Goal: Contribute content: Add original content to the website for others to see

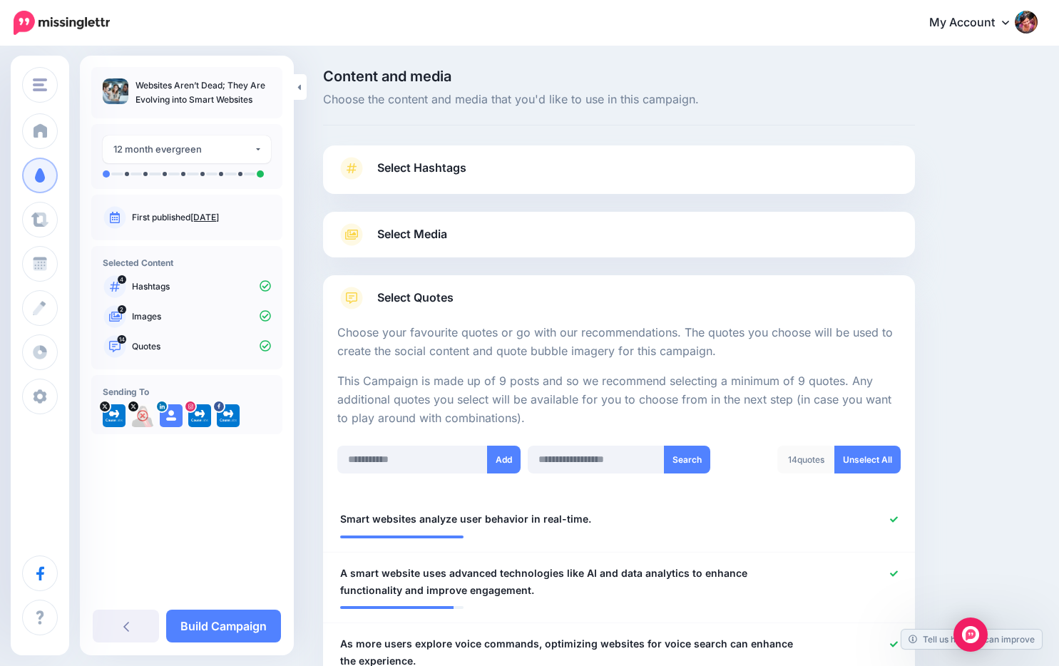
scroll to position [463, 0]
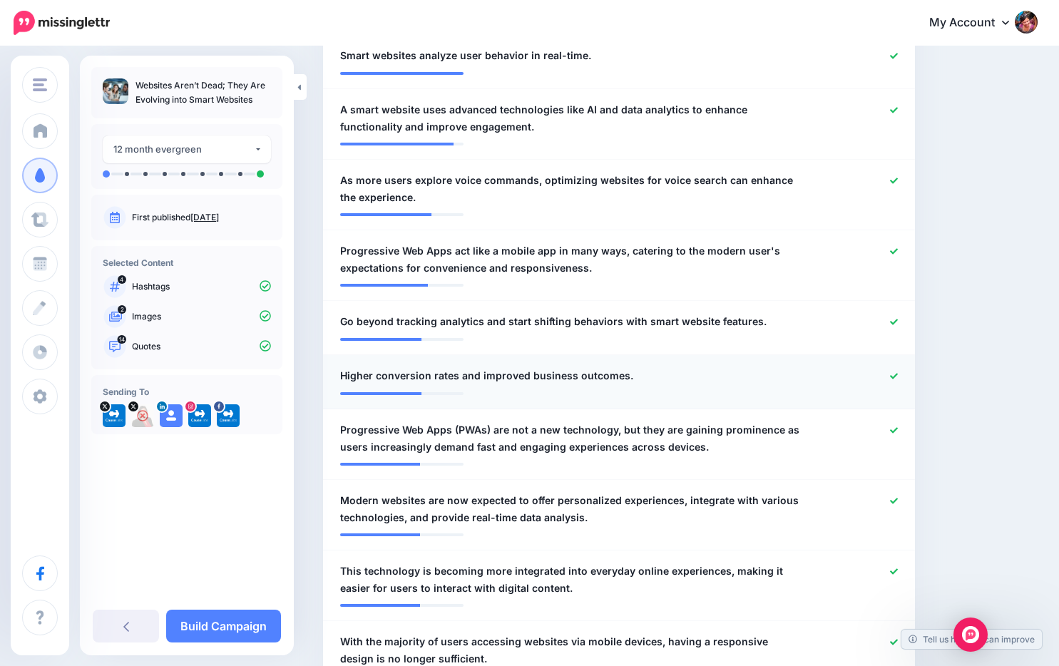
click at [579, 384] on span "Higher conversion rates and improved business outcomes." at bounding box center [486, 375] width 293 height 17
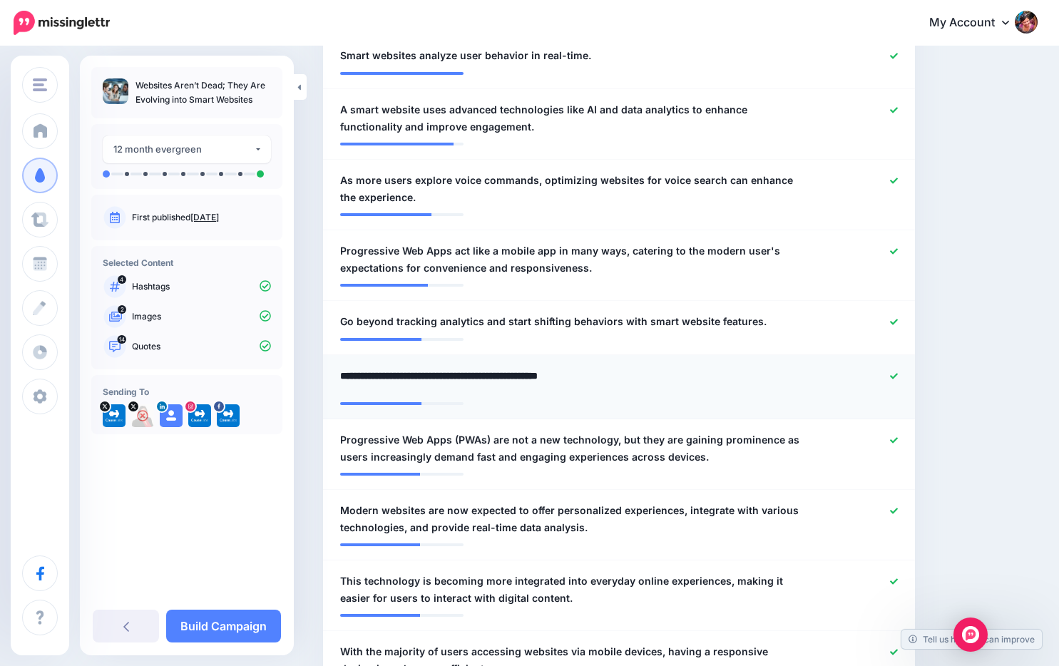
click at [660, 391] on textarea "**********" at bounding box center [570, 381] width 461 height 28
drag, startPoint x: 660, startPoint y: 391, endPoint x: 476, endPoint y: 399, distance: 184.1
click at [476, 395] on textarea "**********" at bounding box center [570, 381] width 461 height 28
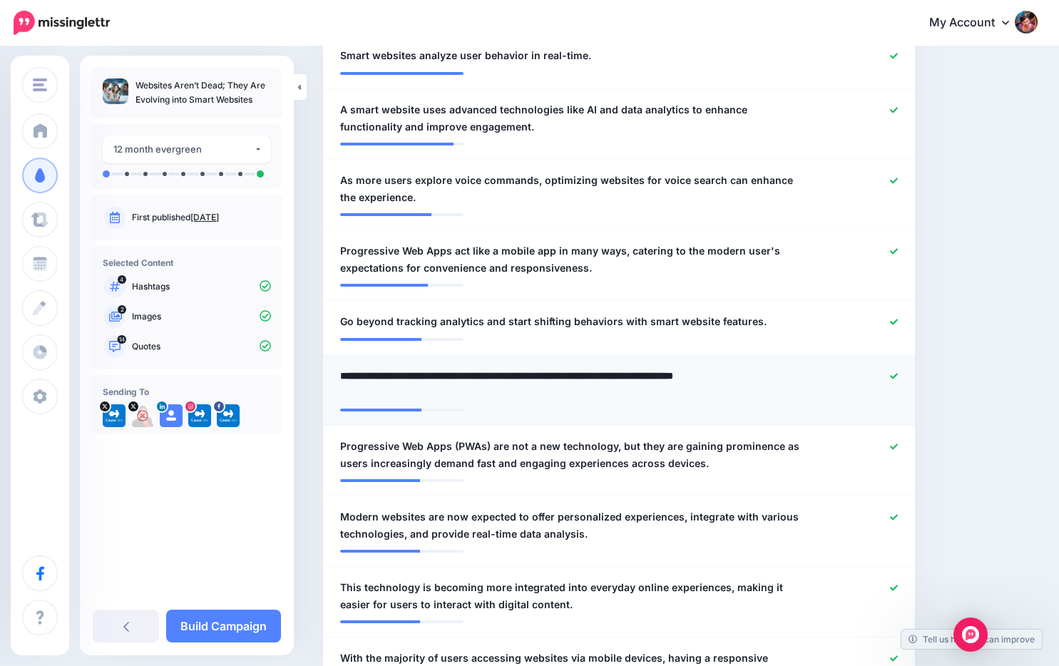
drag, startPoint x: 388, startPoint y: 393, endPoint x: 423, endPoint y: 389, distance: 35.2
click at [423, 389] on textarea "**********" at bounding box center [570, 384] width 461 height 34
click at [342, 394] on textarea "**********" at bounding box center [570, 384] width 461 height 34
type textarea "**********"
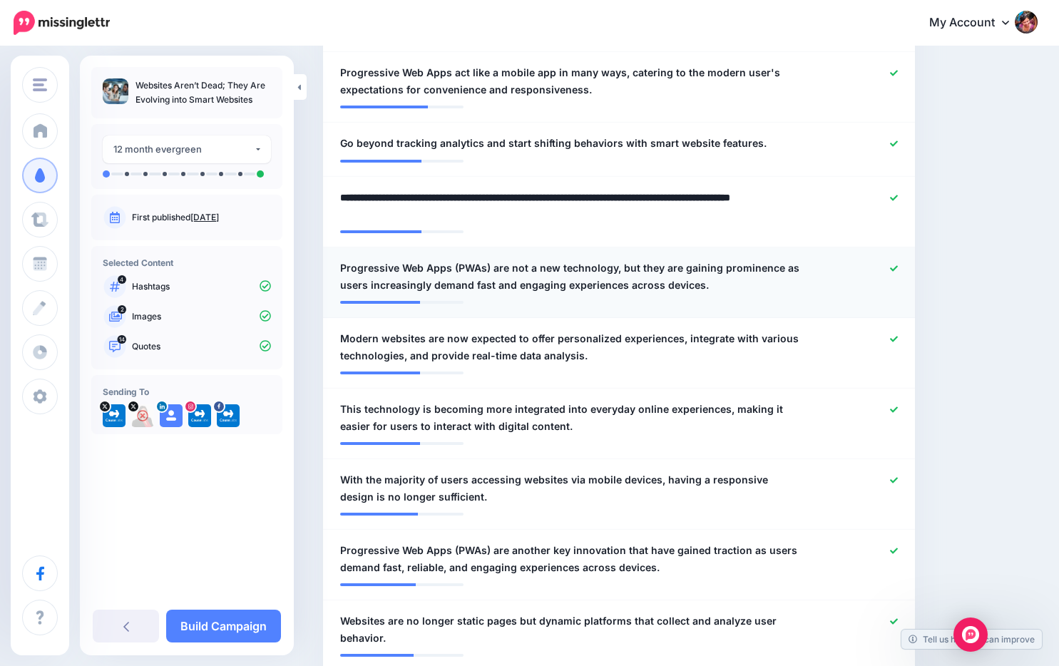
scroll to position [644, 0]
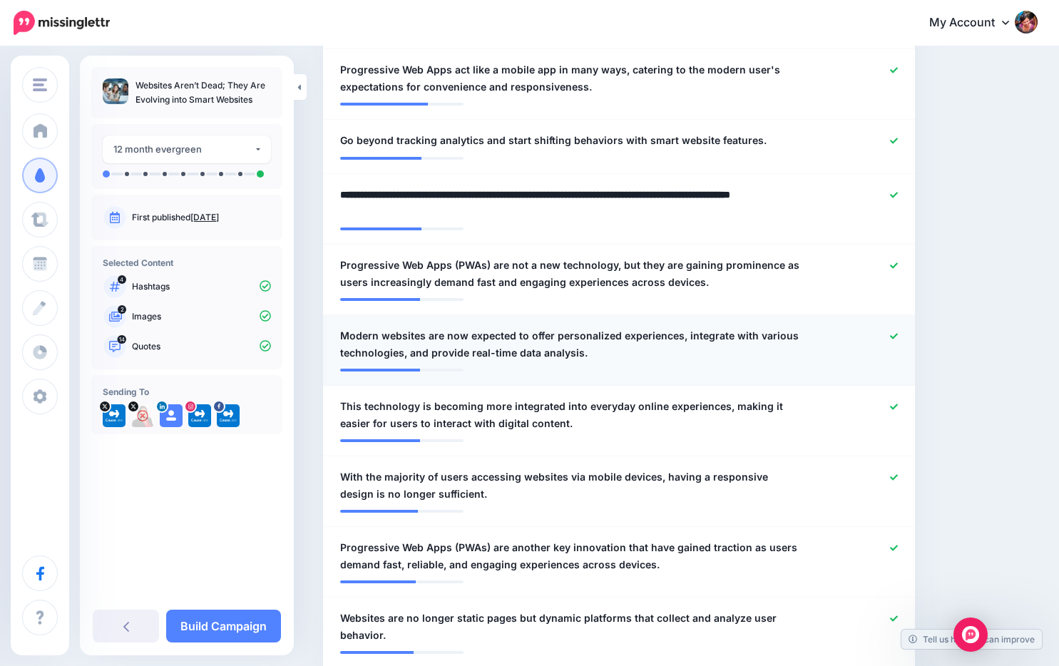
click at [898, 361] on div at bounding box center [860, 344] width 96 height 34
click at [891, 339] on icon at bounding box center [894, 336] width 8 height 6
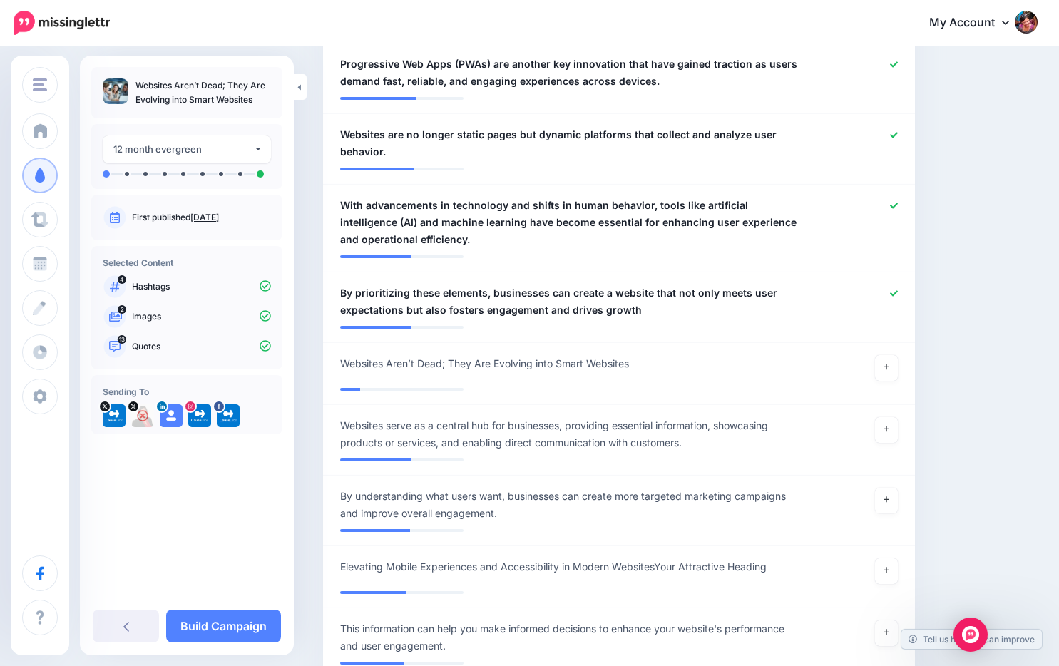
scroll to position [1131, 0]
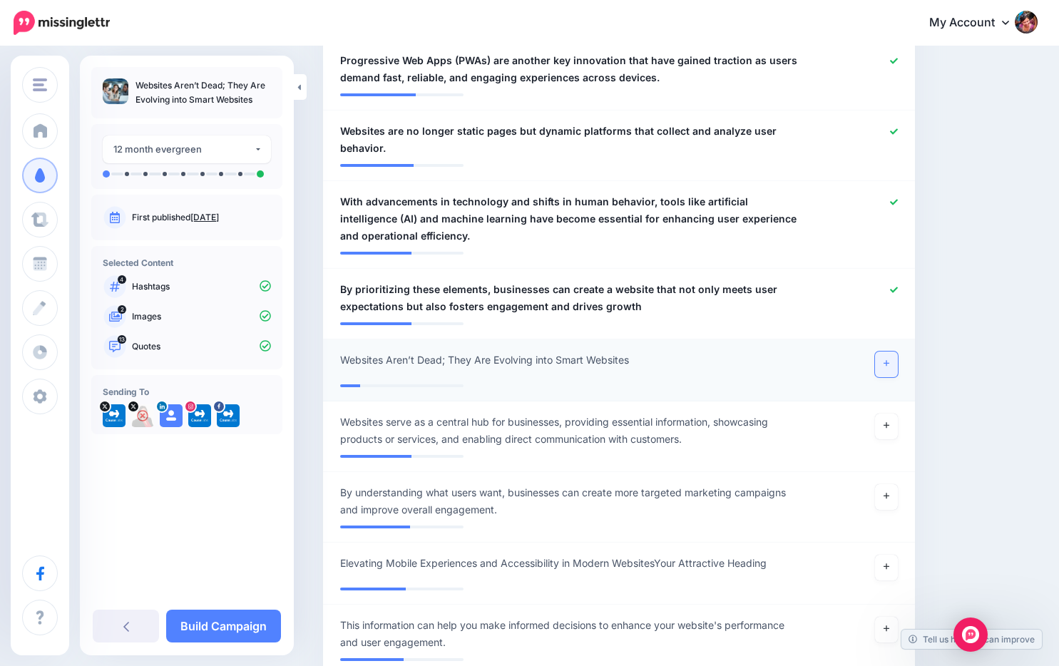
click at [884, 377] on link at bounding box center [886, 364] width 23 height 26
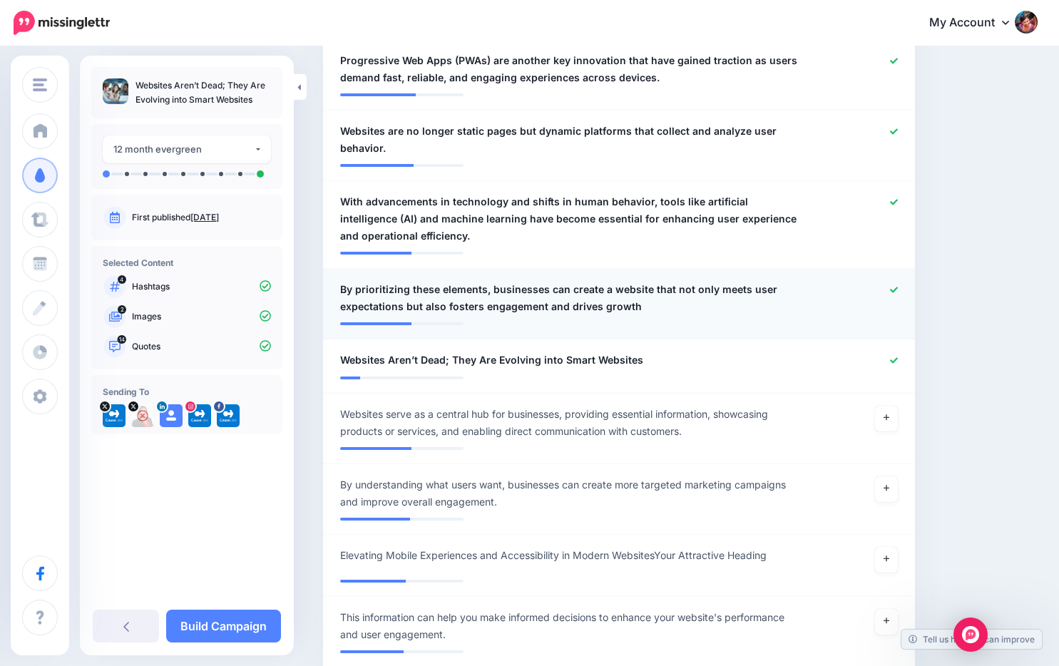
click at [890, 294] on icon at bounding box center [894, 290] width 8 height 8
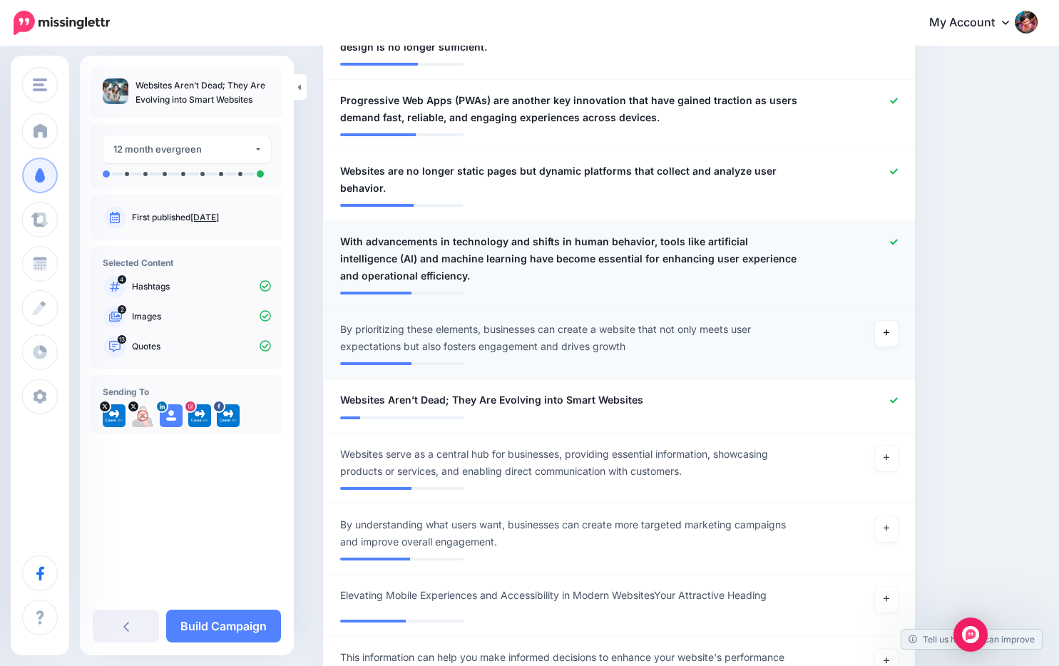
scroll to position [1084, 0]
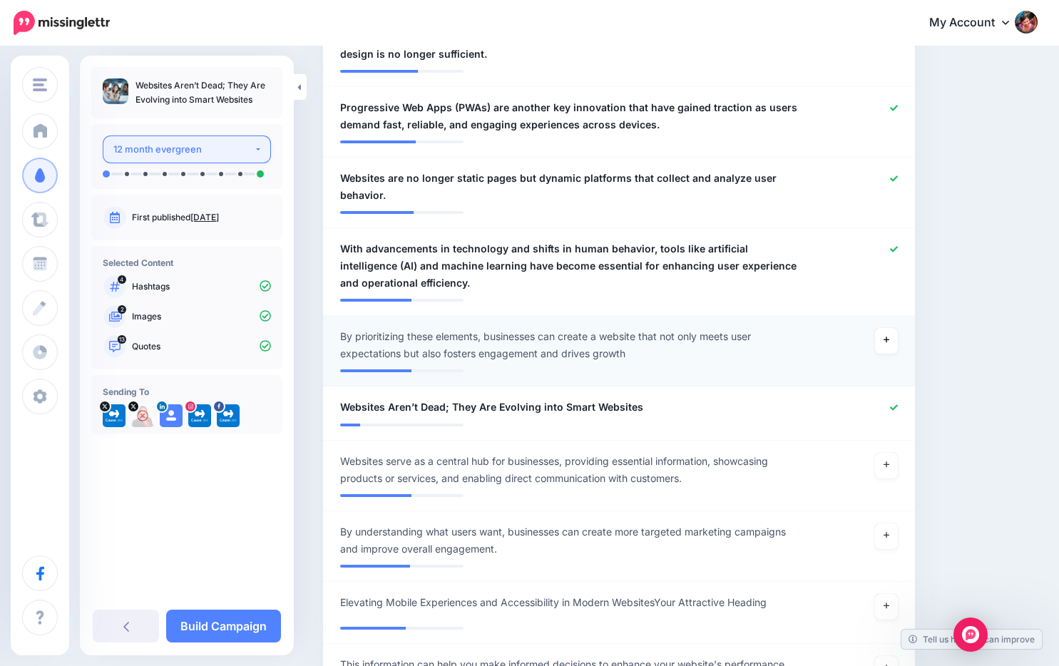
click at [262, 145] on button "12 month evergreen" at bounding box center [187, 149] width 168 height 28
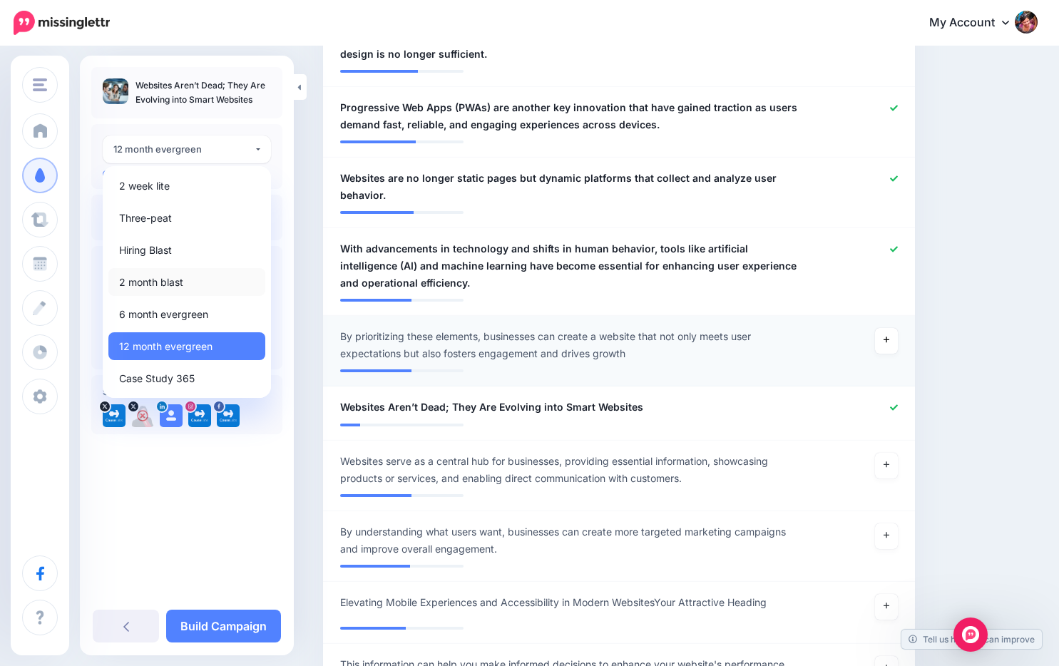
click at [209, 272] on link "2 month blast" at bounding box center [186, 282] width 157 height 28
select select "*****"
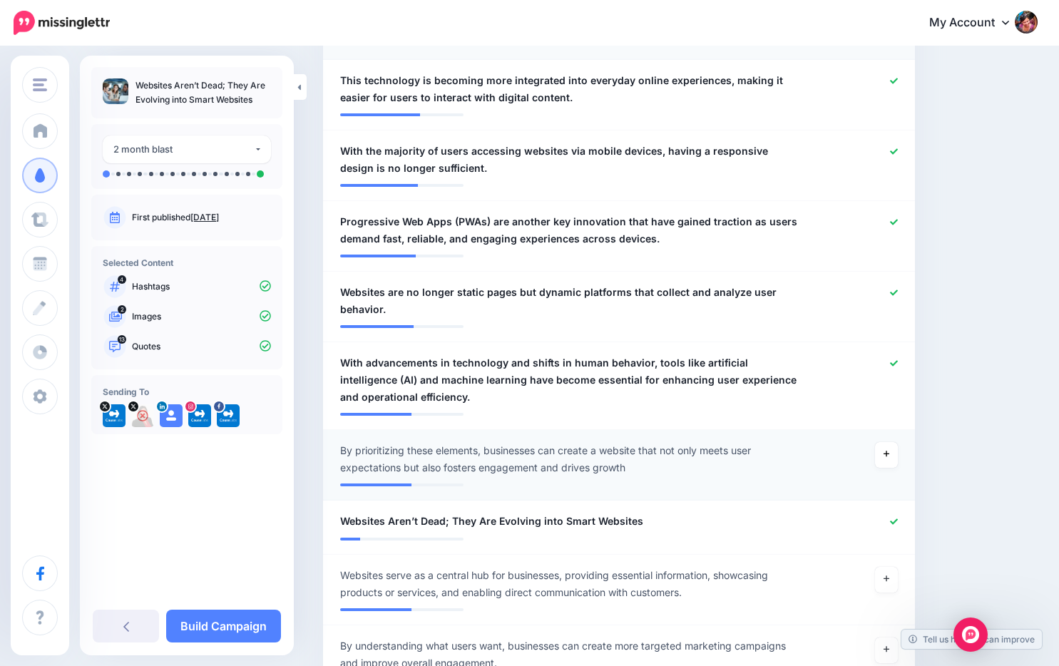
scroll to position [1007, 0]
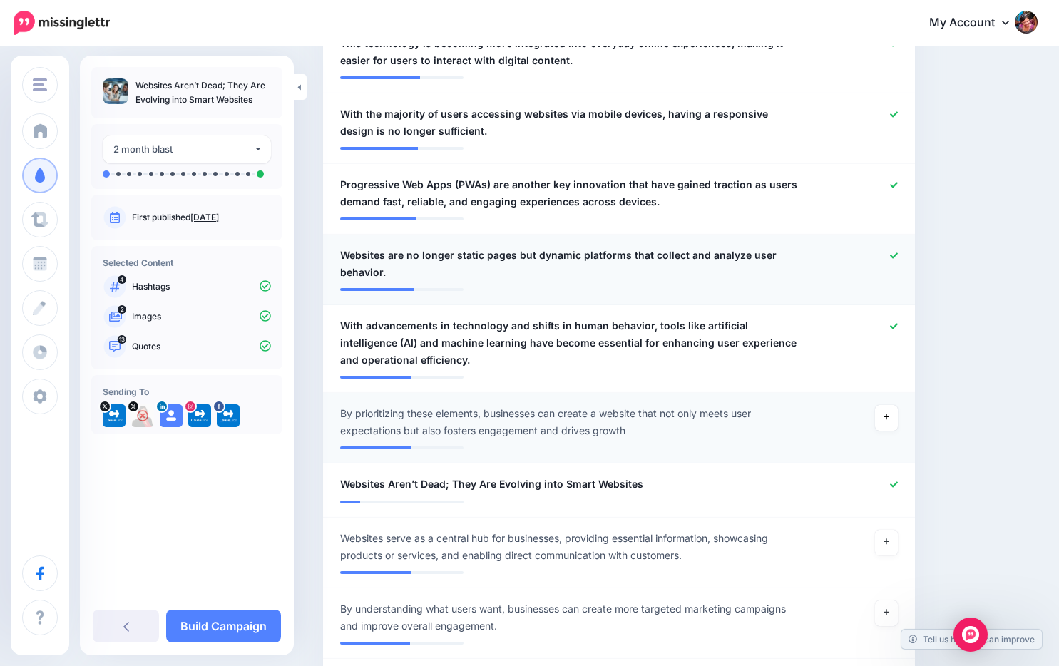
click at [893, 259] on icon at bounding box center [894, 256] width 8 height 8
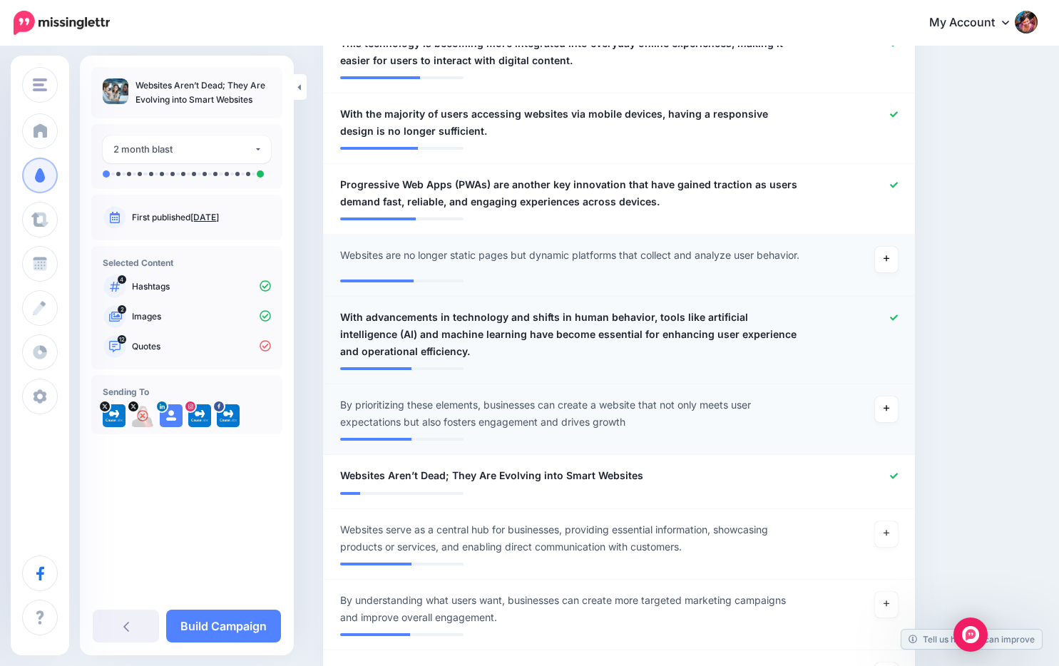
click at [709, 360] on span "With advancements in technology and shifts in human behavior, tools like artifi…" at bounding box center [570, 334] width 461 height 51
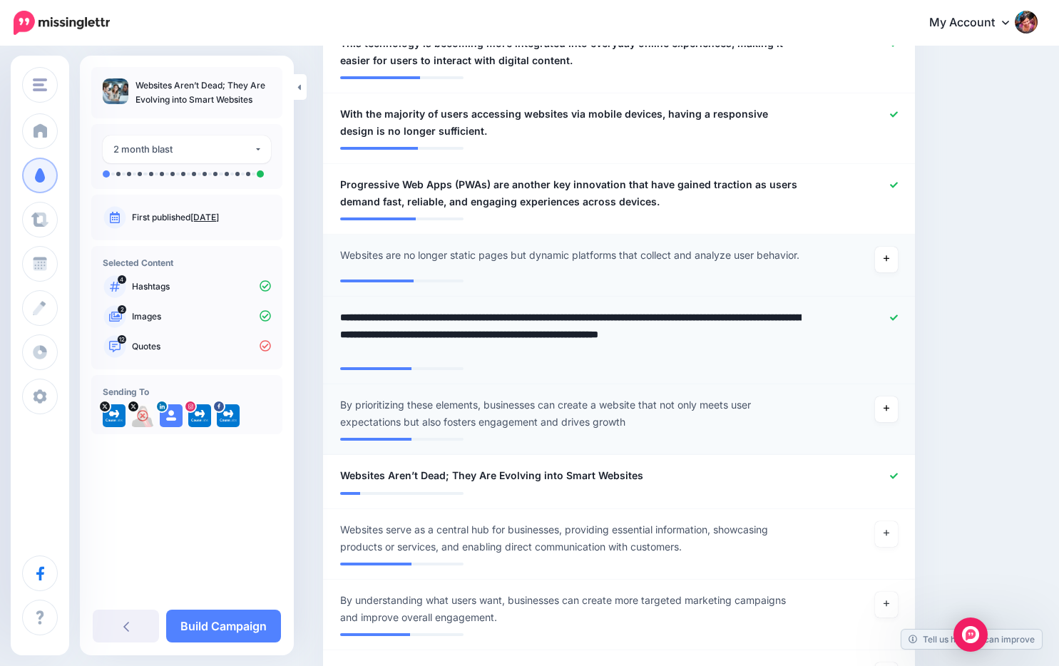
click at [556, 360] on textarea "**********" at bounding box center [570, 334] width 461 height 51
drag, startPoint x: 694, startPoint y: 360, endPoint x: 698, endPoint y: 379, distance: 18.9
click at [698, 360] on textarea "**********" at bounding box center [570, 334] width 461 height 51
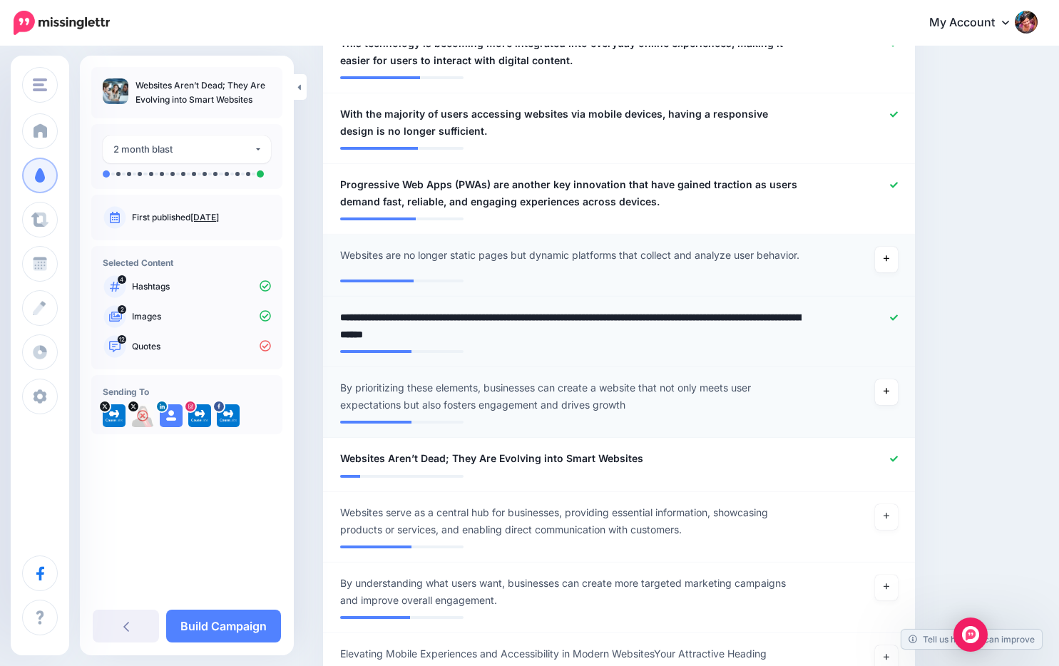
click at [699, 343] on textarea "**********" at bounding box center [570, 326] width 461 height 34
click at [471, 343] on textarea "**********" at bounding box center [570, 326] width 461 height 34
type textarea "**********"
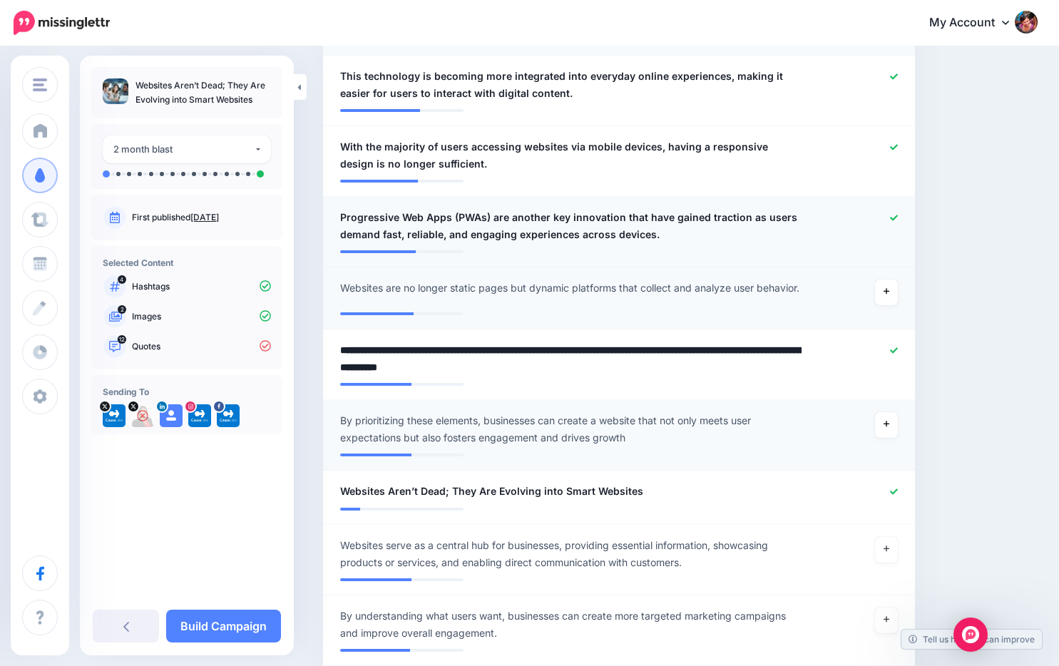
click at [893, 222] on icon at bounding box center [894, 218] width 8 height 8
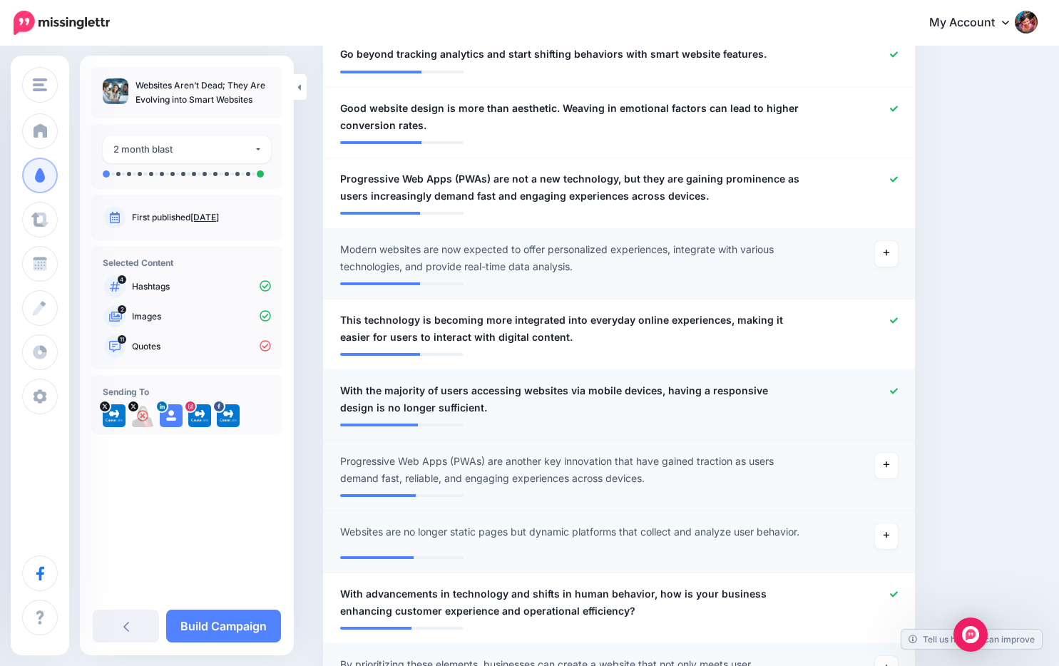
scroll to position [720, 0]
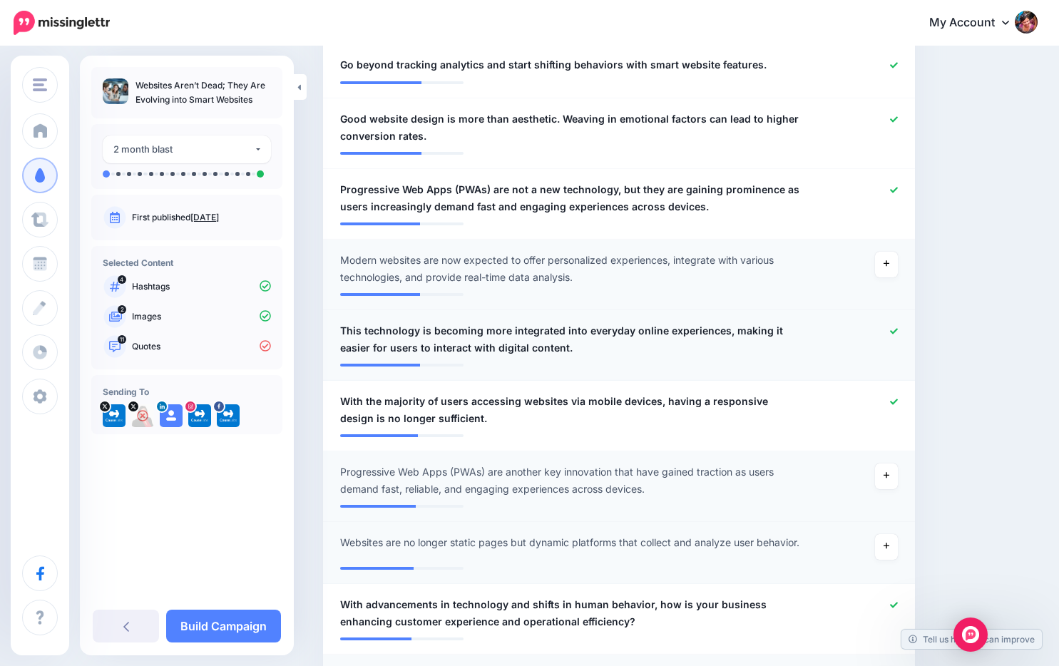
click at [893, 335] on icon at bounding box center [894, 331] width 8 height 8
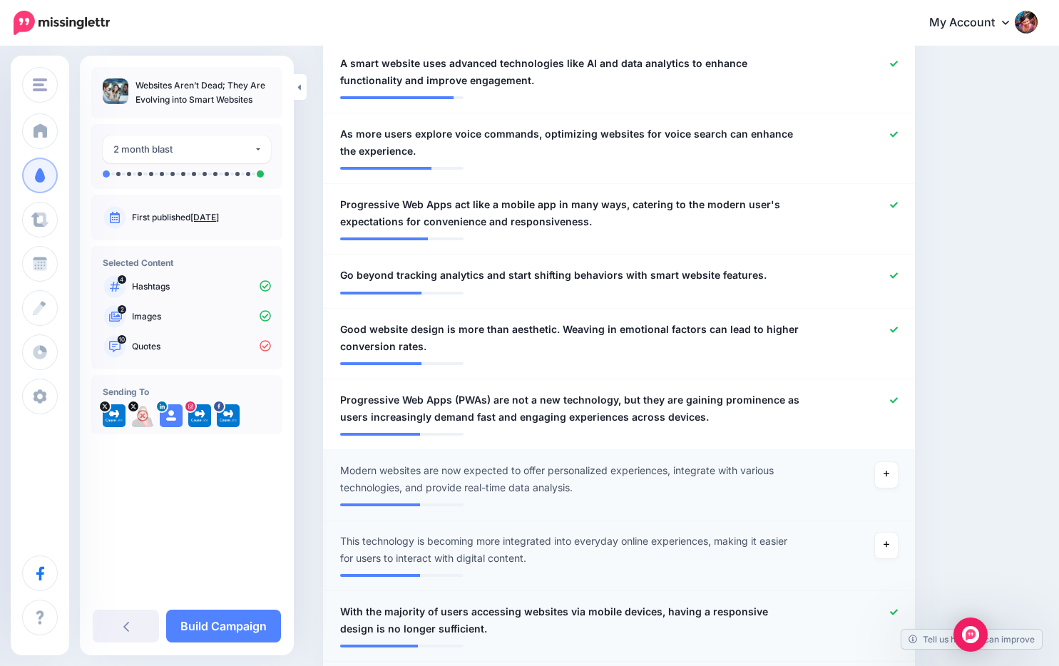
scroll to position [508, 0]
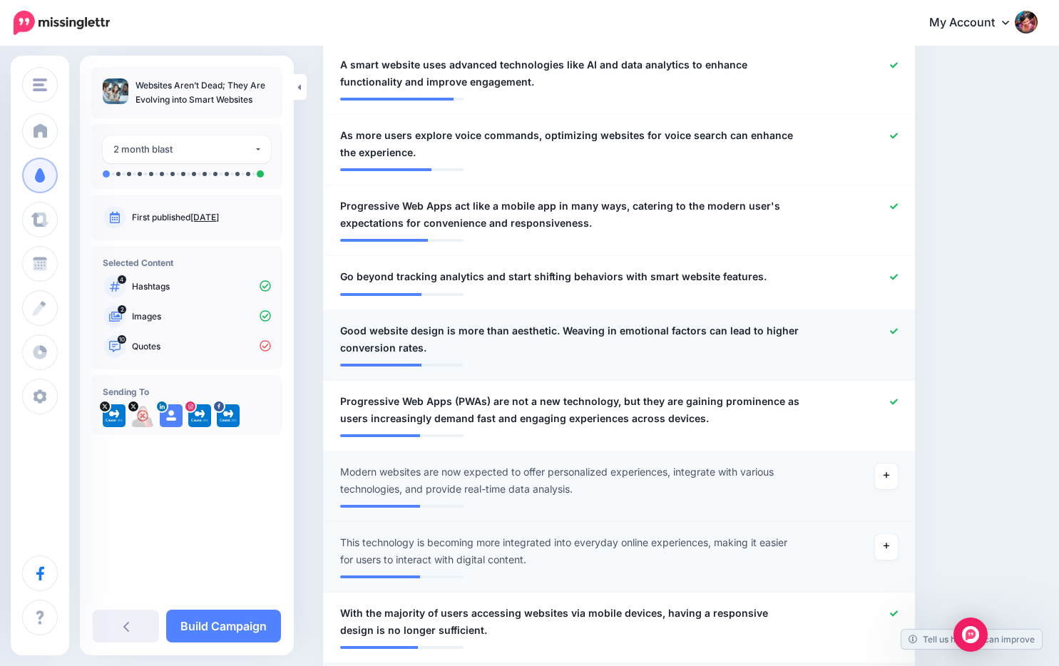
click at [392, 351] on span "Good website design is more than aesthetic. Weaving in emotional factors can le…" at bounding box center [570, 339] width 461 height 34
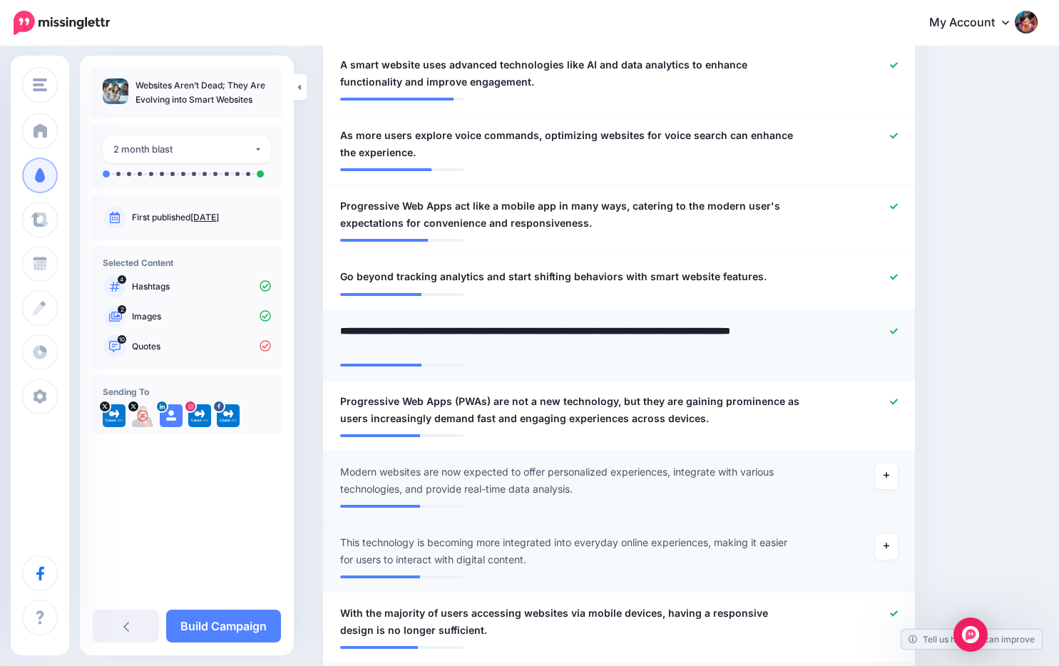
click at [366, 345] on textarea "**********" at bounding box center [570, 339] width 461 height 34
drag, startPoint x: 592, startPoint y: 345, endPoint x: 748, endPoint y: 339, distance: 156.3
click at [748, 339] on textarea "**********" at bounding box center [570, 339] width 461 height 34
type textarea "**********"
click at [605, 341] on textarea "**********" at bounding box center [570, 339] width 461 height 34
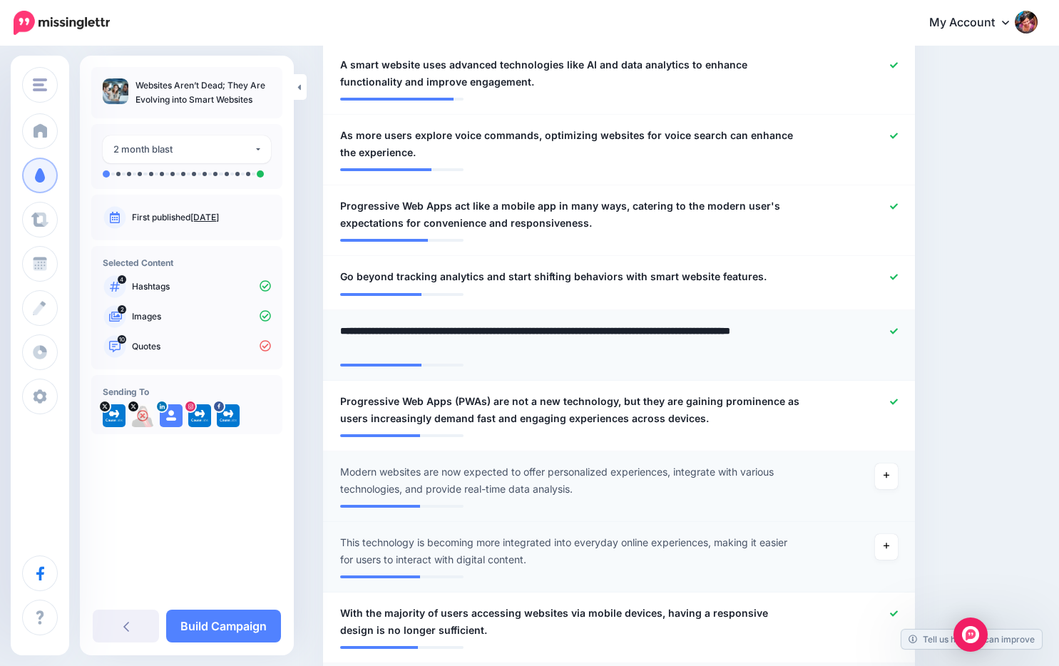
click at [605, 341] on textarea "**********" at bounding box center [570, 339] width 461 height 34
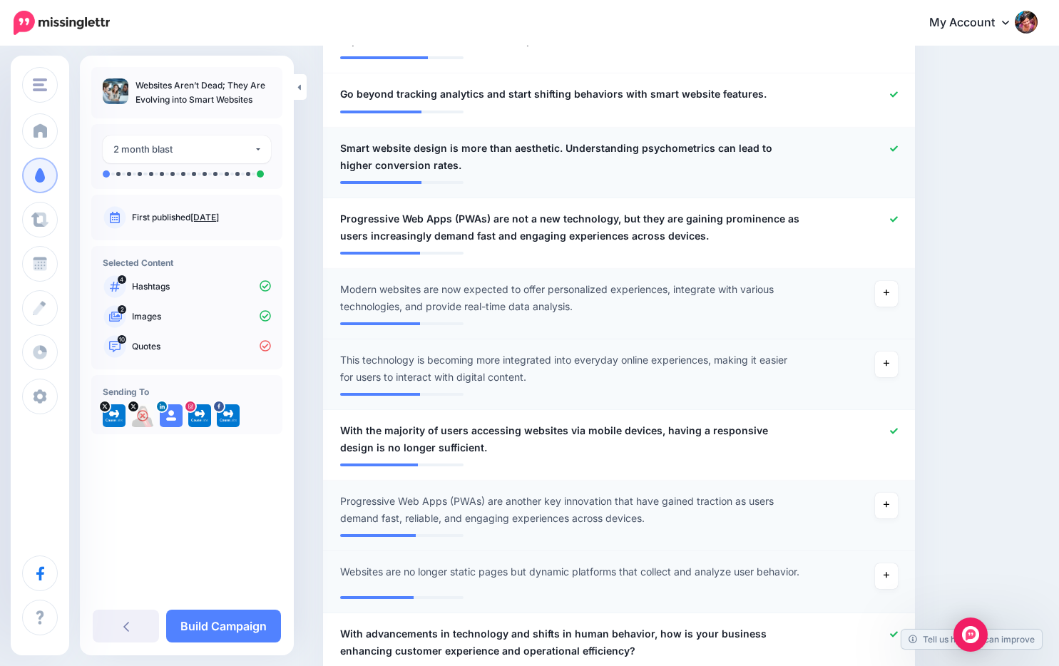
scroll to position [692, 0]
click at [531, 314] on span "Modern websites are now expected to offer personalized experiences, integrate w…" at bounding box center [570, 296] width 461 height 34
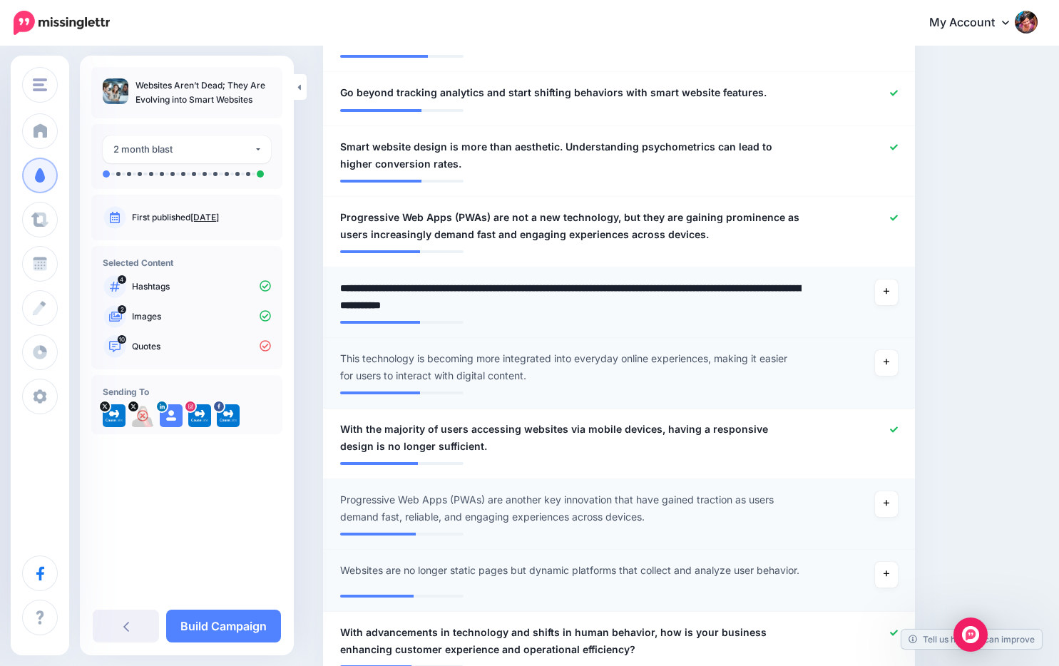
click at [500, 314] on textarea "**********" at bounding box center [570, 296] width 461 height 34
paste textarea "**********"
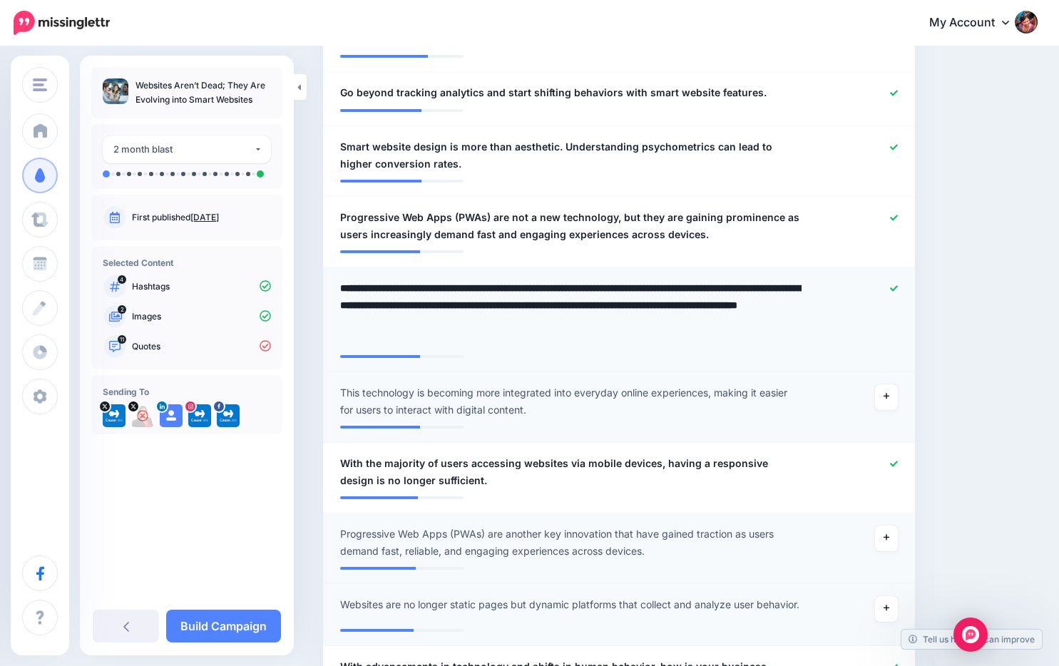
drag, startPoint x: 771, startPoint y: 322, endPoint x: 781, endPoint y: 326, distance: 10.6
click at [781, 326] on textarea "**********" at bounding box center [570, 313] width 461 height 68
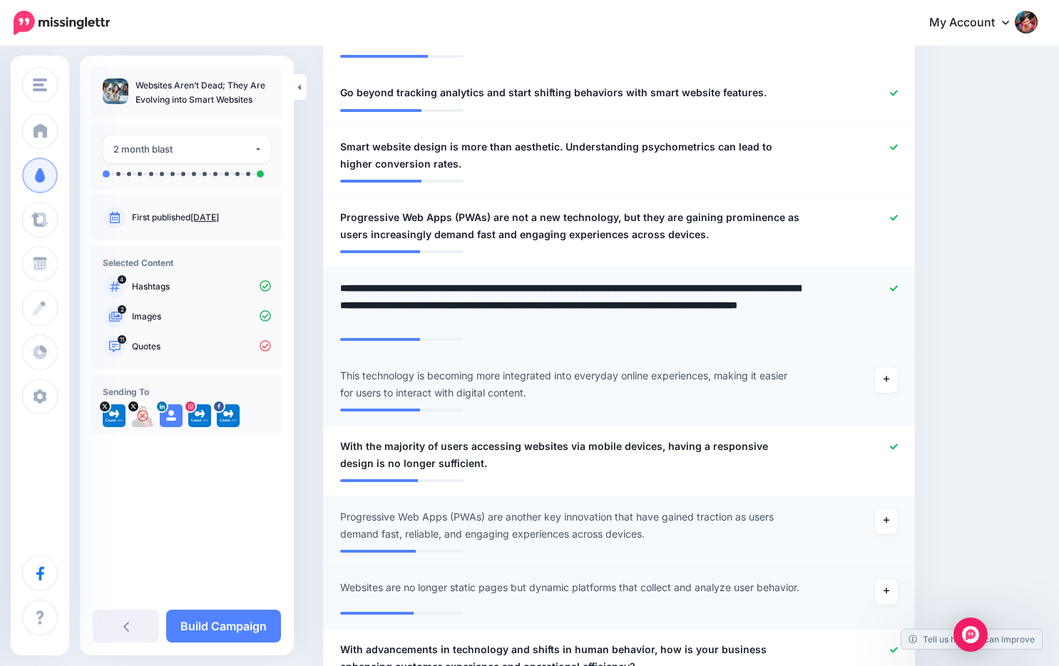
type textarea "**********"
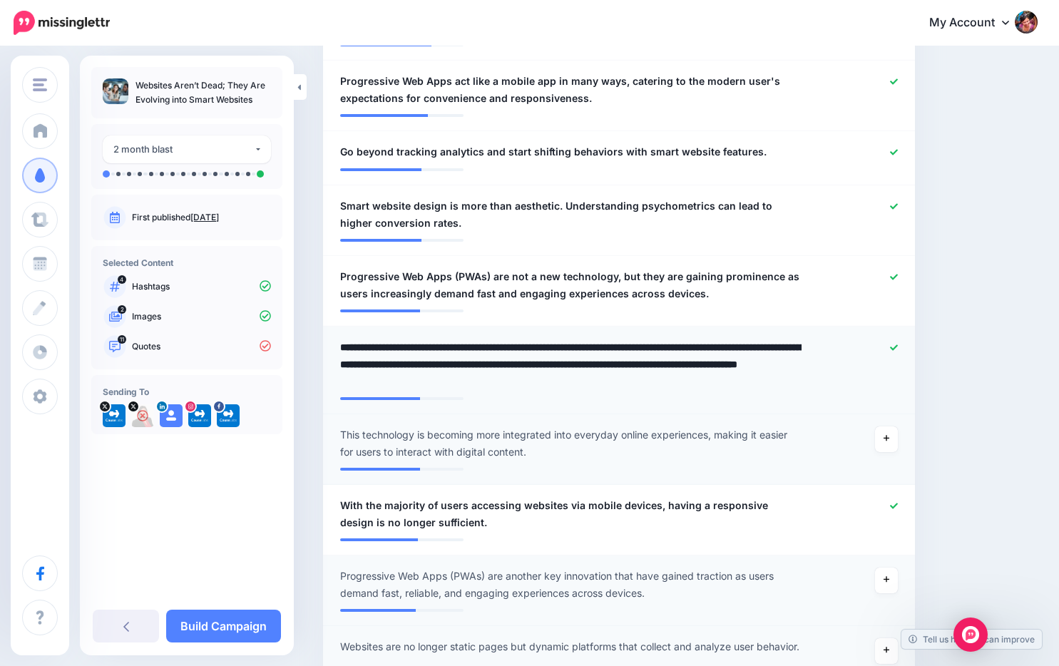
scroll to position [629, 0]
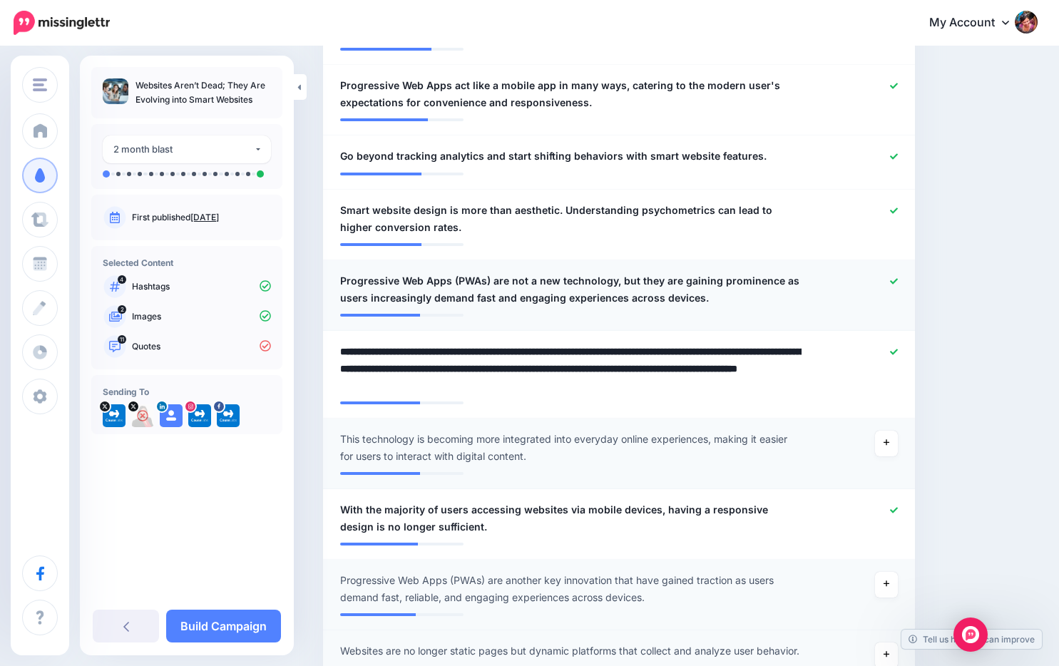
click at [893, 285] on icon at bounding box center [894, 281] width 8 height 8
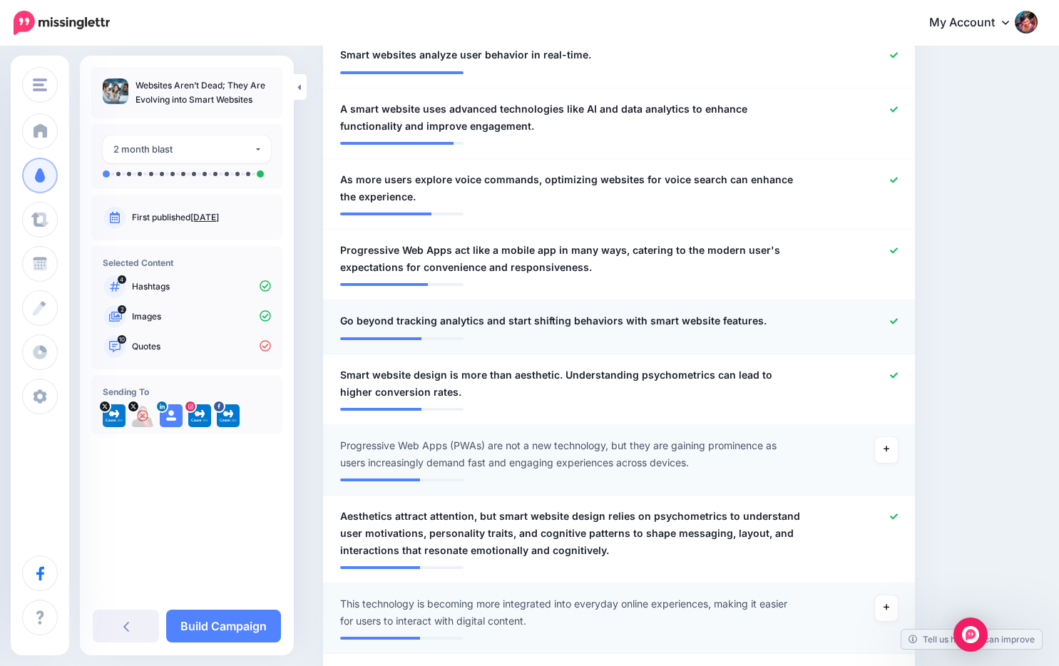
scroll to position [461, 0]
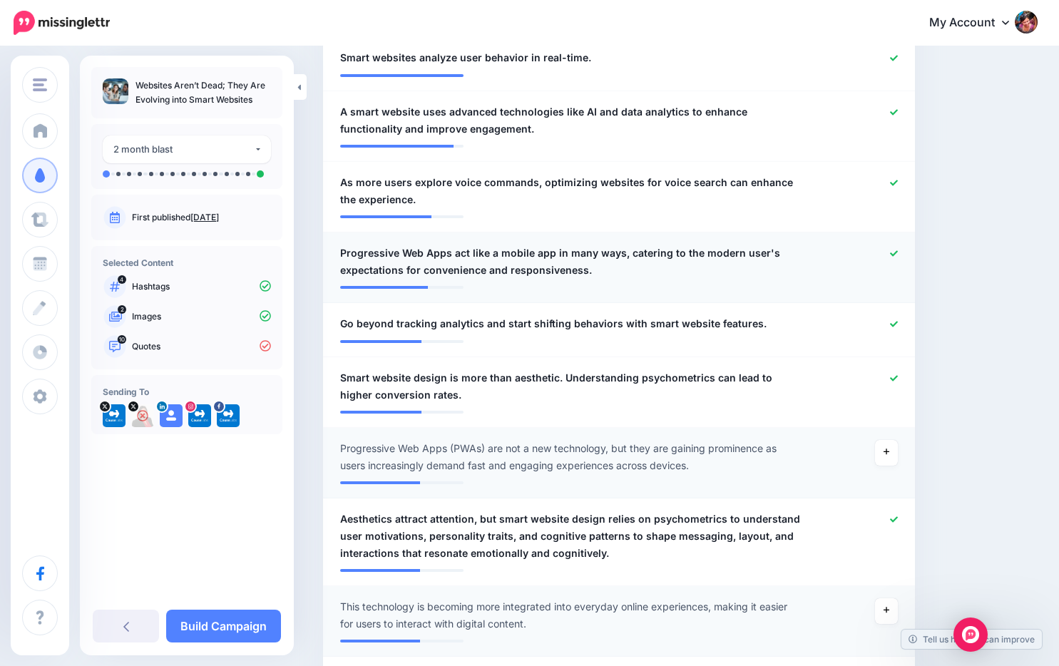
click at [893, 252] on icon at bounding box center [894, 254] width 8 height 8
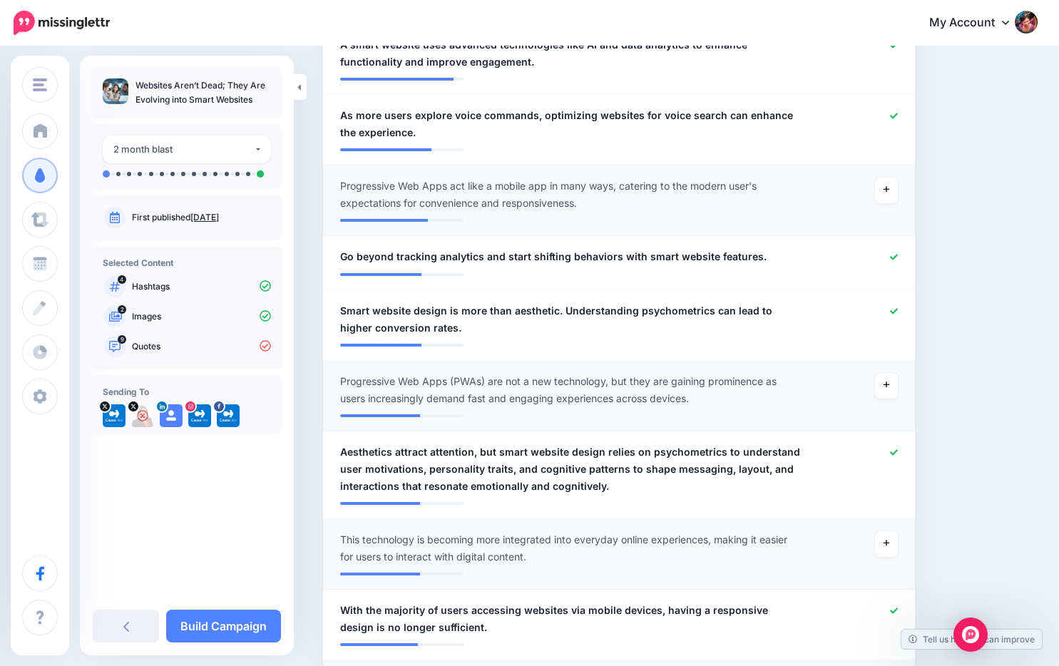
scroll to position [521, 0]
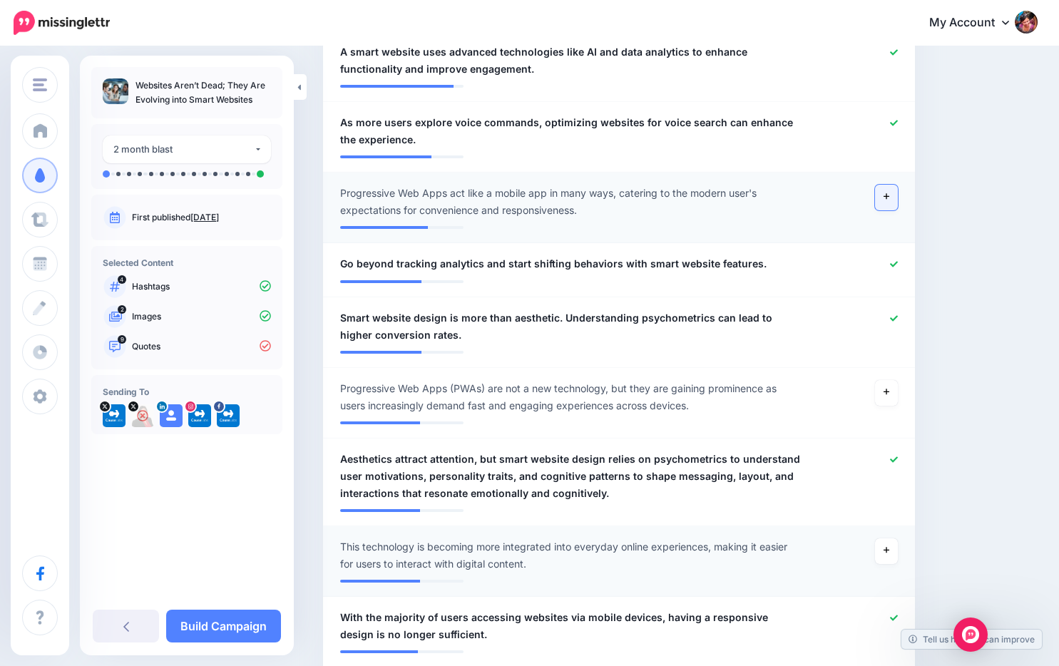
click at [888, 198] on icon at bounding box center [886, 196] width 6 height 8
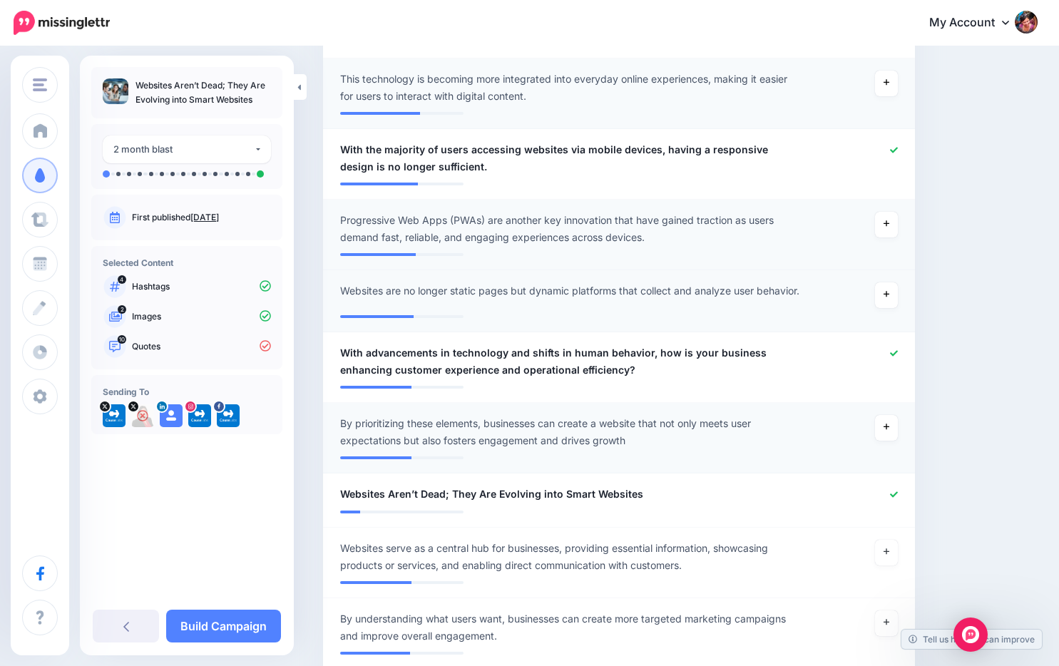
scroll to position [990, 0]
click at [885, 297] on icon at bounding box center [886, 293] width 6 height 8
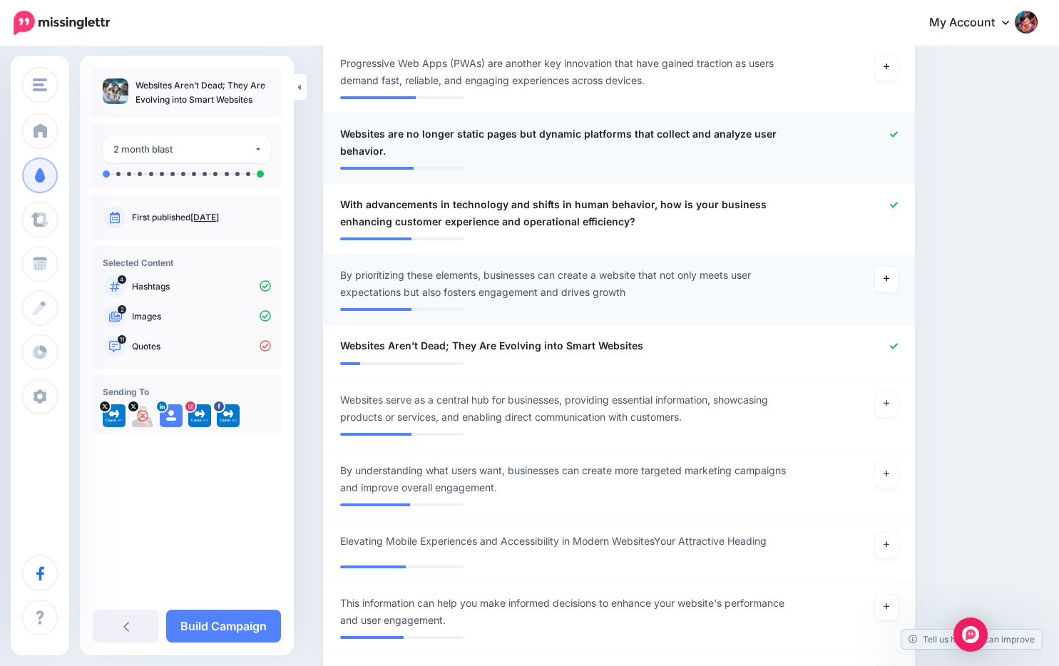
scroll to position [1150, 0]
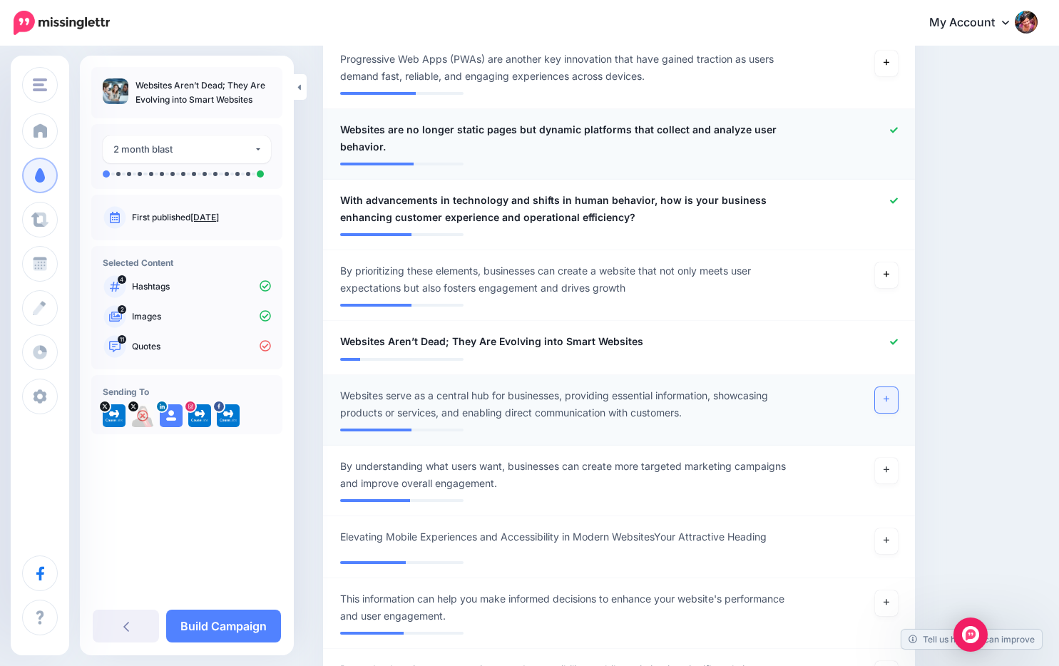
click at [881, 413] on link at bounding box center [886, 400] width 23 height 26
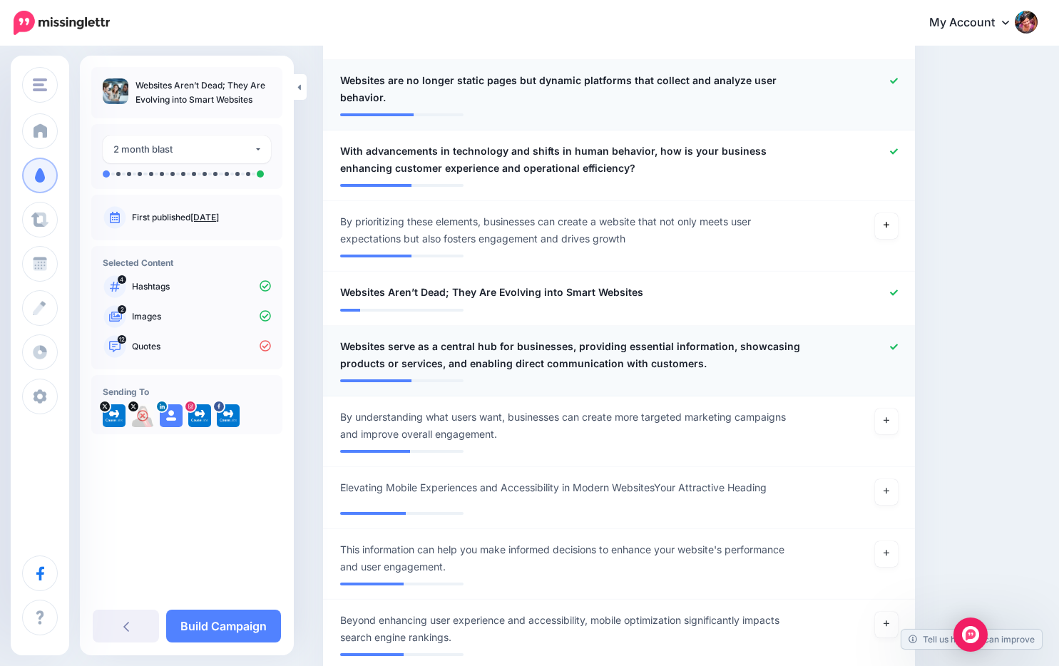
scroll to position [1201, 0]
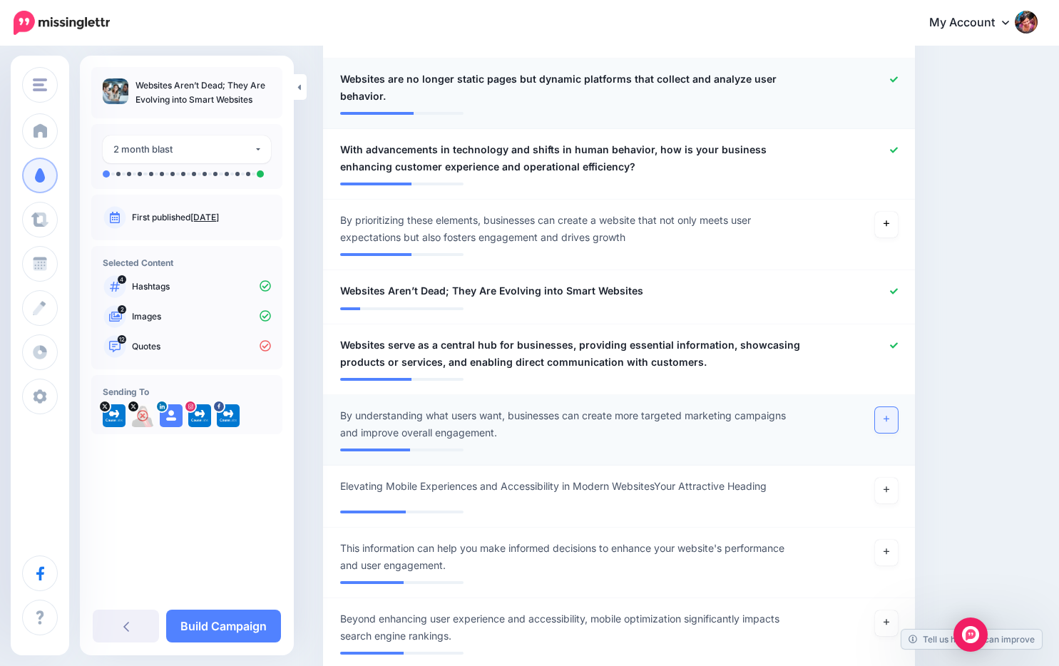
click at [881, 433] on link at bounding box center [886, 420] width 23 height 26
click at [440, 495] on span "Elevating Mobile Experiences and Accessibility in Modern WebsitesYour Attractiv…" at bounding box center [553, 486] width 426 height 17
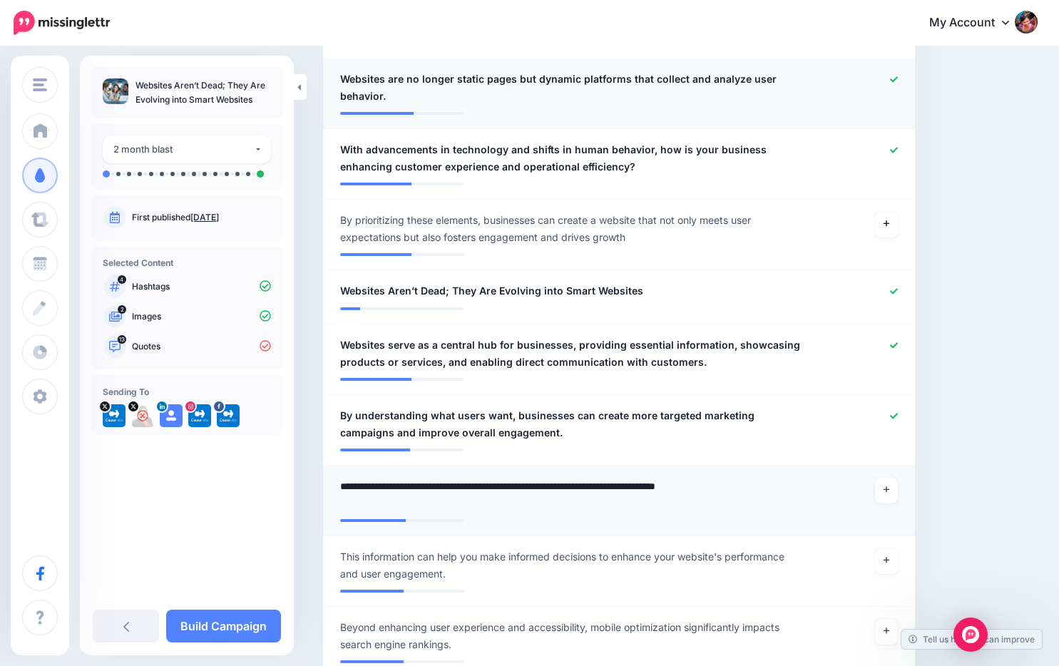
click at [440, 512] on textarea "**********" at bounding box center [570, 495] width 461 height 34
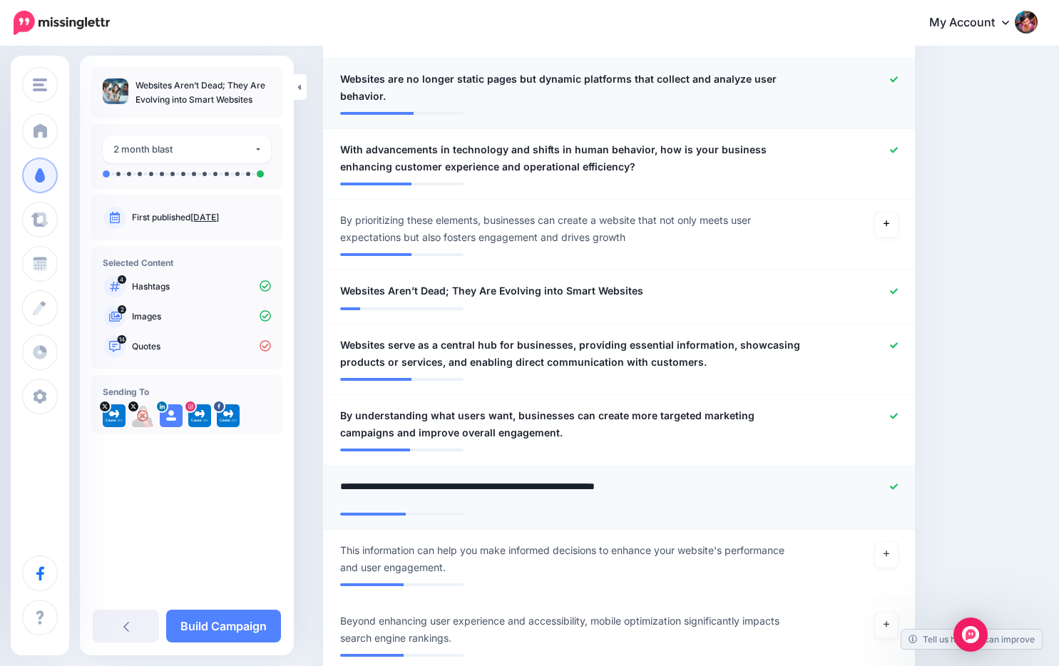
type textarea "**********"
click at [239, 622] on link "Build Campaign" at bounding box center [223, 626] width 115 height 33
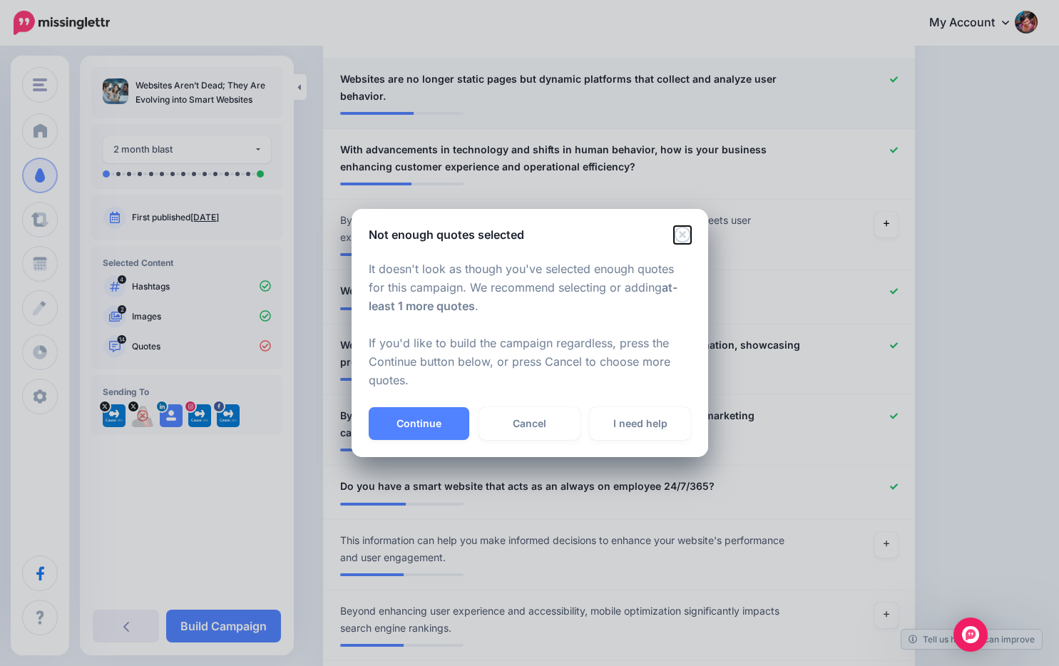
click at [685, 237] on icon "Close" at bounding box center [682, 235] width 16 height 16
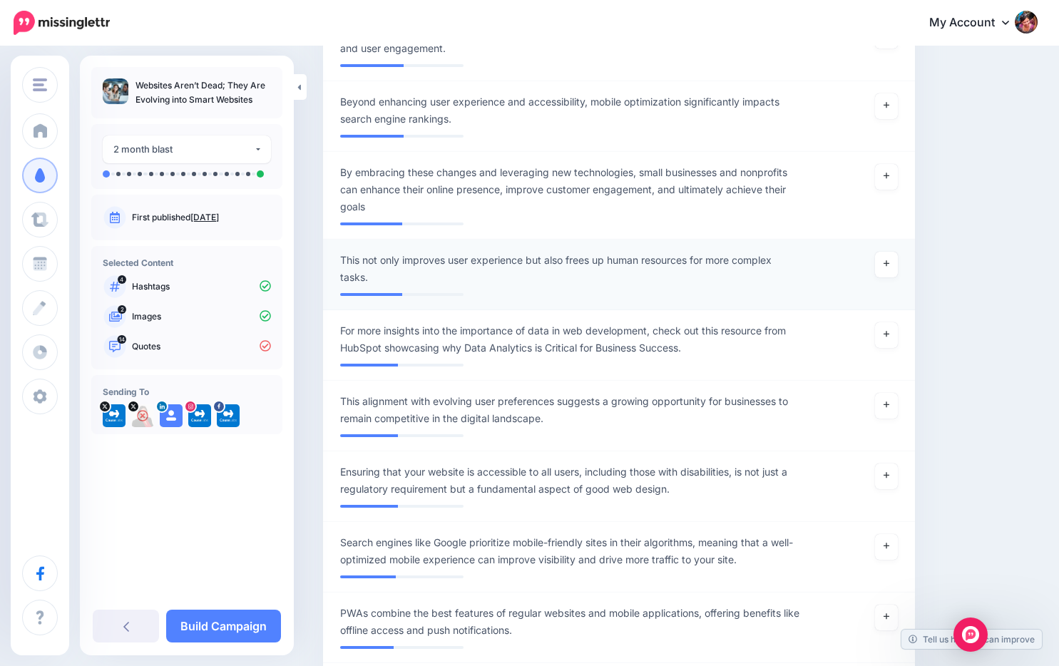
scroll to position [1692, 0]
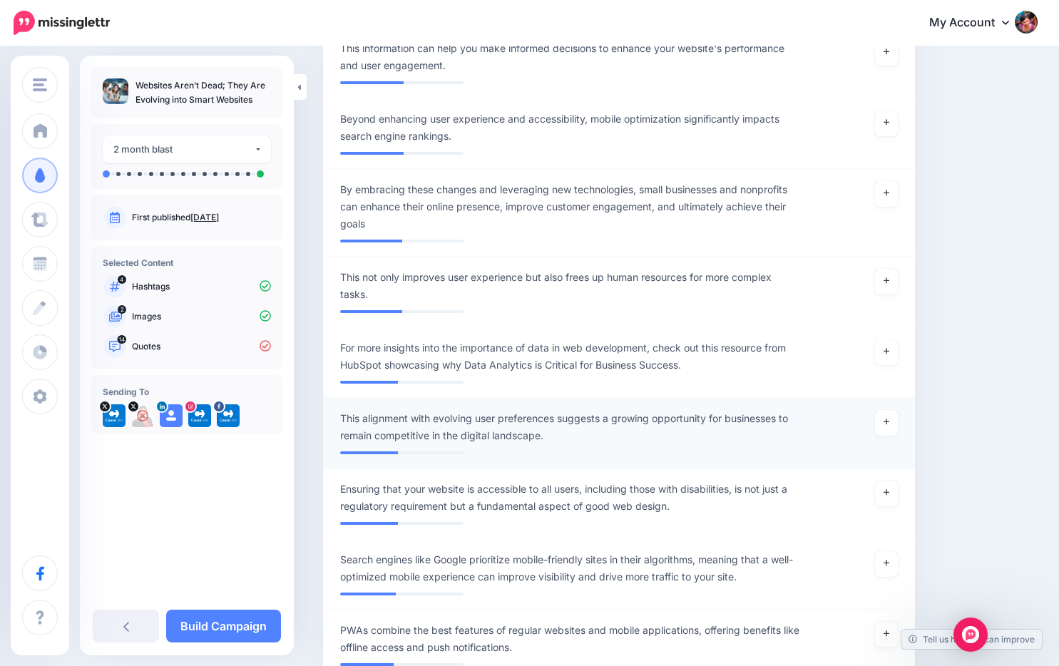
click at [548, 444] on span "This alignment with evolving user preferences suggests a growing opportunity fo…" at bounding box center [570, 427] width 461 height 34
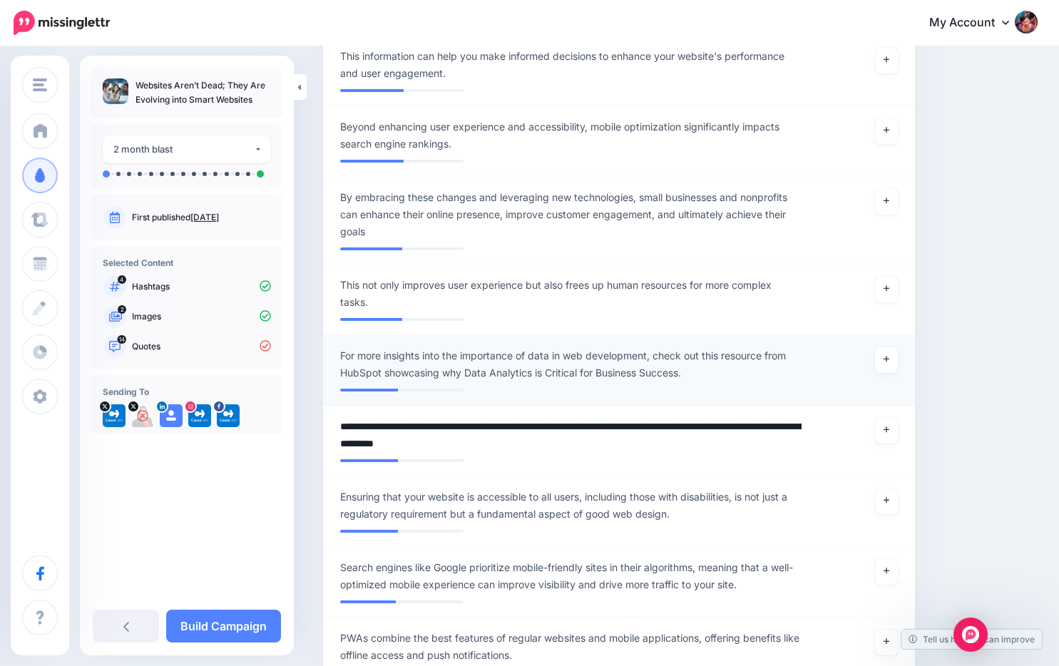
scroll to position [1680, 0]
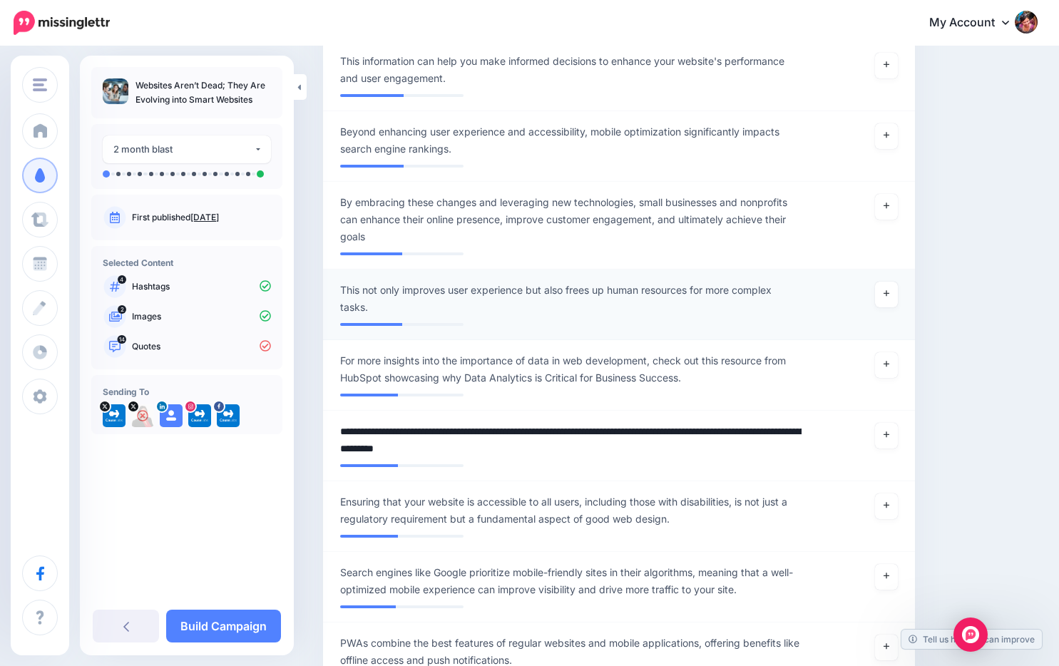
click at [518, 316] on span "This not only improves user experience but also frees up human resources for mo…" at bounding box center [570, 299] width 461 height 34
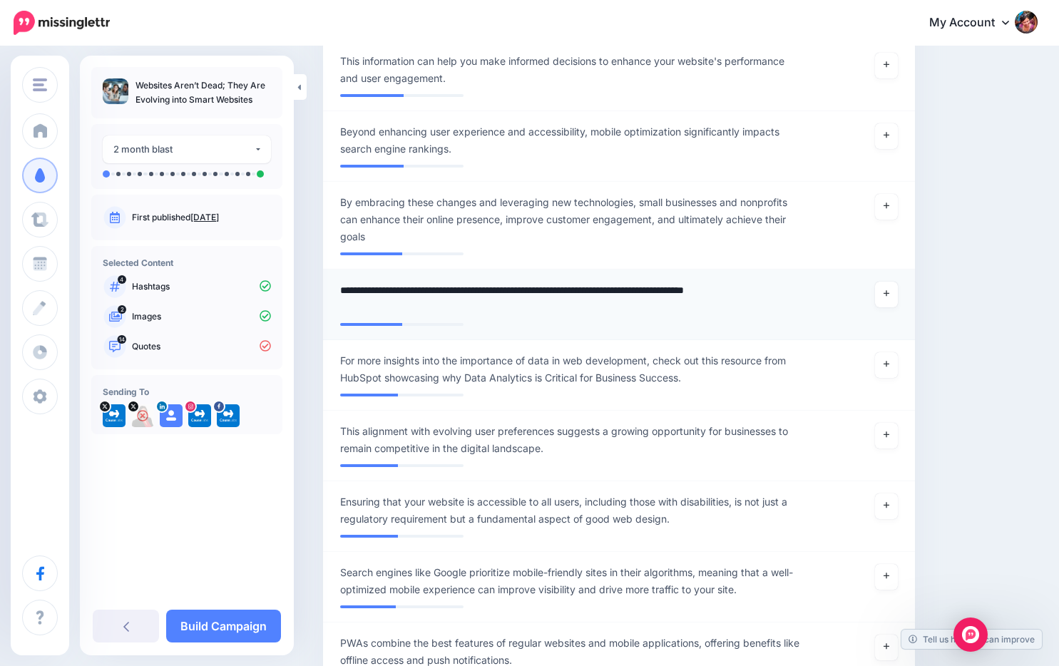
click at [410, 316] on textarea "**********" at bounding box center [570, 299] width 461 height 34
click at [466, 316] on textarea "**********" at bounding box center [570, 299] width 461 height 34
click at [495, 316] on textarea "**********" at bounding box center [570, 299] width 461 height 34
type textarea "**********"
click at [215, 624] on link "Build Campaign" at bounding box center [223, 626] width 115 height 33
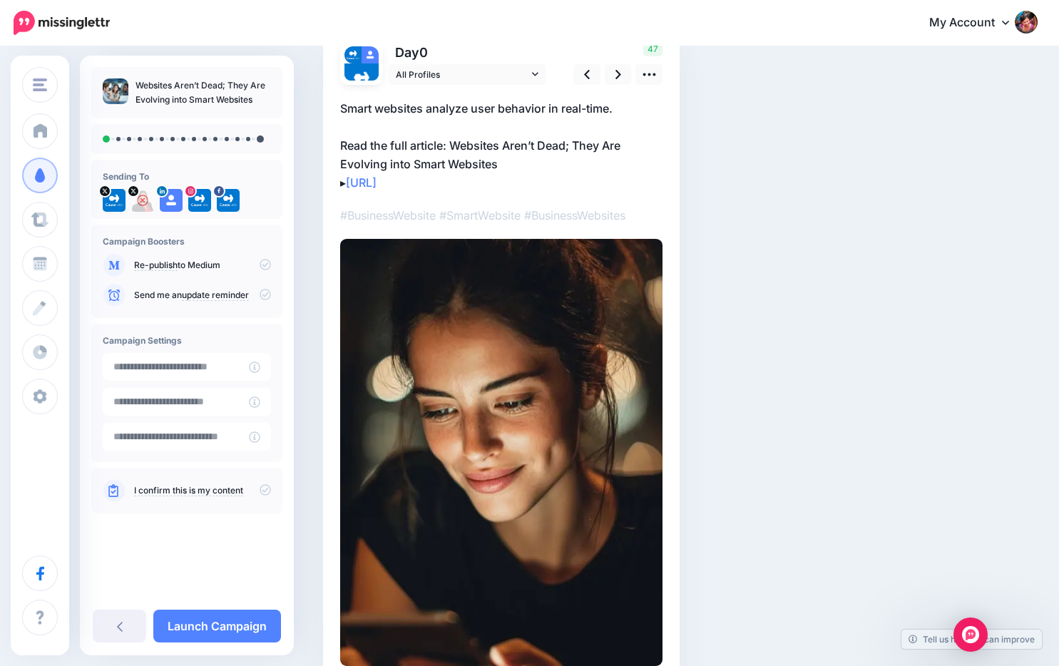
scroll to position [202, 0]
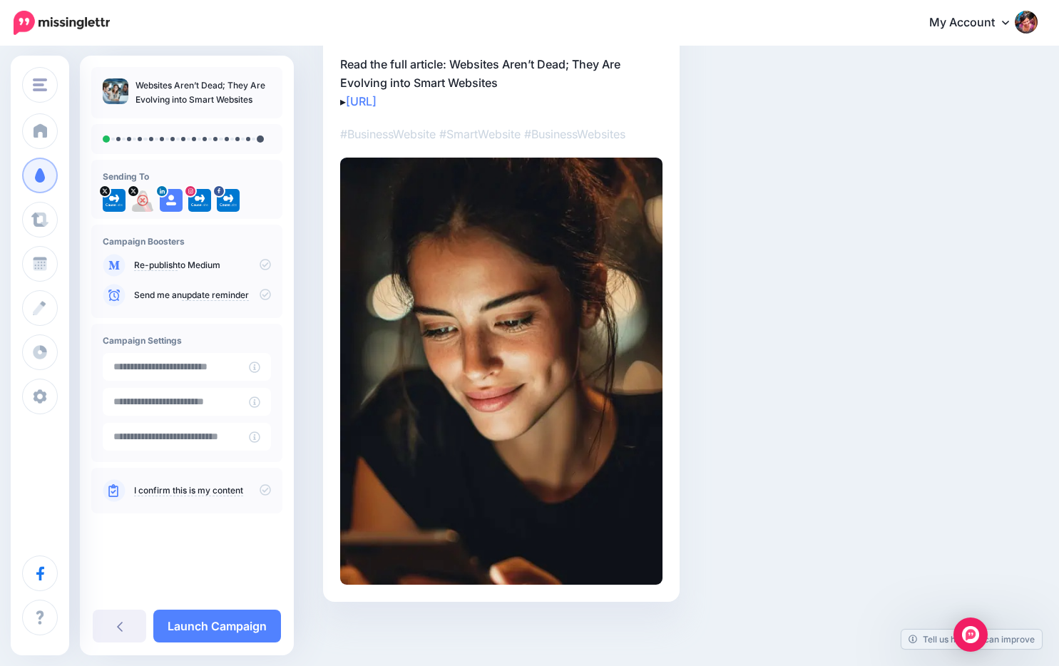
click at [524, 209] on img at bounding box center [501, 371] width 322 height 427
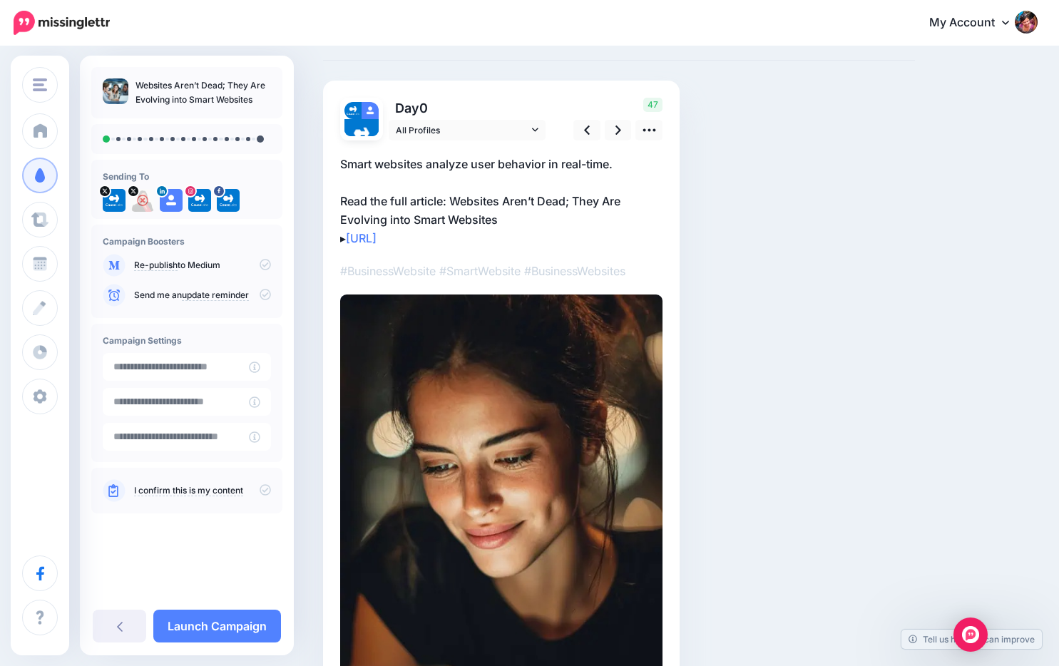
scroll to position [0, 0]
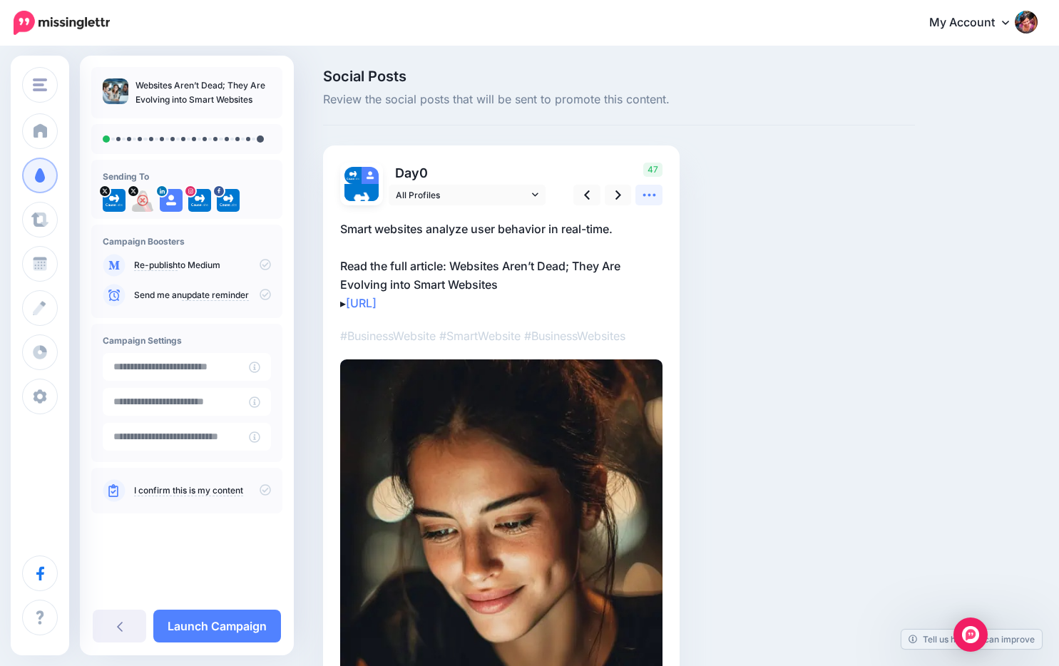
click at [642, 193] on icon at bounding box center [649, 194] width 15 height 15
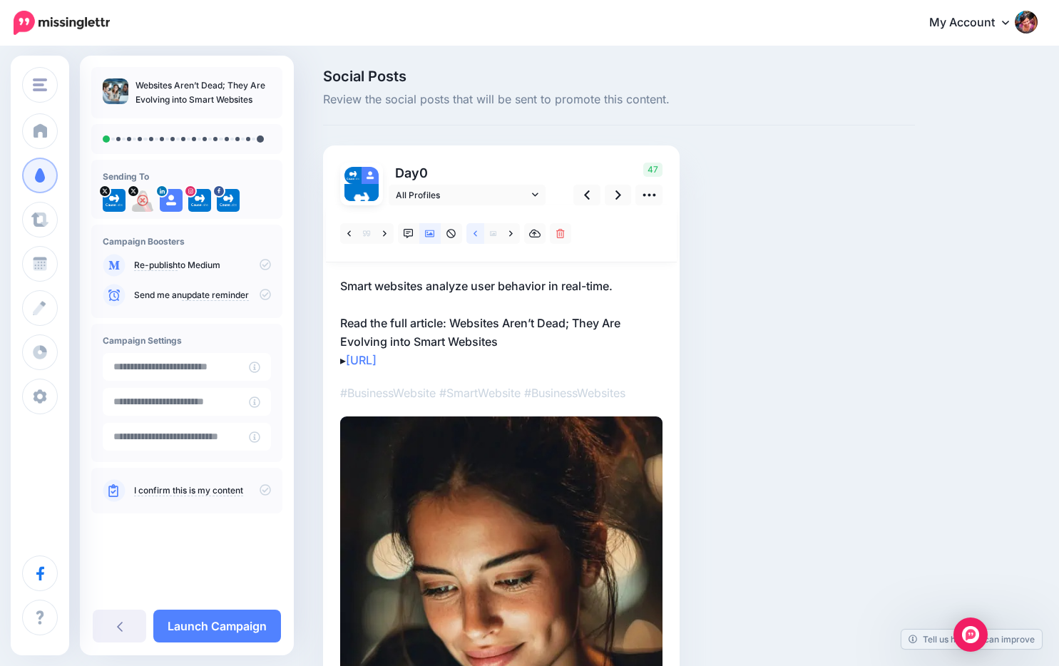
click at [478, 232] on link at bounding box center [475, 233] width 18 height 21
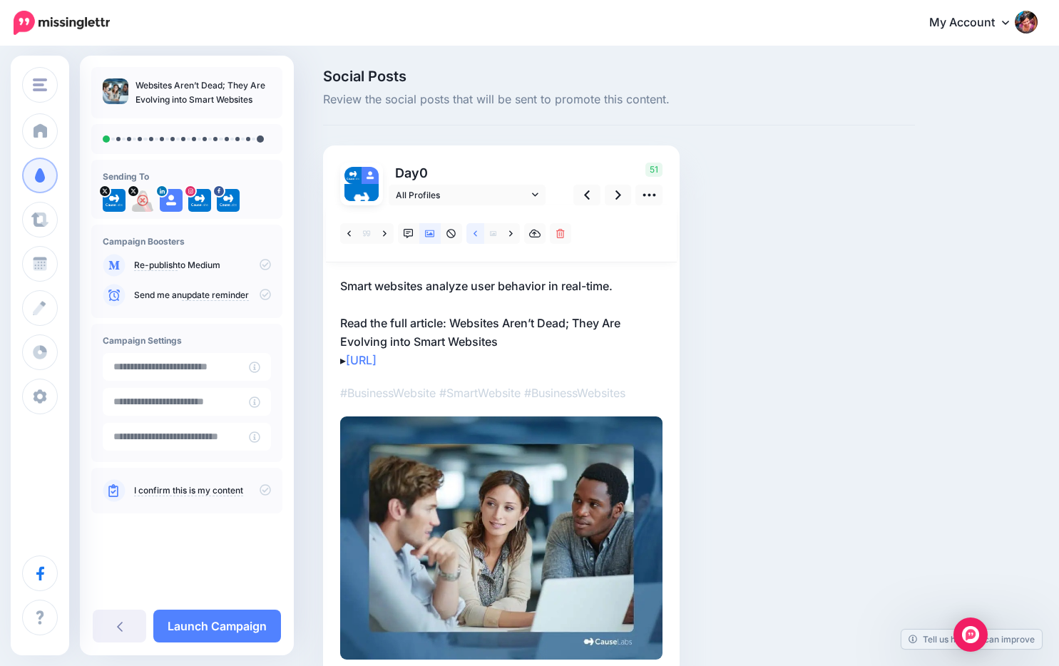
click at [476, 233] on icon at bounding box center [475, 234] width 4 height 10
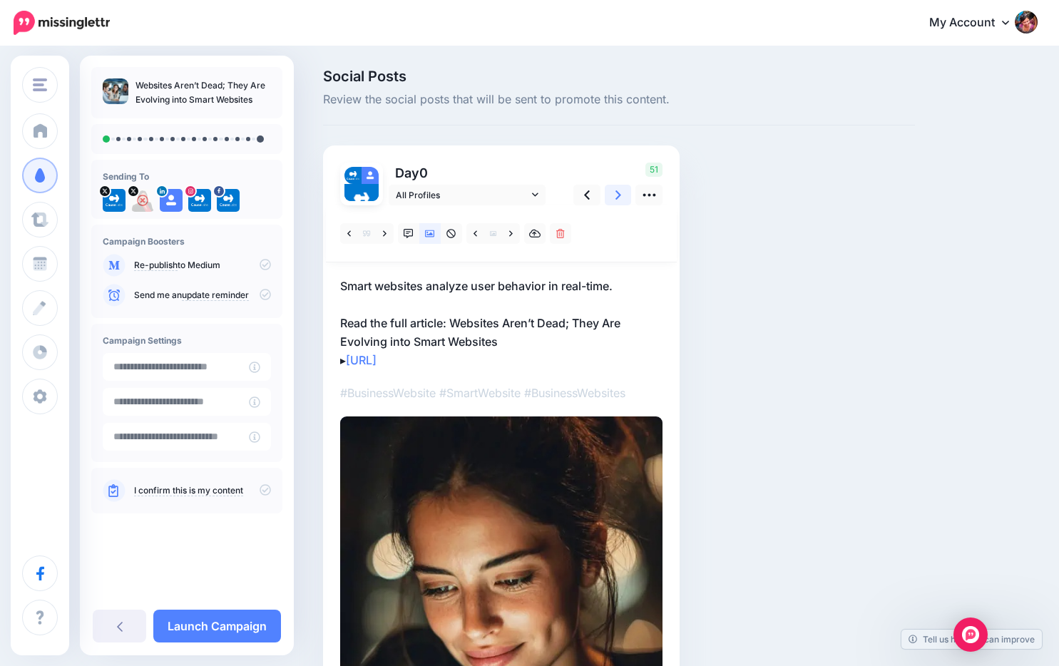
click at [618, 197] on icon at bounding box center [618, 194] width 6 height 9
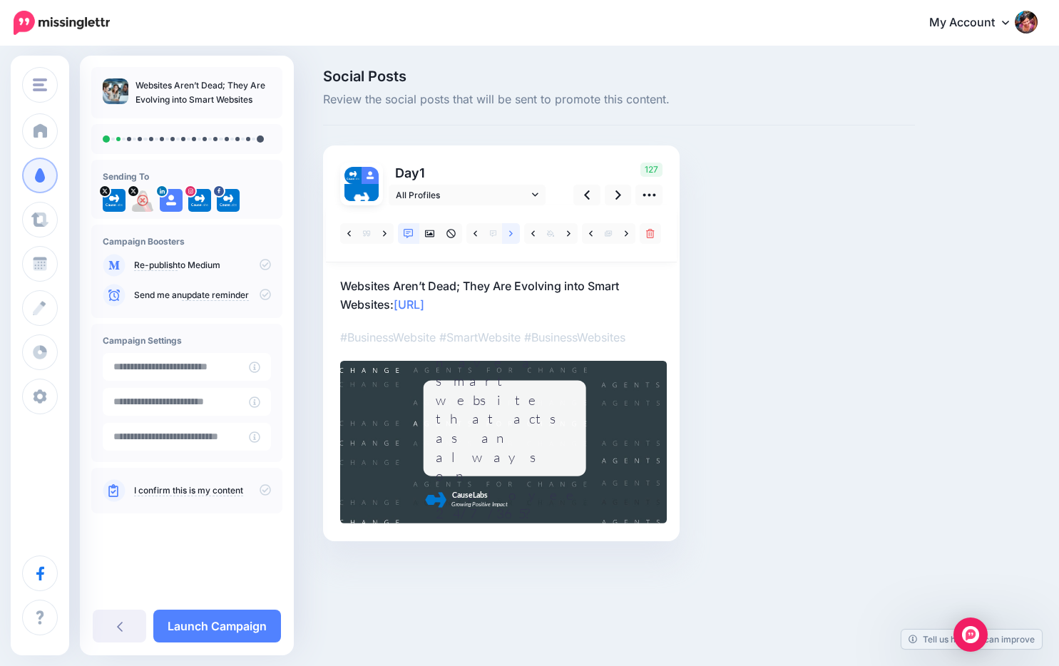
click at [504, 238] on link at bounding box center [511, 233] width 18 height 21
click at [506, 235] on link at bounding box center [511, 233] width 18 height 21
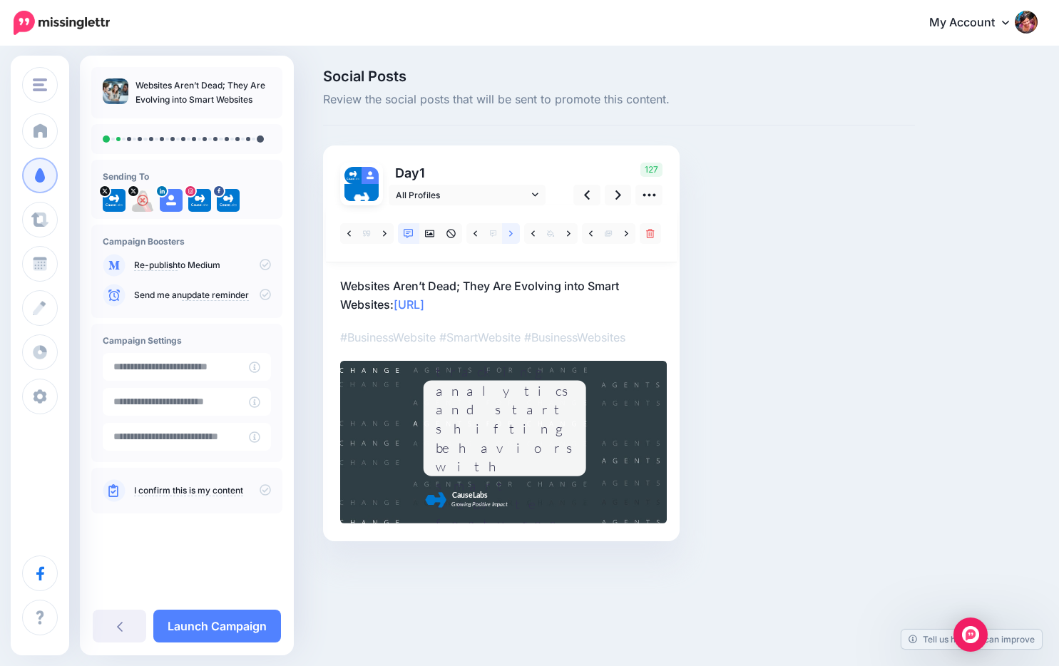
click at [506, 235] on link at bounding box center [511, 233] width 18 height 21
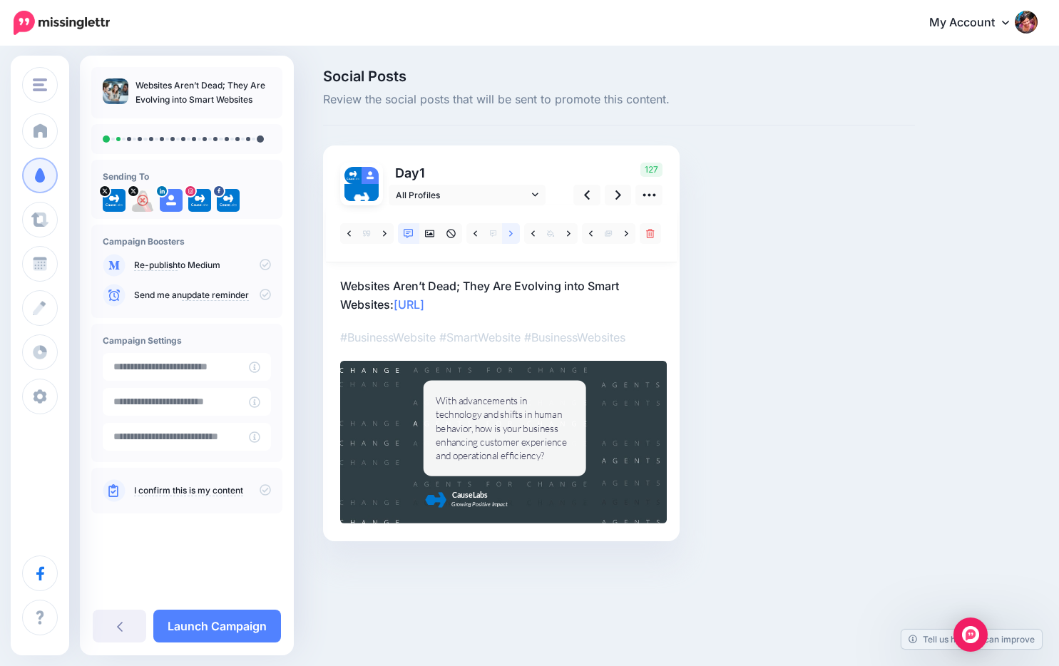
click at [506, 235] on link at bounding box center [511, 233] width 18 height 21
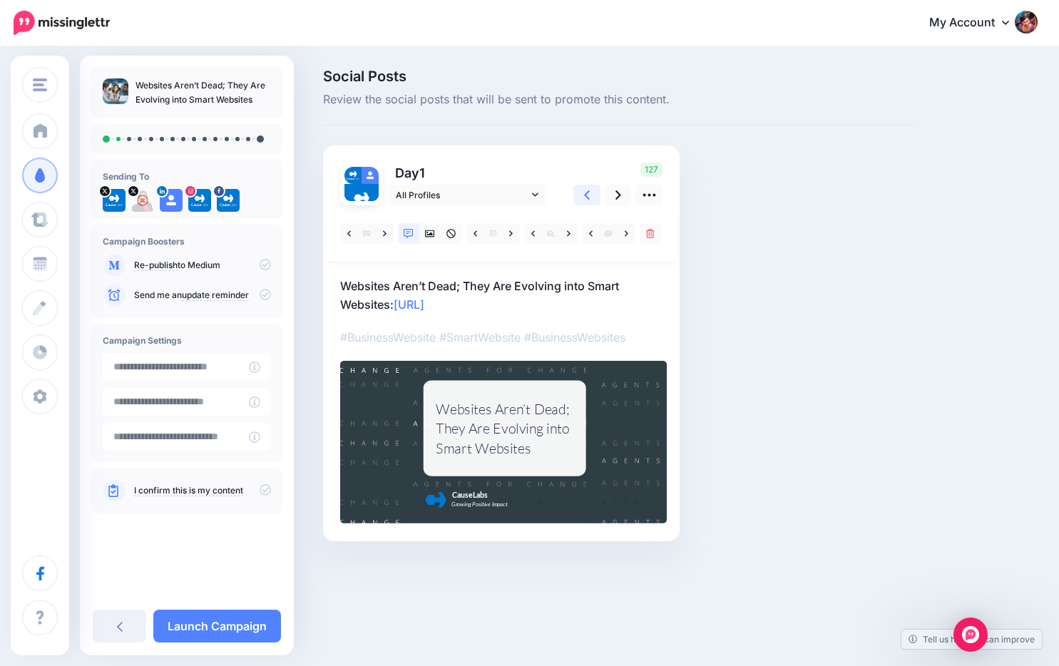
click at [590, 190] on link at bounding box center [586, 195] width 27 height 21
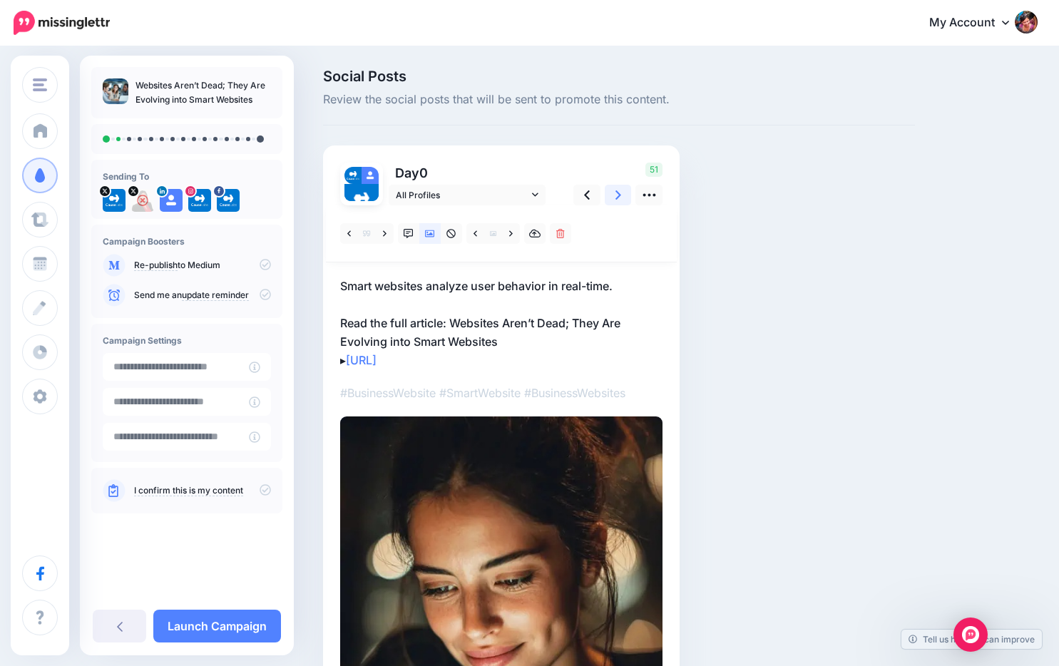
click at [624, 195] on link at bounding box center [618, 195] width 27 height 21
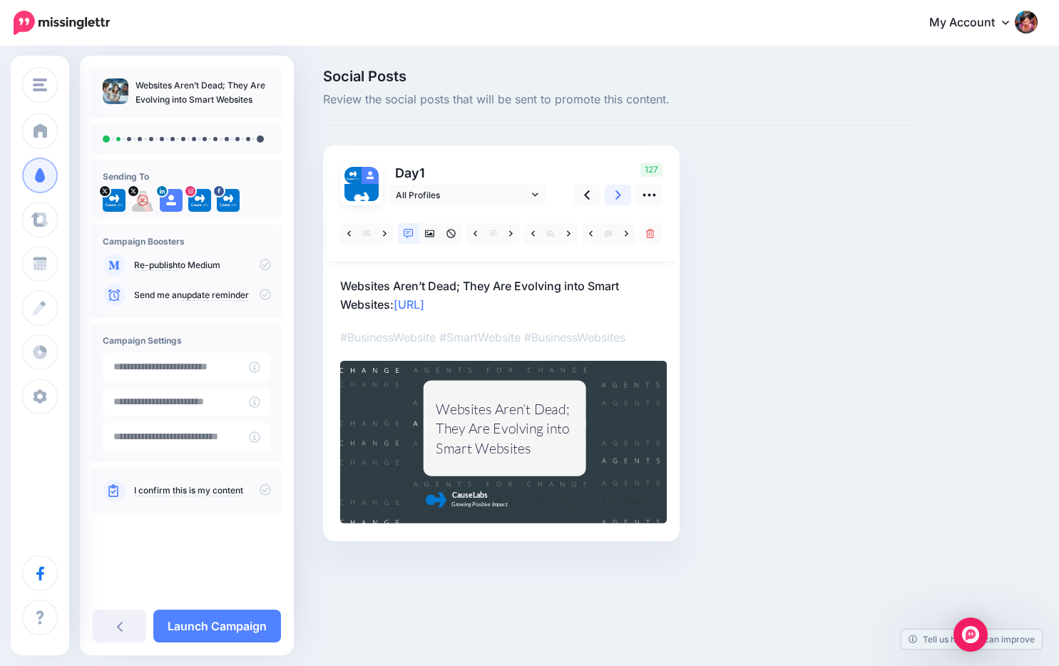
click at [624, 195] on link at bounding box center [618, 195] width 27 height 21
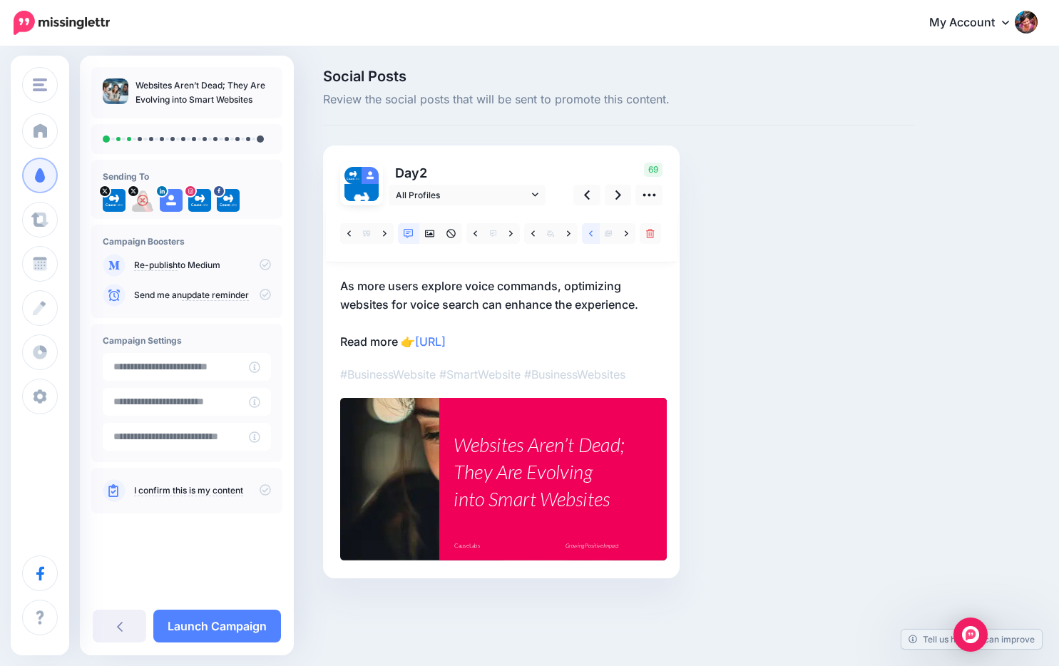
click at [585, 235] on link at bounding box center [591, 233] width 18 height 21
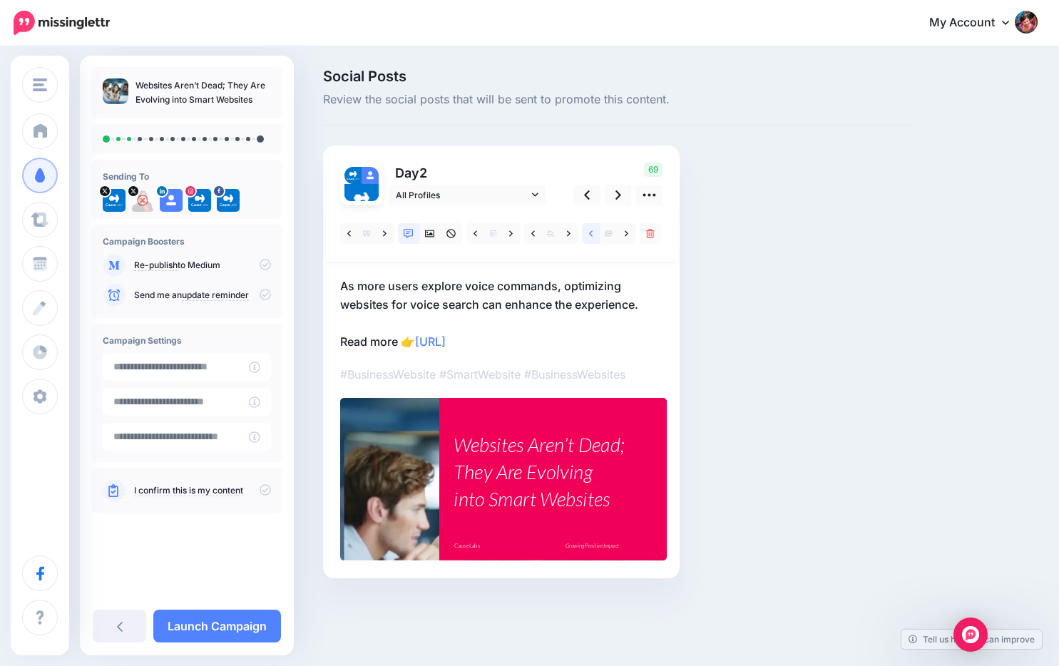
click at [585, 235] on link at bounding box center [591, 233] width 18 height 21
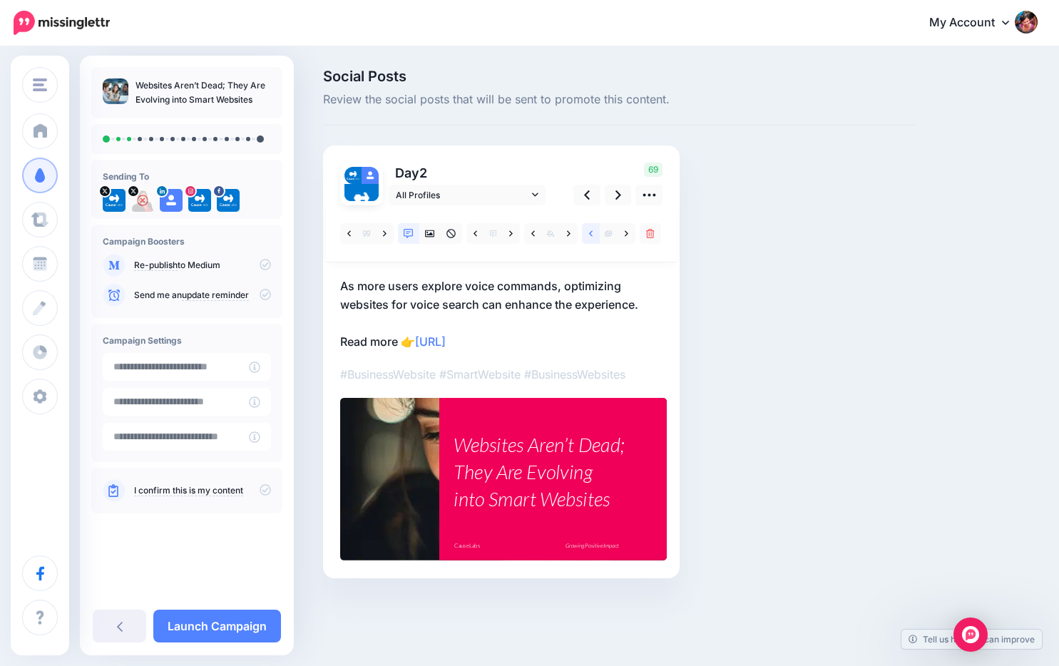
click at [585, 235] on link at bounding box center [591, 233] width 18 height 21
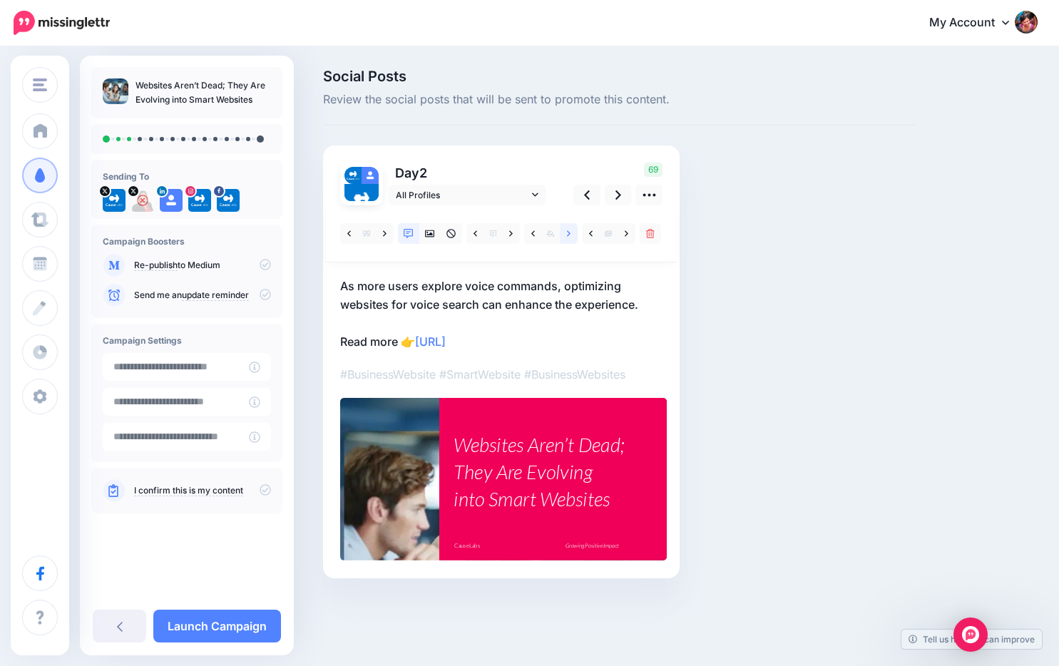
click at [567, 234] on icon at bounding box center [569, 234] width 4 height 10
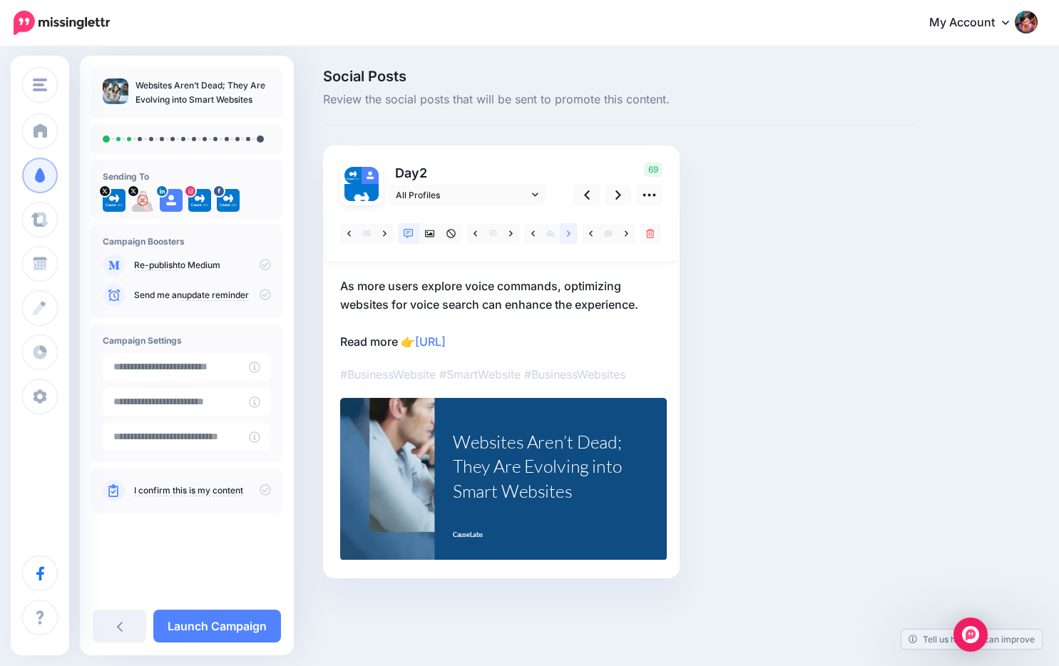
click at [567, 234] on icon at bounding box center [569, 234] width 4 height 10
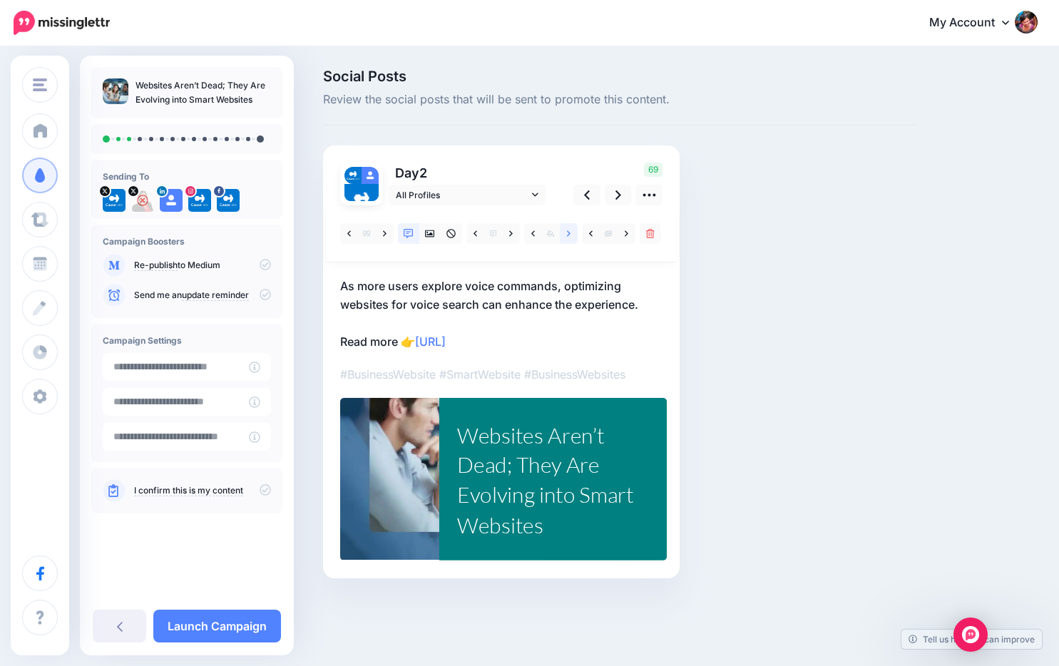
click at [567, 234] on icon at bounding box center [569, 234] width 4 height 10
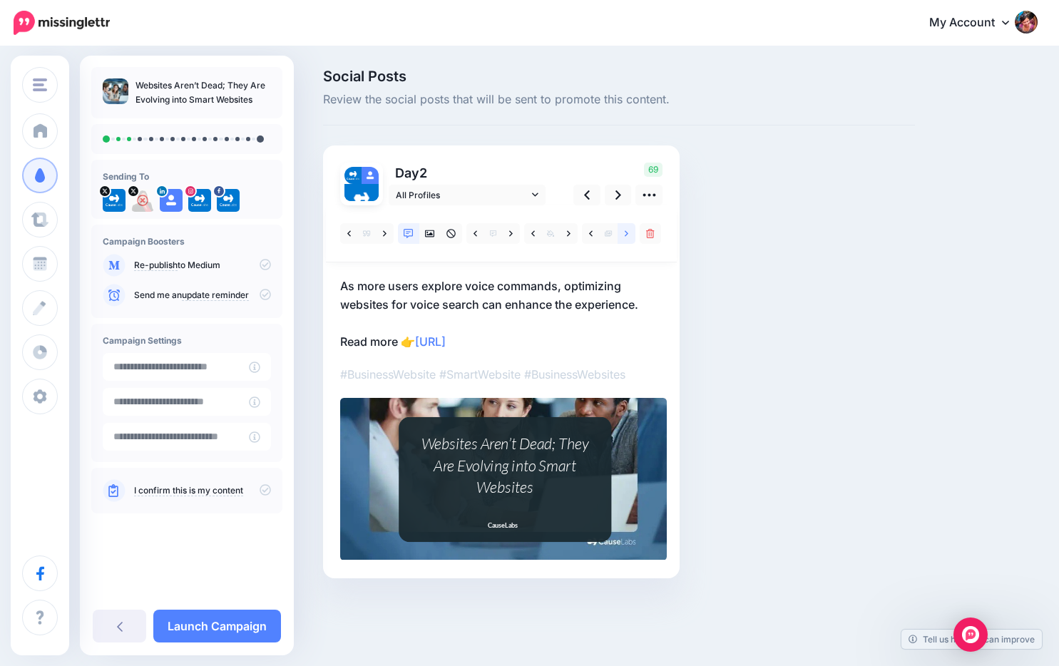
click at [620, 235] on link at bounding box center [626, 233] width 18 height 21
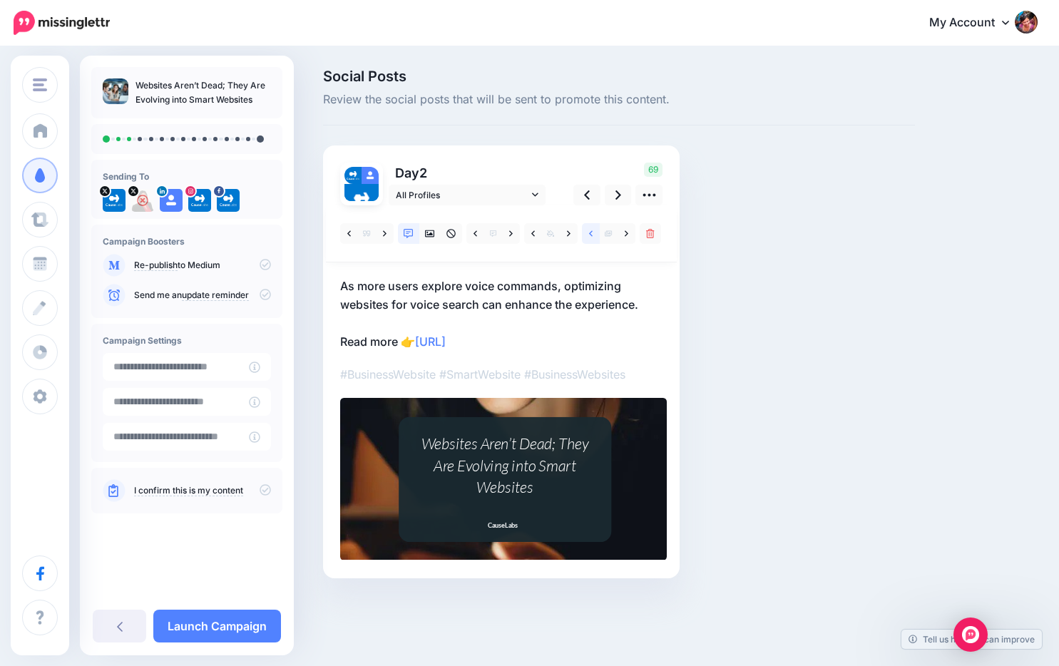
click at [592, 233] on icon at bounding box center [591, 234] width 4 height 10
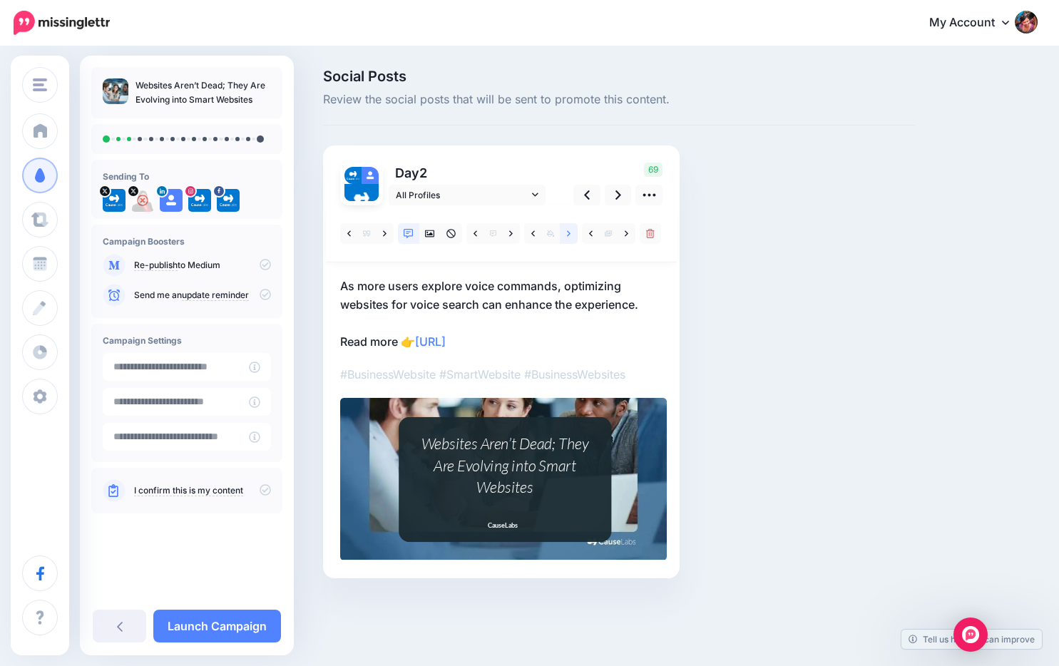
click at [565, 236] on link at bounding box center [569, 233] width 18 height 21
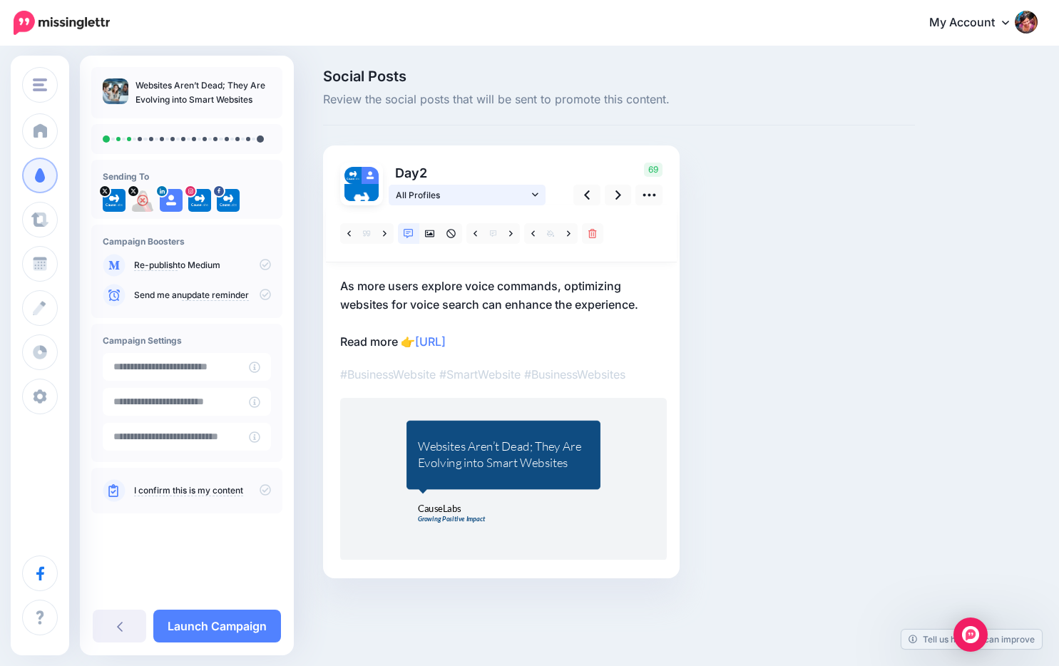
click at [532, 190] on icon at bounding box center [535, 195] width 6 height 10
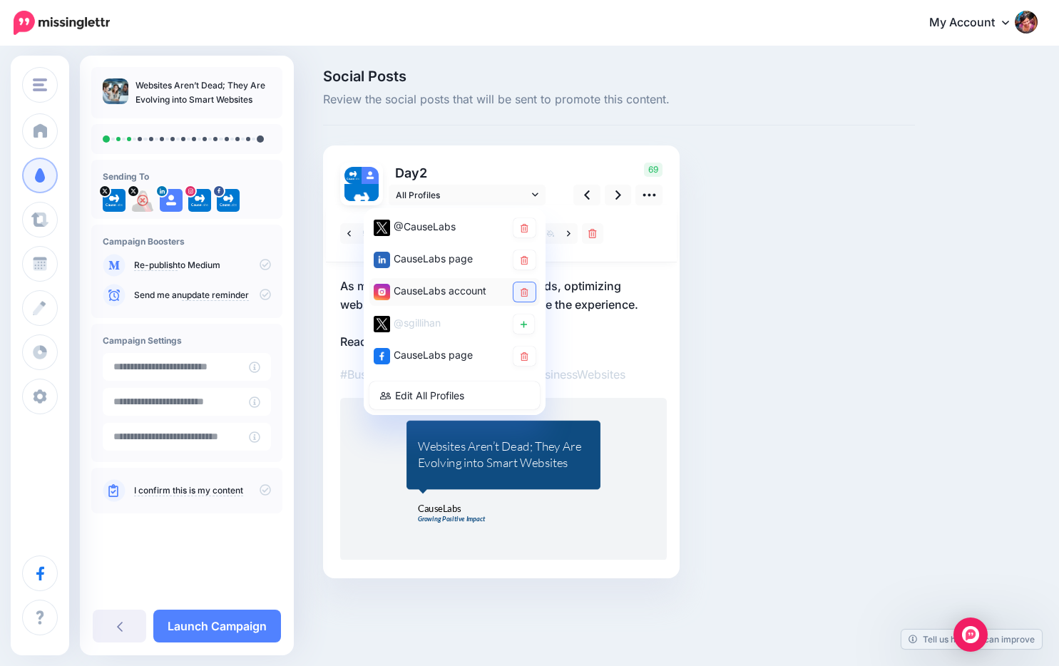
click at [520, 291] on icon at bounding box center [524, 292] width 8 height 9
click at [637, 311] on p "As more users explore voice commands, optimizing websites for voice search can …" at bounding box center [501, 314] width 322 height 74
click at [615, 284] on textarea "**********" at bounding box center [501, 314] width 322 height 74
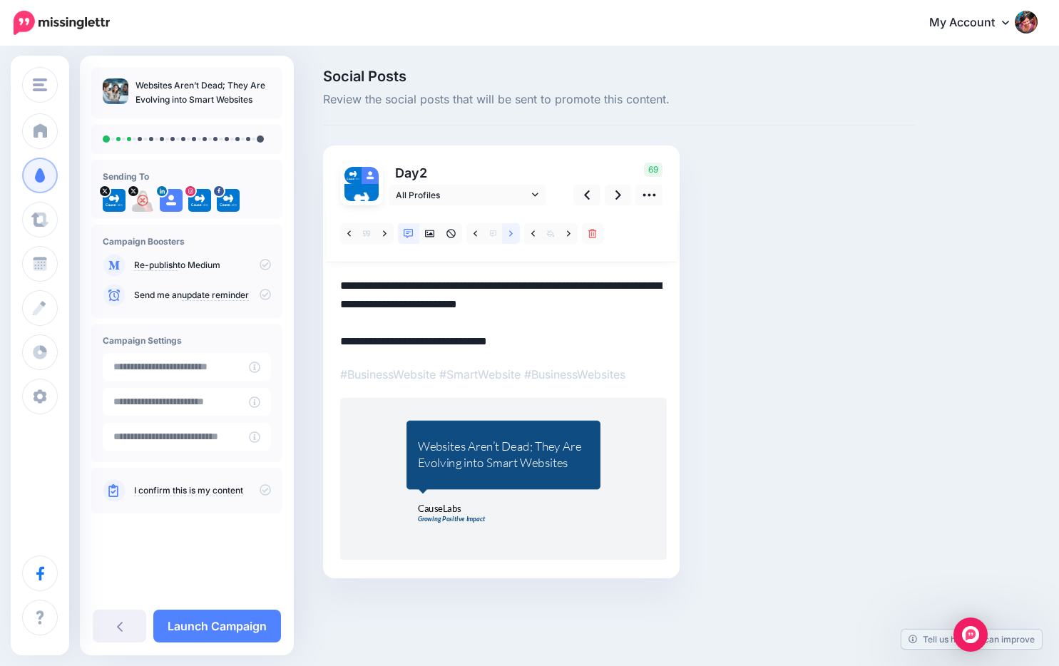
click at [510, 233] on icon at bounding box center [511, 234] width 4 height 10
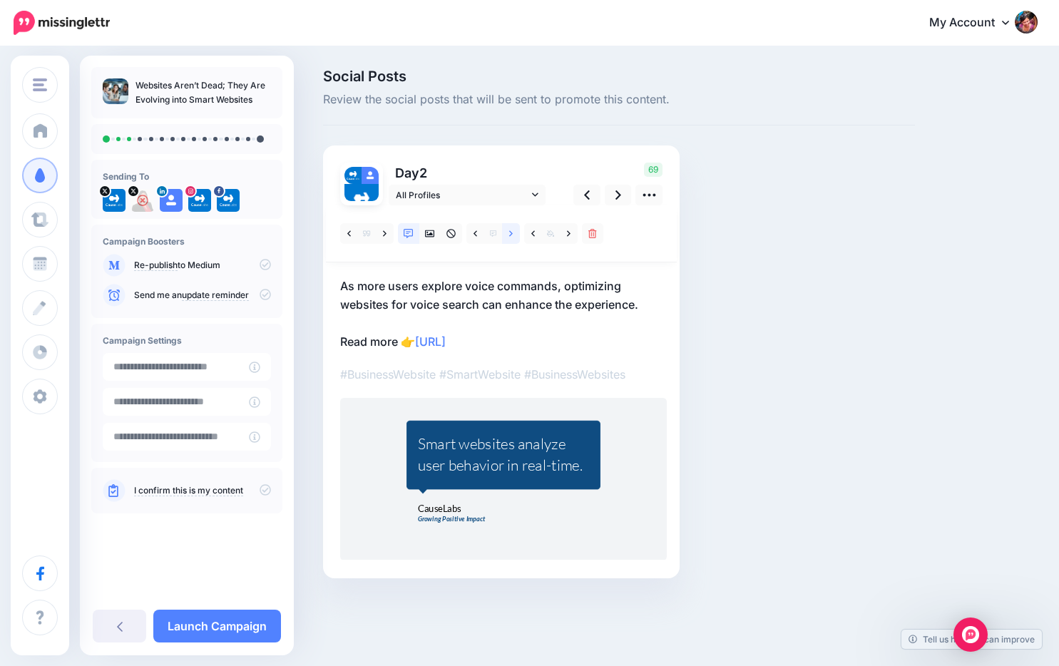
click at [510, 233] on icon at bounding box center [511, 234] width 4 height 10
click at [472, 233] on link at bounding box center [475, 233] width 18 height 21
click at [510, 232] on icon at bounding box center [511, 234] width 4 height 10
click at [617, 193] on icon at bounding box center [618, 194] width 6 height 15
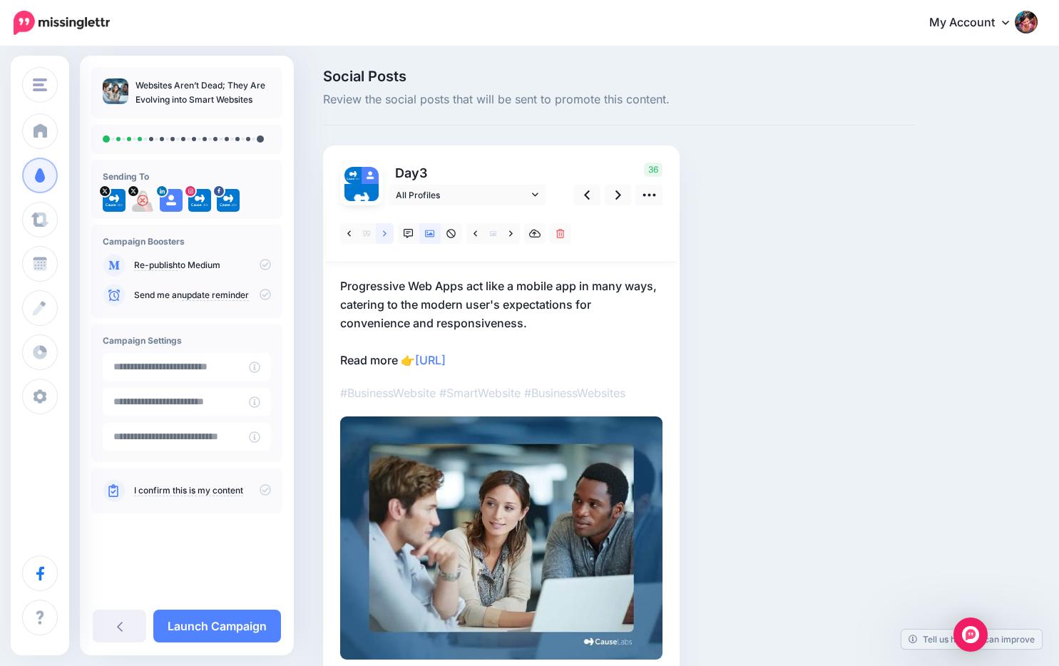
click at [386, 235] on icon at bounding box center [385, 234] width 4 height 10
click at [383, 235] on icon at bounding box center [385, 234] width 4 height 10
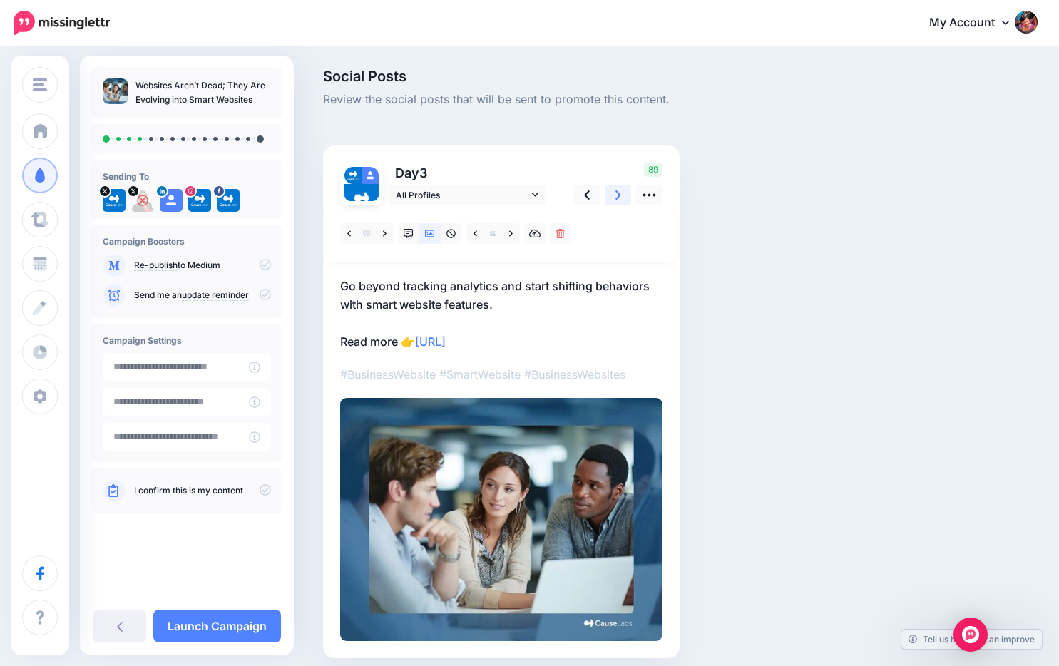
click at [614, 196] on link at bounding box center [618, 195] width 27 height 21
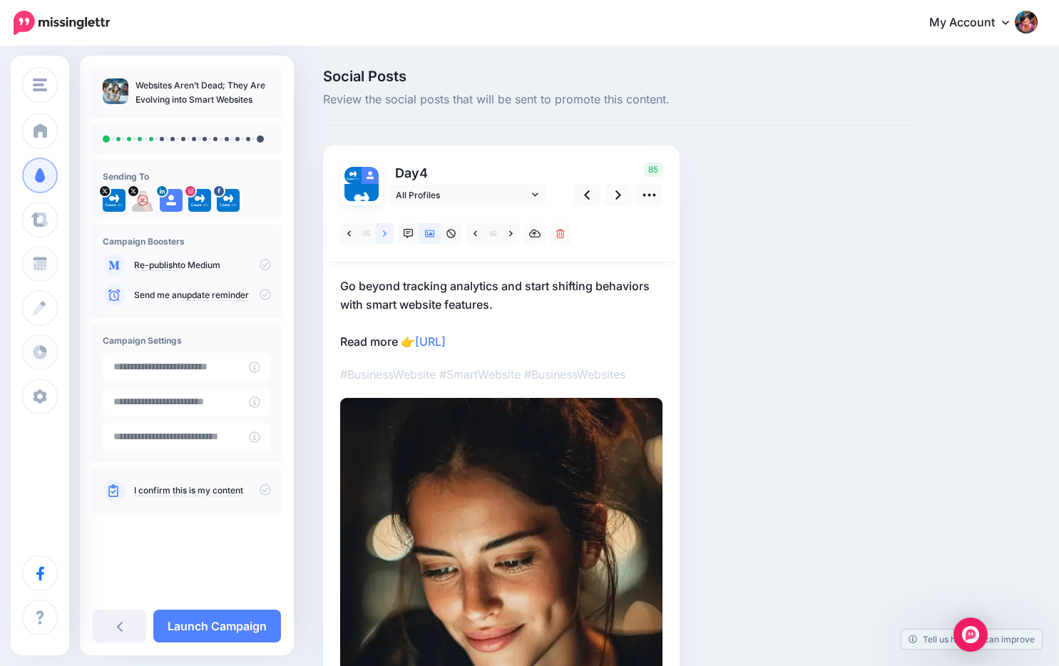
click at [386, 236] on icon at bounding box center [385, 234] width 4 height 10
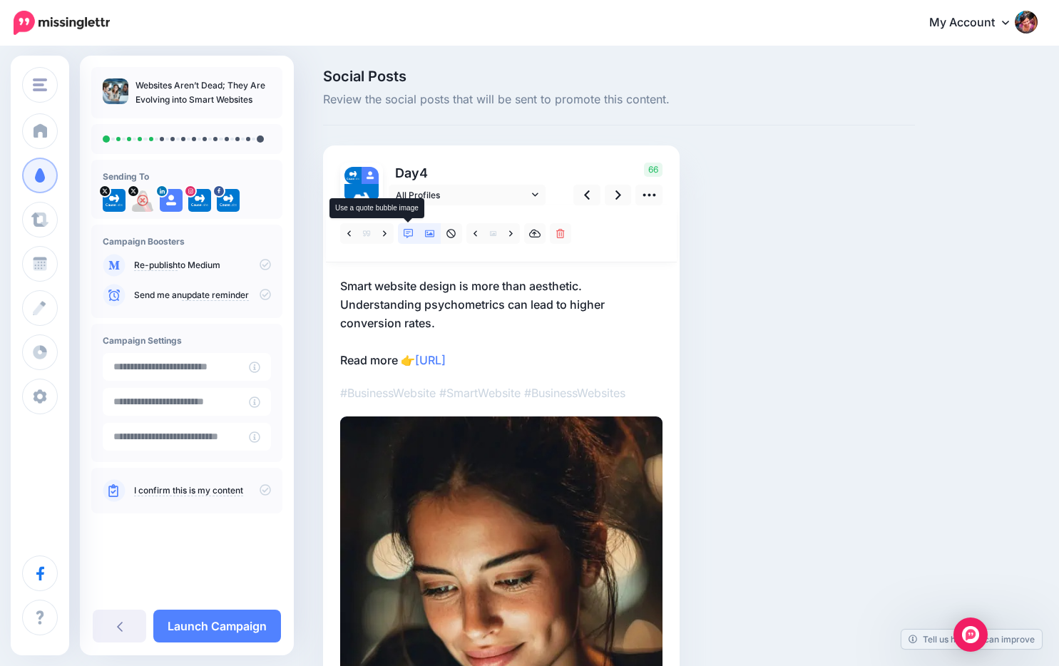
click at [406, 235] on icon at bounding box center [409, 234] width 10 height 10
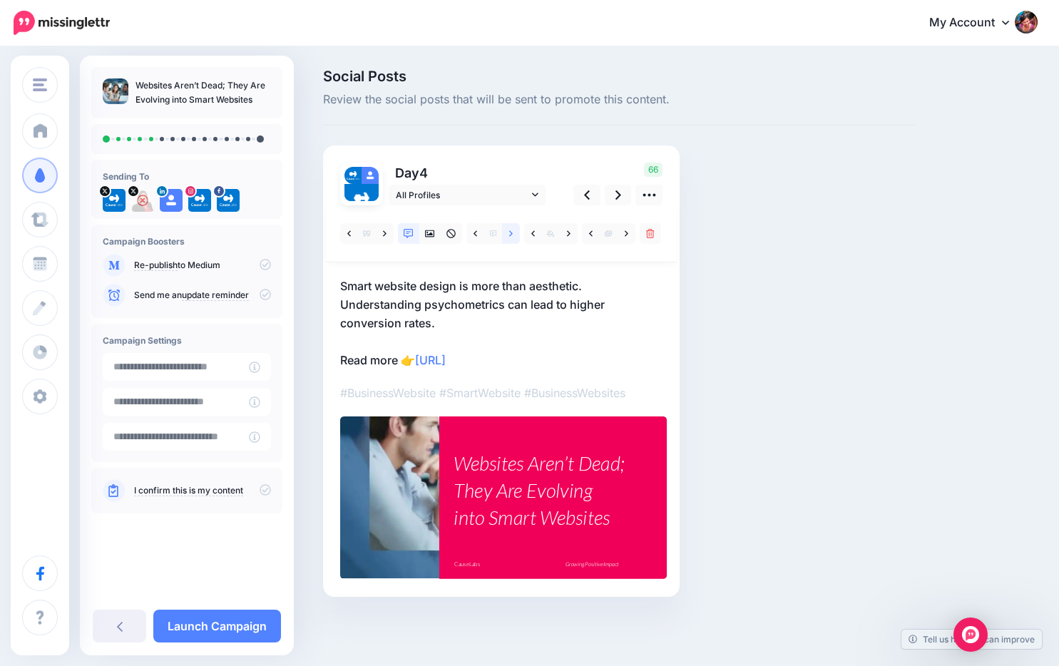
click at [511, 233] on icon at bounding box center [511, 234] width 4 height 10
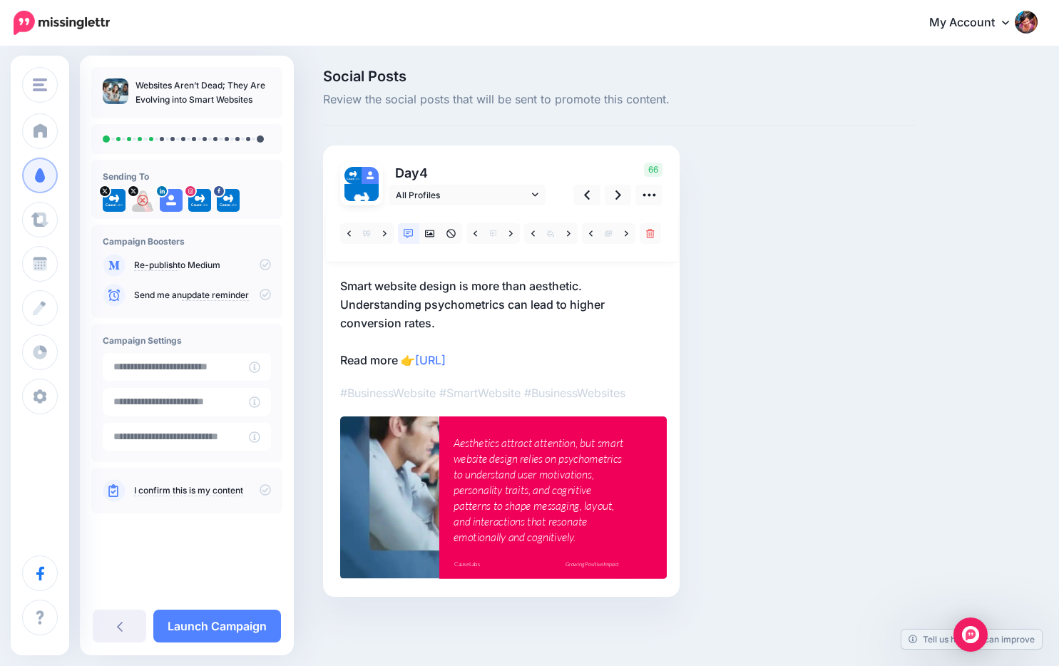
click at [548, 476] on div "Aesthetics attract attention, but smart website design relies on psychometrics …" at bounding box center [539, 491] width 173 height 110
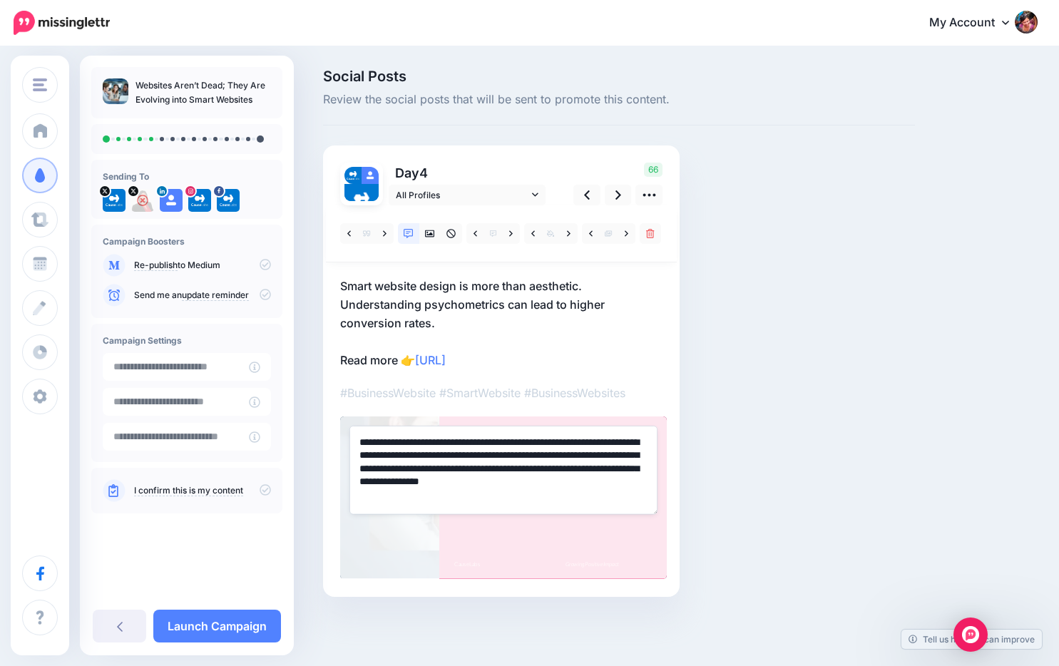
drag, startPoint x: 442, startPoint y: 456, endPoint x: 456, endPoint y: 505, distance: 50.3
click at [456, 505] on textarea "**********" at bounding box center [503, 470] width 308 height 88
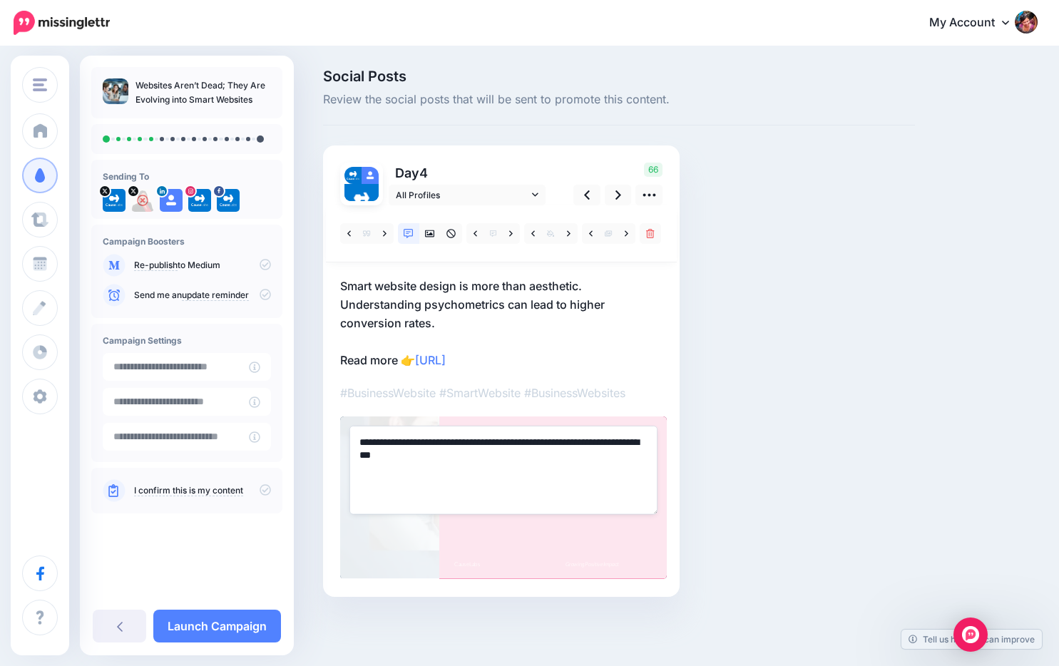
type textarea "**********"
click at [579, 336] on p "Smart website design is more than aesthetic. Understanding psychometrics can le…" at bounding box center [501, 323] width 322 height 93
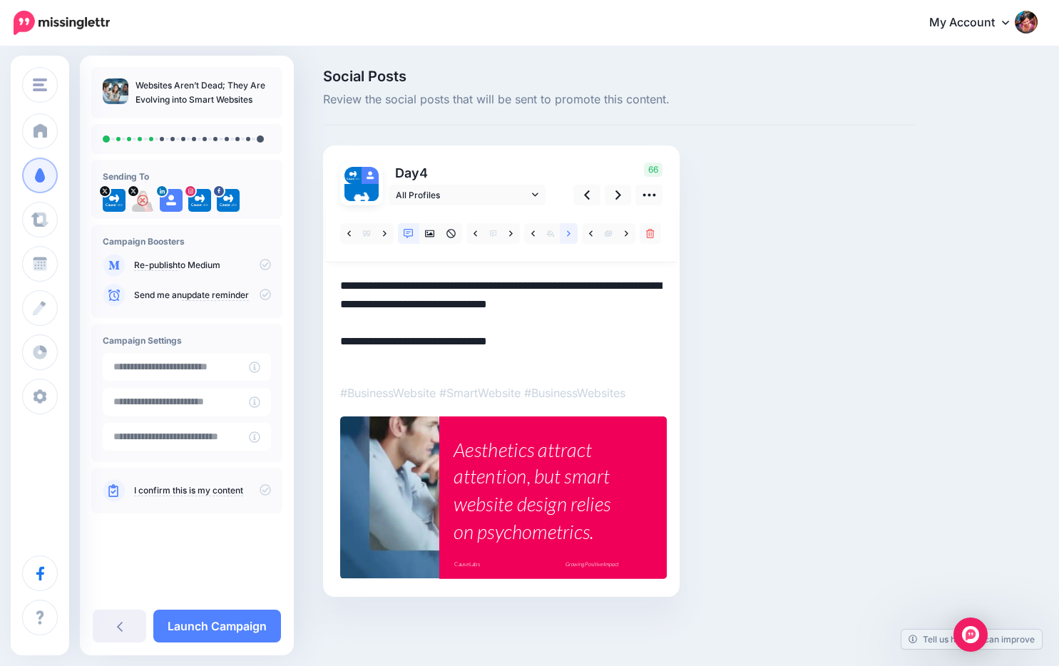
click at [572, 235] on link at bounding box center [569, 233] width 18 height 21
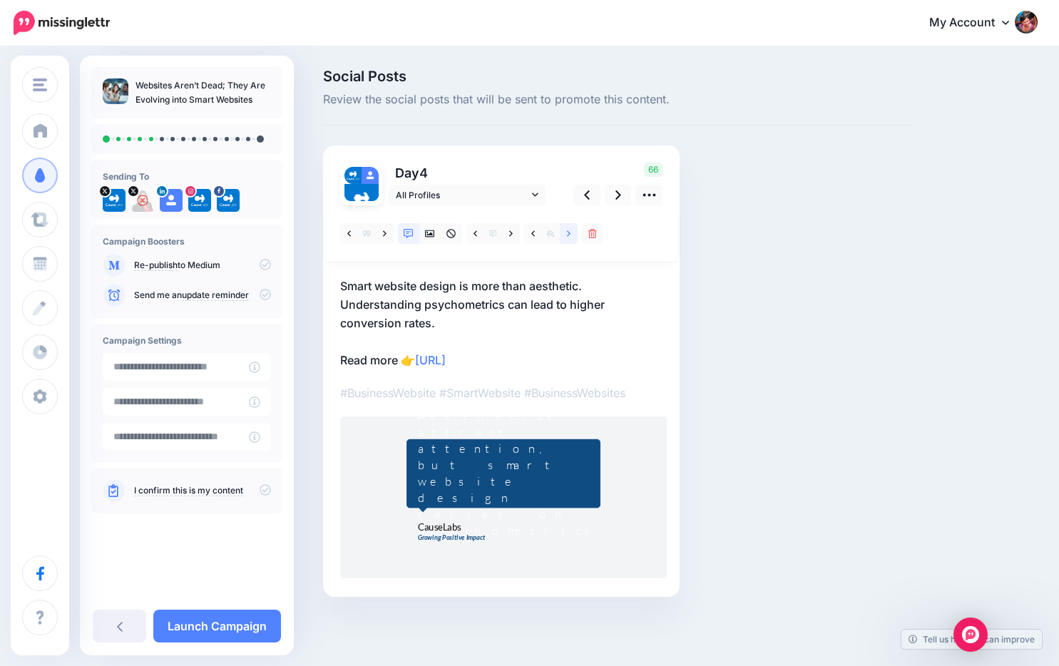
click at [570, 233] on icon at bounding box center [569, 233] width 4 height 6
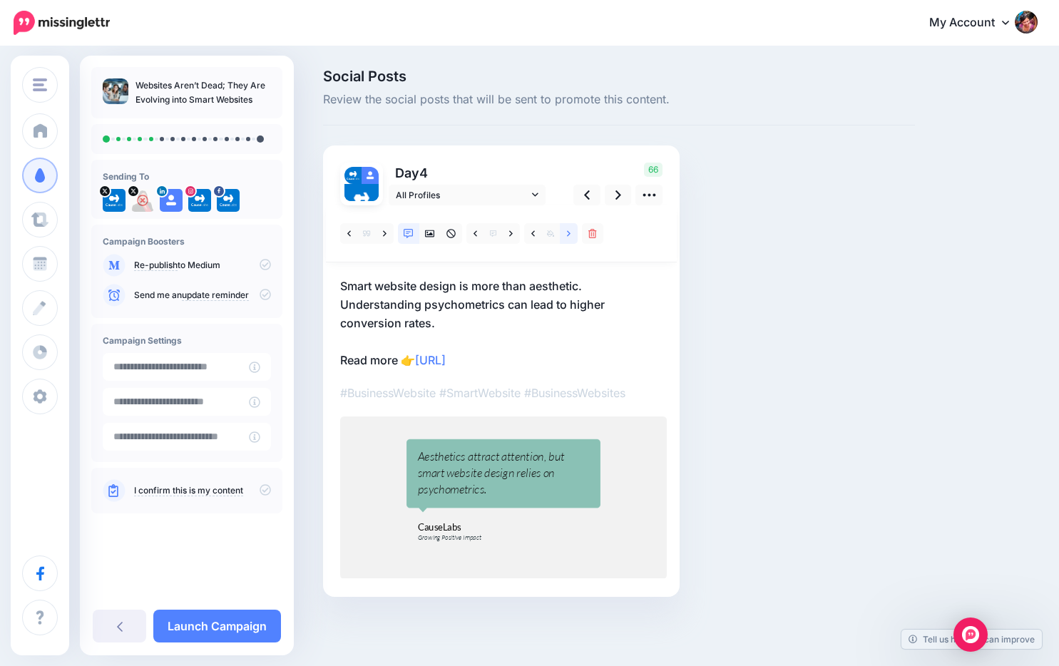
click at [570, 233] on icon at bounding box center [569, 233] width 4 height 6
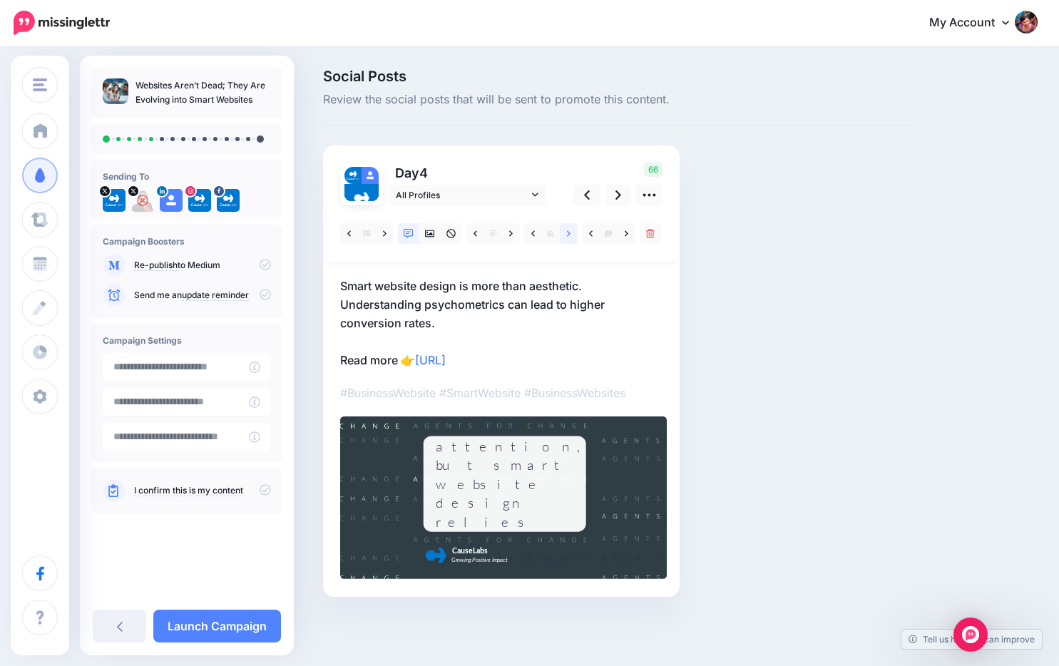
click at [570, 233] on icon at bounding box center [569, 233] width 4 height 6
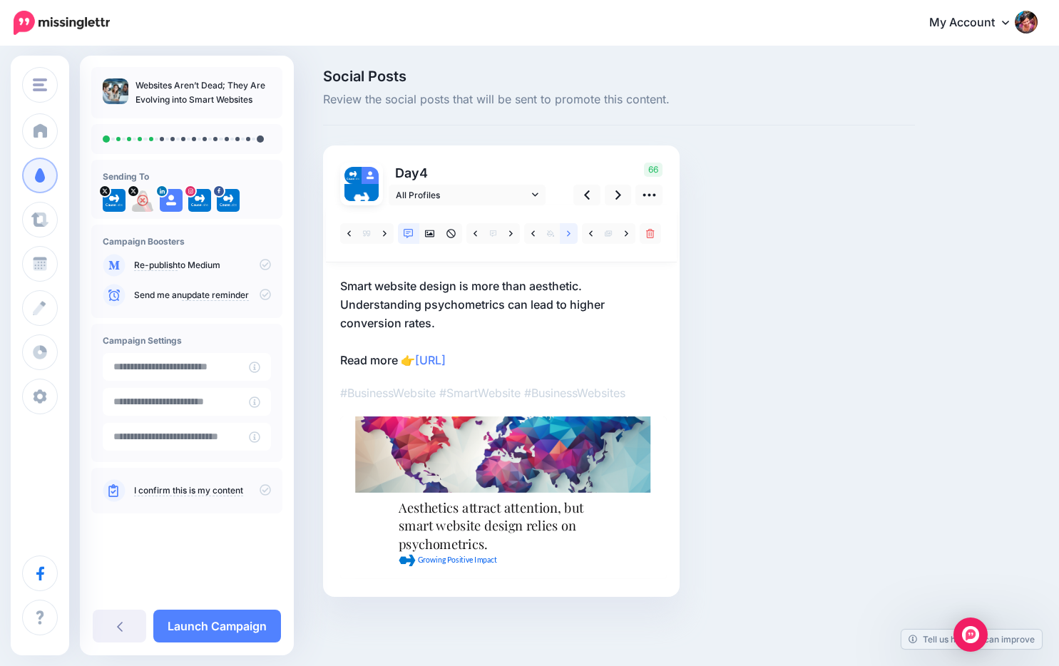
click at [570, 233] on icon at bounding box center [569, 233] width 4 height 6
click at [621, 195] on link at bounding box center [618, 195] width 27 height 21
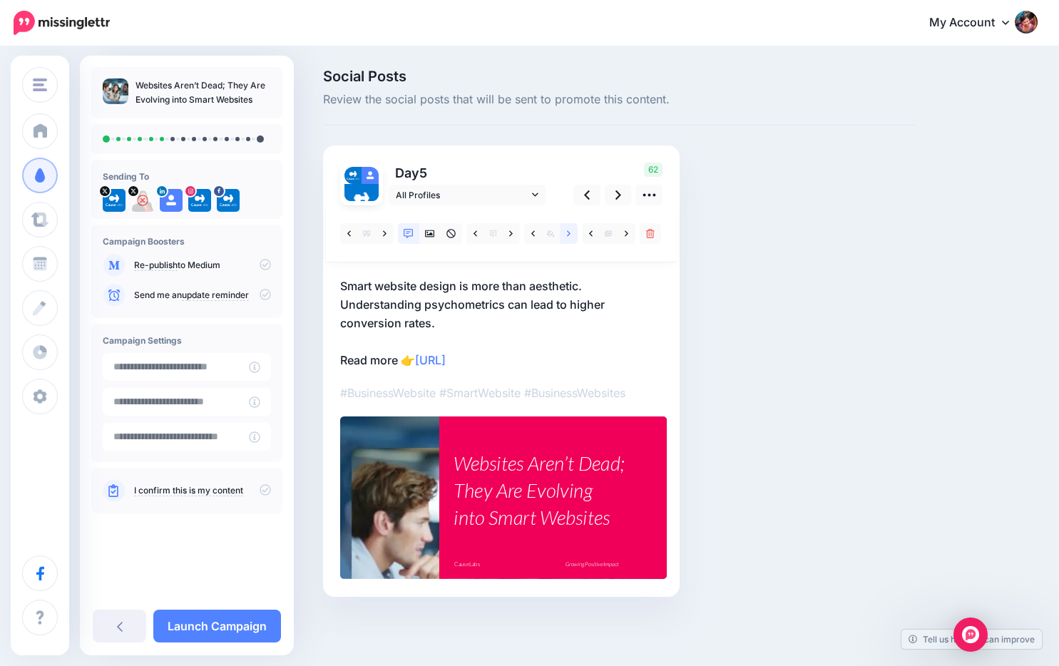
click at [567, 234] on icon at bounding box center [569, 234] width 4 height 10
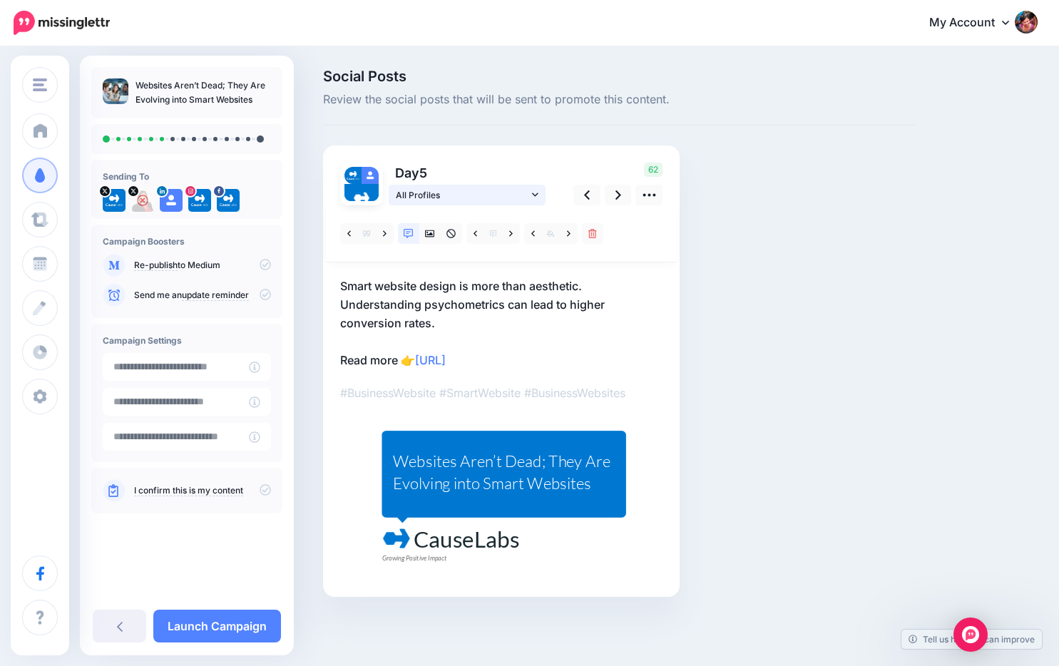
click at [528, 186] on link "All Profiles" at bounding box center [467, 195] width 157 height 21
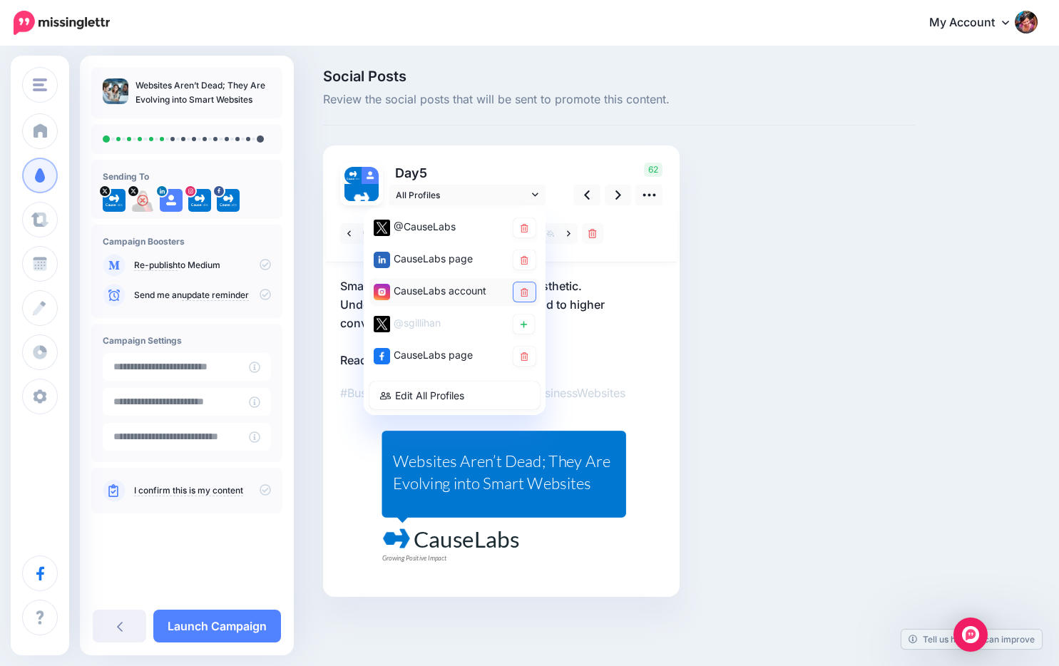
click at [520, 286] on link at bounding box center [524, 291] width 22 height 19
click at [591, 197] on link at bounding box center [586, 195] width 27 height 21
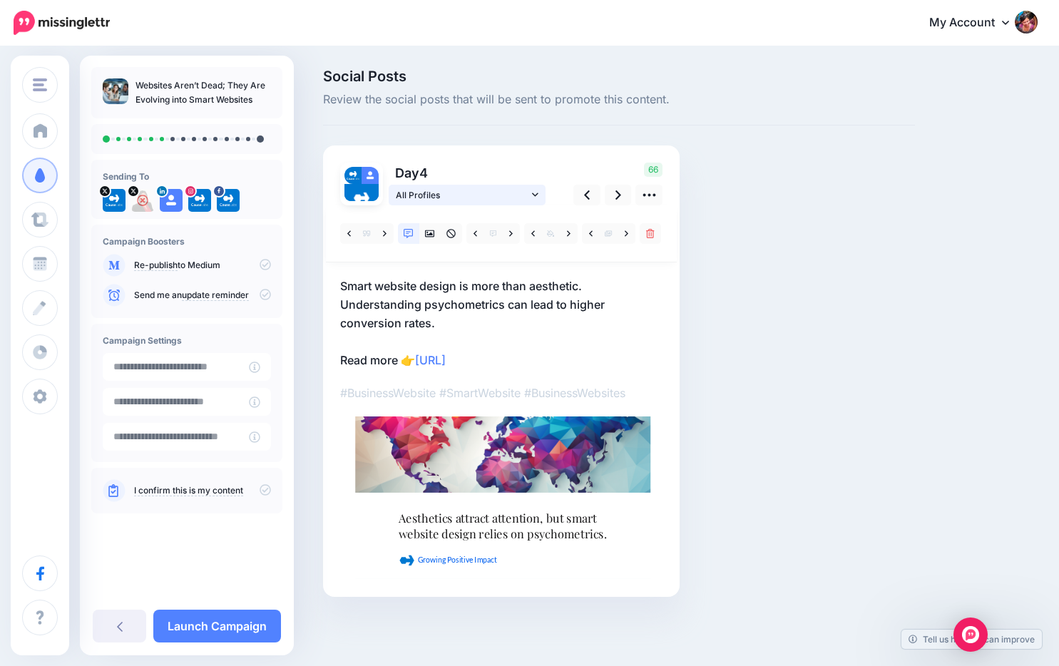
click at [532, 192] on icon at bounding box center [535, 195] width 6 height 10
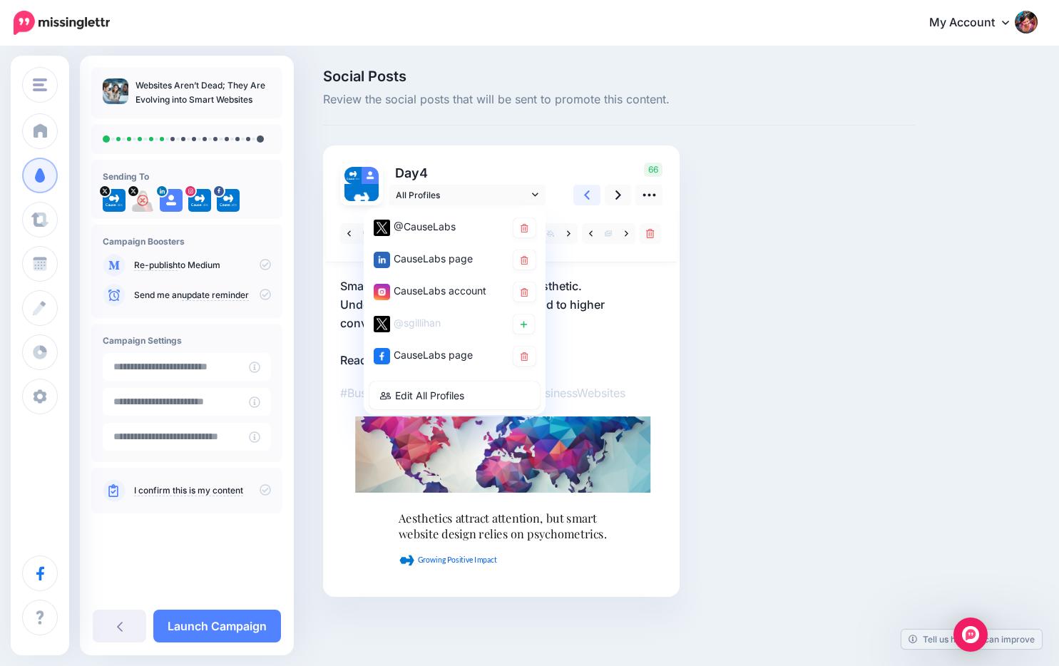
click at [585, 195] on icon at bounding box center [587, 194] width 6 height 9
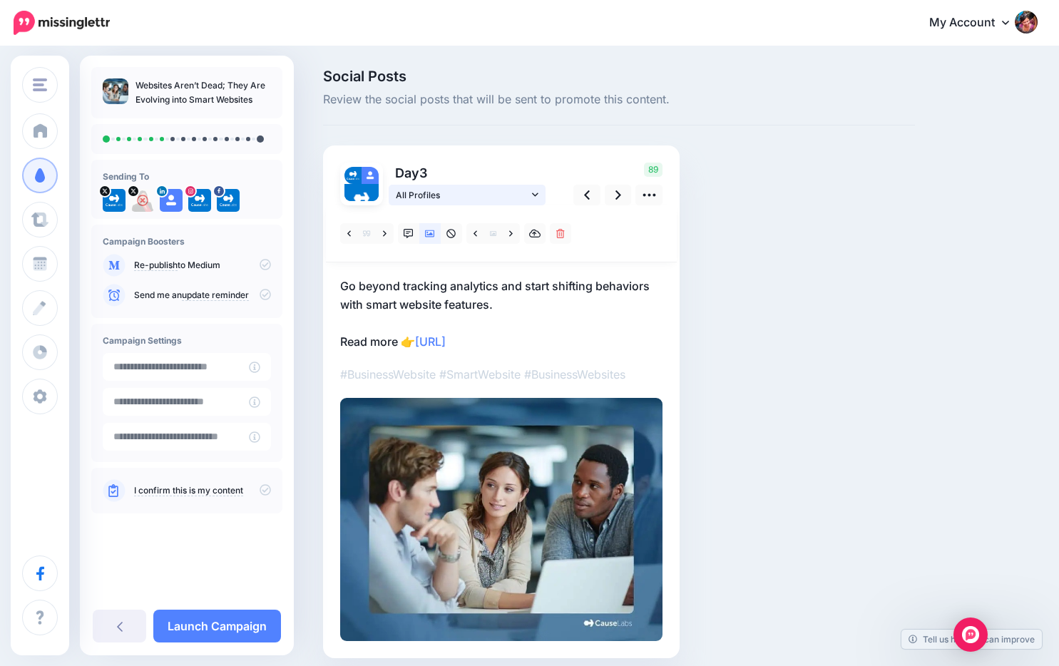
click at [534, 195] on icon at bounding box center [535, 194] width 6 height 4
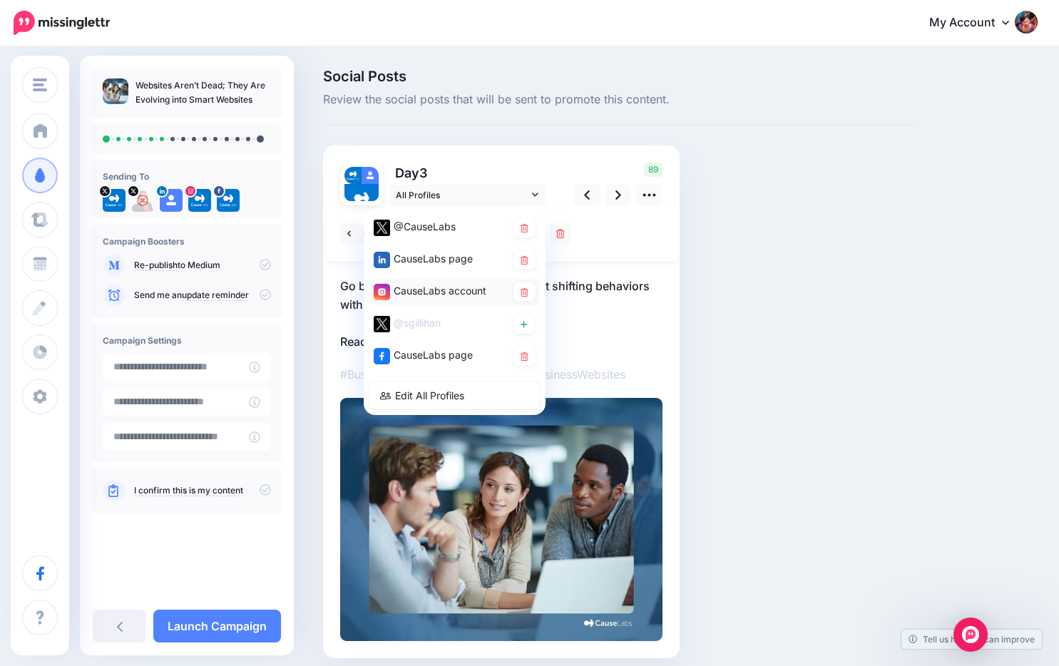
click at [459, 292] on div "CauseLabs account" at bounding box center [440, 291] width 133 height 18
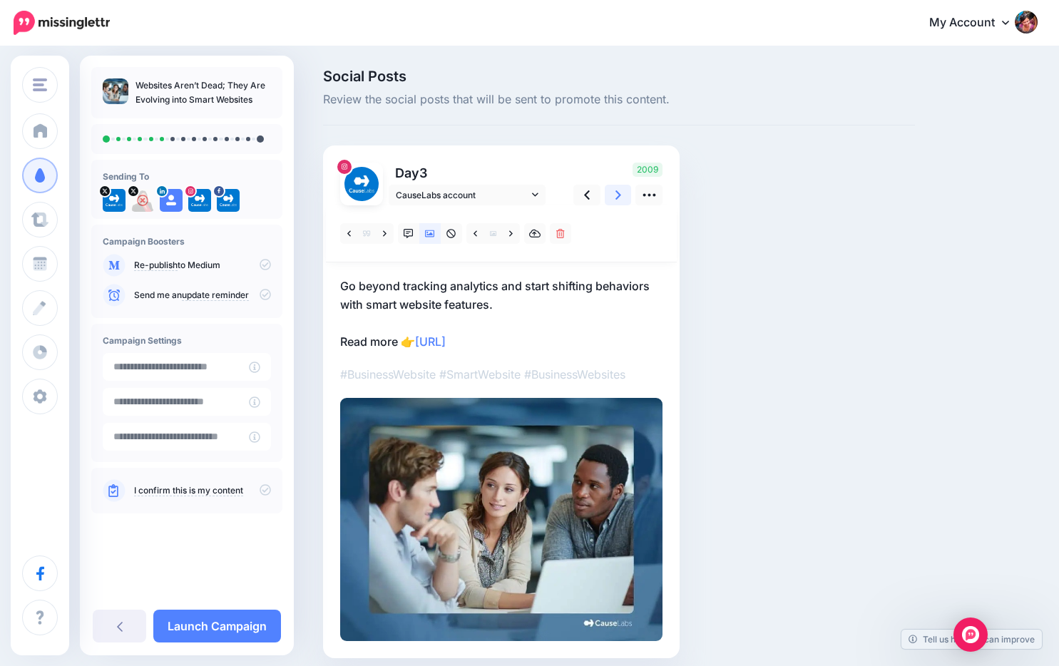
click at [612, 192] on link at bounding box center [618, 195] width 27 height 21
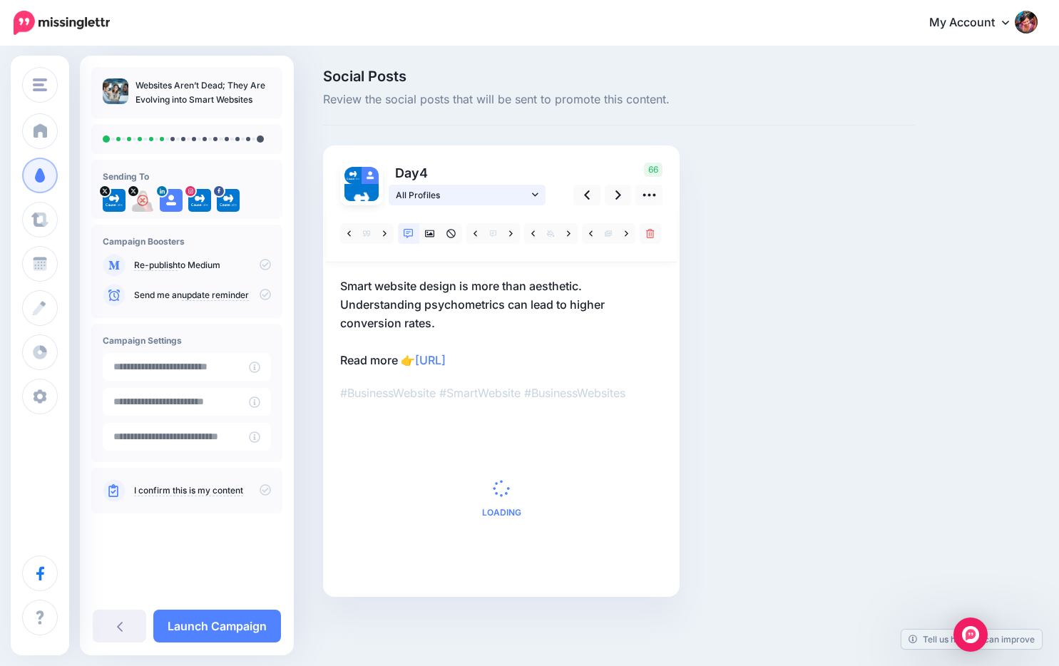
click at [536, 193] on icon at bounding box center [535, 195] width 6 height 10
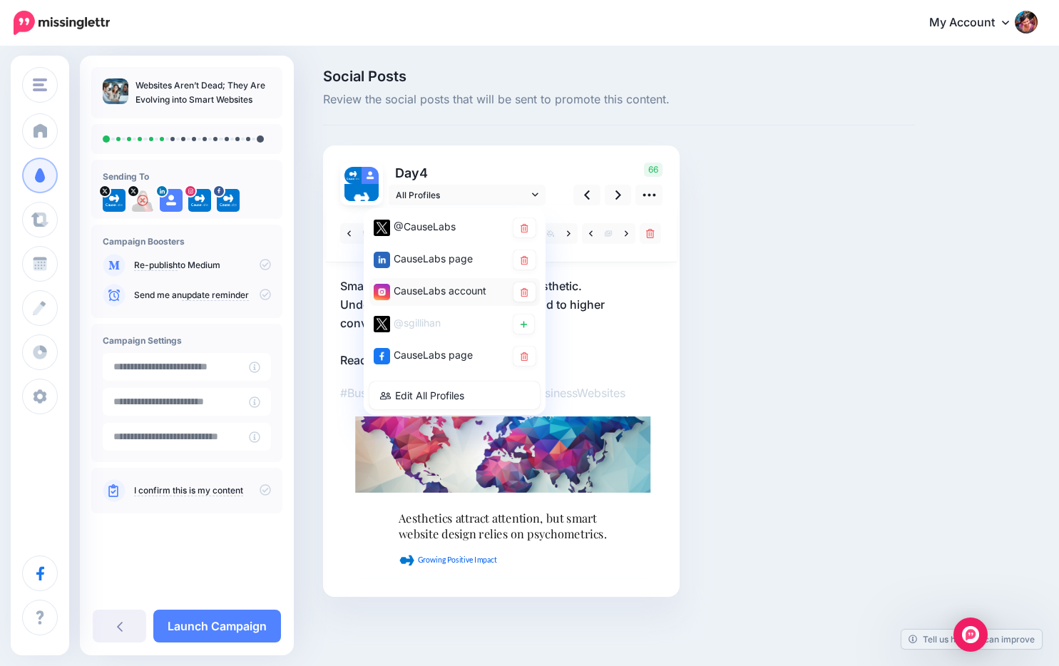
click at [480, 287] on div "CauseLabs account" at bounding box center [440, 291] width 133 height 18
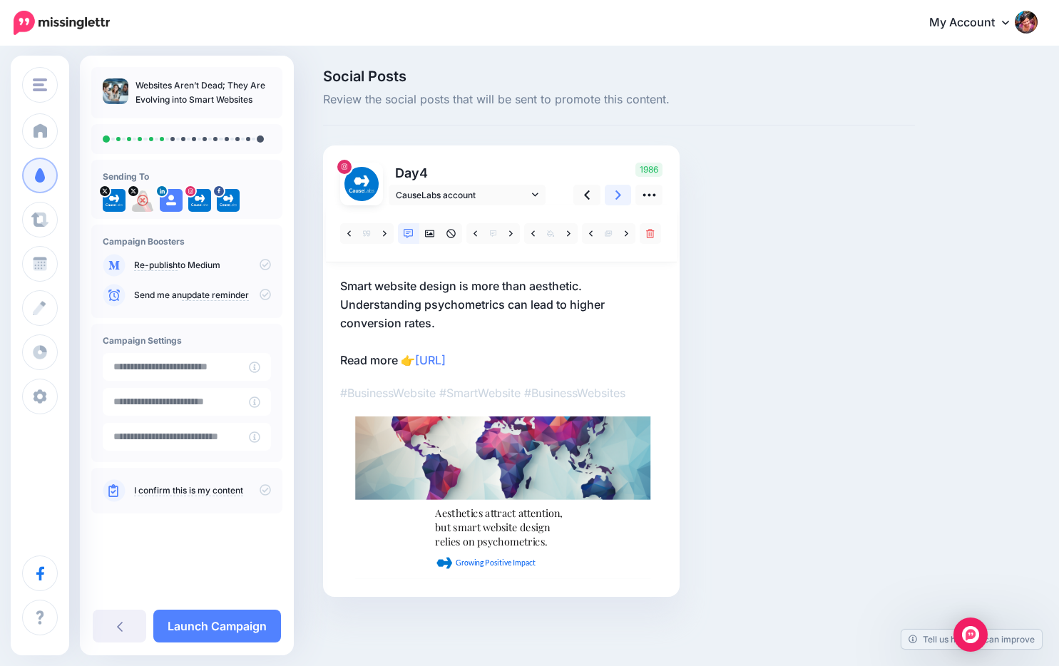
click at [611, 195] on link at bounding box center [618, 195] width 27 height 21
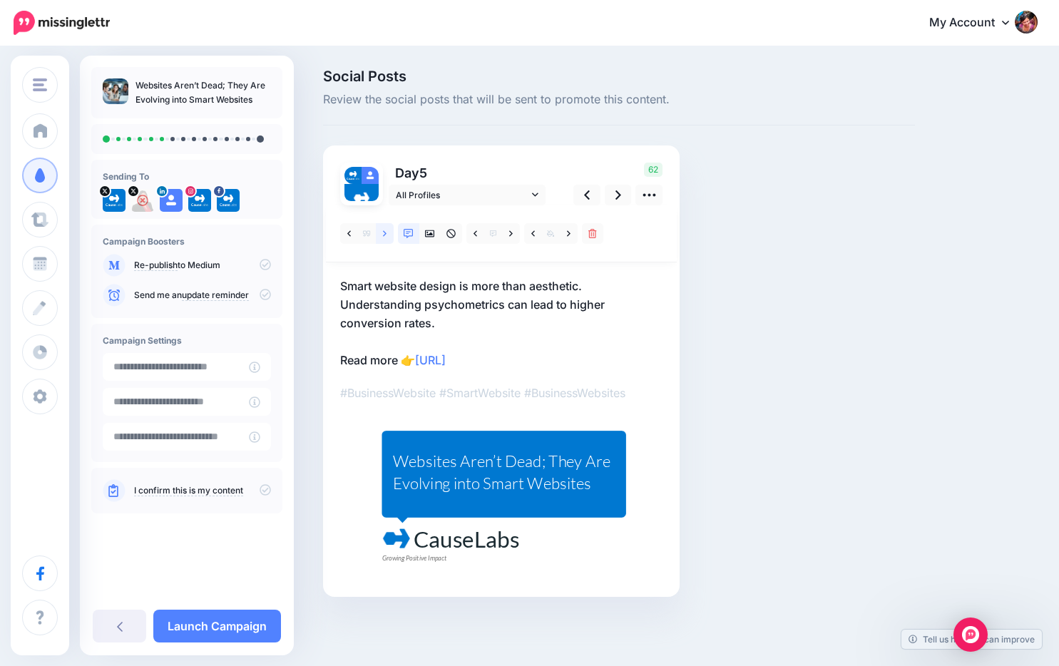
click at [384, 235] on icon at bounding box center [385, 233] width 4 height 6
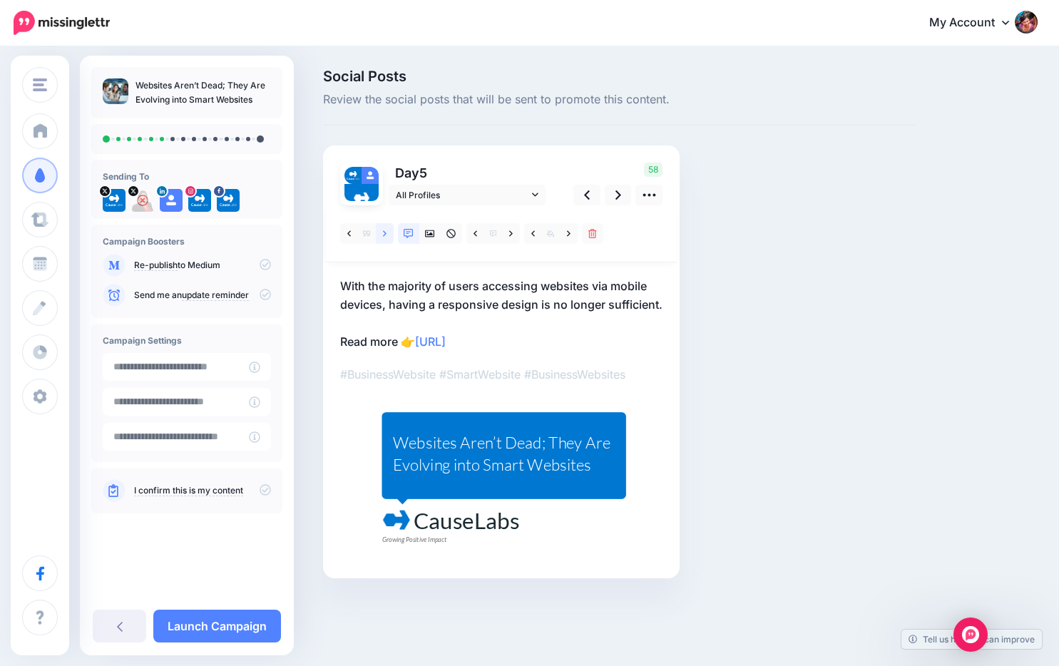
click at [384, 235] on icon at bounding box center [385, 233] width 4 height 6
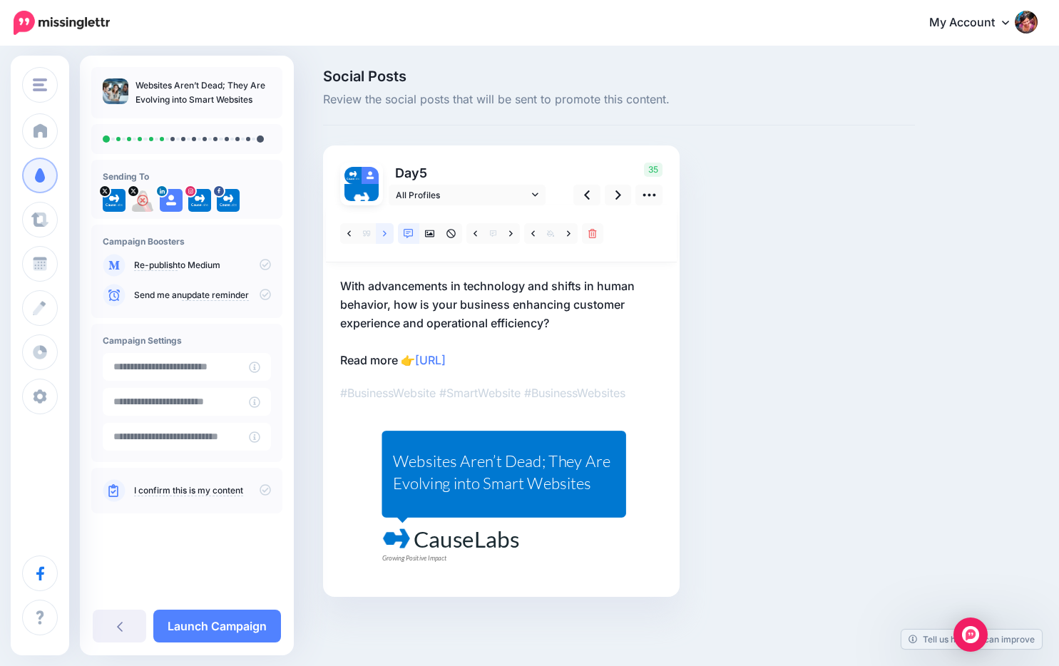
click at [384, 235] on icon at bounding box center [385, 233] width 4 height 6
click at [349, 236] on icon at bounding box center [349, 234] width 4 height 10
click at [384, 237] on icon at bounding box center [385, 234] width 4 height 10
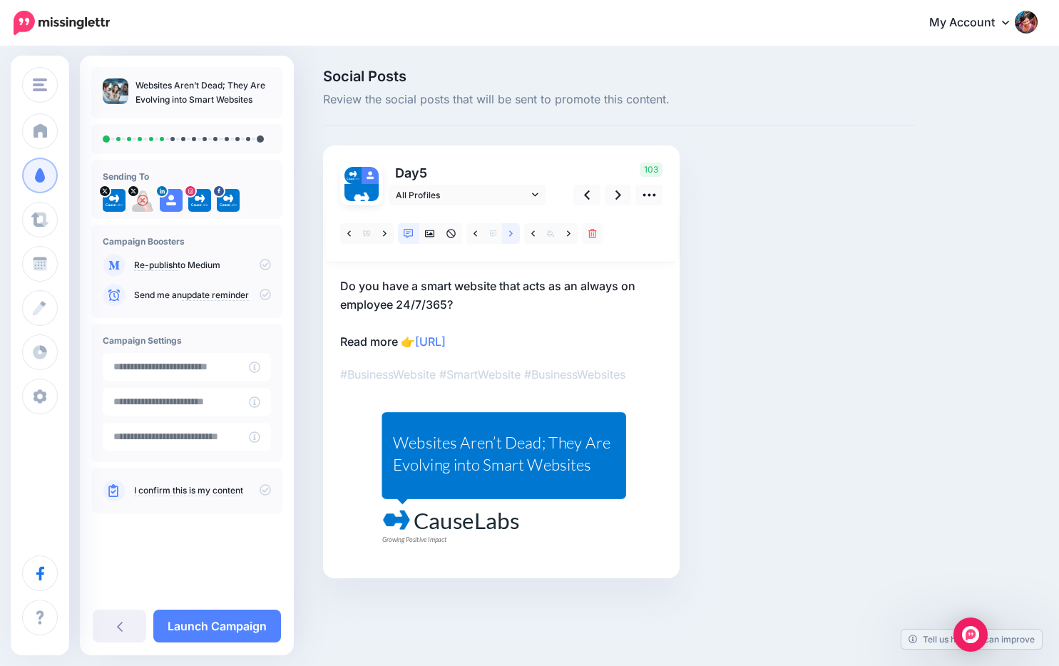
click at [511, 233] on icon at bounding box center [511, 233] width 4 height 6
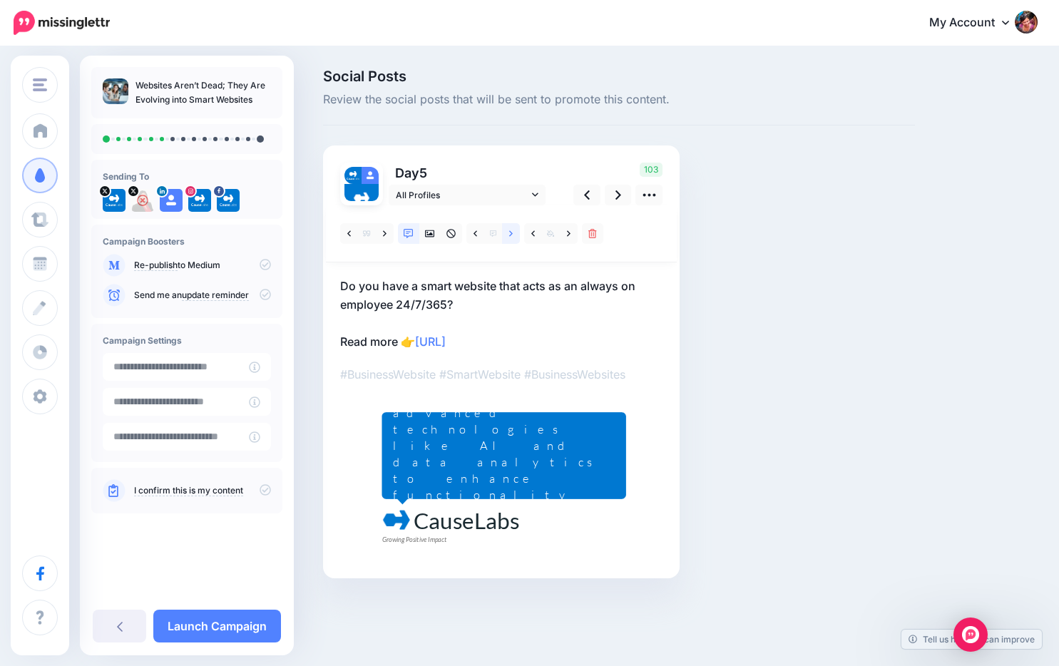
click at [511, 233] on icon at bounding box center [511, 233] width 4 height 6
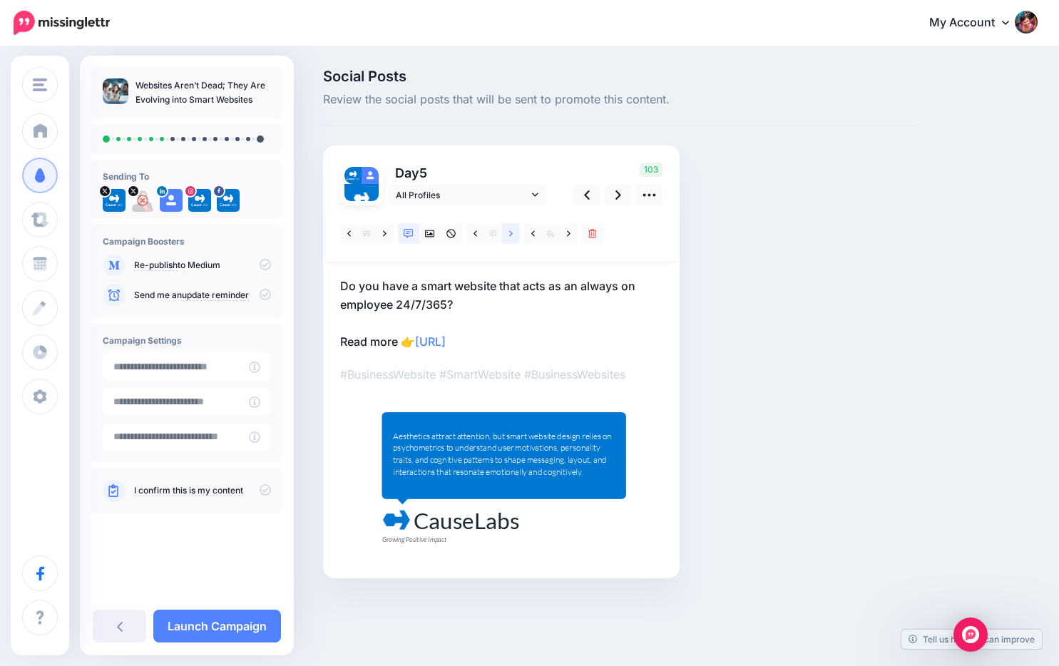
click at [511, 233] on icon at bounding box center [511, 233] width 4 height 6
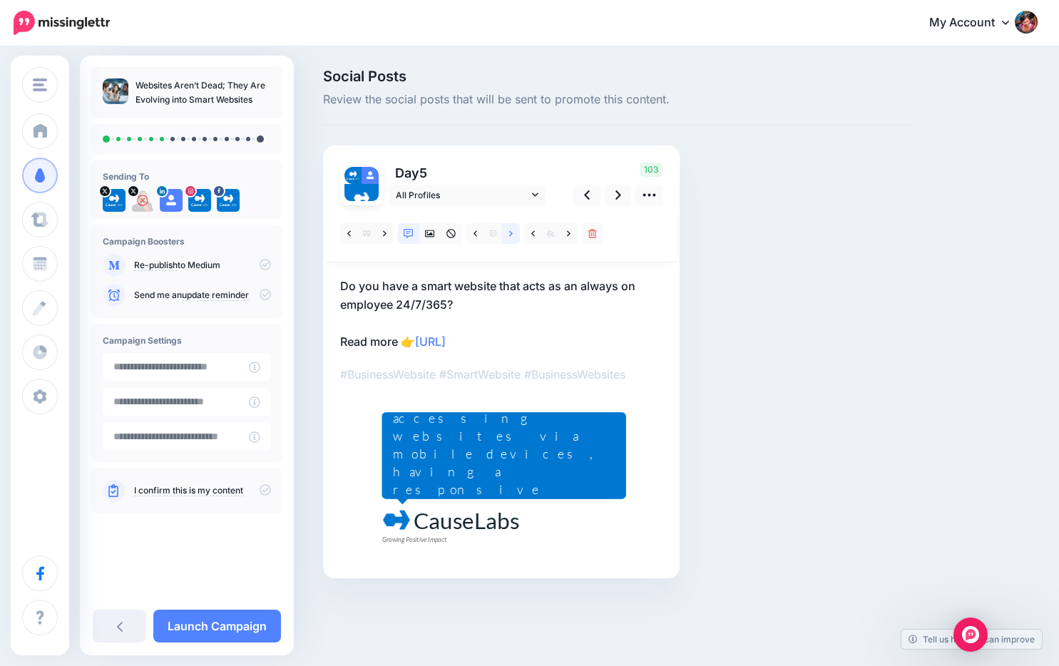
click at [511, 233] on icon at bounding box center [511, 233] width 4 height 6
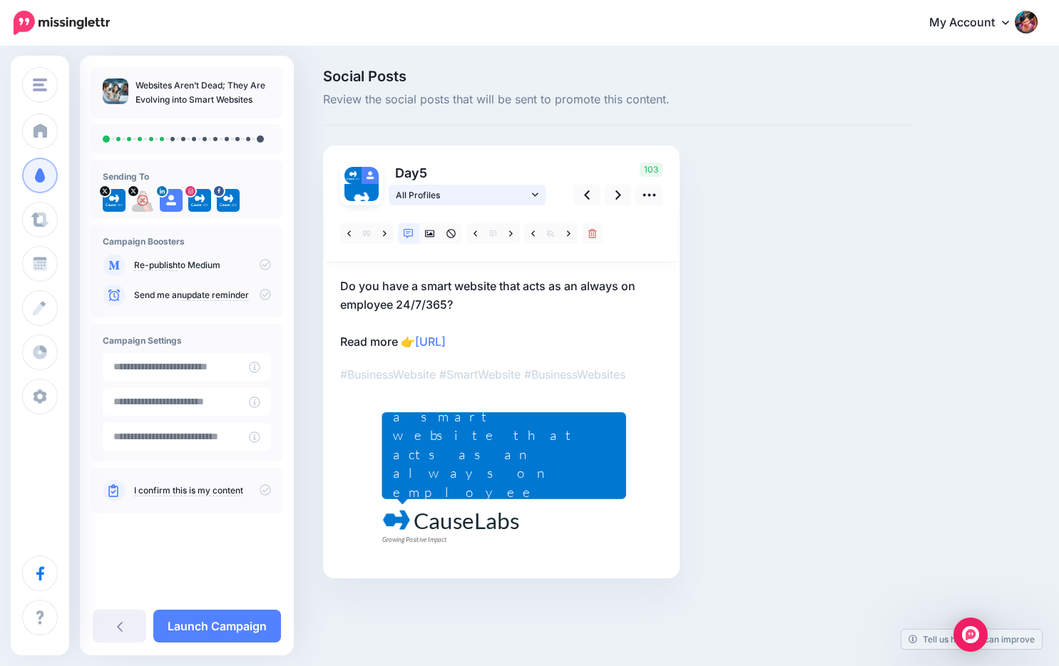
click at [530, 185] on link "All Profiles" at bounding box center [467, 195] width 157 height 21
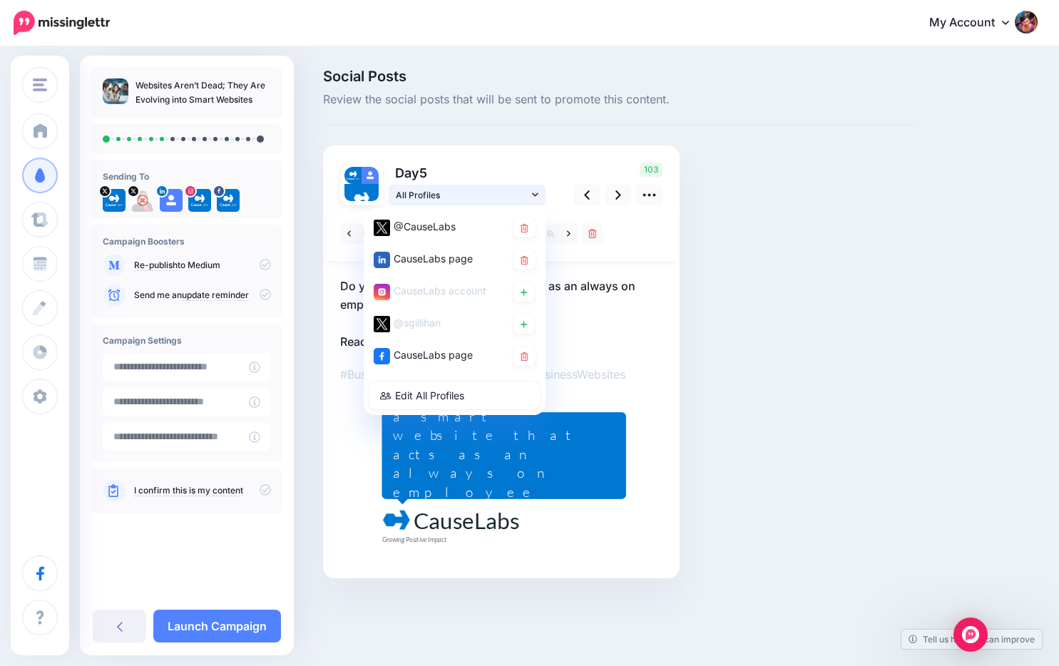
click at [530, 185] on link "All Profiles" at bounding box center [467, 195] width 157 height 21
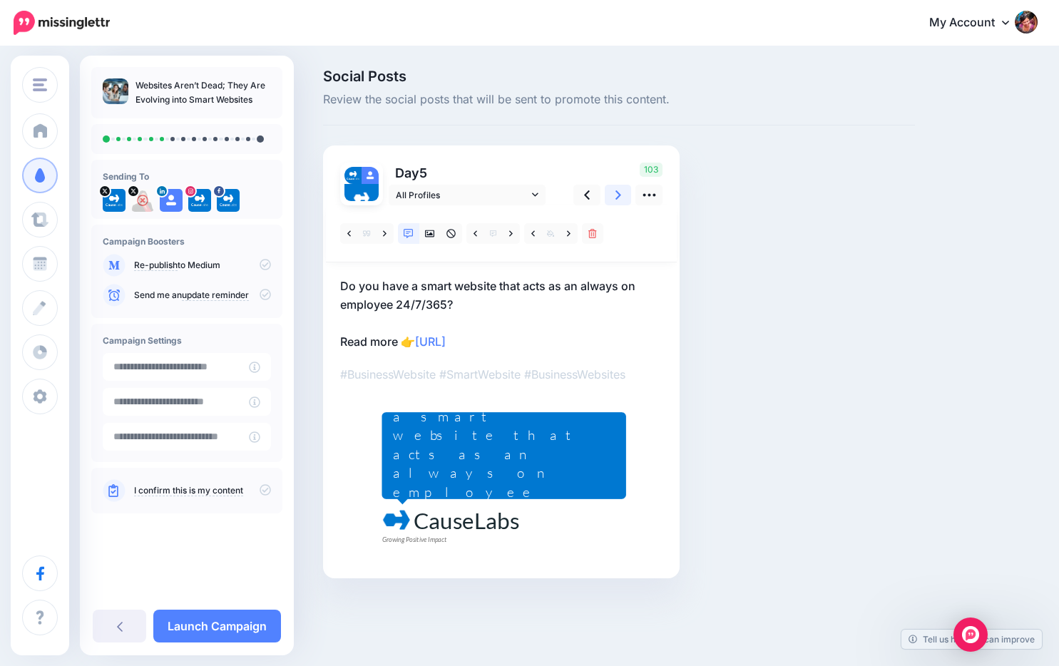
click at [619, 195] on icon at bounding box center [618, 194] width 6 height 9
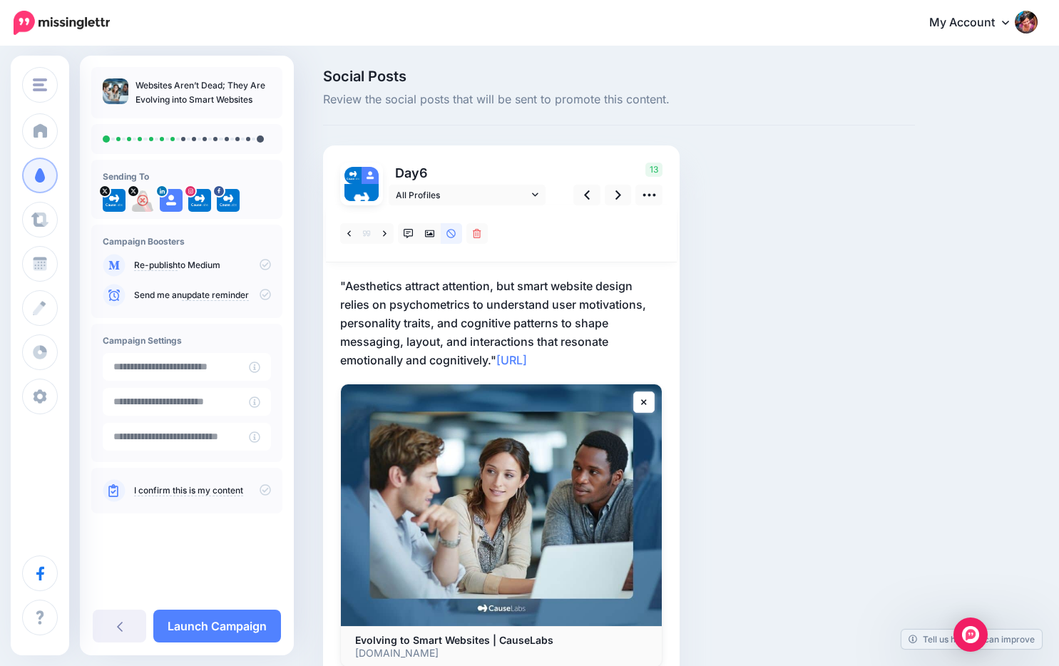
click at [349, 283] on p ""Aesthetics attract attention, but smart website design relies on psychometrics…" at bounding box center [501, 323] width 322 height 93
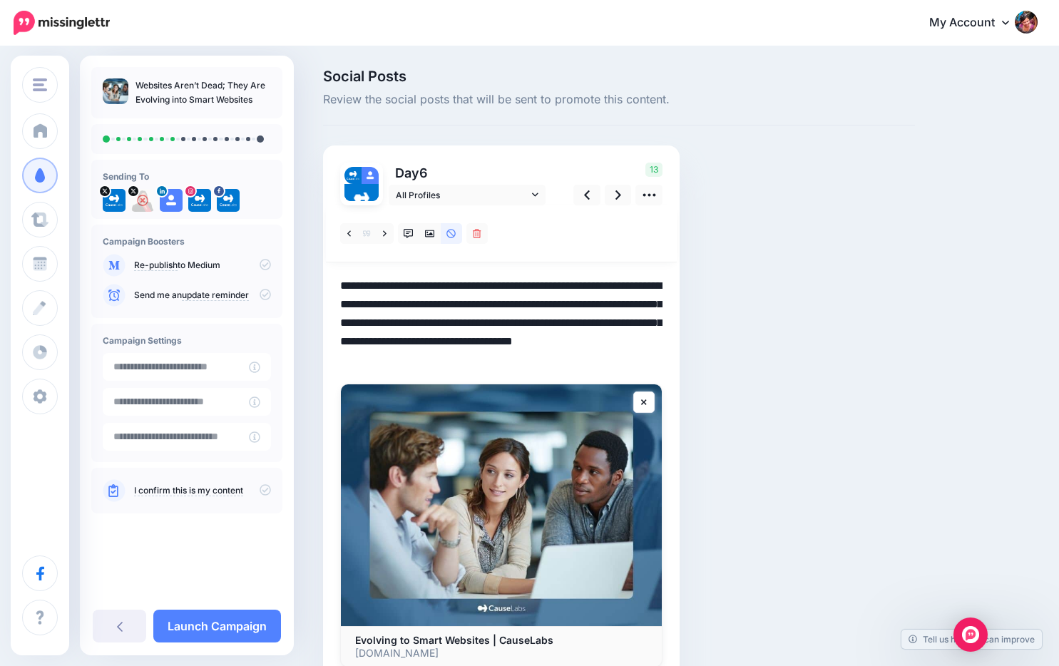
click at [349, 283] on textarea "**********" at bounding box center [501, 323] width 322 height 93
click at [493, 361] on textarea "**********" at bounding box center [501, 323] width 322 height 93
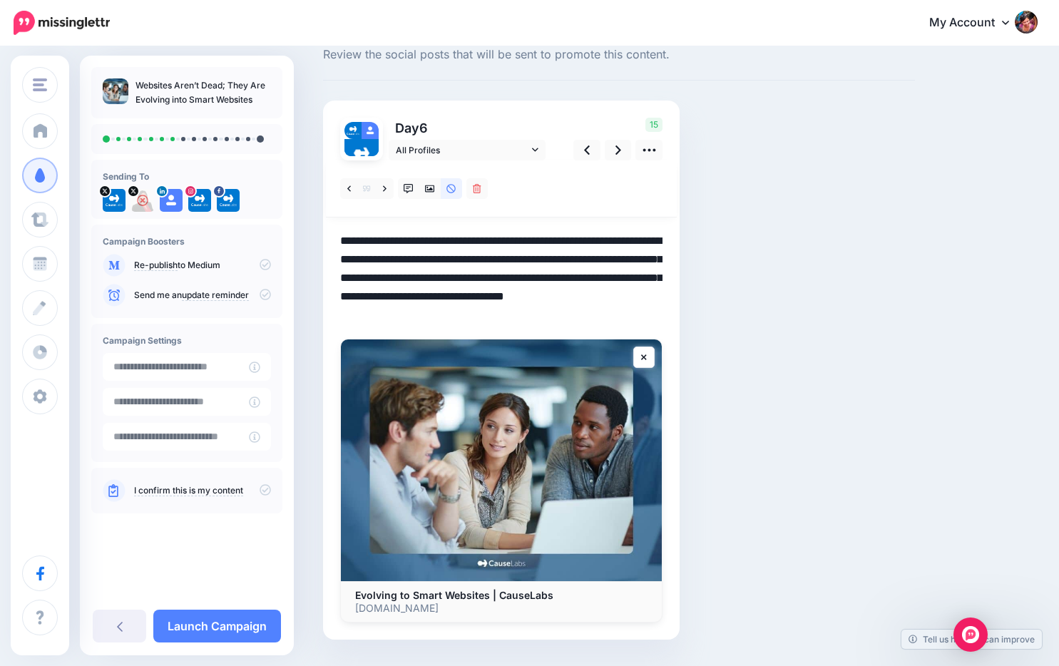
scroll to position [46, 0]
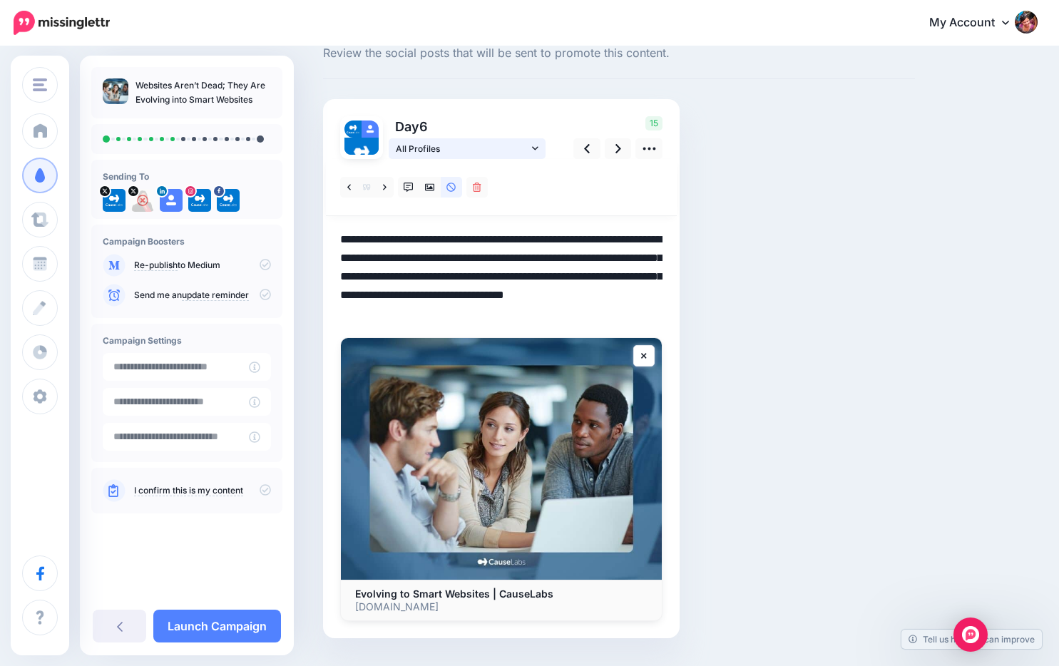
type textarea "**********"
click at [538, 146] on icon at bounding box center [535, 148] width 6 height 4
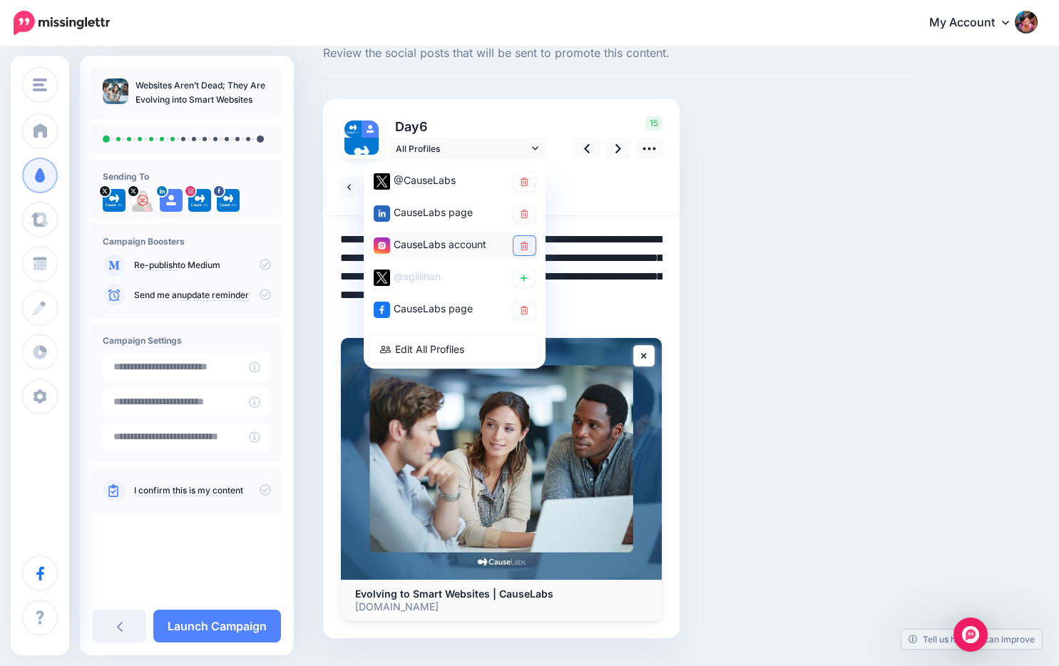
click at [525, 240] on link at bounding box center [524, 245] width 22 height 19
click at [596, 222] on div at bounding box center [501, 390] width 322 height 462
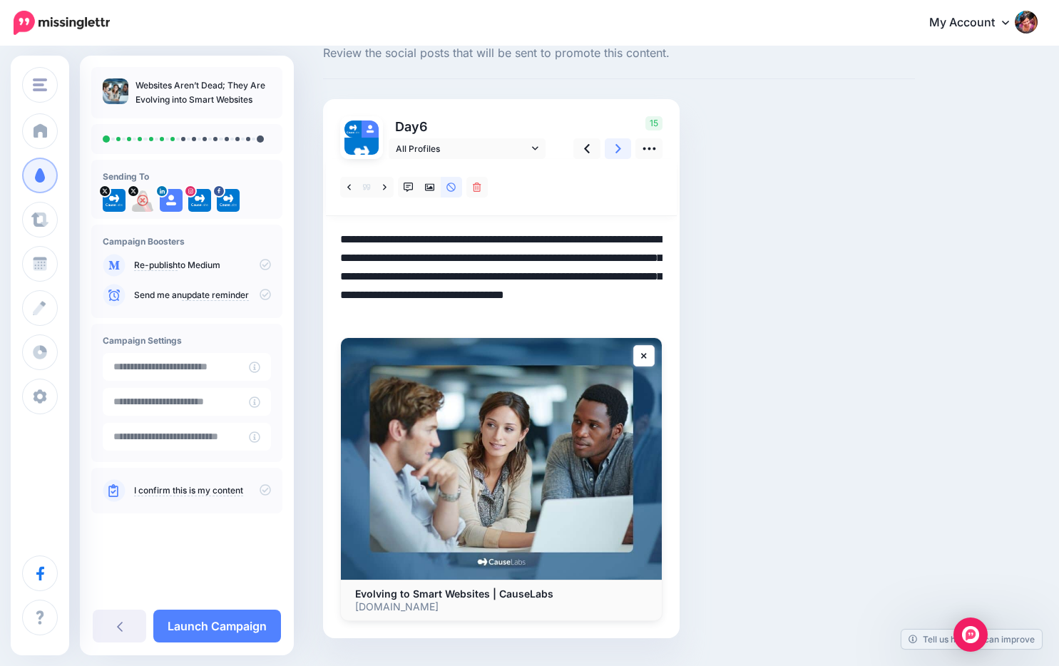
click at [614, 148] on link at bounding box center [618, 148] width 27 height 21
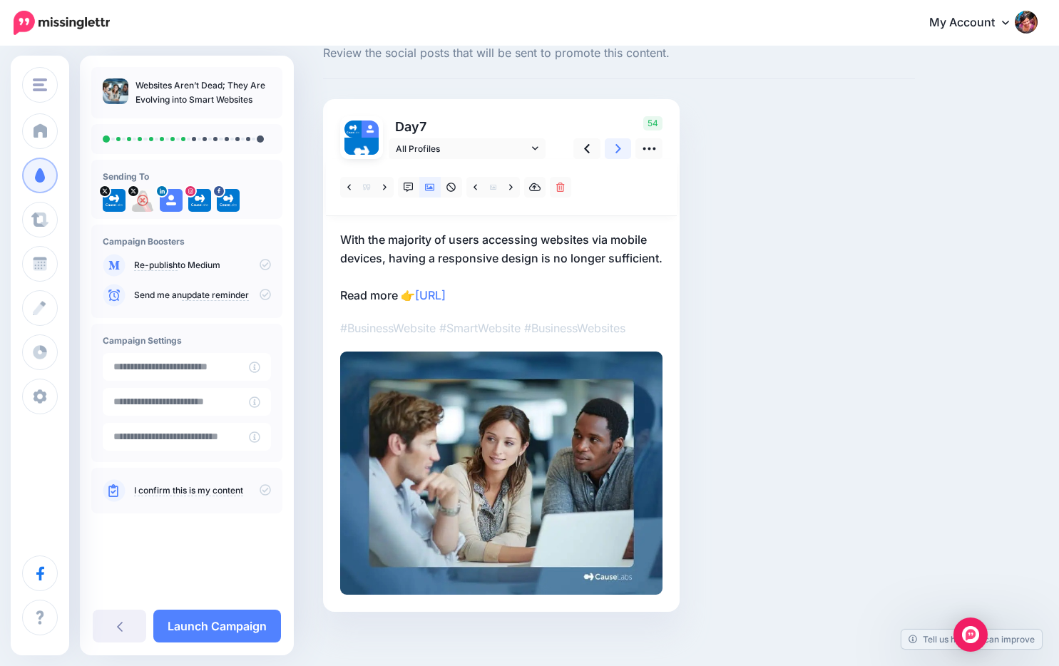
scroll to position [0, 0]
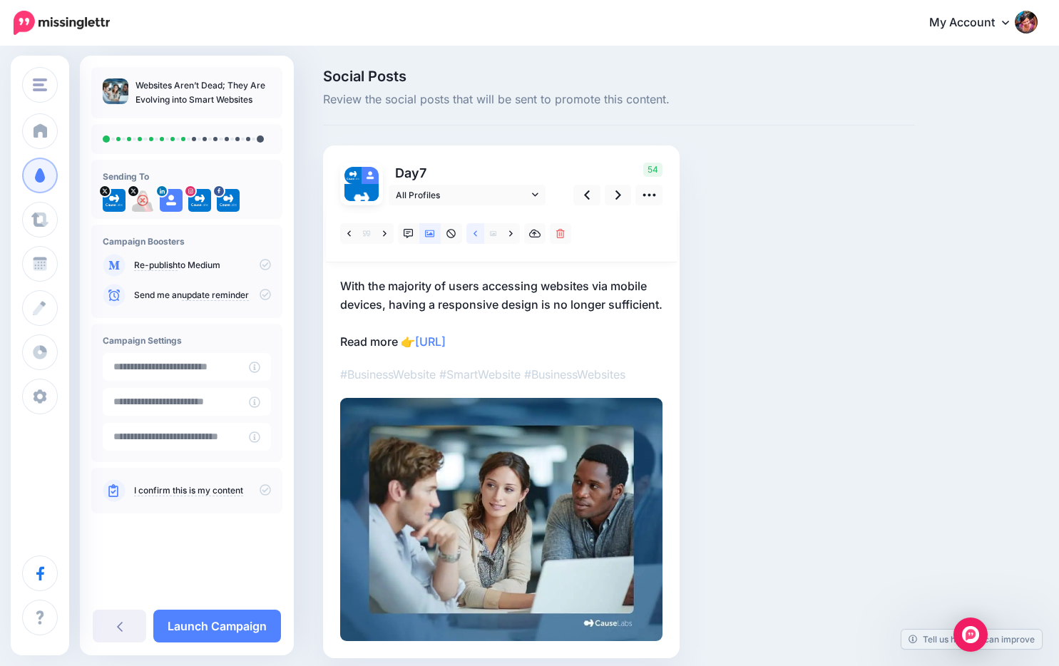
click at [471, 232] on link at bounding box center [475, 233] width 18 height 21
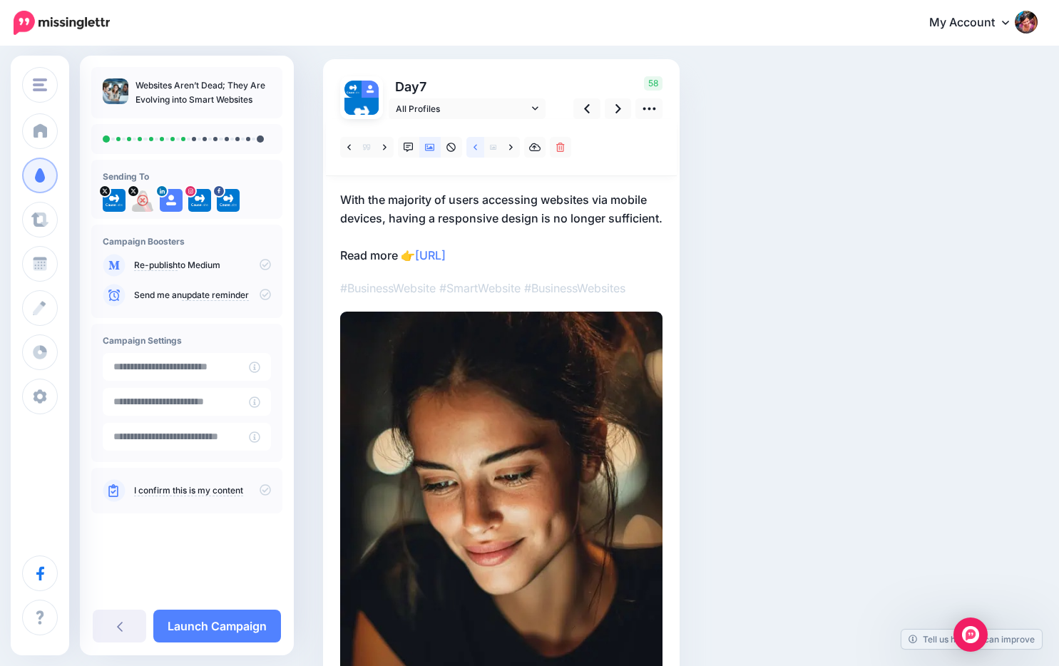
scroll to position [77, 0]
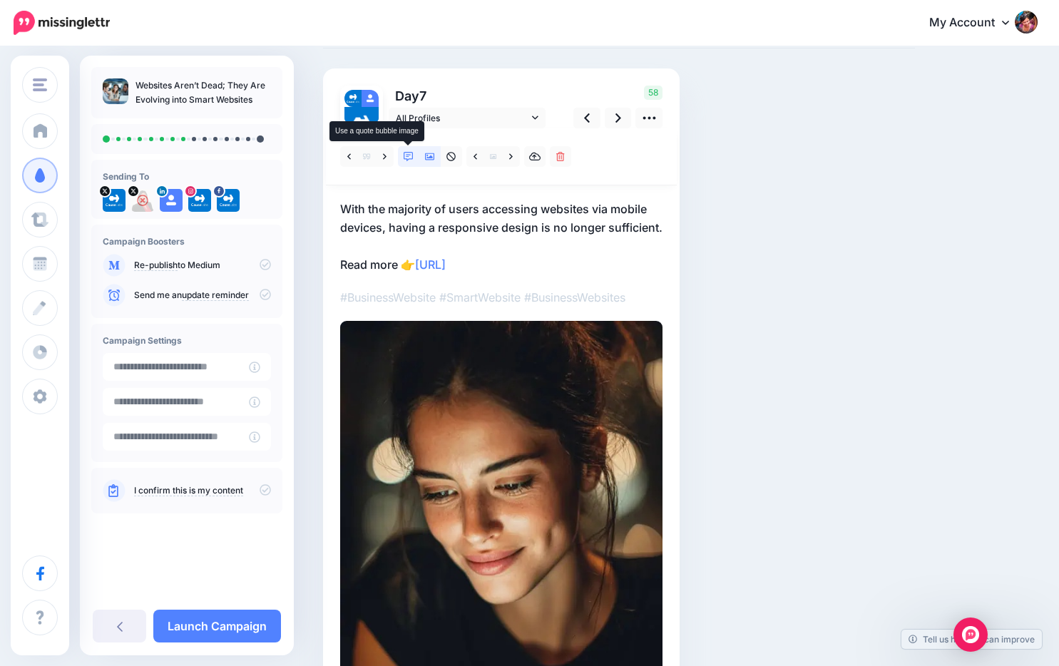
click at [401, 157] on link at bounding box center [408, 156] width 21 height 21
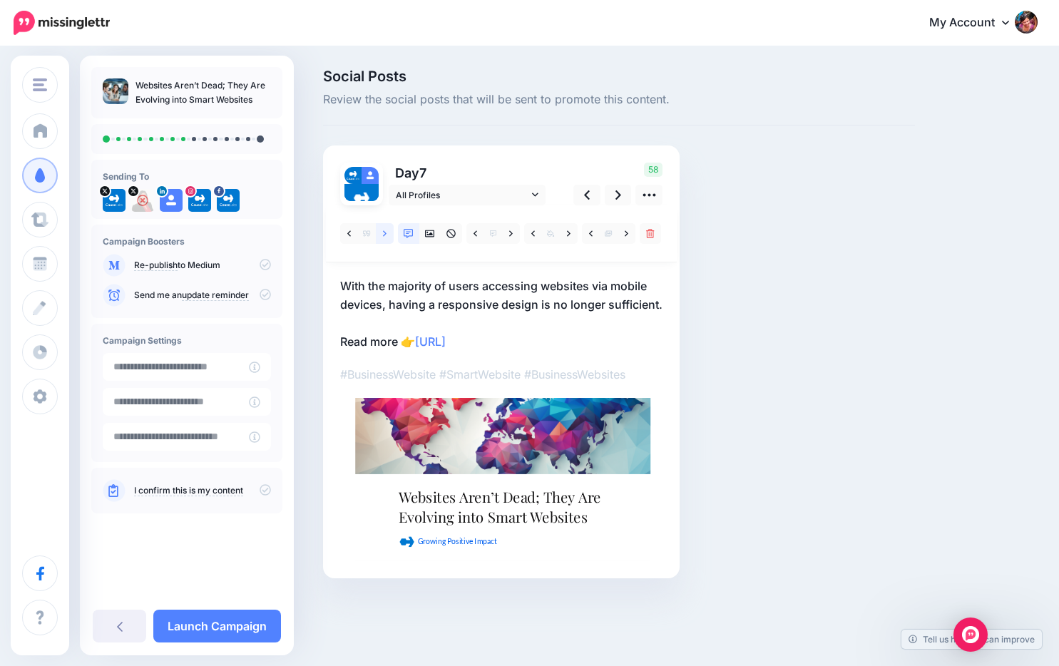
click at [381, 235] on link at bounding box center [385, 233] width 18 height 21
click at [343, 235] on link at bounding box center [349, 233] width 18 height 21
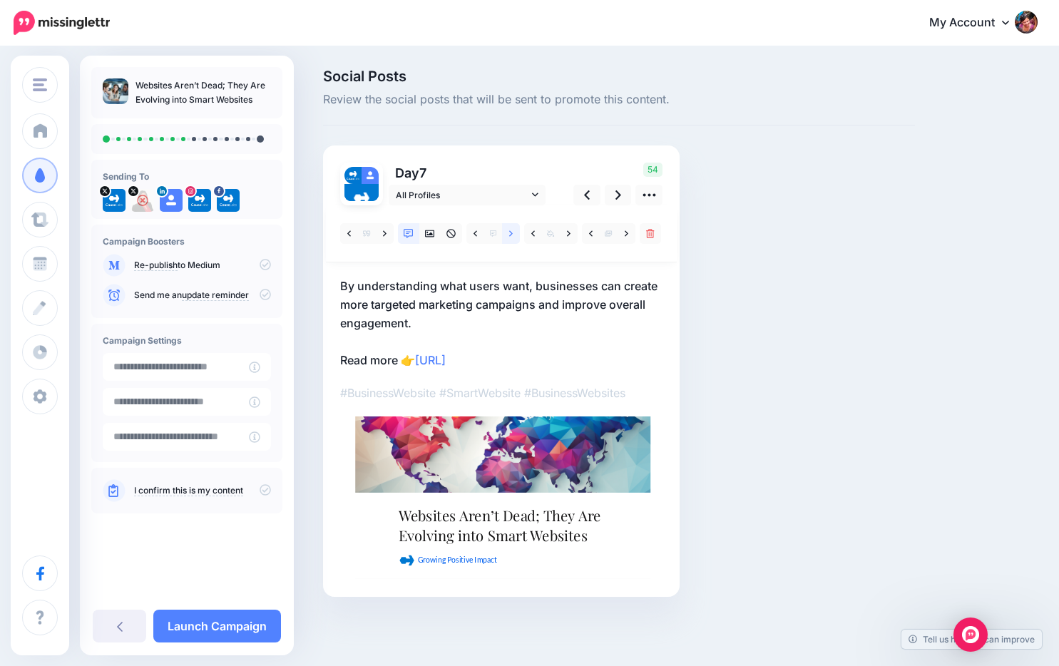
click at [505, 232] on link at bounding box center [511, 233] width 18 height 21
click at [507, 234] on link at bounding box center [511, 233] width 18 height 21
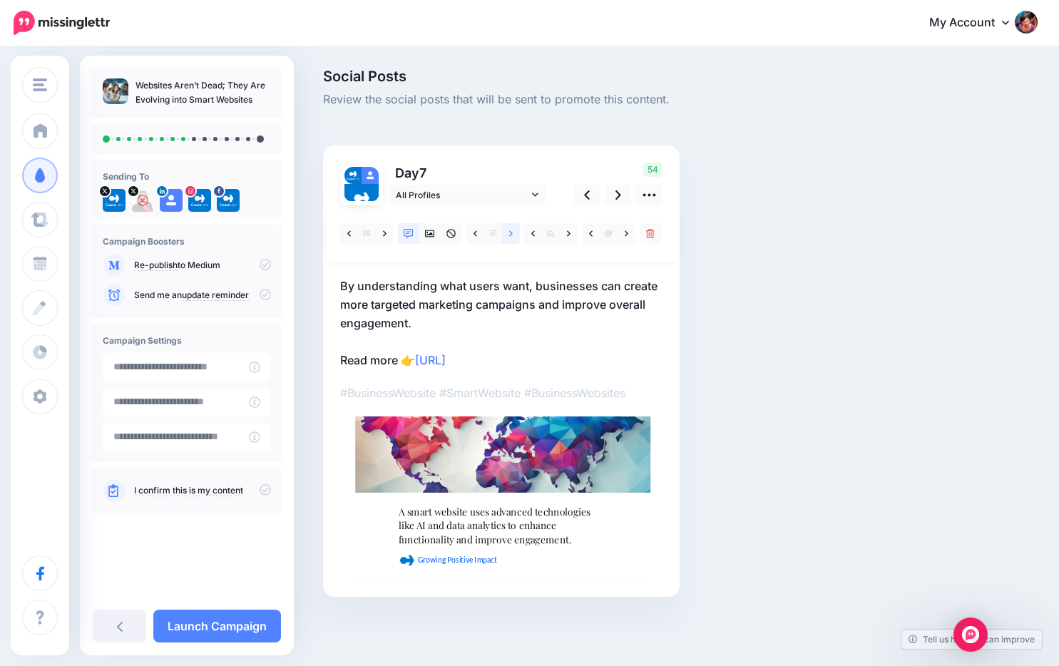
click at [510, 235] on icon at bounding box center [511, 233] width 4 height 6
click at [384, 235] on icon at bounding box center [385, 233] width 4 height 6
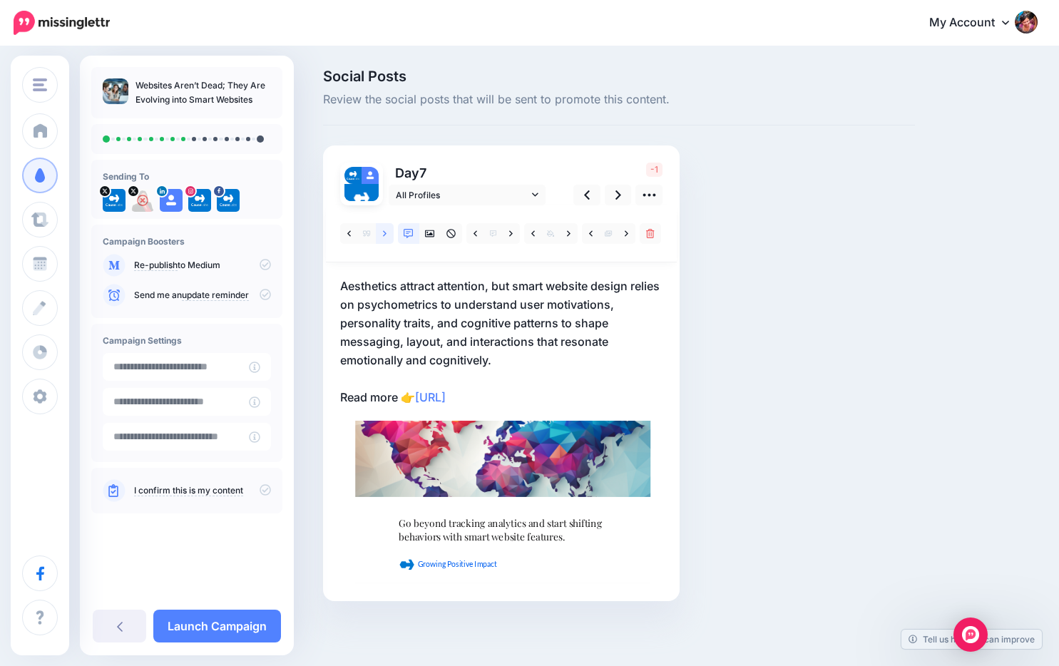
click at [384, 235] on icon at bounding box center [385, 233] width 4 height 6
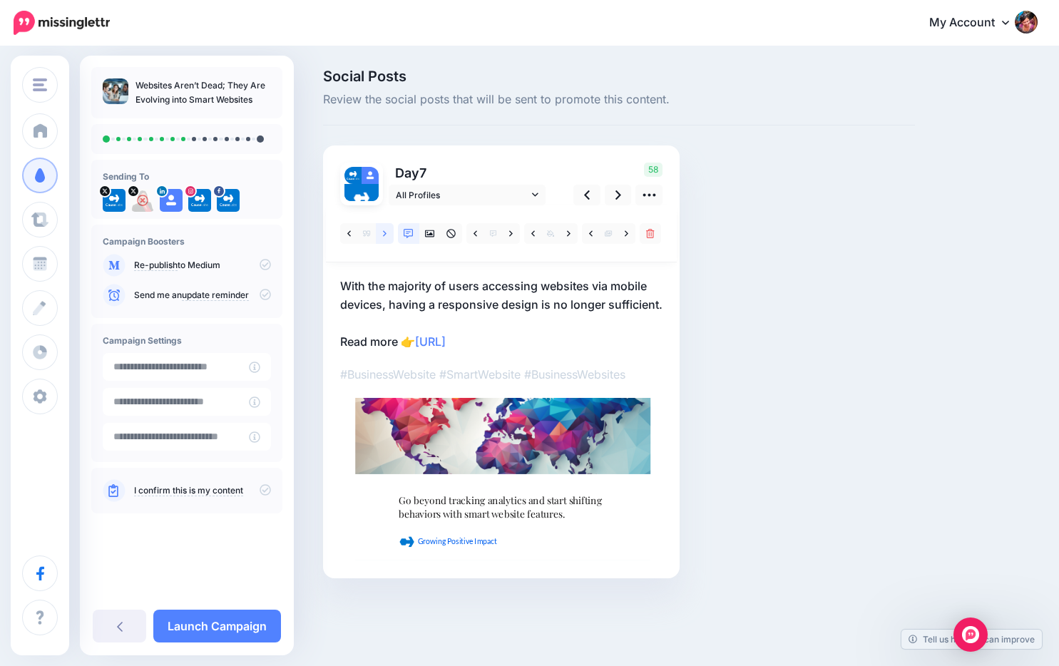
click at [384, 235] on icon at bounding box center [385, 233] width 4 height 6
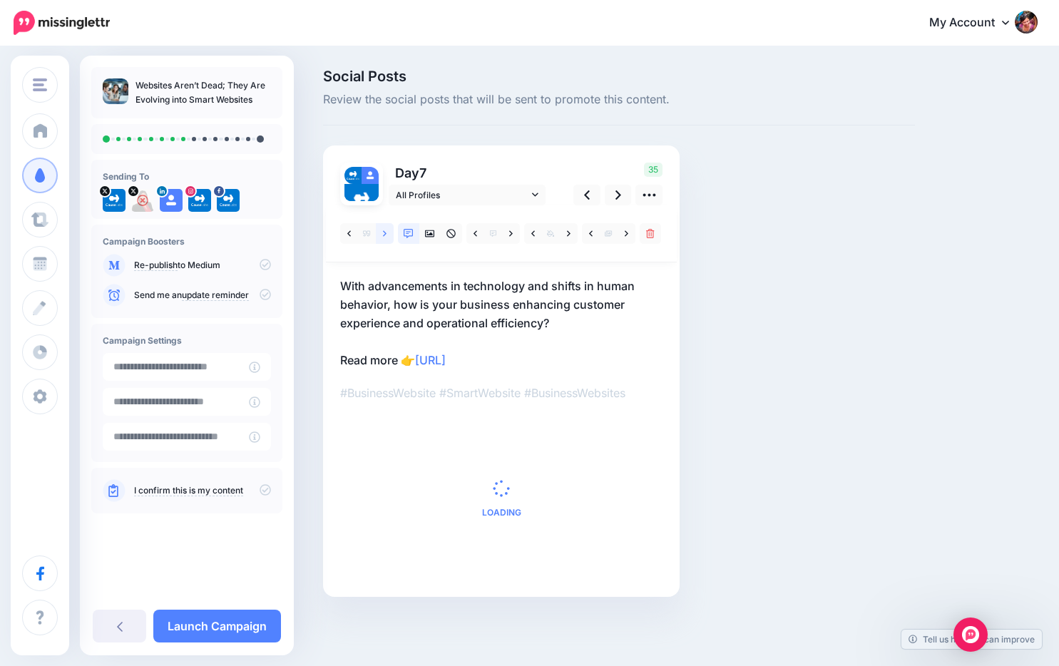
click at [384, 235] on icon at bounding box center [385, 233] width 4 height 6
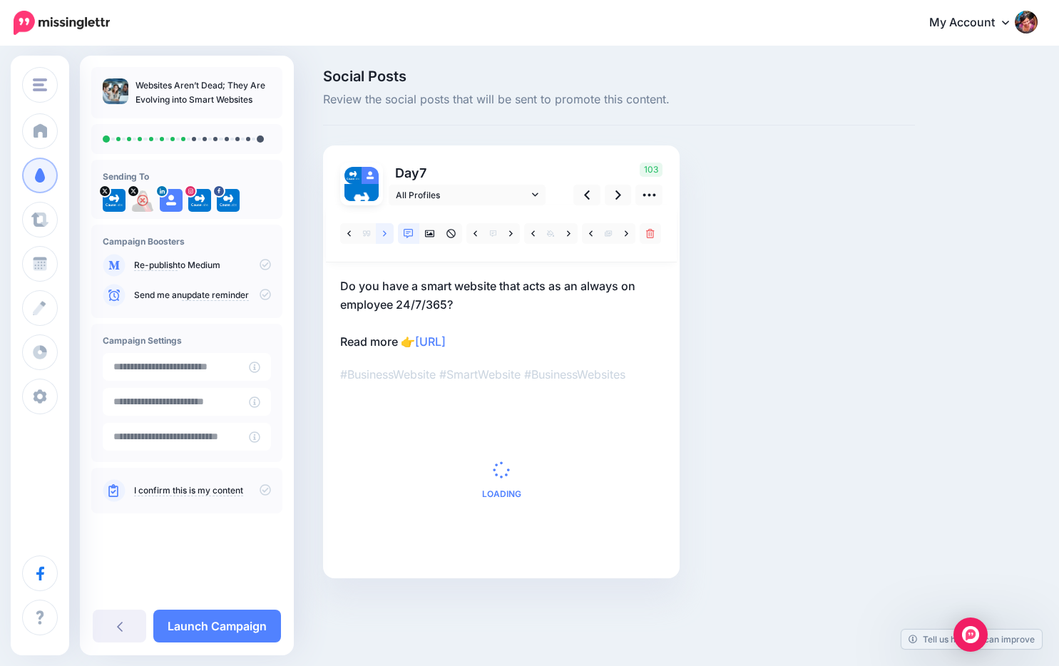
click at [384, 235] on icon at bounding box center [385, 233] width 4 height 6
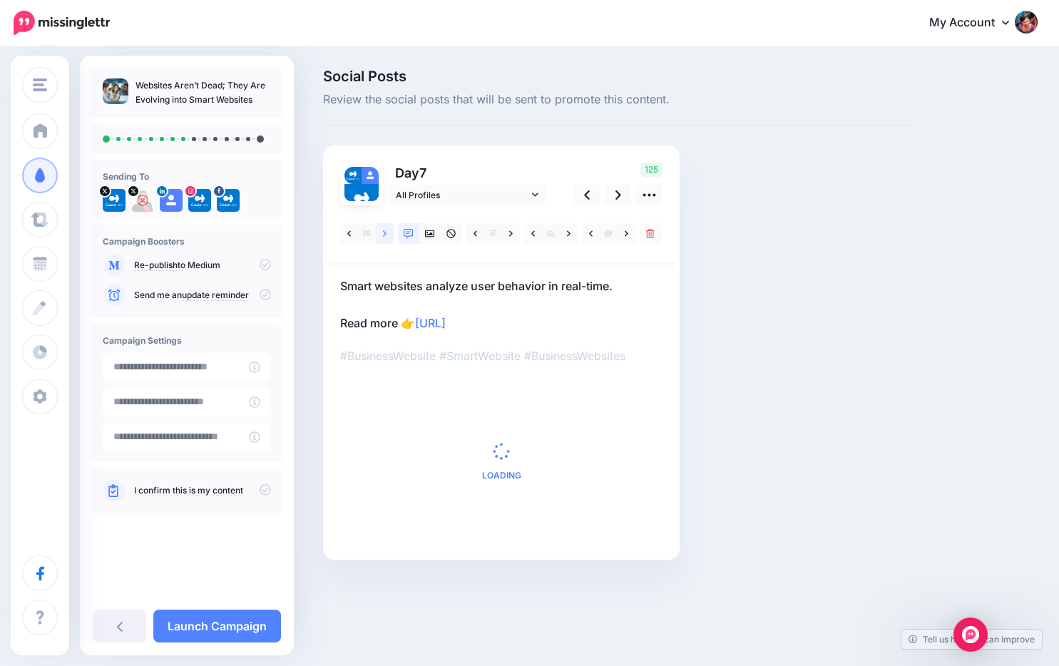
click at [384, 235] on icon at bounding box center [385, 233] width 4 height 6
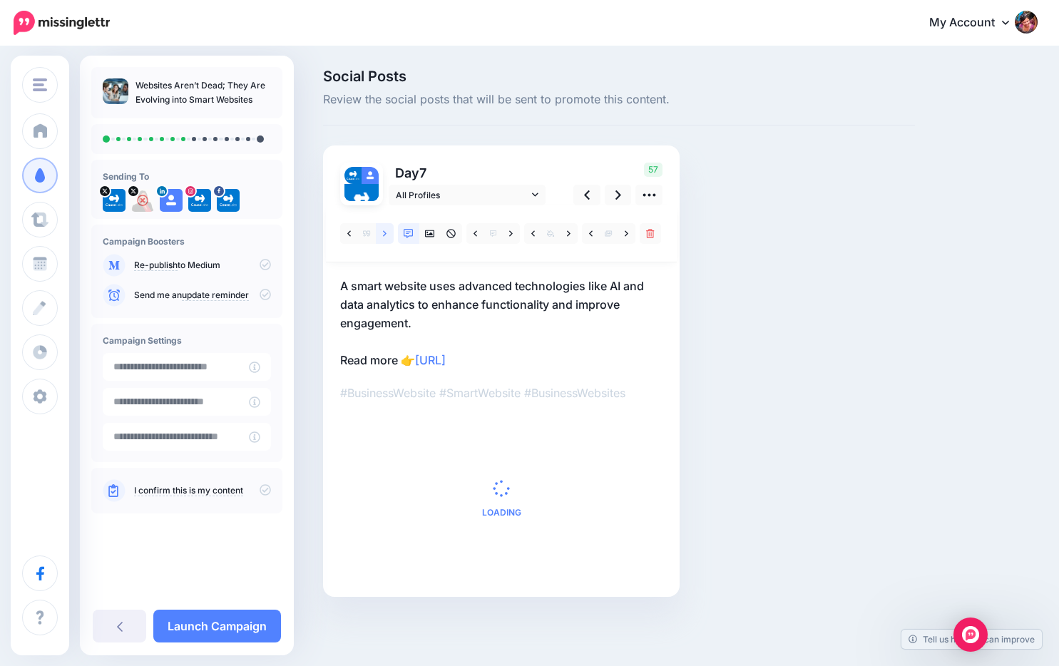
click at [384, 235] on icon at bounding box center [385, 233] width 4 height 6
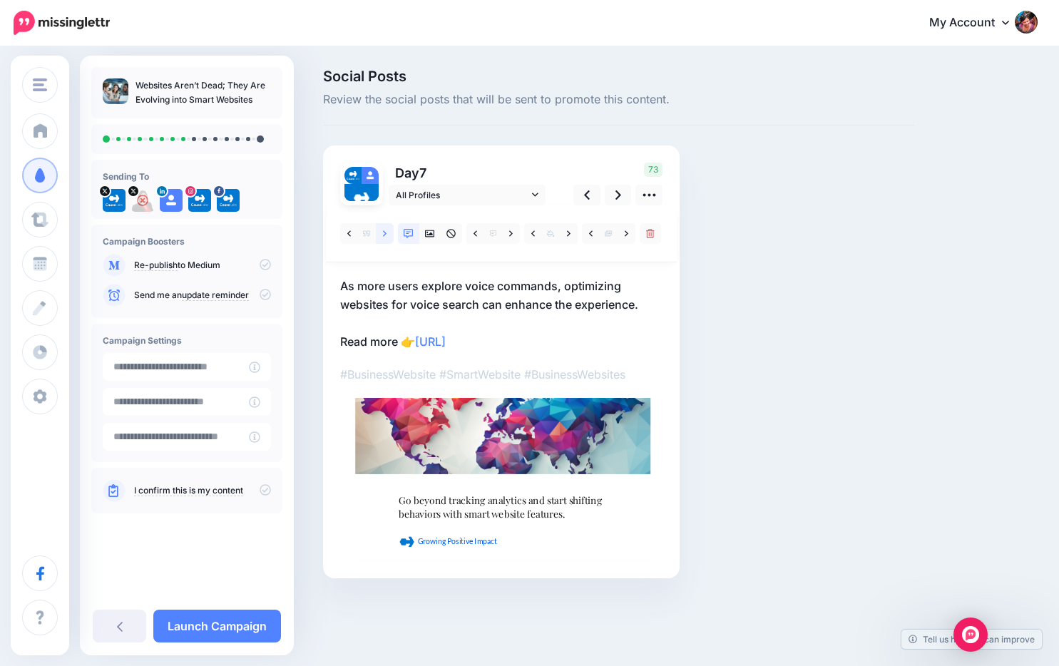
click at [384, 235] on icon at bounding box center [385, 233] width 4 height 6
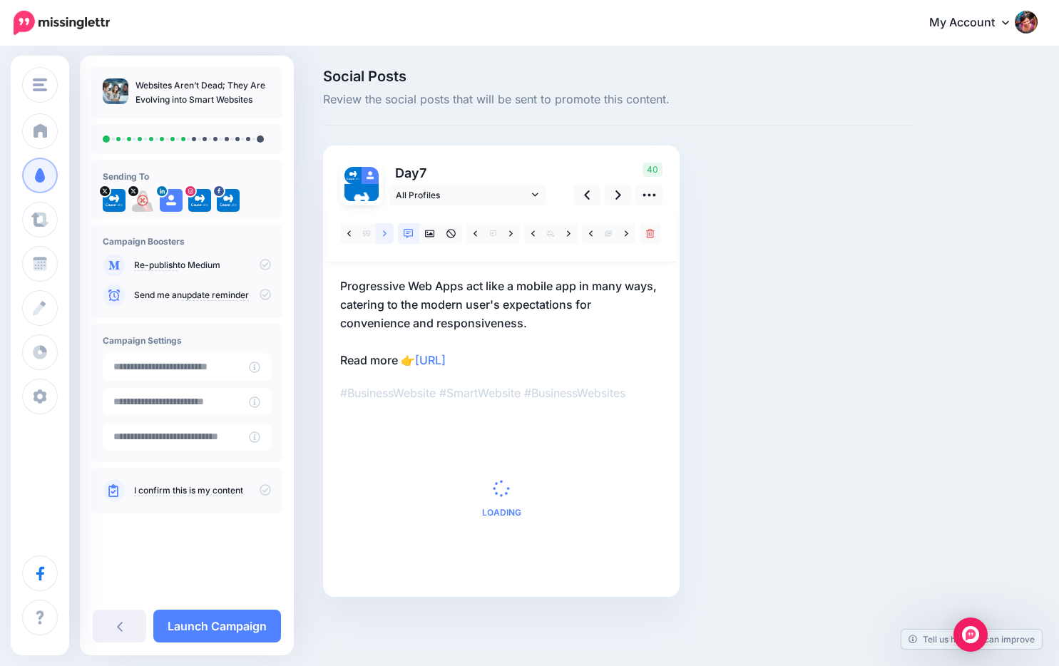
click at [384, 235] on icon at bounding box center [385, 233] width 4 height 6
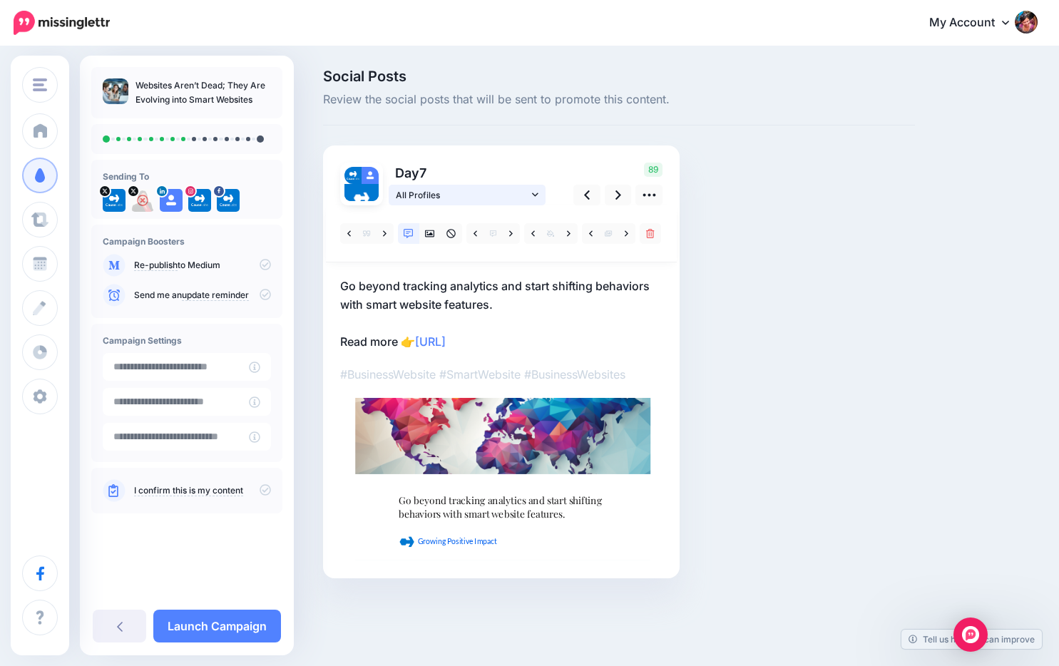
click at [538, 195] on link "All Profiles" at bounding box center [467, 195] width 157 height 21
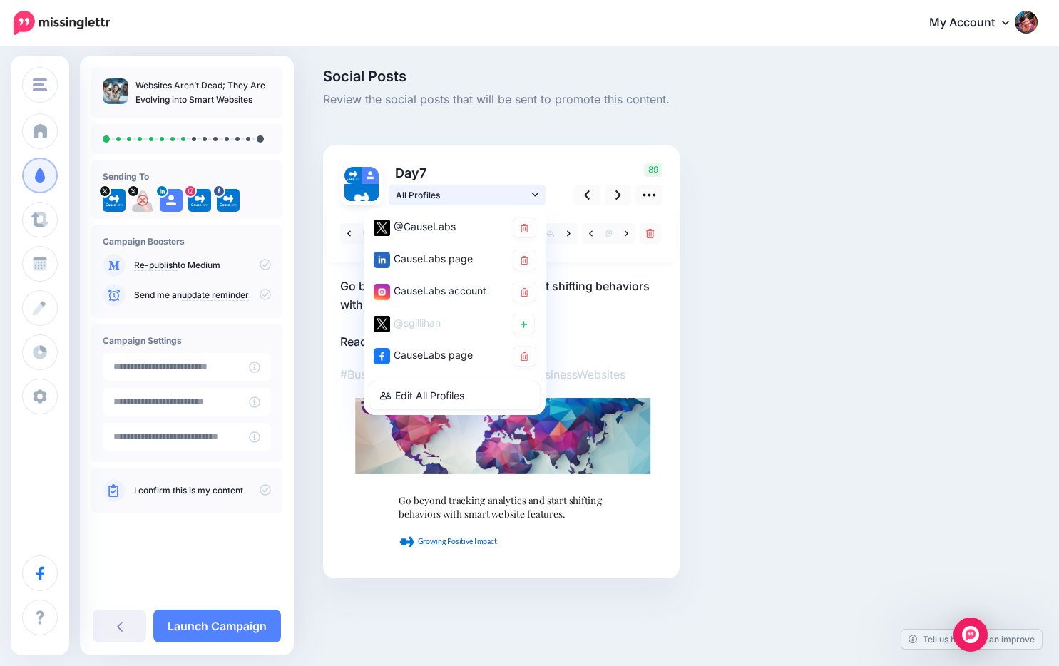
click at [538, 195] on link "All Profiles" at bounding box center [467, 195] width 157 height 21
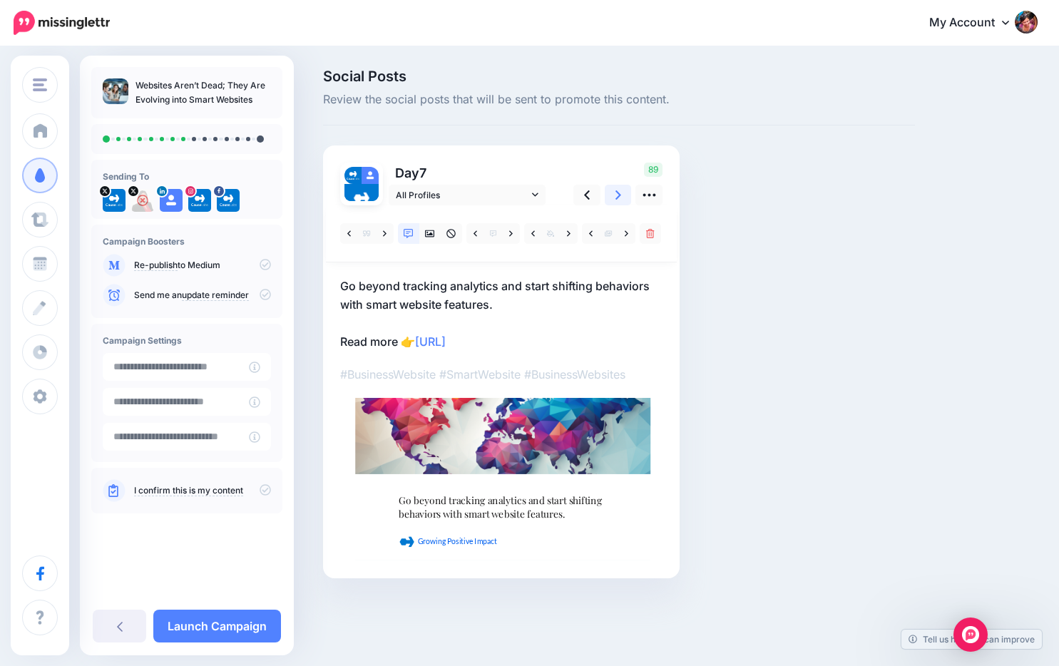
click at [618, 200] on icon at bounding box center [618, 194] width 6 height 15
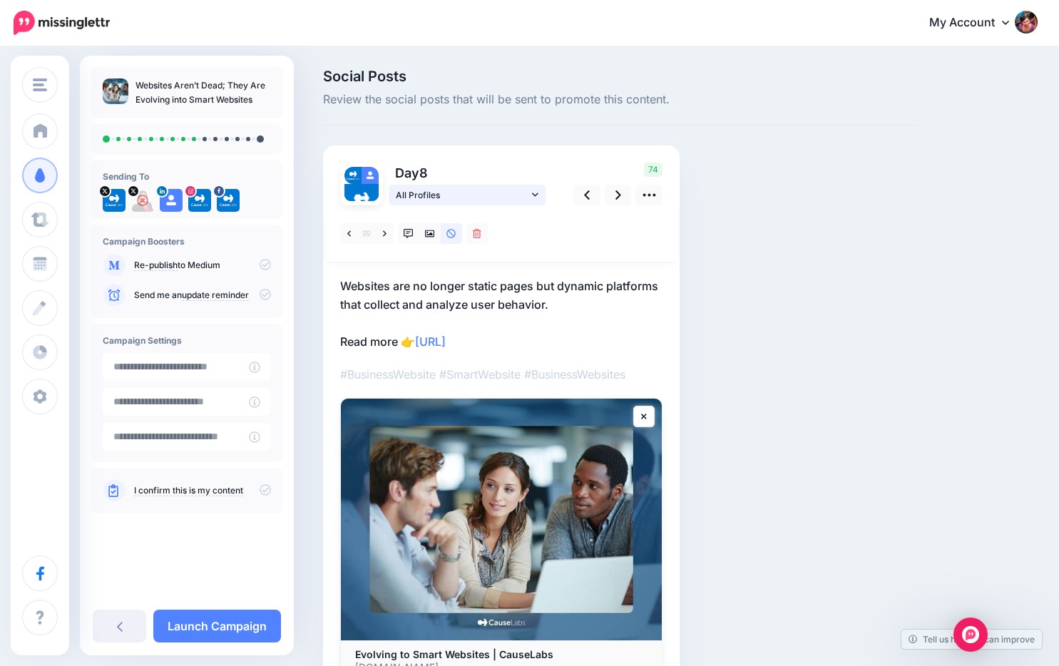
click at [533, 198] on icon at bounding box center [535, 195] width 6 height 10
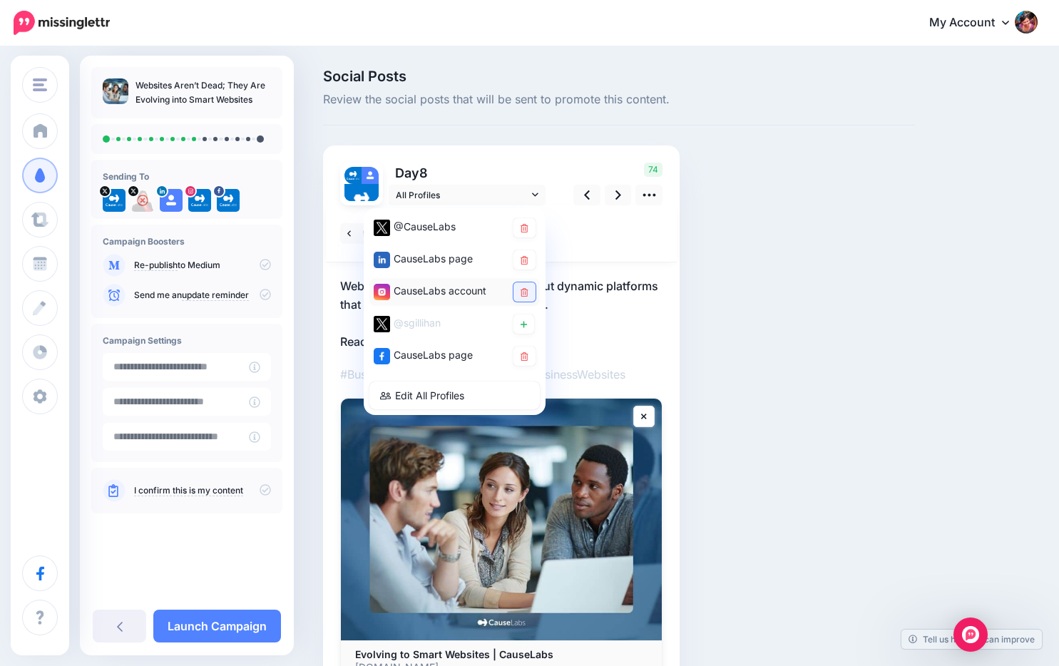
click at [525, 299] on link at bounding box center [524, 291] width 22 height 19
click at [629, 294] on p "Websites are no longer static pages but dynamic platforms that collect and anal…" at bounding box center [501, 314] width 322 height 74
click at [626, 260] on div at bounding box center [501, 233] width 351 height 57
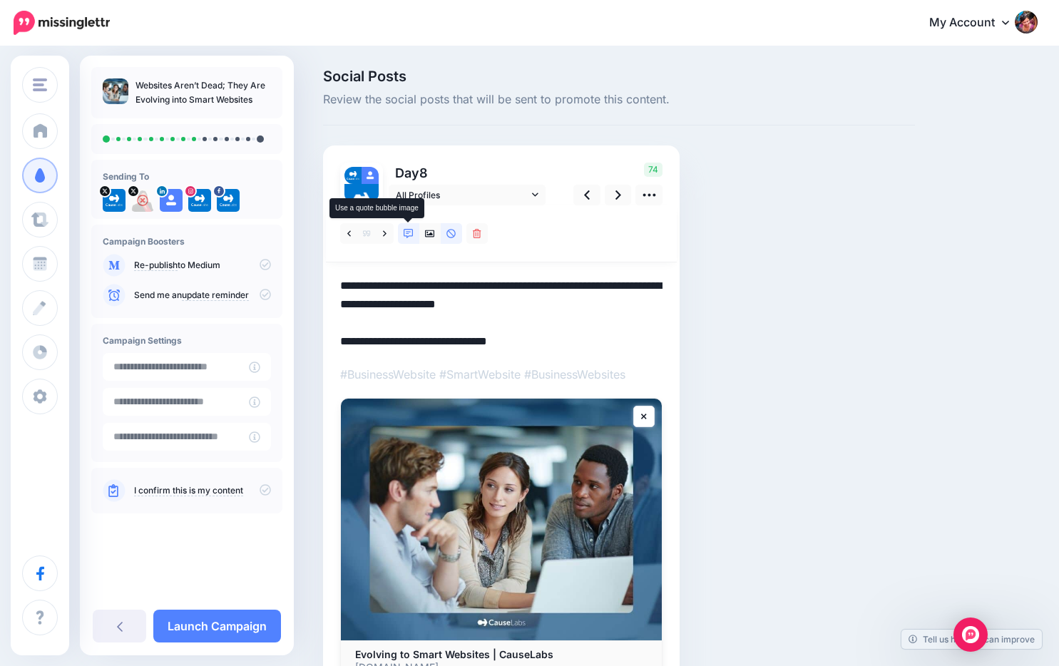
click at [409, 238] on link at bounding box center [408, 233] width 21 height 21
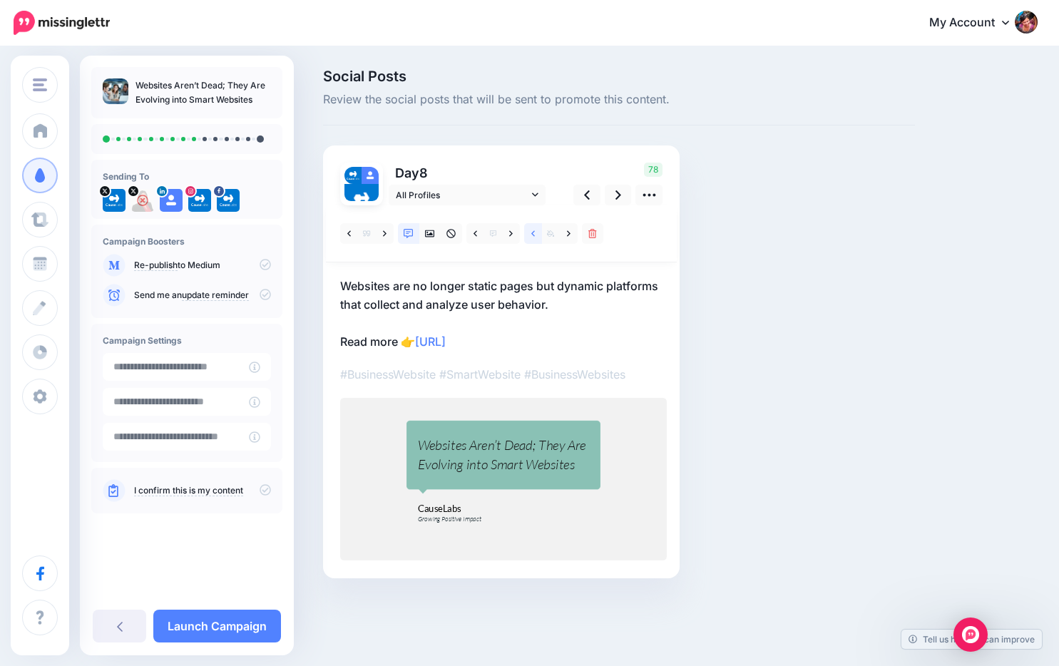
click at [531, 237] on icon at bounding box center [533, 234] width 4 height 10
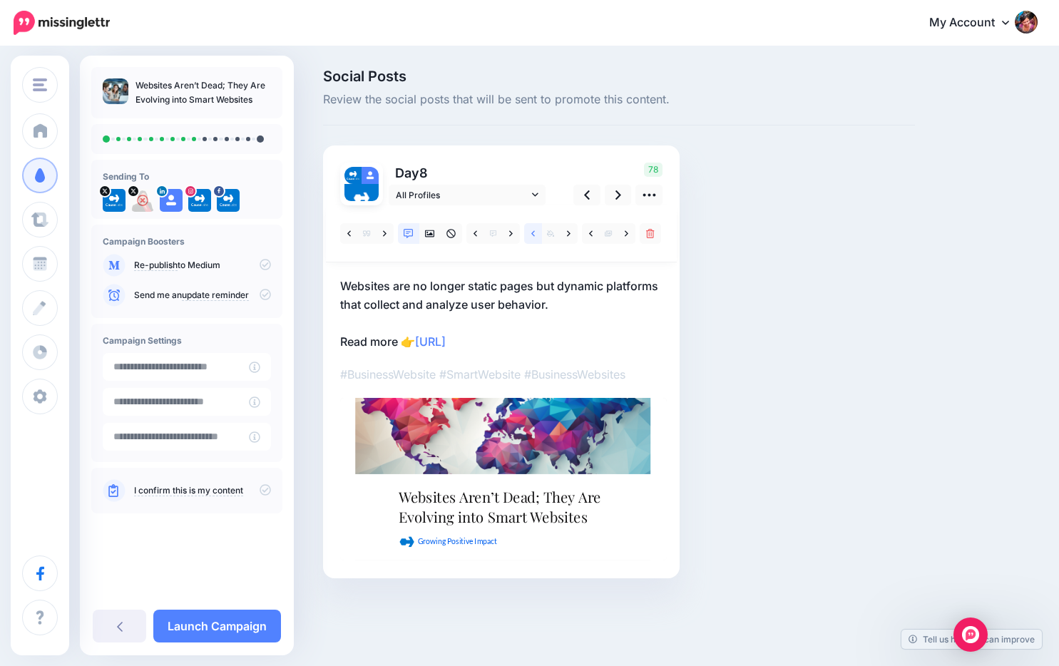
click at [531, 237] on icon at bounding box center [533, 234] width 4 height 10
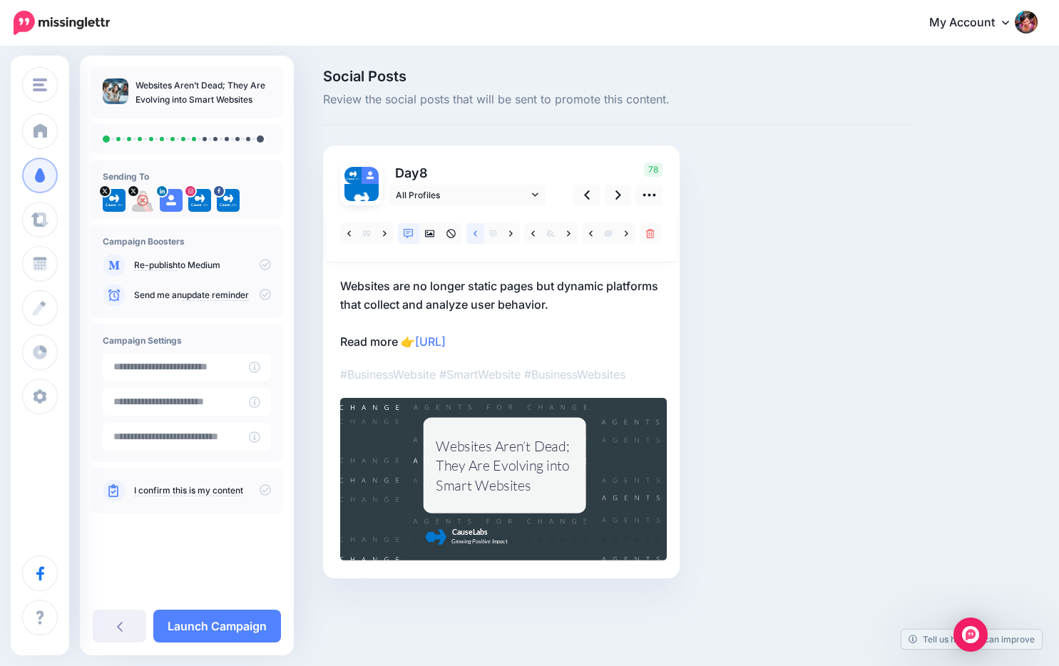
click at [472, 236] on link at bounding box center [475, 233] width 18 height 21
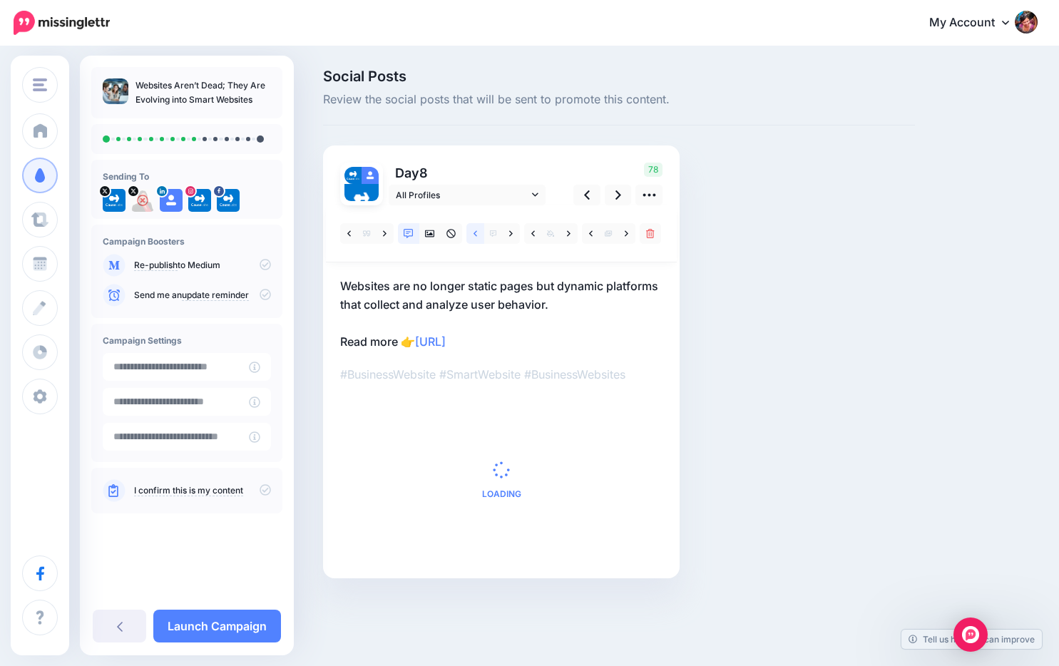
click at [477, 232] on link at bounding box center [475, 233] width 18 height 21
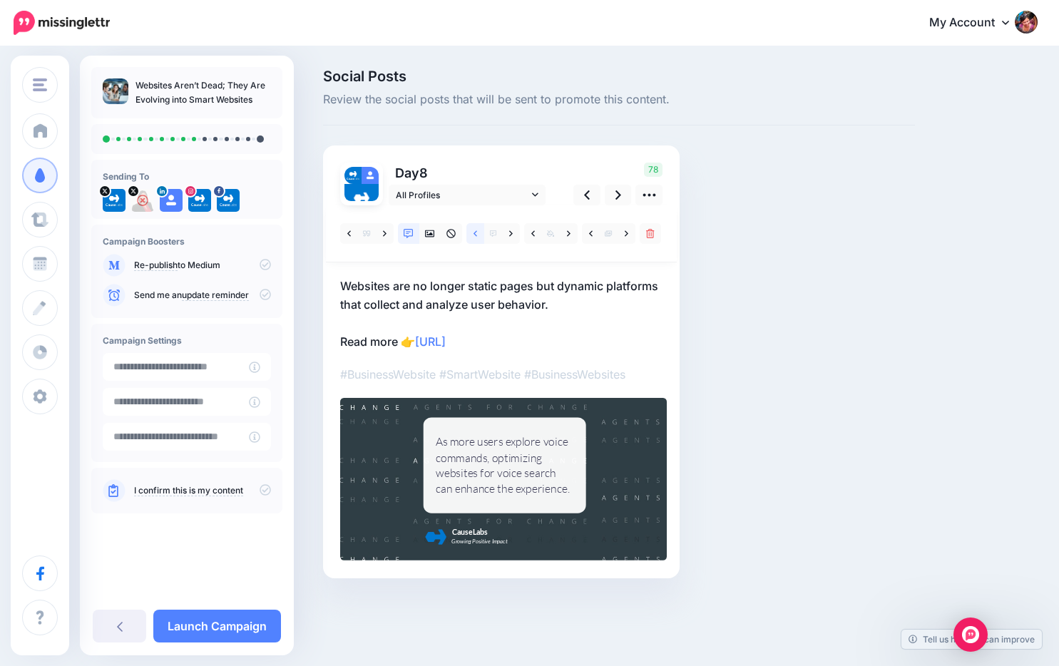
click at [477, 232] on link at bounding box center [475, 233] width 18 height 21
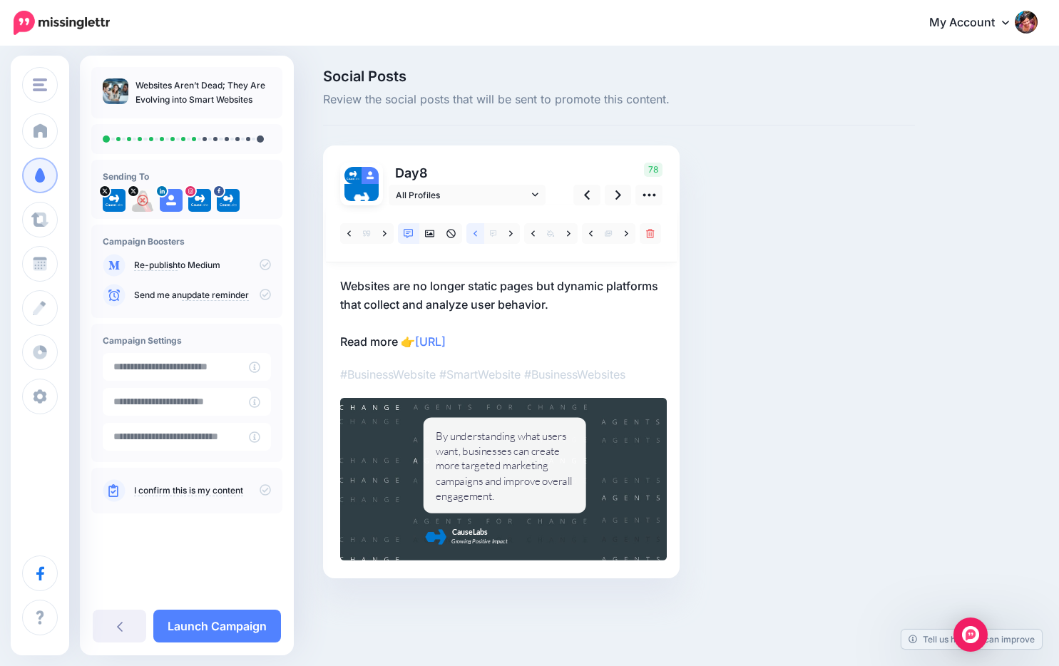
click at [477, 232] on link at bounding box center [475, 233] width 18 height 21
click at [472, 232] on link at bounding box center [475, 233] width 18 height 21
click at [619, 192] on icon at bounding box center [618, 194] width 6 height 15
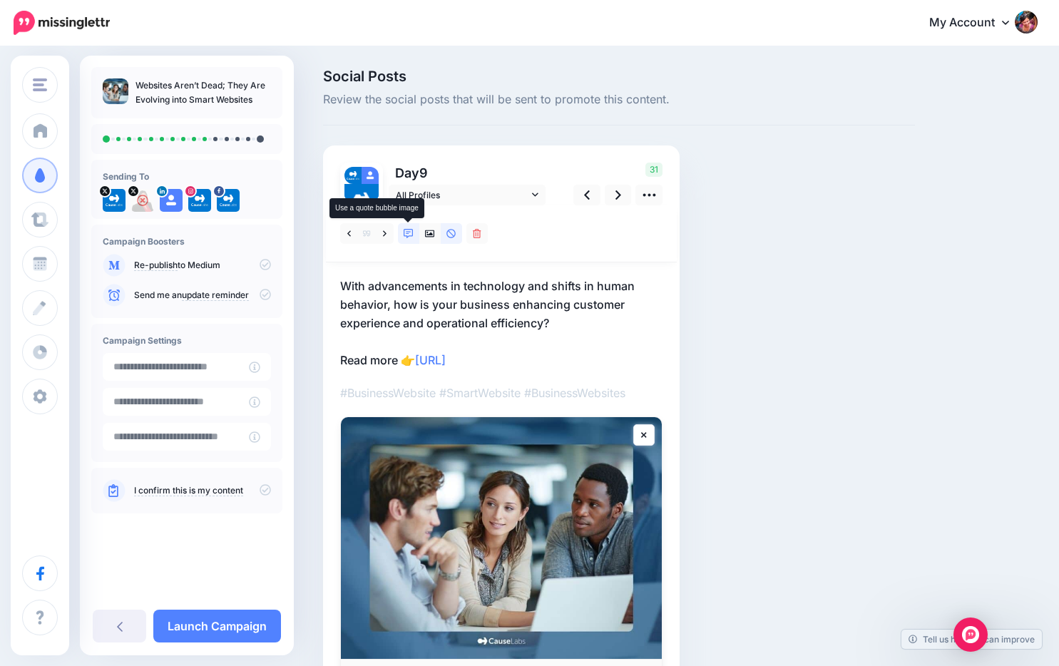
click at [404, 232] on icon at bounding box center [409, 234] width 10 height 10
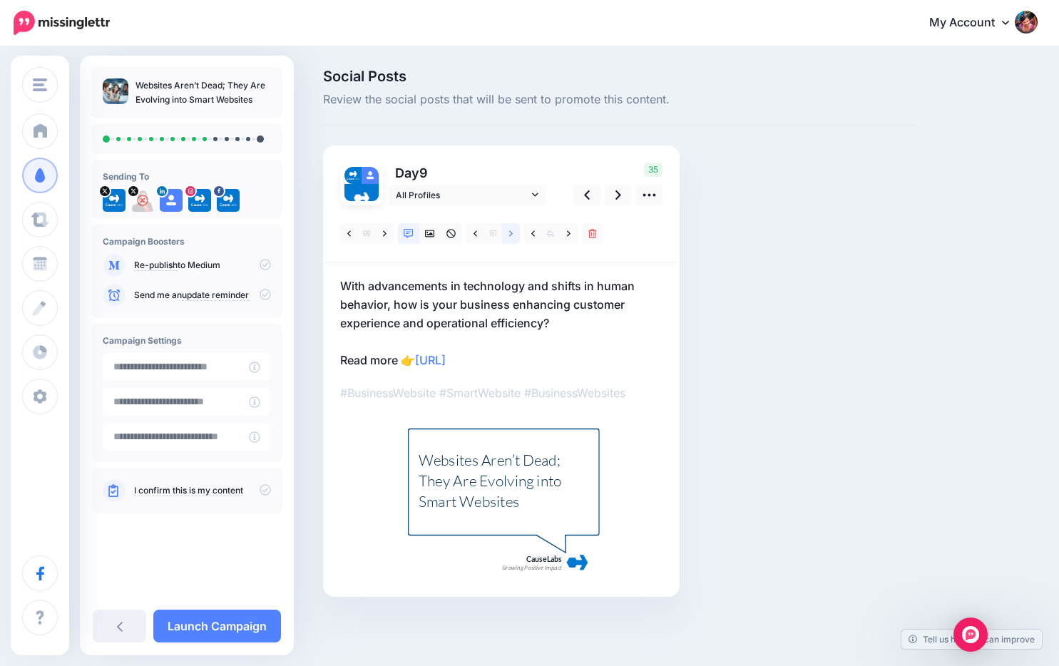
click at [507, 237] on link at bounding box center [511, 233] width 18 height 21
click at [537, 480] on div "With advancements in technology and shifts in human behavior, how is your busin…" at bounding box center [503, 481] width 170 height 60
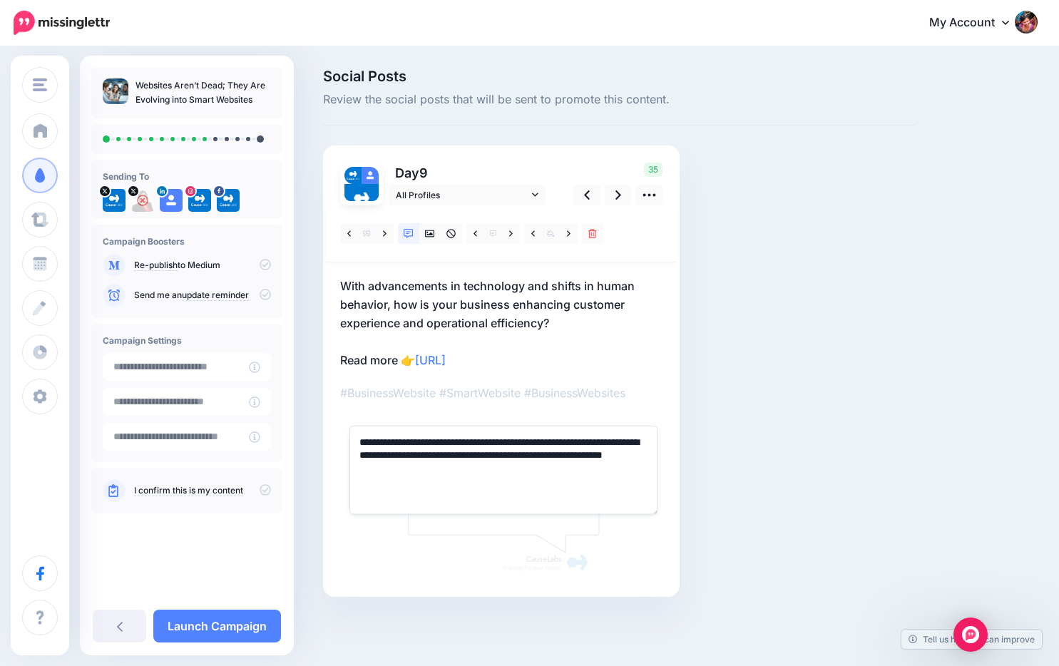
click at [537, 480] on textarea "**********" at bounding box center [503, 470] width 308 height 88
drag, startPoint x: 553, startPoint y: 456, endPoint x: 575, endPoint y: 482, distance: 33.4
click at [575, 482] on textarea "**********" at bounding box center [503, 470] width 308 height 88
click at [633, 355] on p "With advancements in technology and shifts in human behavior, how is your busin…" at bounding box center [501, 323] width 322 height 93
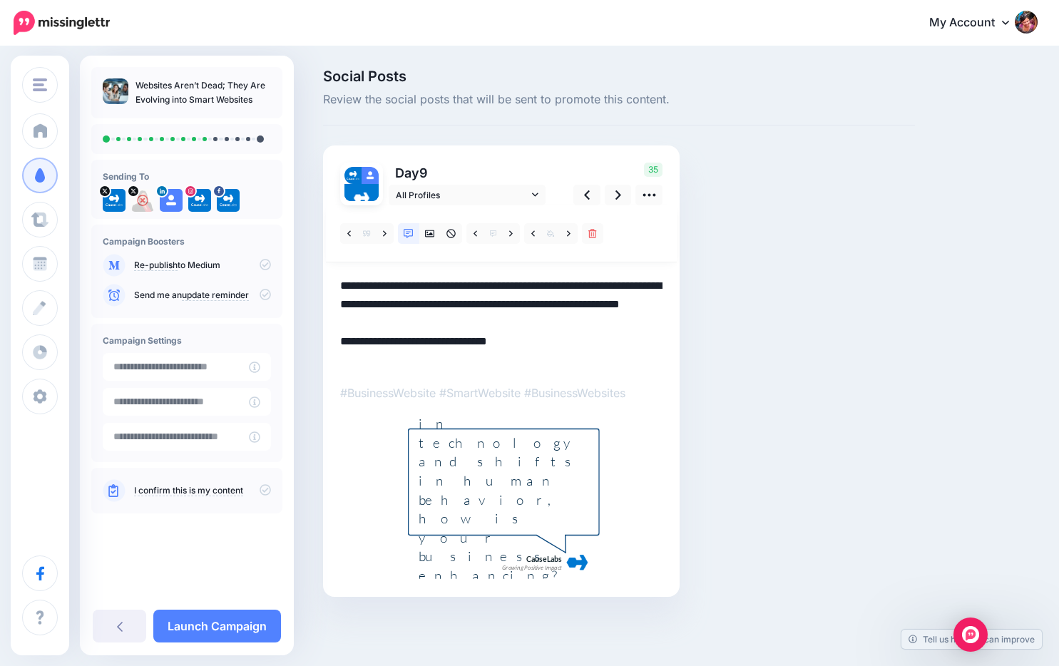
drag, startPoint x: 394, startPoint y: 306, endPoint x: 560, endPoint y: 319, distance: 166.6
click at [560, 319] on textarea "**********" at bounding box center [501, 323] width 322 height 93
click at [490, 495] on div "With advancements in technology and shifts in human behavior, how is your busin…" at bounding box center [503, 480] width 170 height 208
click at [0, 0] on textarea "**********" at bounding box center [0, 0] width 0 height 0
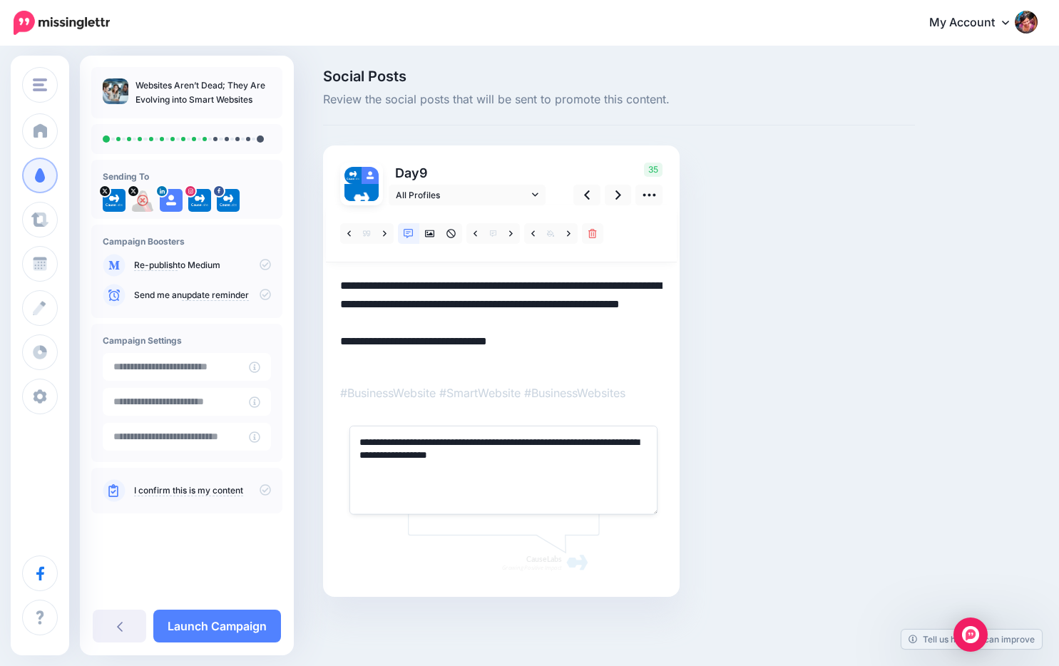
click at [478, 456] on textarea "**********" at bounding box center [503, 470] width 308 height 88
paste textarea
drag, startPoint x: 364, startPoint y: 442, endPoint x: 348, endPoint y: 442, distance: 15.7
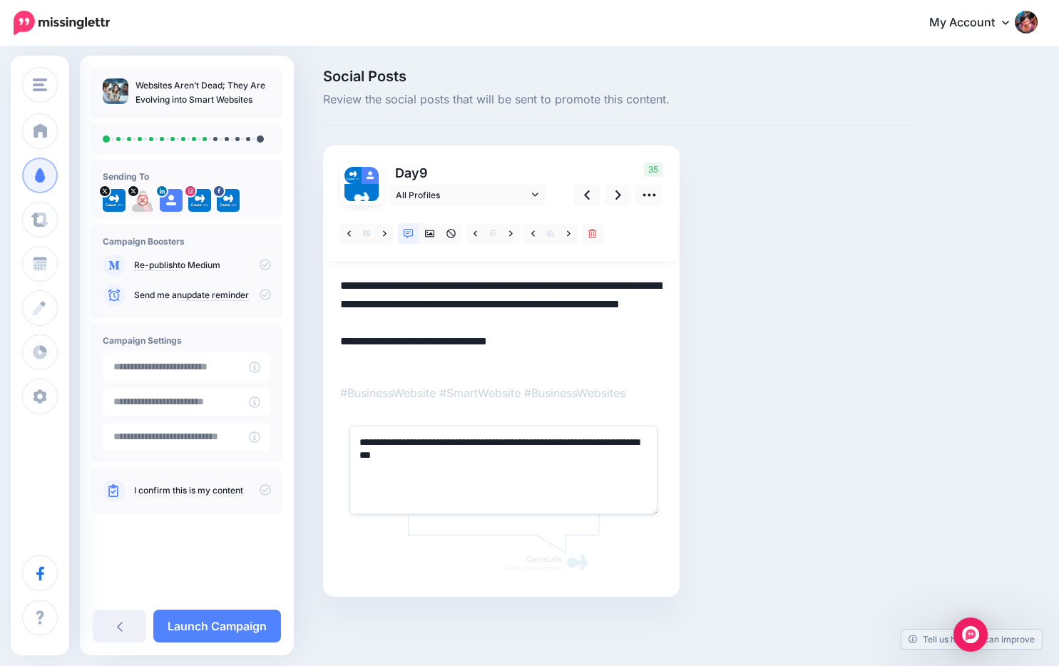
click at [348, 442] on div "**********" at bounding box center [503, 497] width 327 height 163
click at [547, 342] on textarea "**********" at bounding box center [501, 323] width 322 height 93
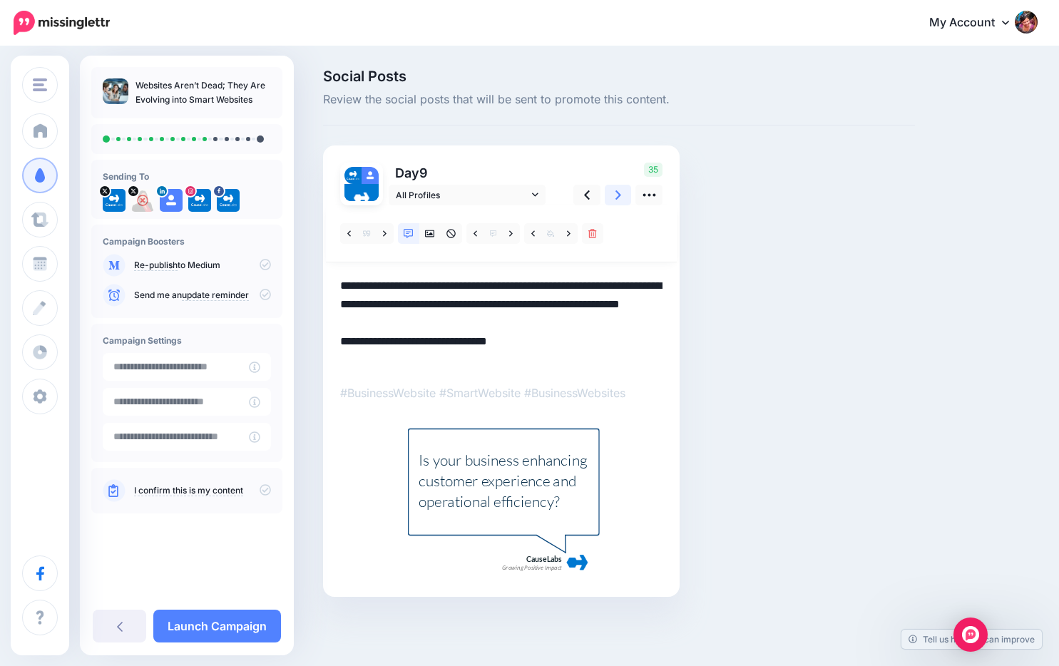
click at [621, 194] on link at bounding box center [618, 195] width 27 height 21
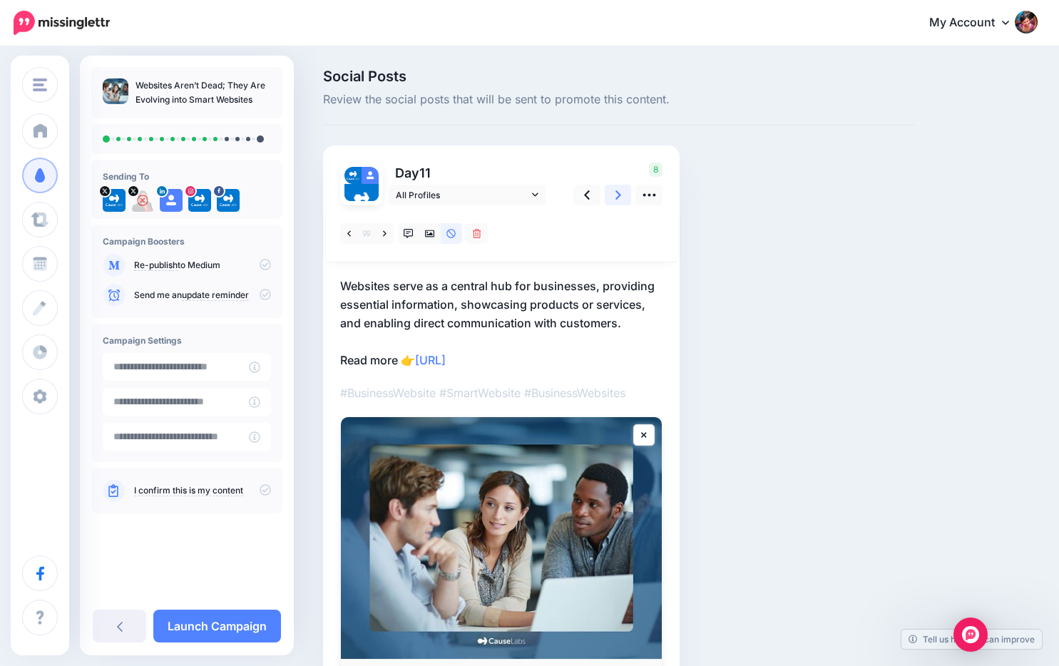
click at [616, 192] on icon at bounding box center [618, 194] width 6 height 9
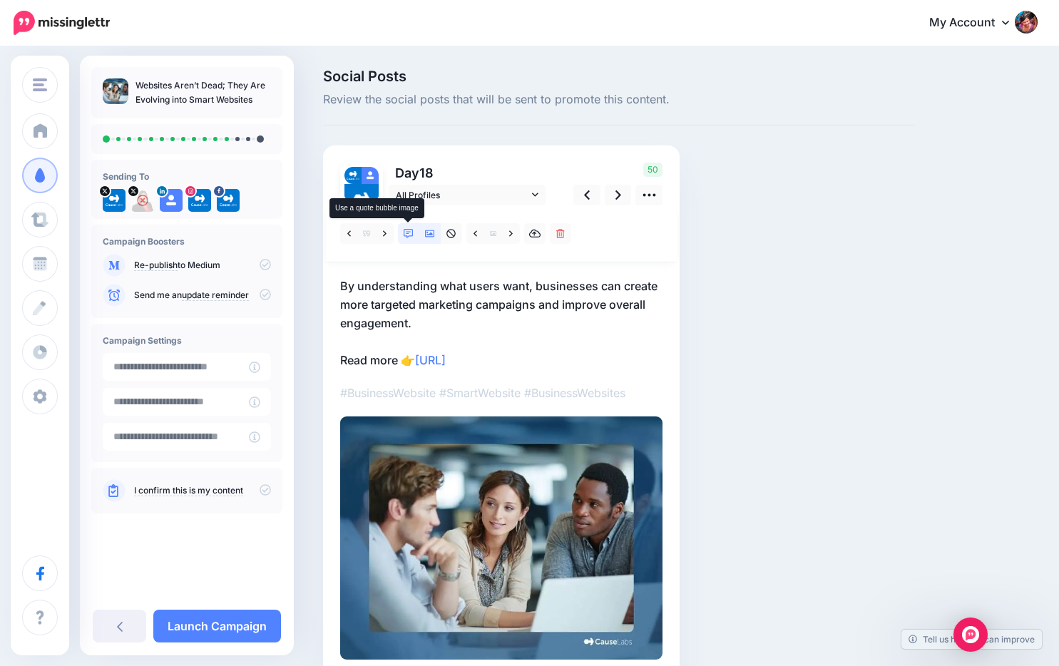
click at [408, 231] on icon at bounding box center [409, 234] width 10 height 10
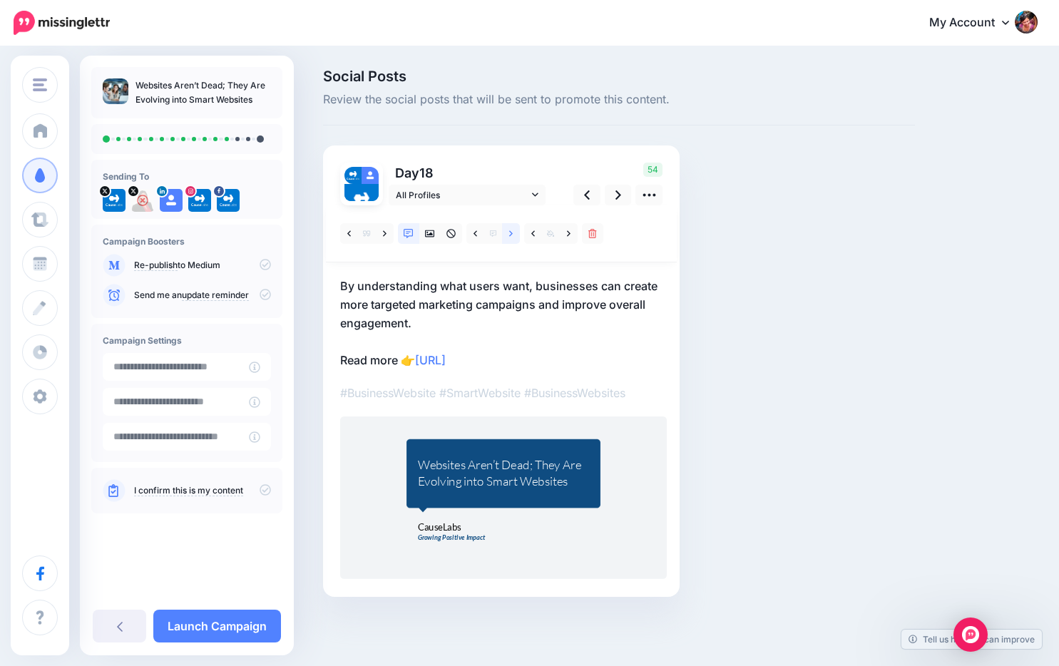
click at [513, 232] on link at bounding box center [511, 233] width 18 height 21
click at [582, 197] on link at bounding box center [586, 195] width 27 height 21
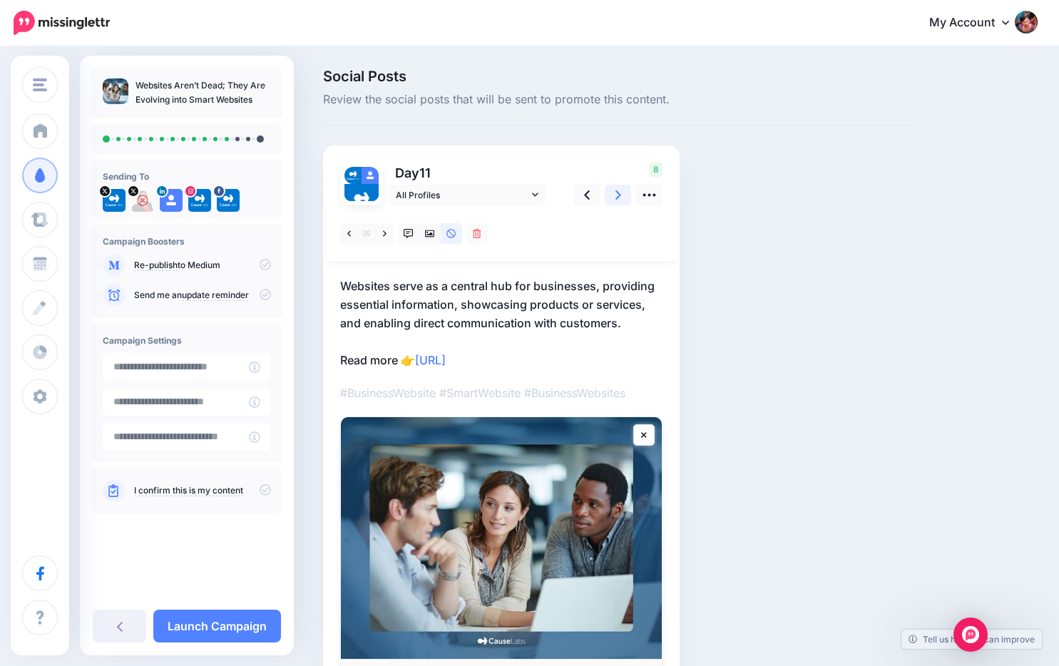
click at [615, 195] on icon at bounding box center [618, 194] width 6 height 15
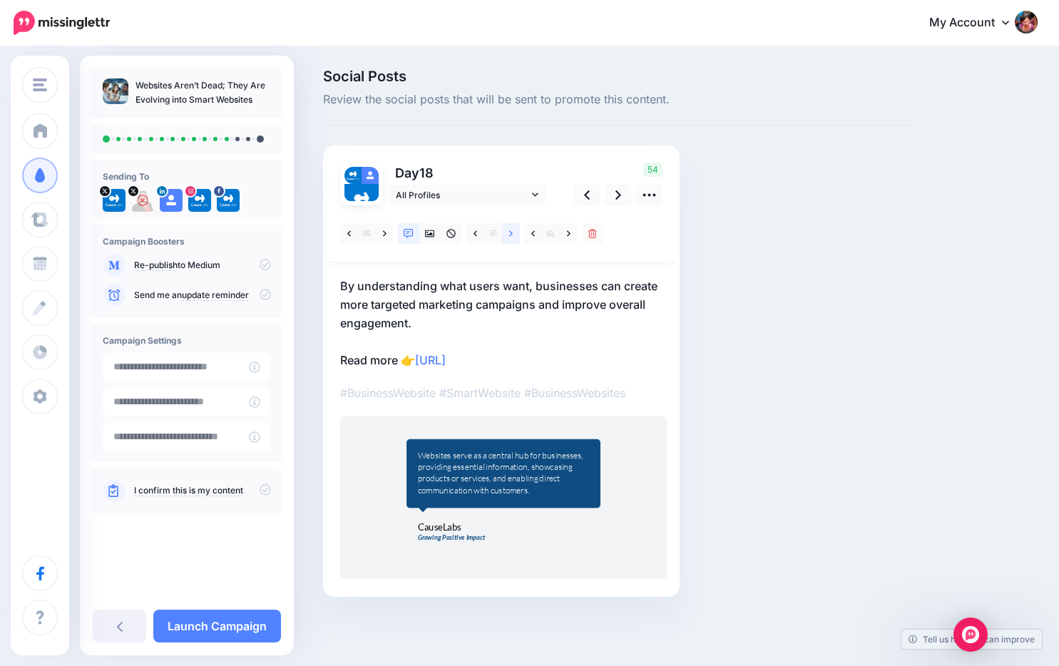
click at [509, 235] on icon at bounding box center [511, 234] width 4 height 10
click at [518, 468] on div "By understanding what users want, businesses can create more targeted marketing…" at bounding box center [502, 473] width 168 height 50
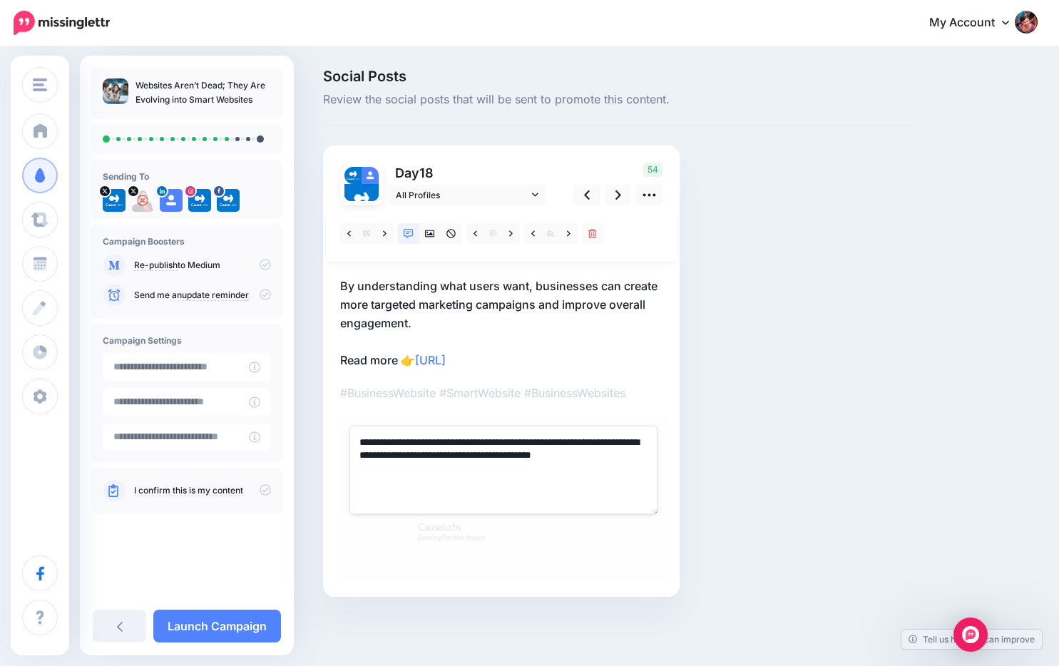
drag, startPoint x: 600, startPoint y: 443, endPoint x: 416, endPoint y: 453, distance: 184.2
click at [416, 453] on textarea "**********" at bounding box center [503, 470] width 308 height 88
click at [579, 440] on textarea "**********" at bounding box center [503, 470] width 308 height 88
drag, startPoint x: 531, startPoint y: 441, endPoint x: 359, endPoint y: 444, distance: 172.5
click at [359, 444] on textarea "**********" at bounding box center [503, 470] width 308 height 88
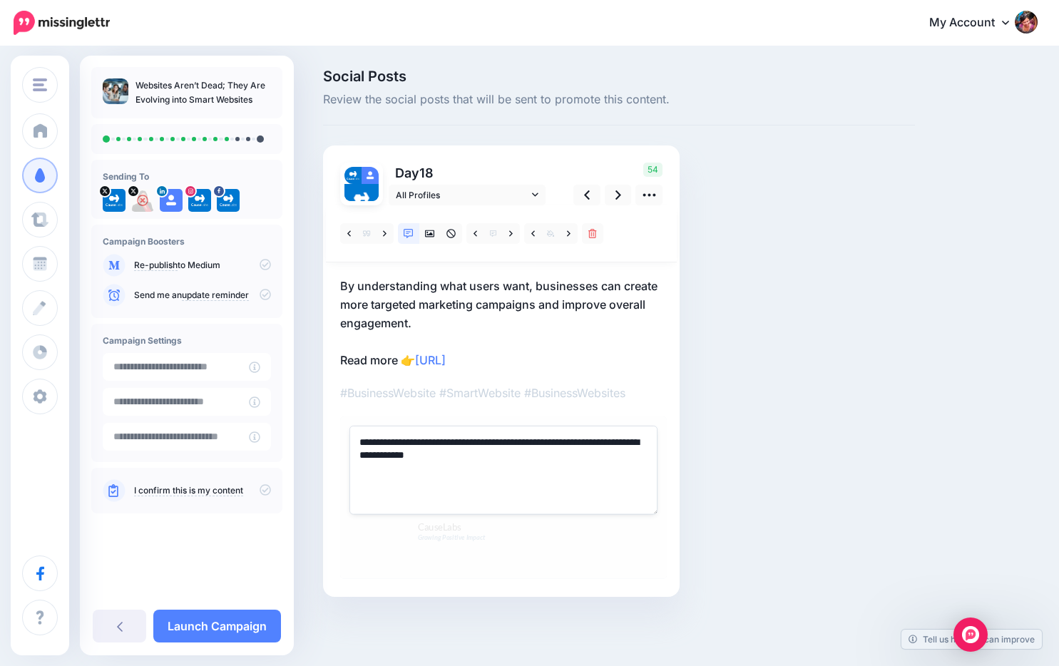
click at [579, 306] on p "By understanding what users want, businesses can create more targeted marketing…" at bounding box center [501, 323] width 322 height 93
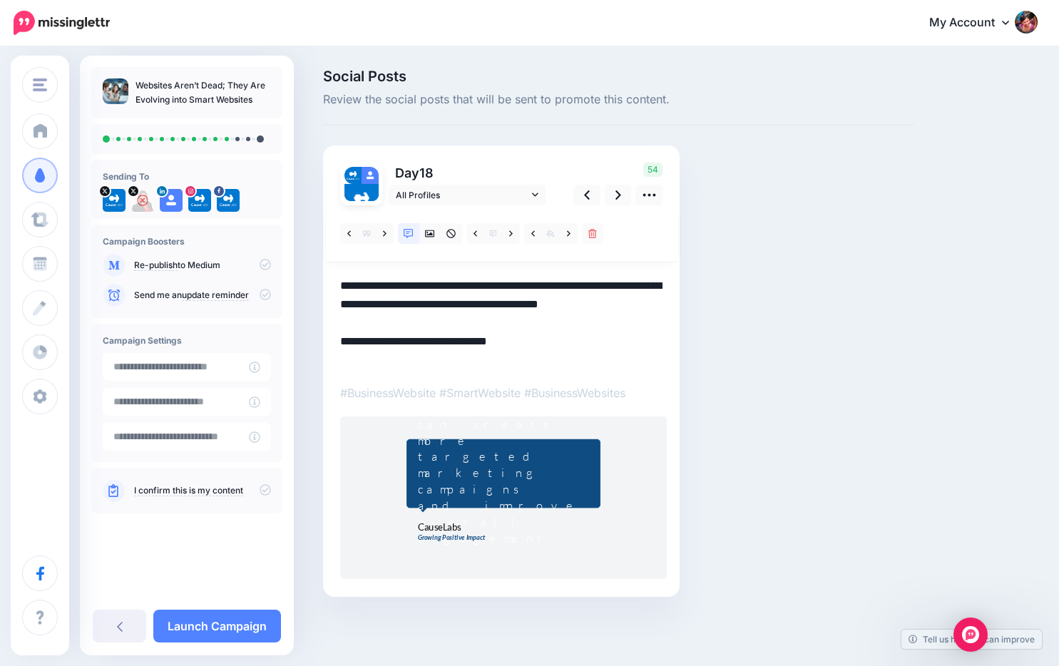
click at [529, 492] on div "Businesses can create more targeted marketing campaigns and improve overall eng…" at bounding box center [502, 472] width 168 height 147
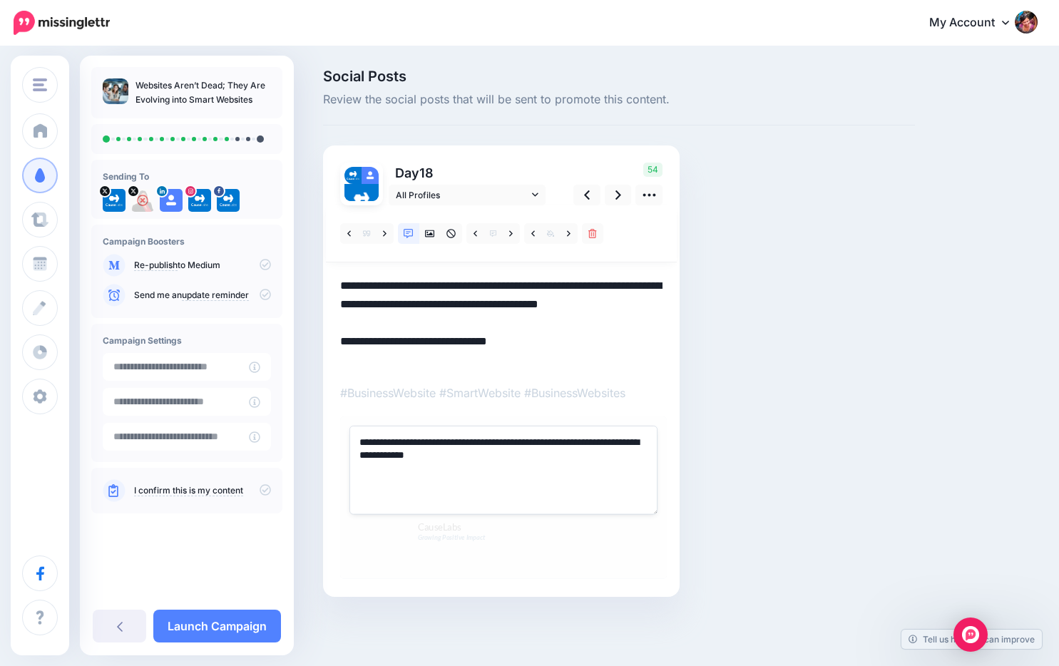
drag, startPoint x: 439, startPoint y: 443, endPoint x: 357, endPoint y: 443, distance: 82.0
click at [357, 443] on textarea "**********" at bounding box center [503, 470] width 308 height 88
click at [538, 304] on textarea "**********" at bounding box center [501, 323] width 322 height 93
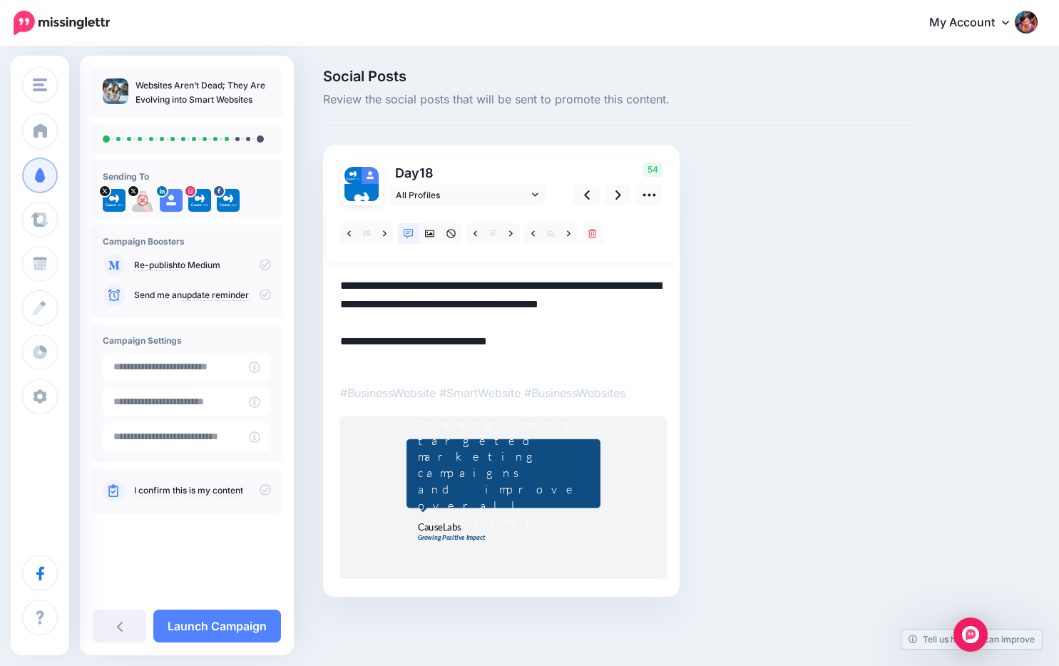
click at [543, 468] on div "Create more targeted marketing campaigns and improve overall engagement." at bounding box center [502, 473] width 168 height 114
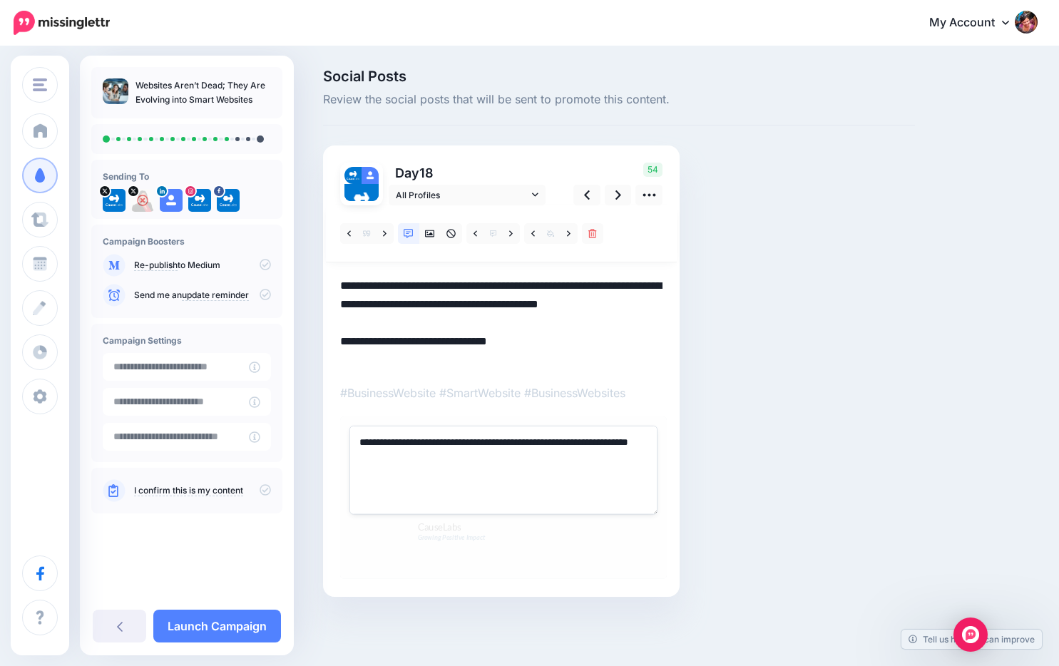
drag, startPoint x: 367, startPoint y: 441, endPoint x: 351, endPoint y: 441, distance: 15.7
click at [351, 441] on textarea "**********" at bounding box center [503, 470] width 308 height 88
click at [485, 304] on textarea "**********" at bounding box center [501, 323] width 322 height 93
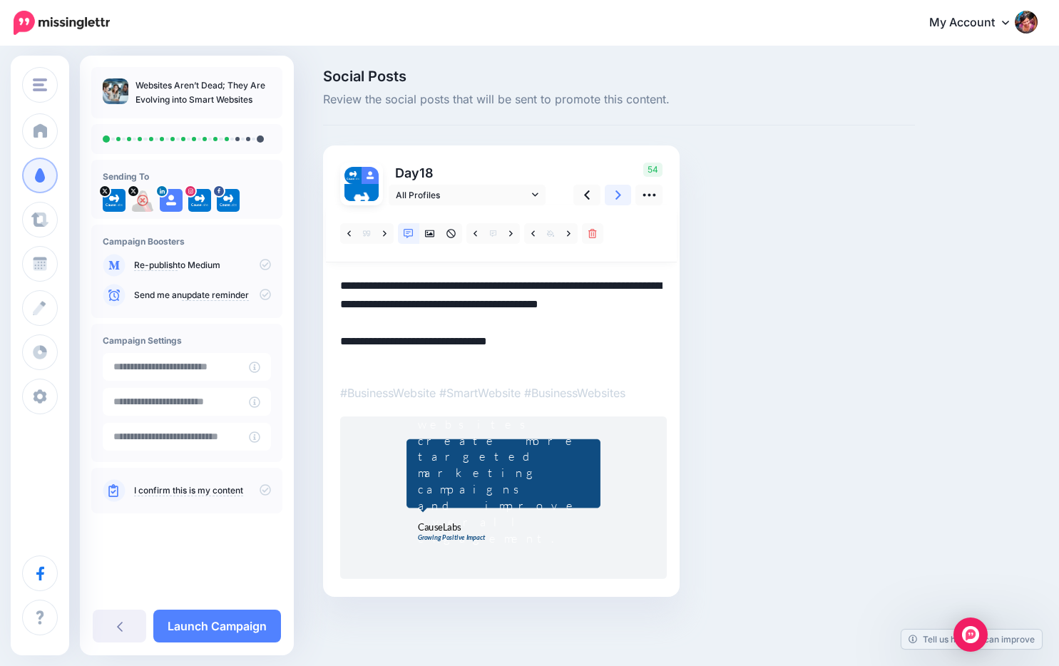
click at [617, 193] on icon at bounding box center [618, 194] width 6 height 9
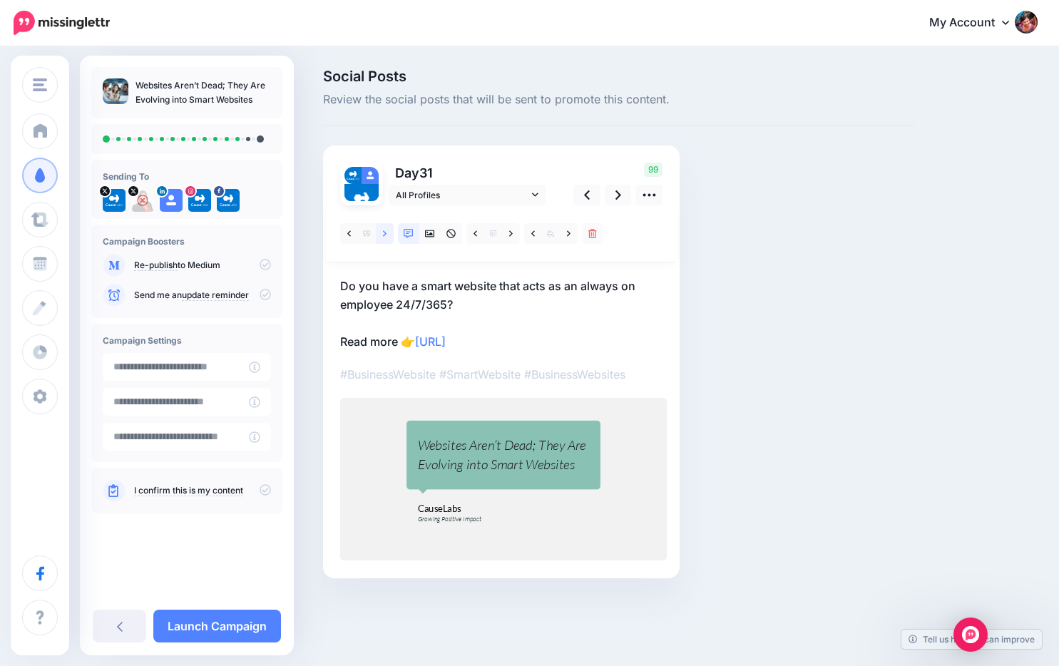
click at [385, 230] on icon at bounding box center [385, 234] width 4 height 10
click at [384, 230] on icon at bounding box center [385, 234] width 4 height 10
click at [528, 230] on link at bounding box center [533, 233] width 18 height 21
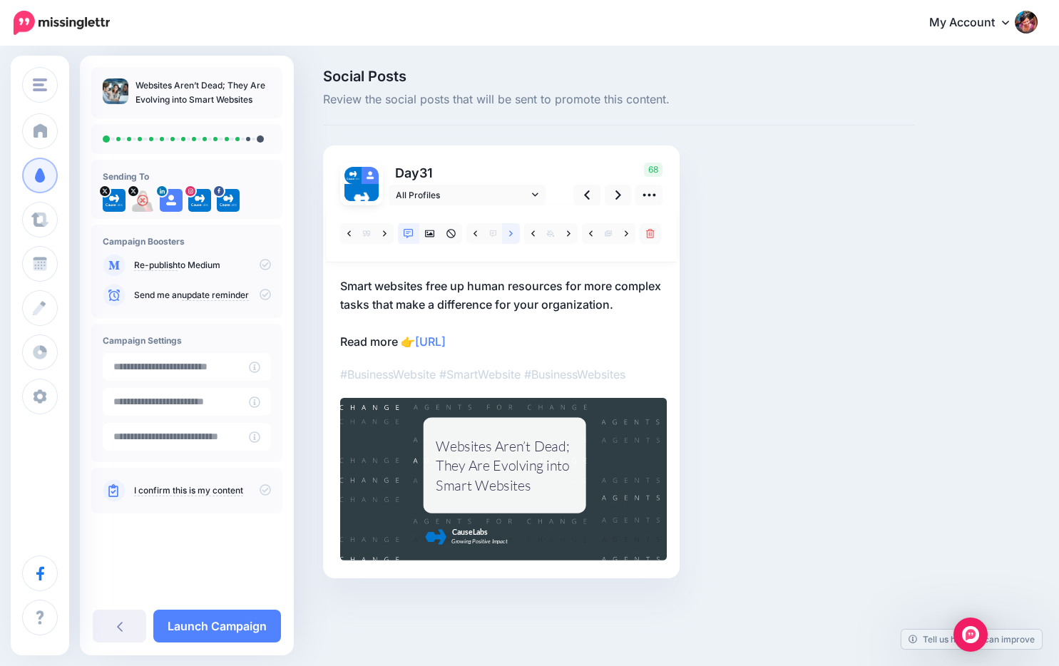
click at [512, 235] on icon at bounding box center [511, 234] width 4 height 10
click at [473, 237] on icon at bounding box center [475, 234] width 4 height 10
click at [511, 235] on icon at bounding box center [511, 234] width 4 height 10
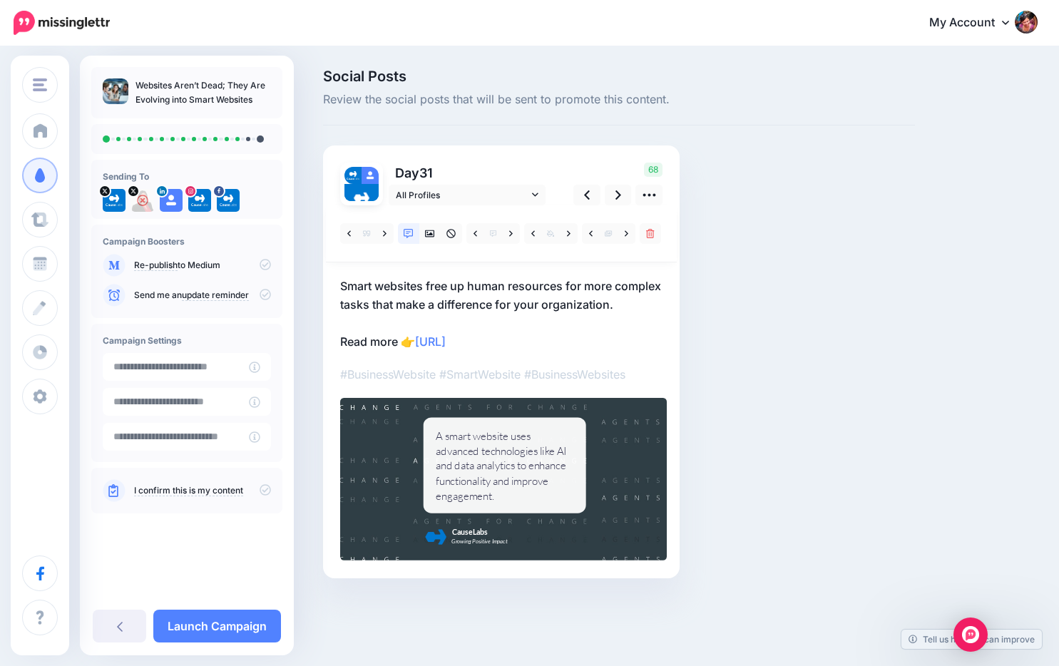
click at [520, 488] on div "A smart website uses advanced technologies like AI and data analytics to enhanc…" at bounding box center [504, 465] width 137 height 75
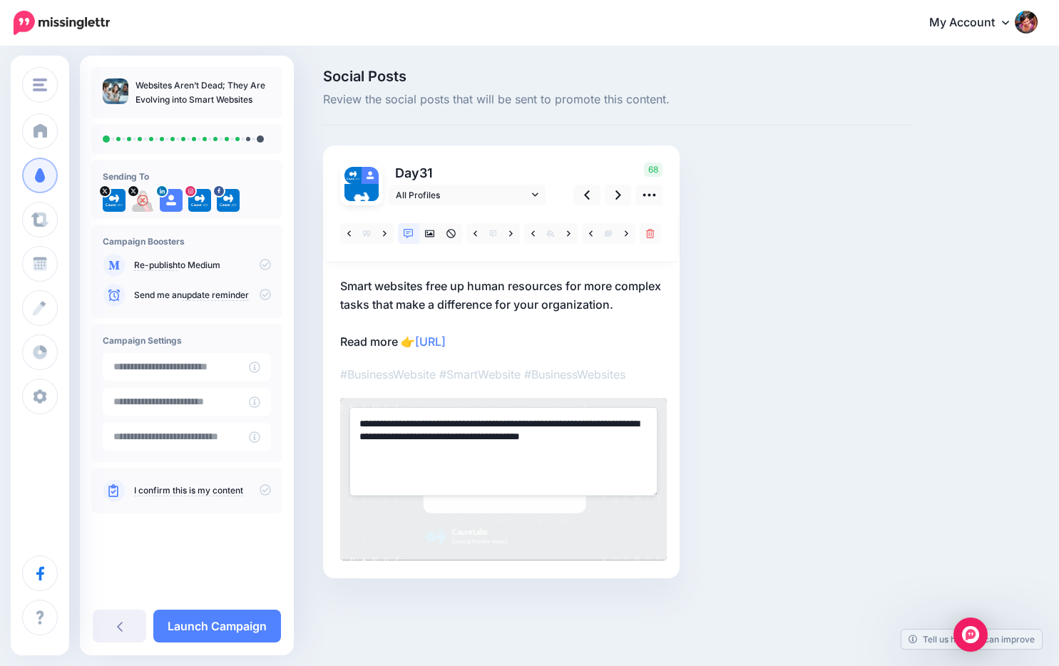
click at [515, 461] on textarea "**********" at bounding box center [503, 451] width 308 height 88
click at [514, 452] on textarea "**********" at bounding box center [503, 451] width 308 height 88
drag, startPoint x: 516, startPoint y: 456, endPoint x: 534, endPoint y: 456, distance: 17.8
click at [534, 456] on textarea "**********" at bounding box center [503, 451] width 308 height 88
click at [556, 453] on textarea "**********" at bounding box center [503, 451] width 308 height 88
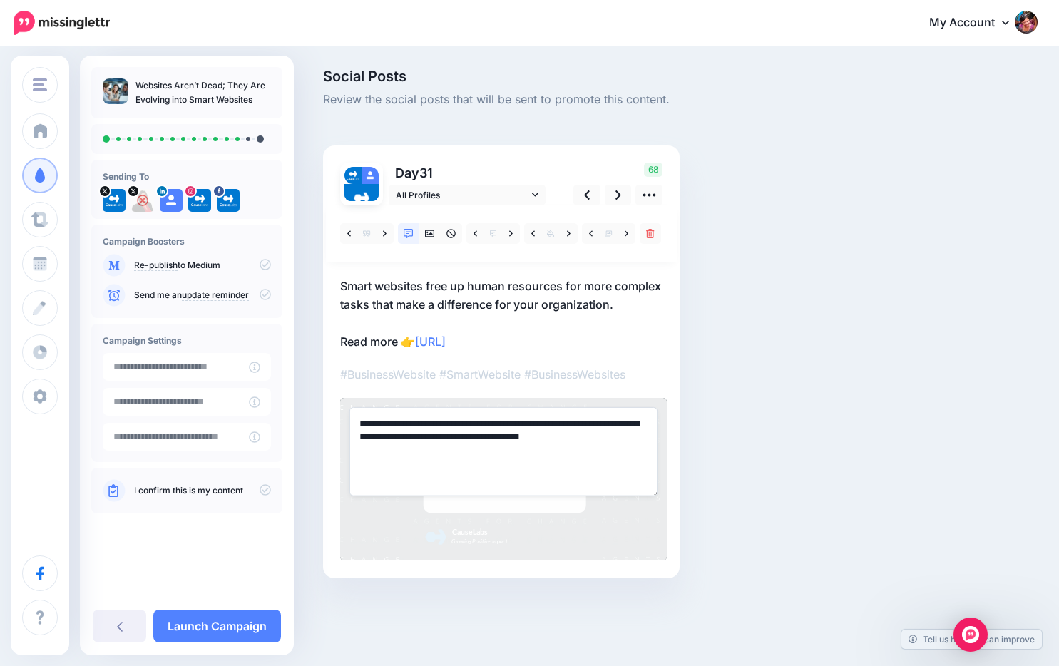
click at [556, 453] on textarea "**********" at bounding box center [503, 451] width 308 height 88
click at [540, 341] on p "Smart websites free up human resources for more complex tasks that make a diffe…" at bounding box center [501, 314] width 322 height 74
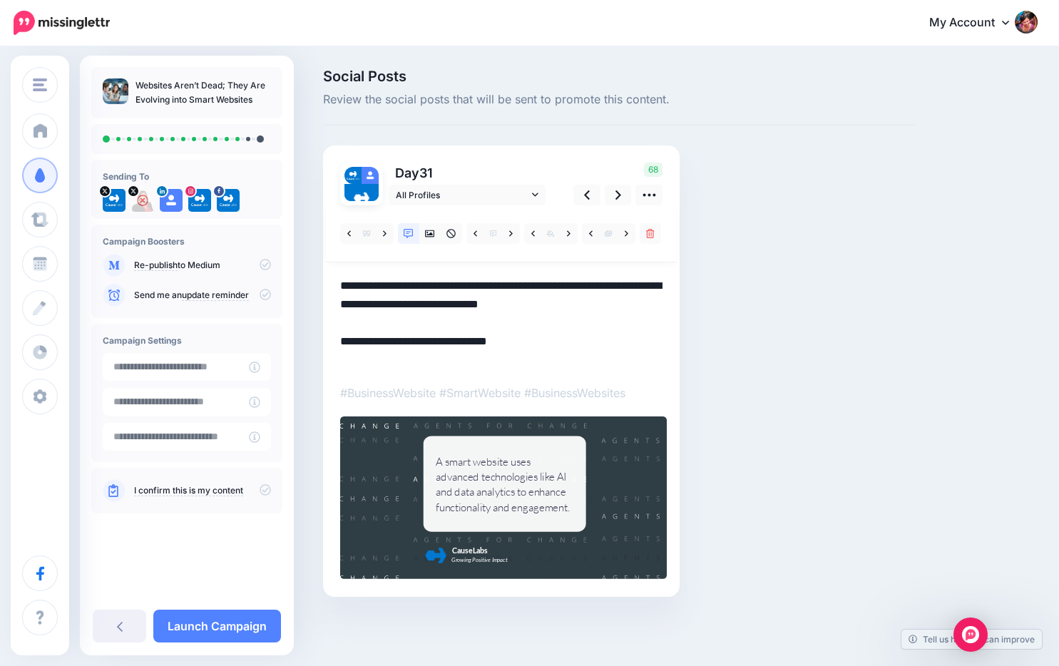
click at [527, 482] on div "A smart website uses advanced technologies like AI and data analytics to enhanc…" at bounding box center [504, 484] width 137 height 60
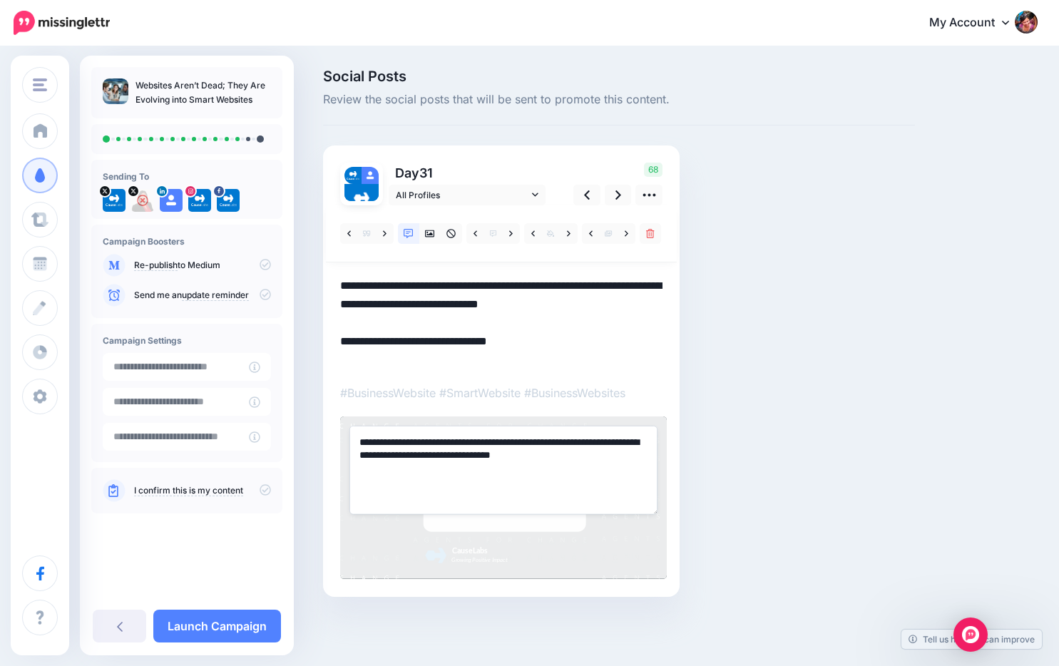
drag, startPoint x: 456, startPoint y: 443, endPoint x: 572, endPoint y: 440, distance: 116.3
click at [572, 440] on textarea "**********" at bounding box center [503, 470] width 308 height 88
click at [550, 337] on textarea "**********" at bounding box center [501, 323] width 322 height 93
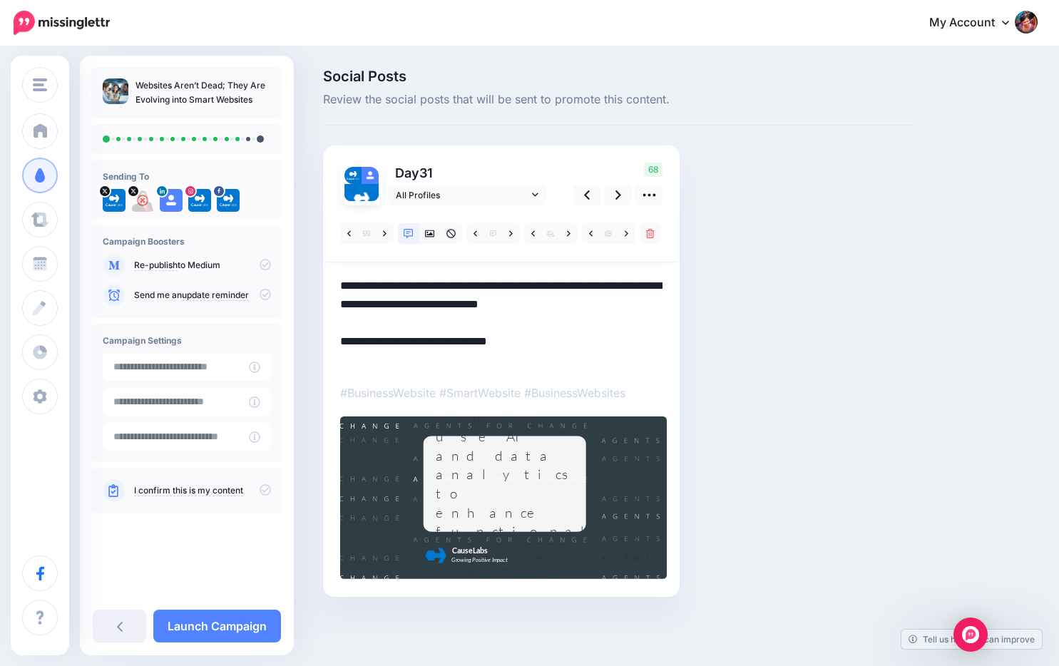
click at [550, 455] on div "A smart website use AI and data analytics to enhance functionality and engageme…" at bounding box center [504, 484] width 137 height 190
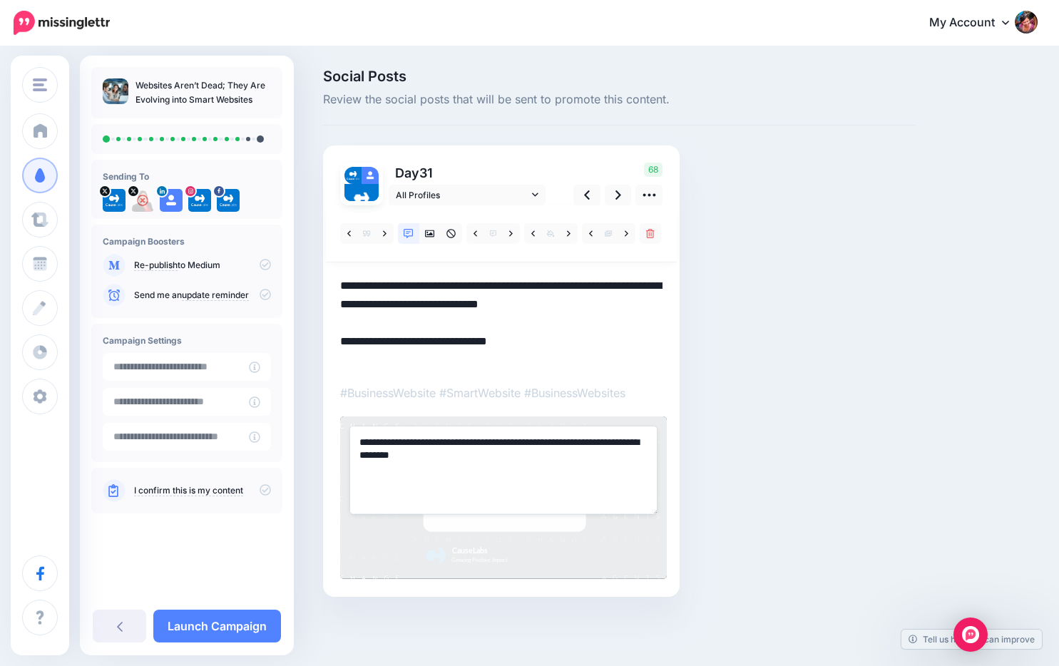
click at [528, 310] on textarea "**********" at bounding box center [501, 323] width 322 height 93
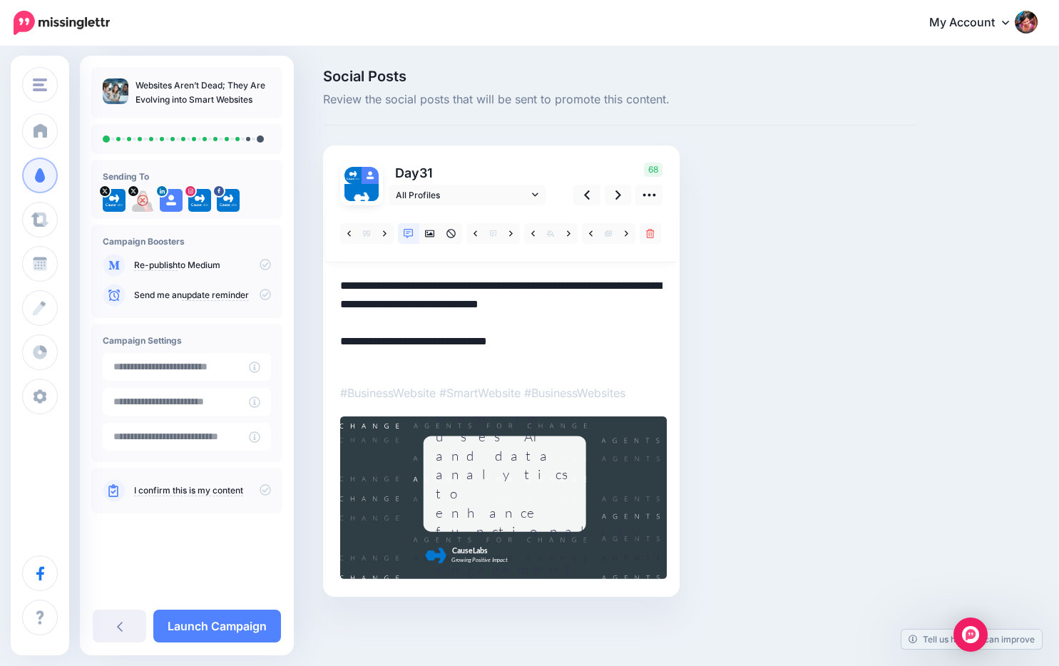
click at [540, 491] on div "A smart website uses AI and data analytics to enhance functionality and engagem…" at bounding box center [504, 484] width 137 height 190
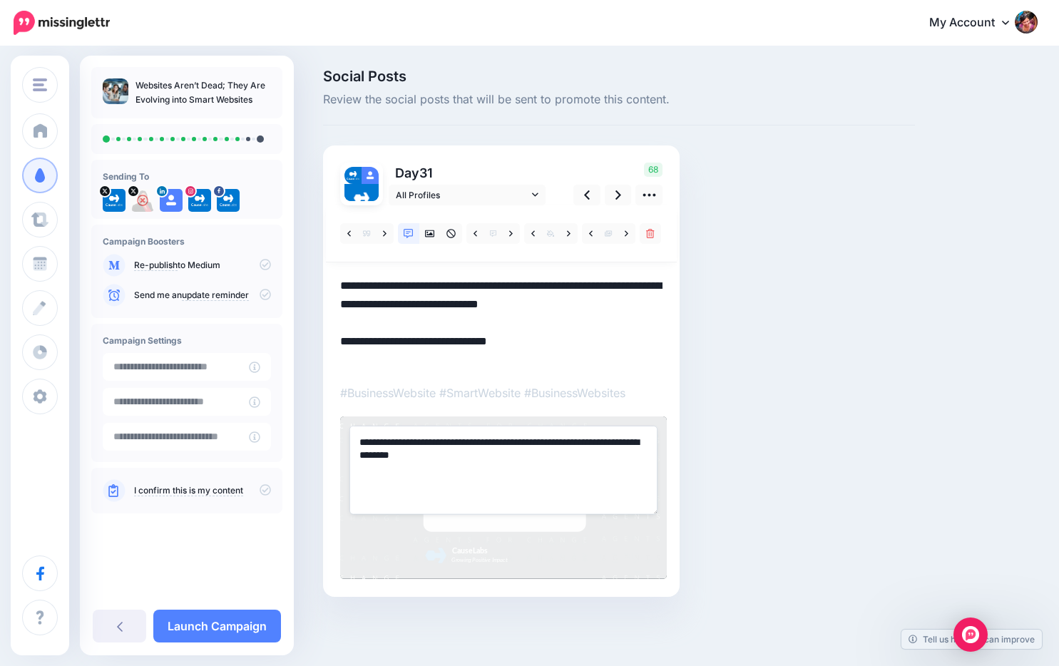
drag, startPoint x: 416, startPoint y: 457, endPoint x: 498, endPoint y: 453, distance: 82.1
click at [498, 453] on textarea "**********" at bounding box center [503, 470] width 308 height 88
click at [538, 324] on textarea "**********" at bounding box center [501, 323] width 322 height 93
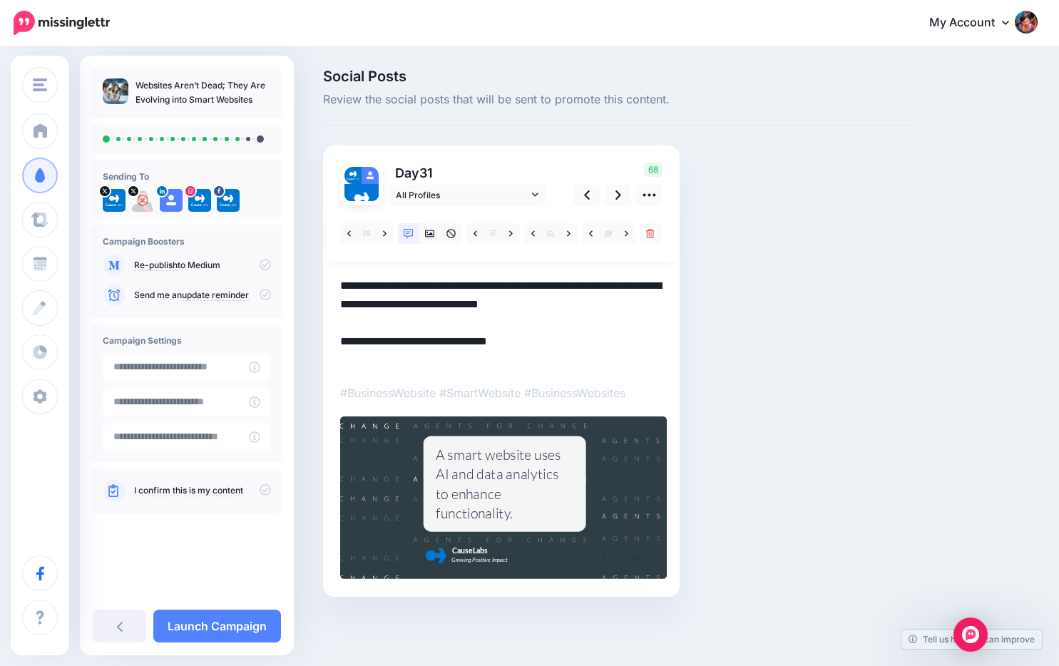
click at [535, 508] on div "A smart website uses AI and data analytics to enhance functionality." at bounding box center [504, 484] width 137 height 78
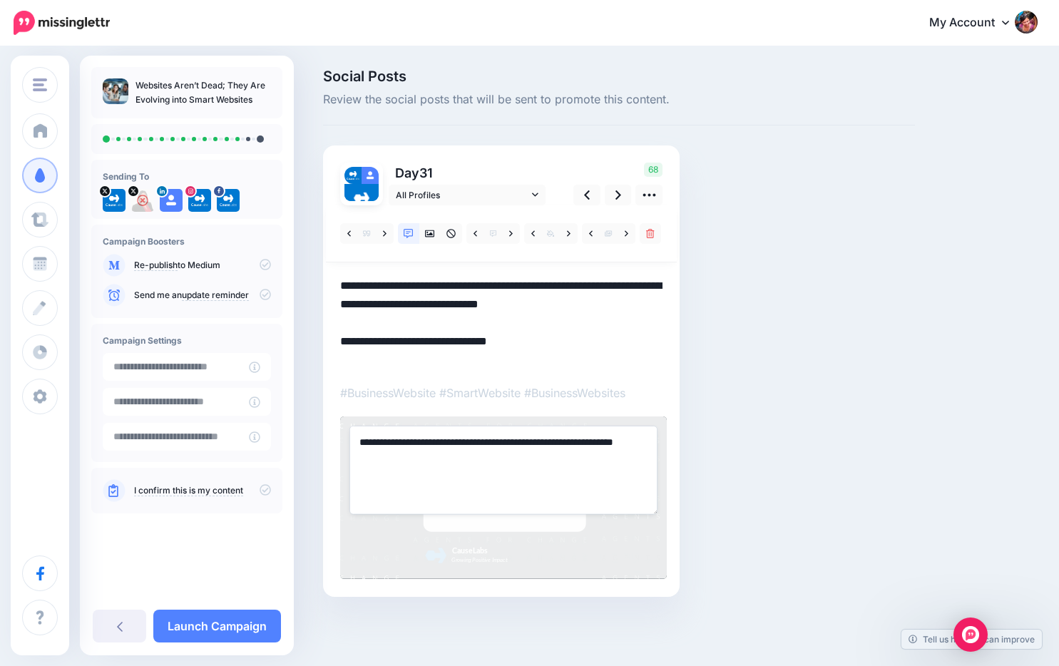
click at [393, 455] on textarea "**********" at bounding box center [503, 470] width 308 height 88
type textarea "**********"
click at [451, 274] on div at bounding box center [501, 392] width 322 height 374
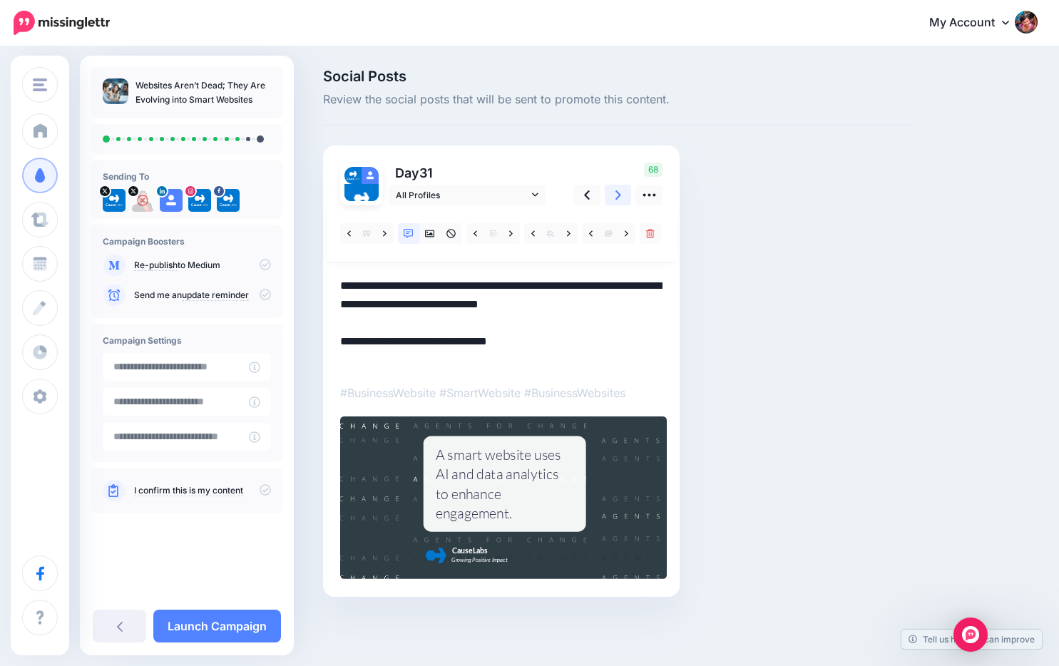
click at [619, 197] on icon at bounding box center [618, 194] width 6 height 15
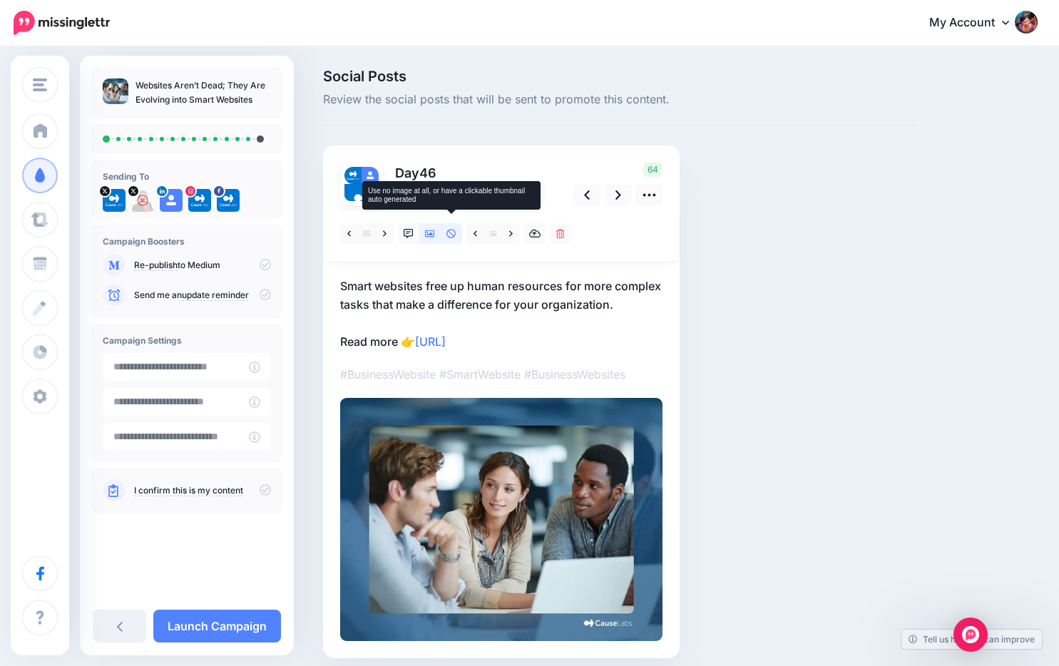
click at [446, 236] on icon at bounding box center [451, 234] width 10 height 10
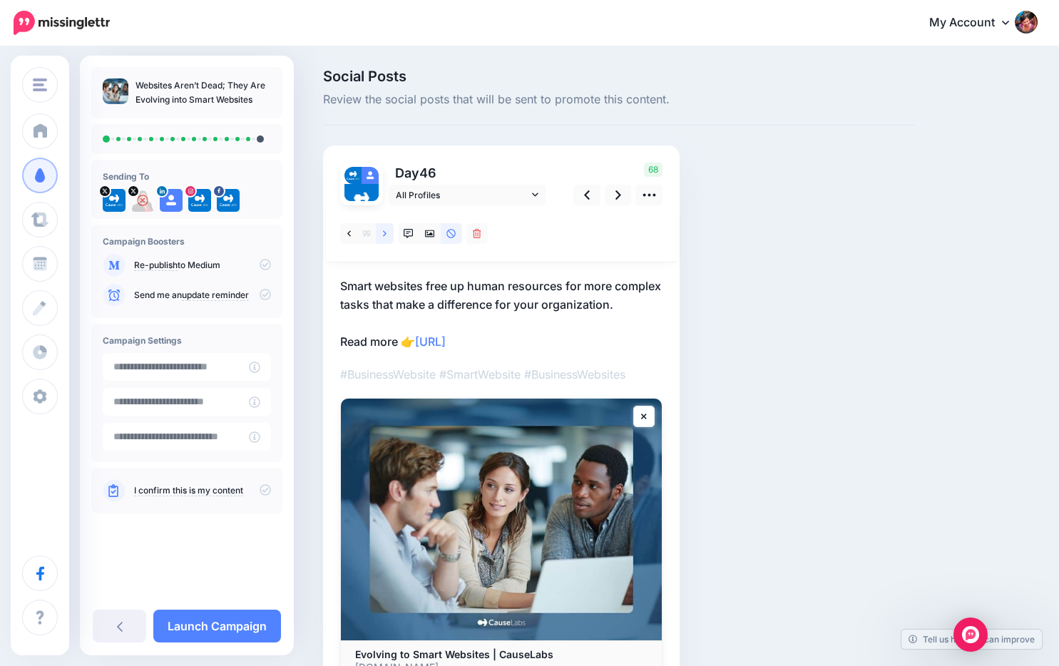
click at [379, 230] on link at bounding box center [385, 233] width 18 height 21
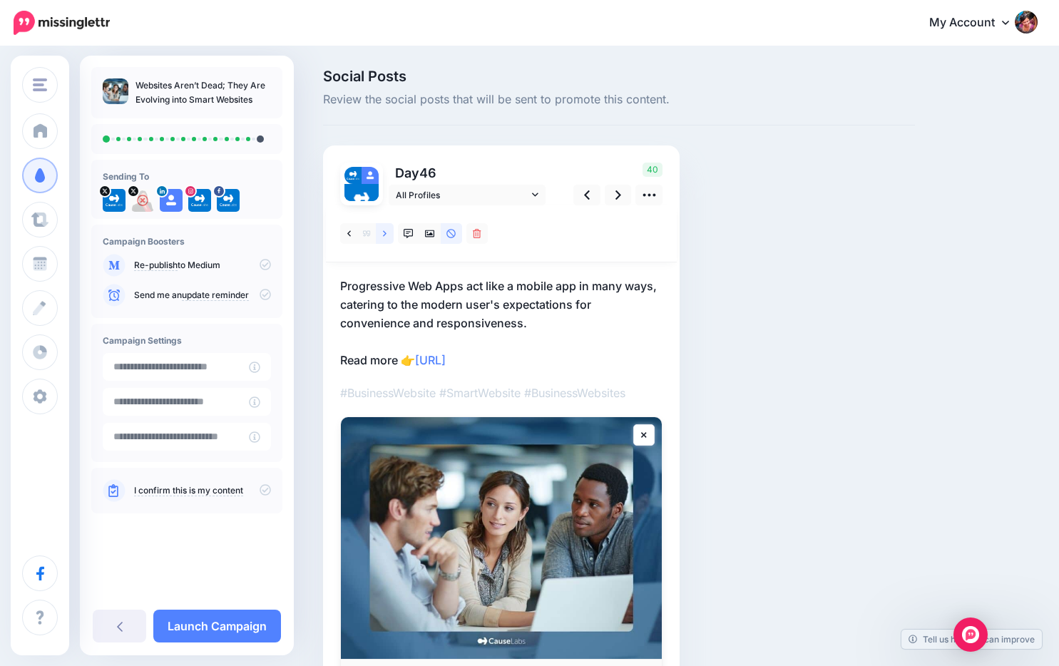
click at [379, 230] on link at bounding box center [385, 233] width 18 height 21
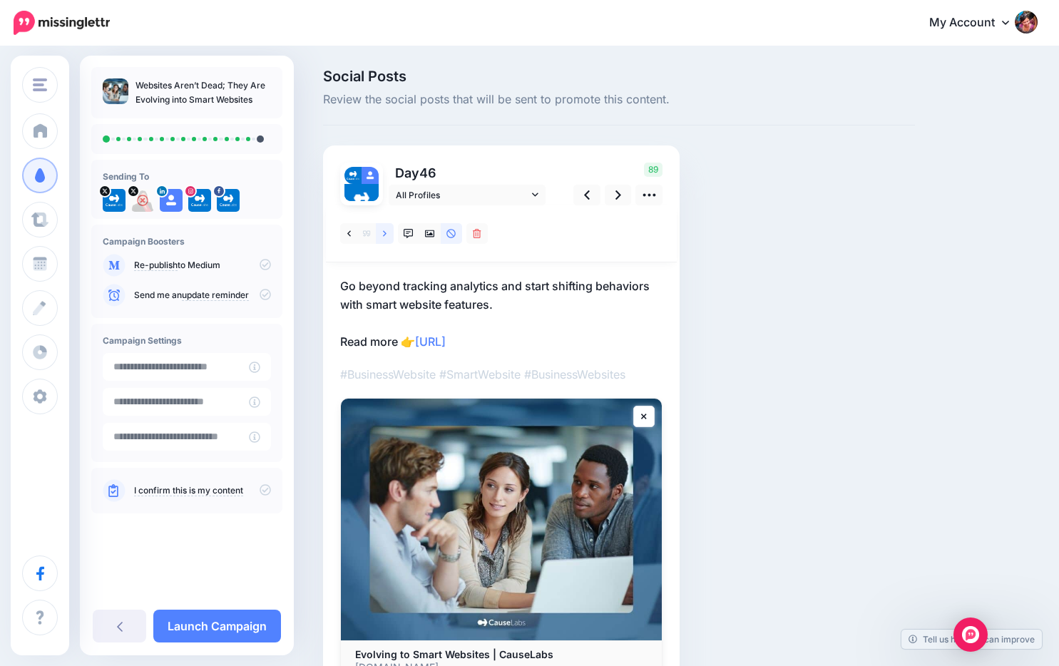
click at [379, 230] on link at bounding box center [385, 233] width 18 height 21
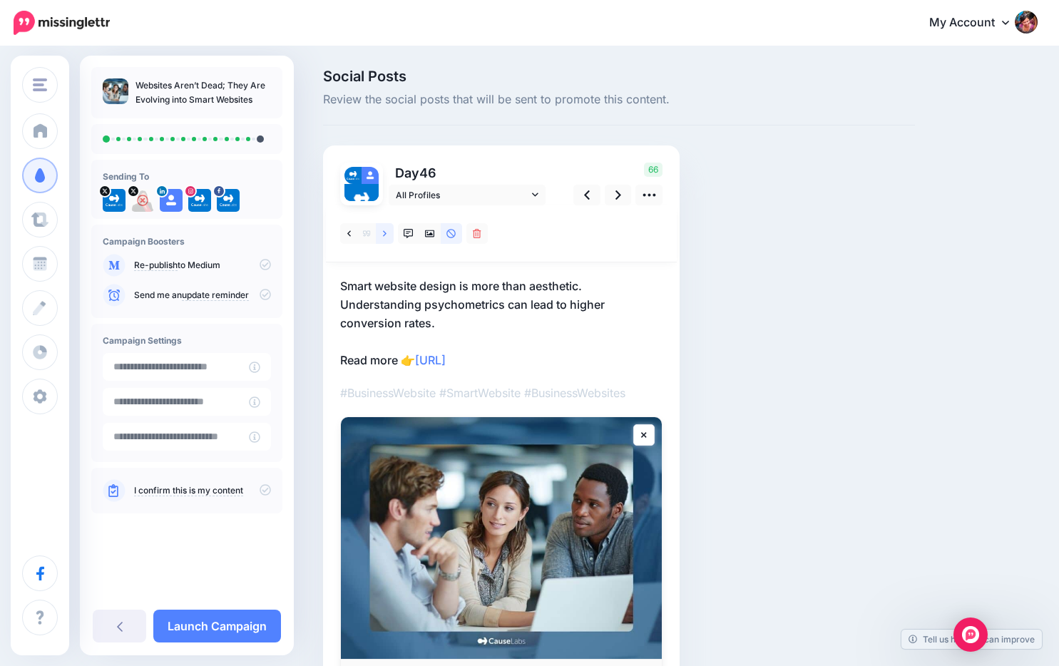
click at [379, 230] on link at bounding box center [385, 233] width 18 height 21
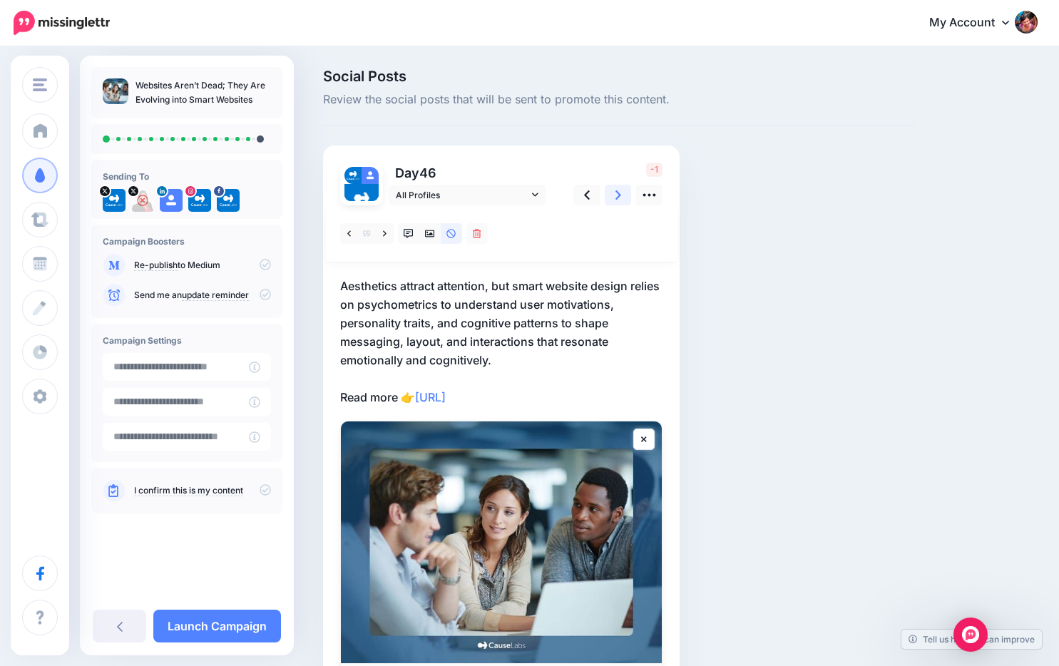
click at [618, 192] on icon at bounding box center [618, 194] width 6 height 15
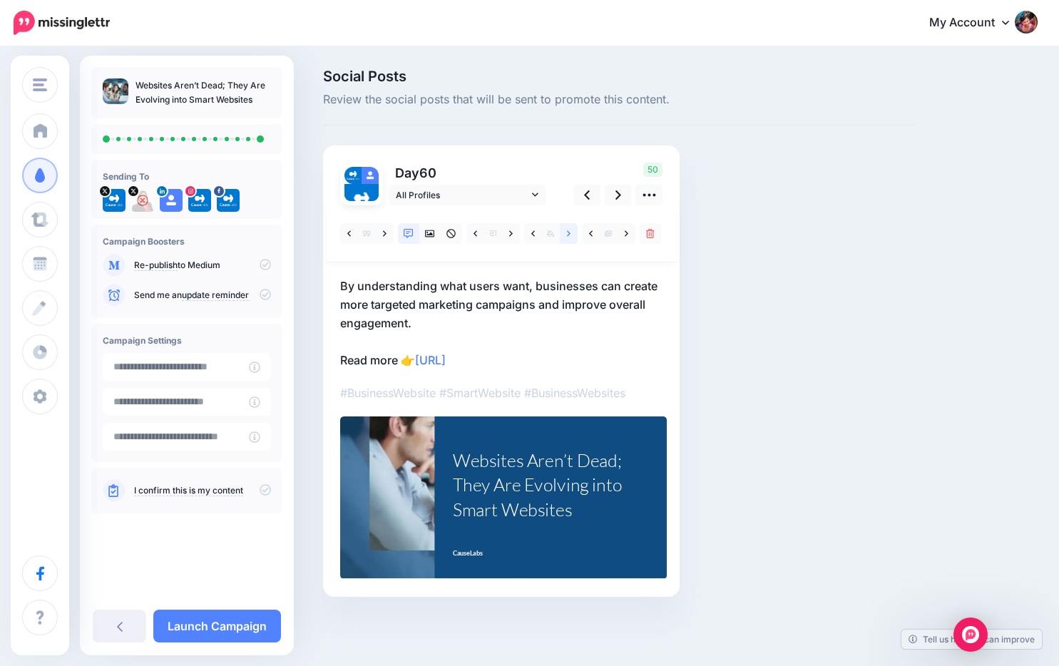
click at [564, 236] on link at bounding box center [569, 233] width 18 height 21
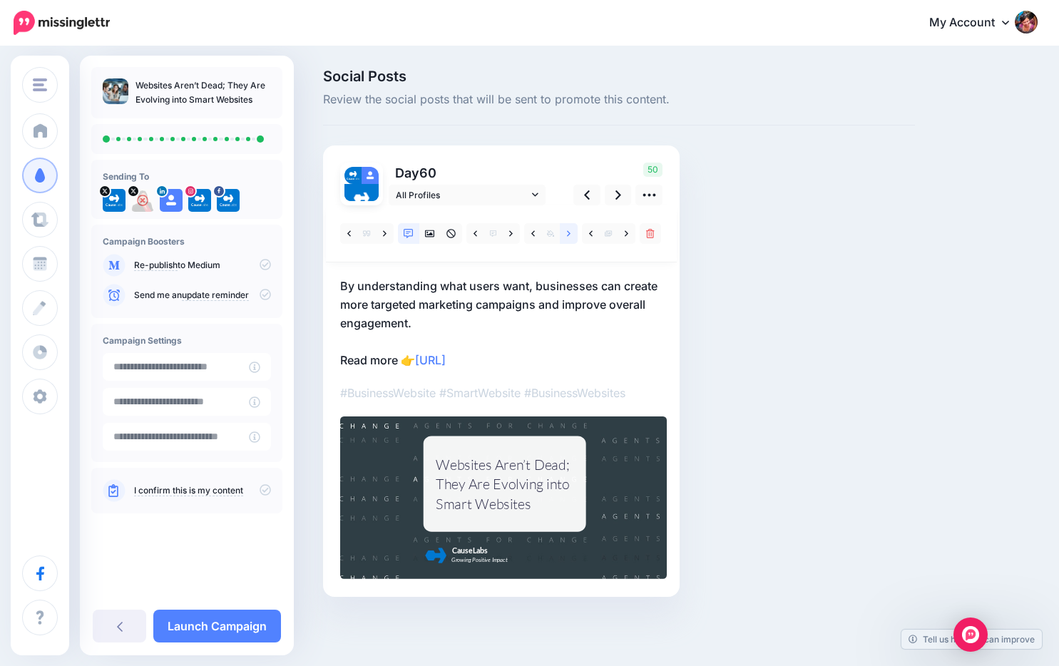
click at [564, 236] on link at bounding box center [569, 233] width 18 height 21
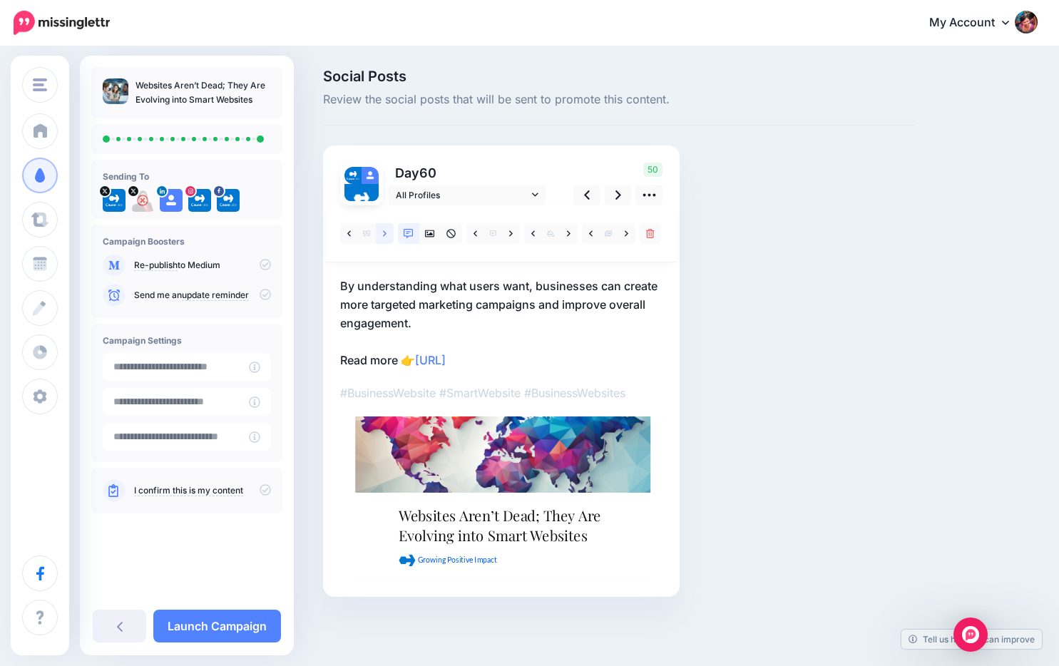
click at [378, 230] on link at bounding box center [385, 233] width 18 height 21
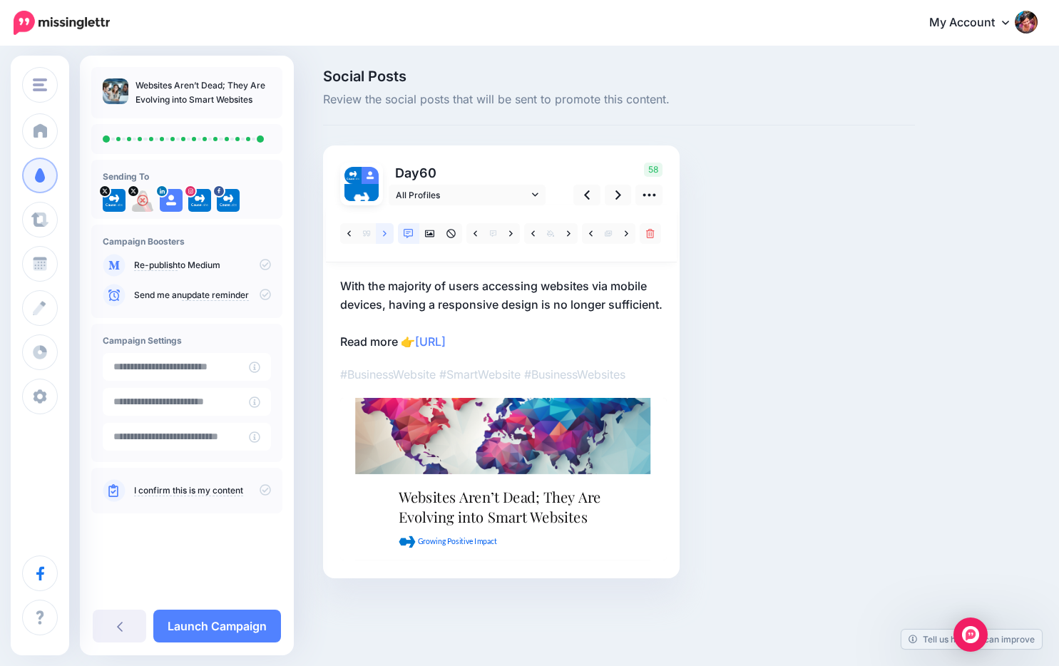
click at [378, 230] on link at bounding box center [385, 233] width 18 height 21
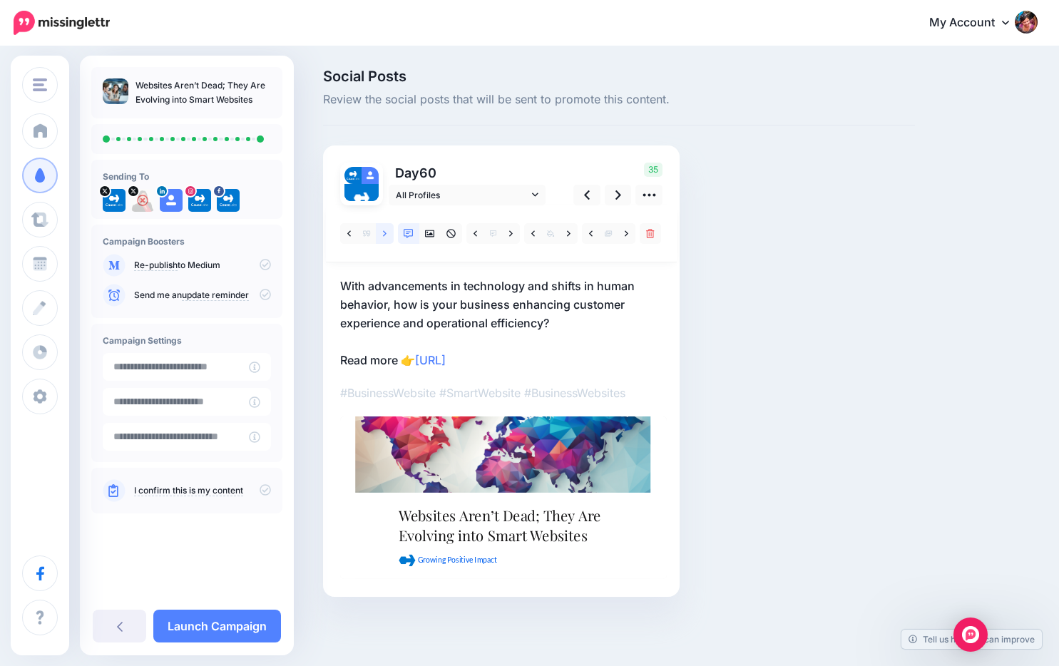
click at [378, 230] on link at bounding box center [385, 233] width 18 height 21
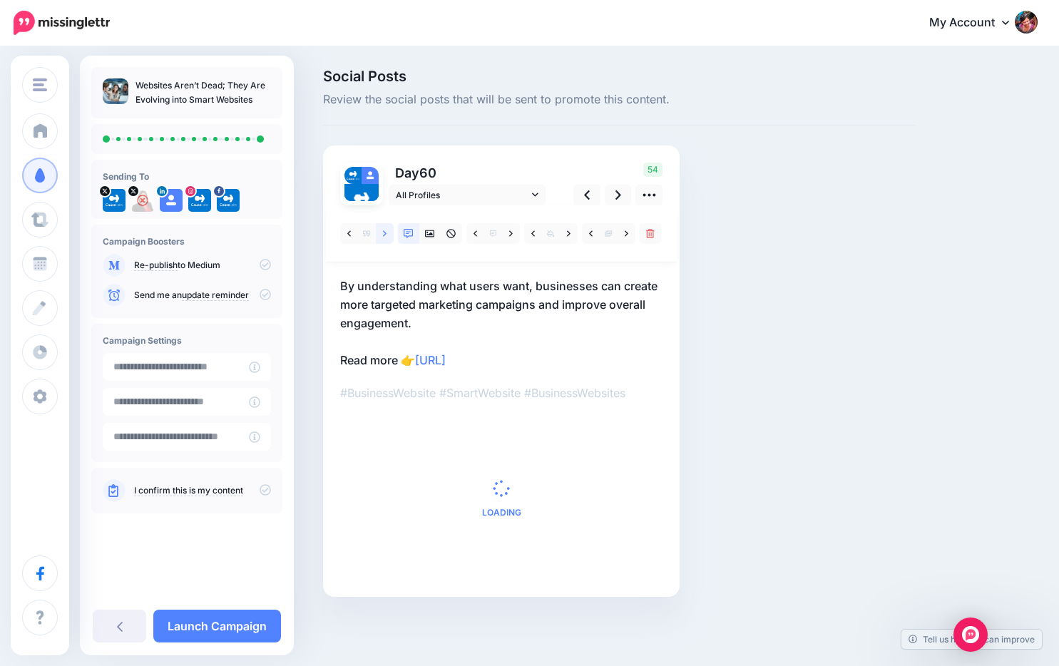
click at [378, 230] on link at bounding box center [385, 233] width 18 height 21
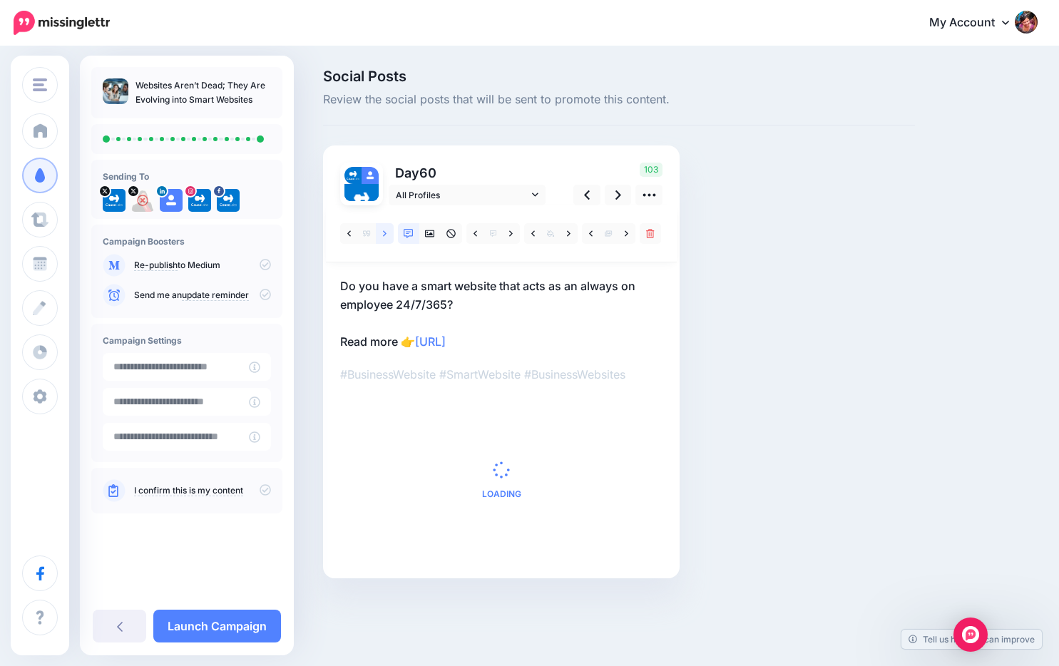
click at [378, 230] on link at bounding box center [385, 233] width 18 height 21
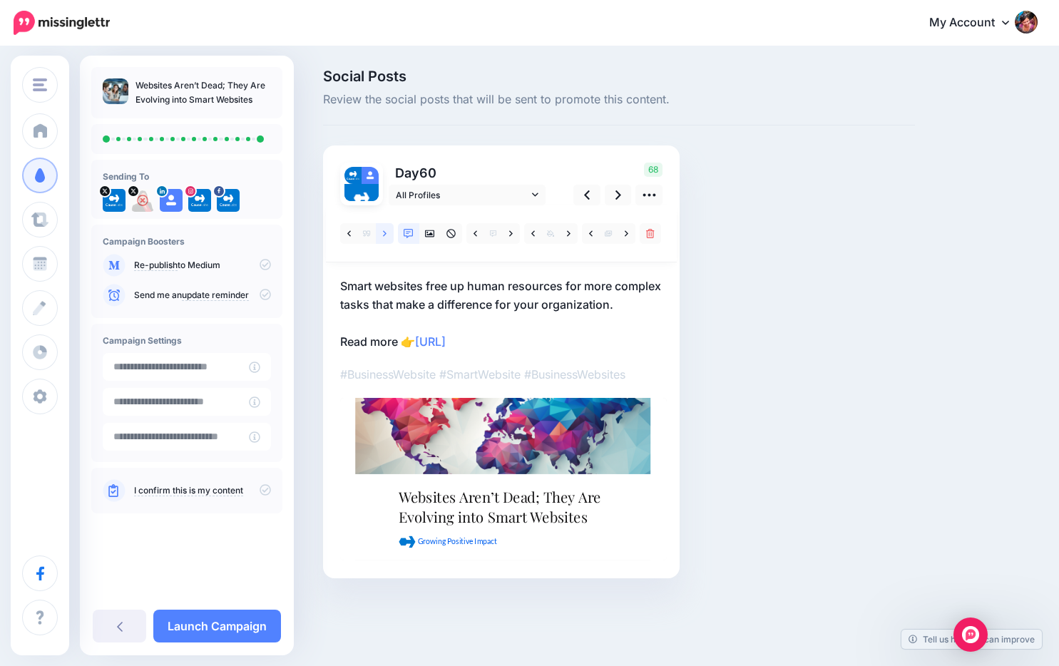
click at [378, 230] on link at bounding box center [385, 233] width 18 height 21
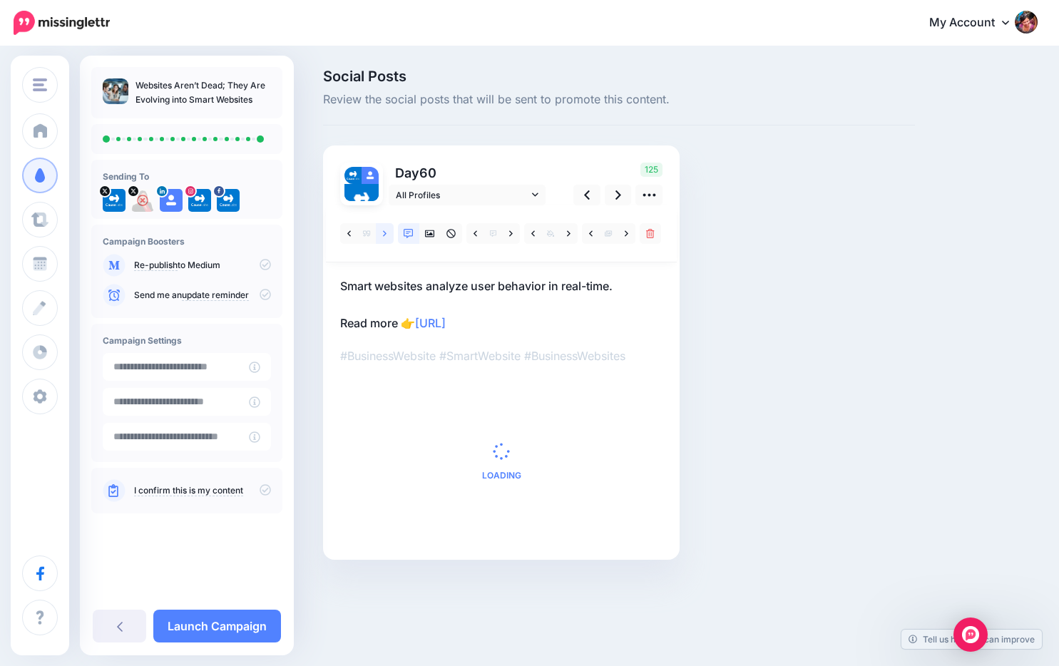
click at [378, 230] on link at bounding box center [385, 233] width 18 height 21
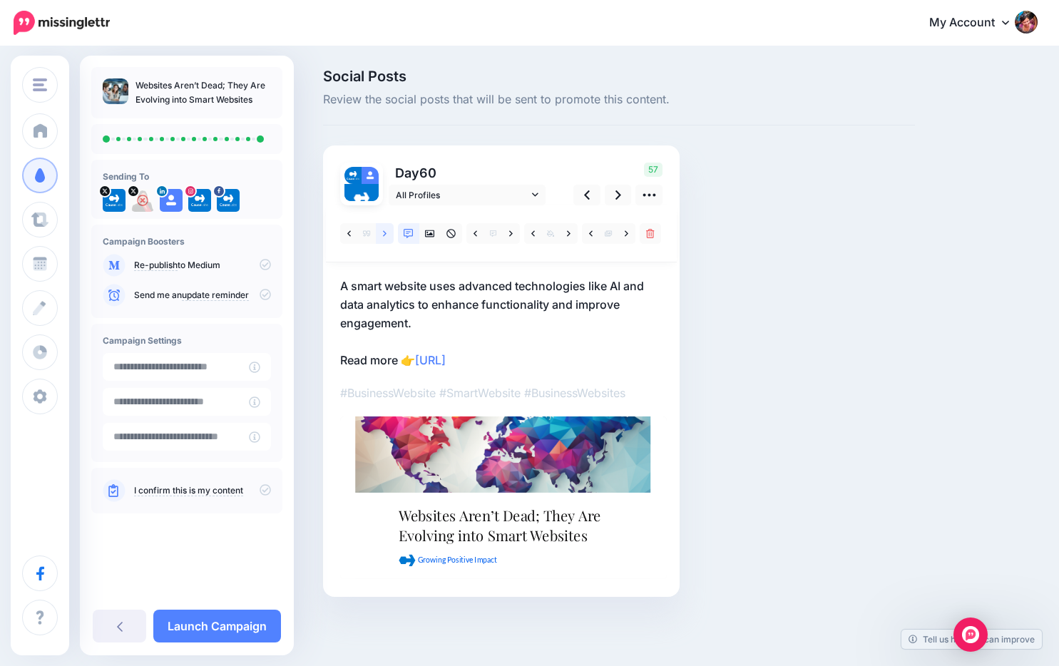
click at [378, 230] on link at bounding box center [385, 233] width 18 height 21
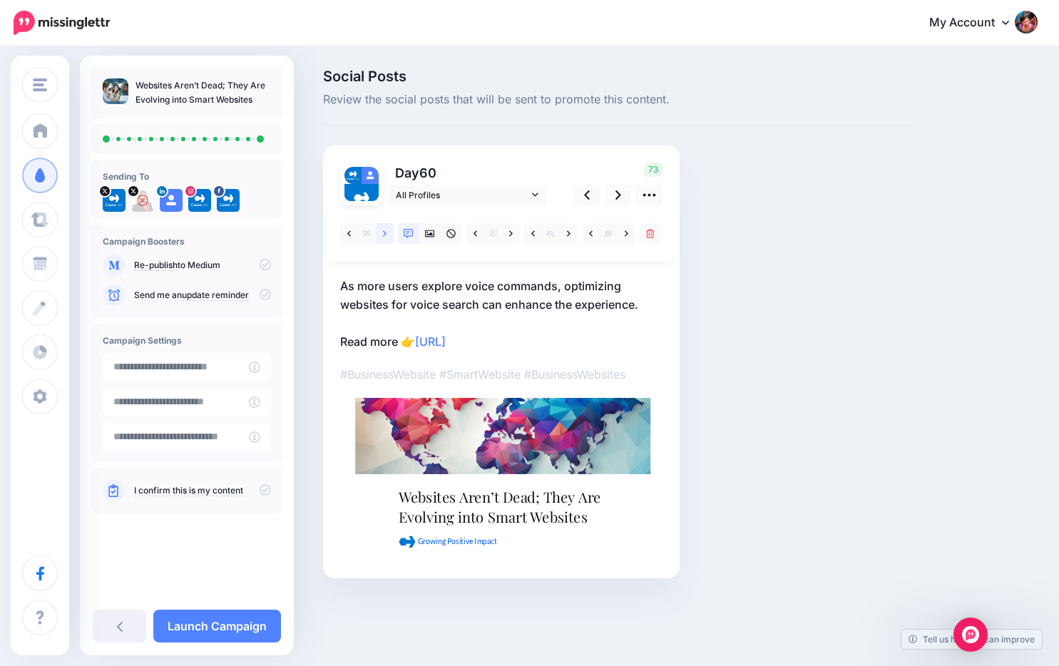
click at [378, 230] on link at bounding box center [385, 233] width 18 height 21
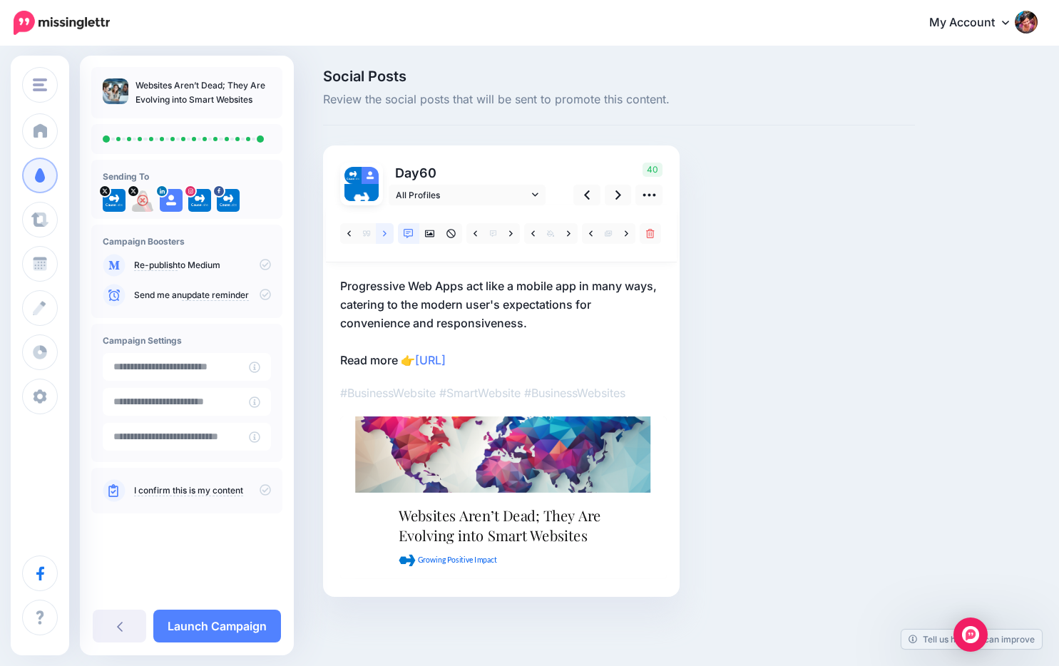
click at [383, 237] on icon at bounding box center [385, 234] width 4 height 10
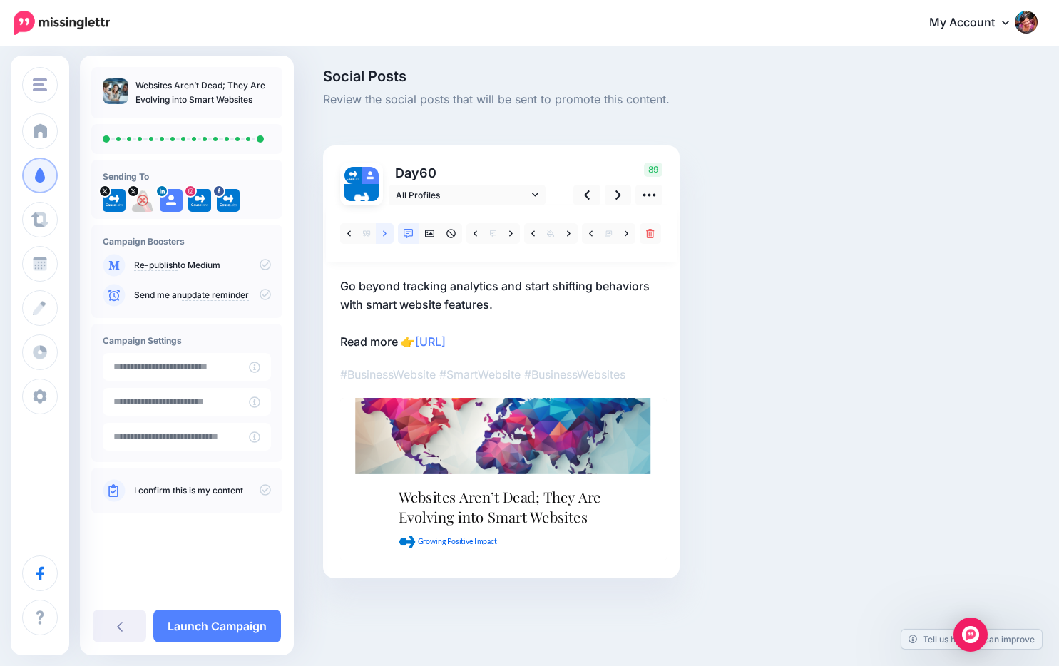
click at [381, 231] on link at bounding box center [385, 233] width 18 height 21
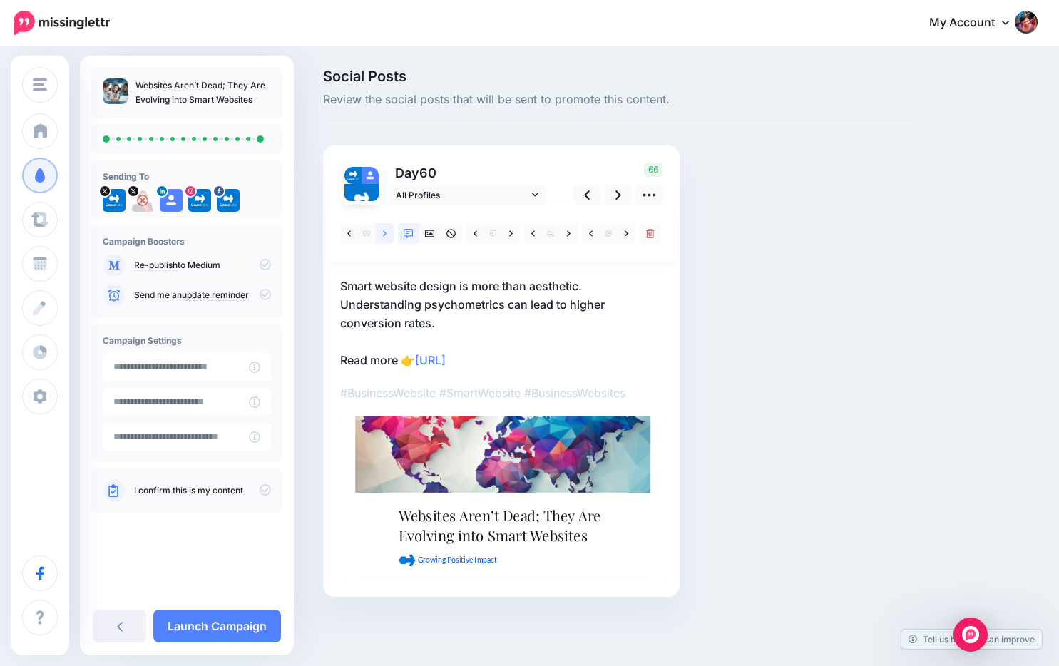
click at [381, 227] on link at bounding box center [385, 233] width 18 height 21
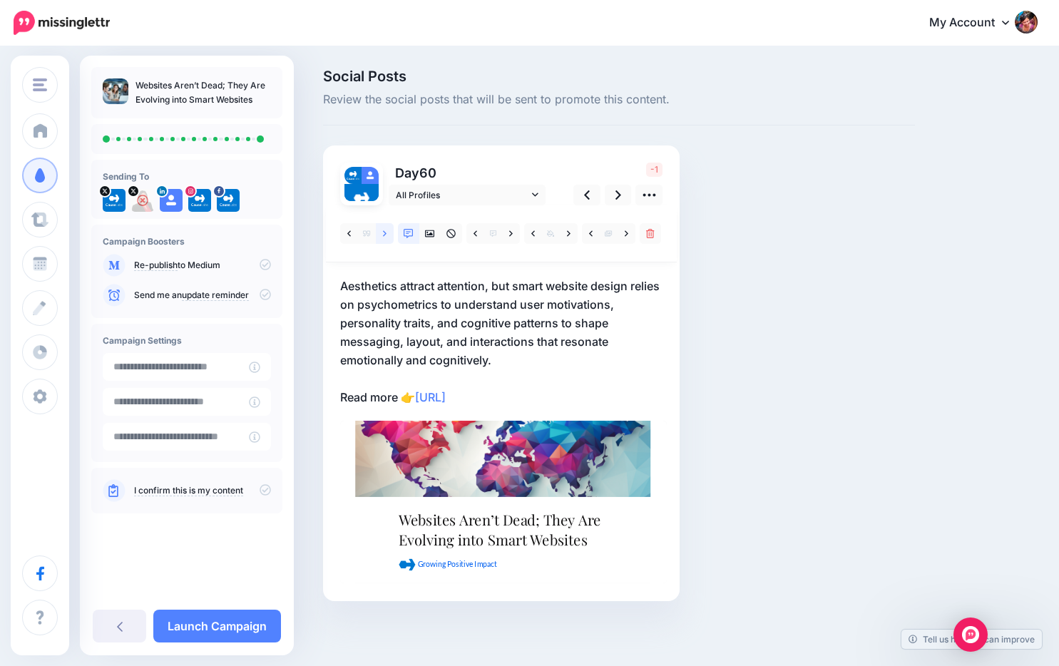
click at [381, 235] on link at bounding box center [385, 233] width 18 height 21
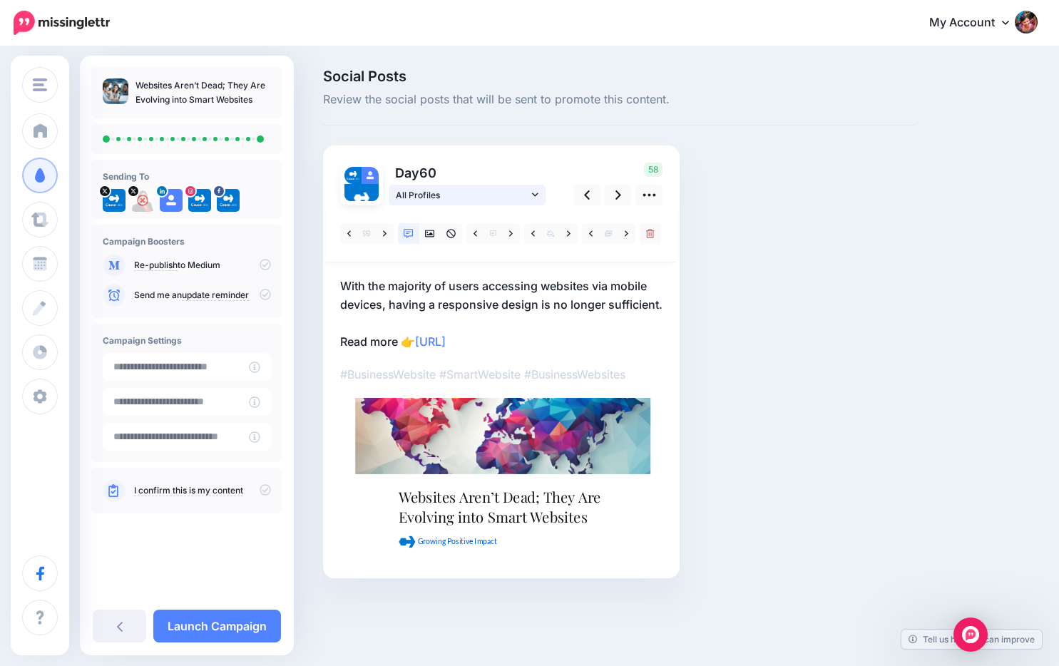
click at [528, 202] on span "All Profiles" at bounding box center [462, 194] width 133 height 15
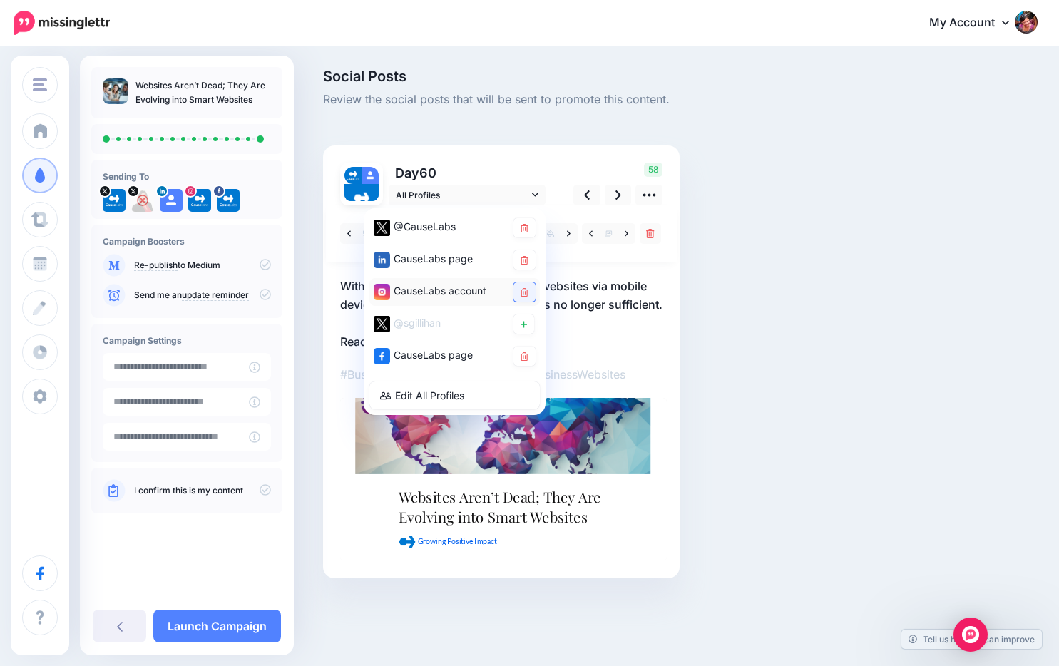
click at [527, 296] on link at bounding box center [524, 291] width 22 height 19
click at [655, 324] on p "With the majority of users accessing websites via mobile devices, having a resp…" at bounding box center [501, 314] width 322 height 74
click at [596, 160] on div "Day 60 All Profiles" at bounding box center [501, 361] width 356 height 433
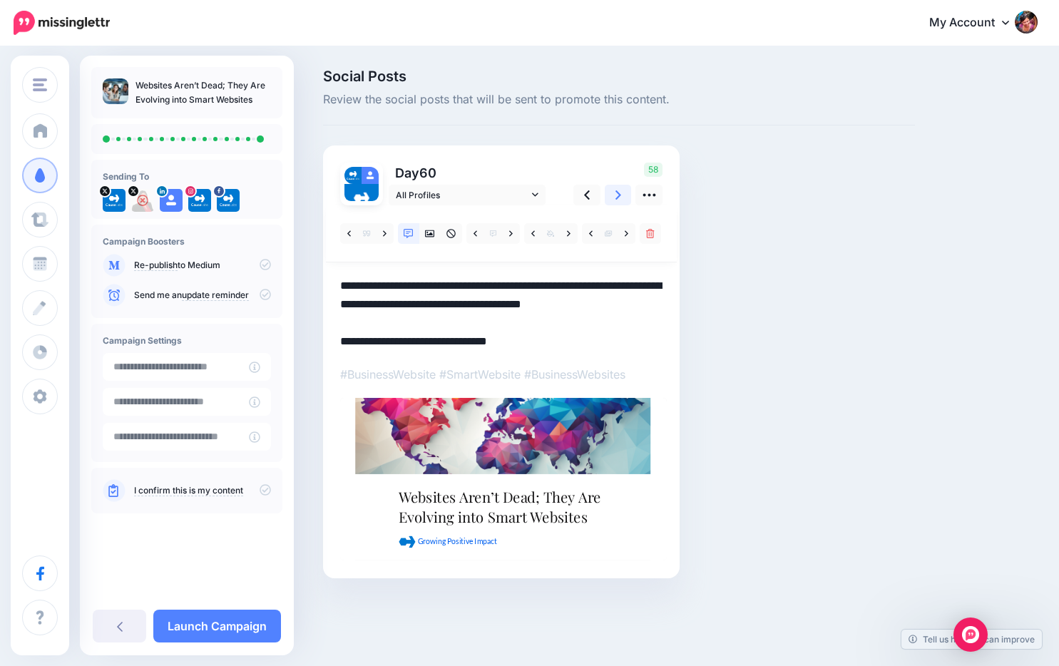
click at [615, 193] on icon at bounding box center [618, 194] width 6 height 15
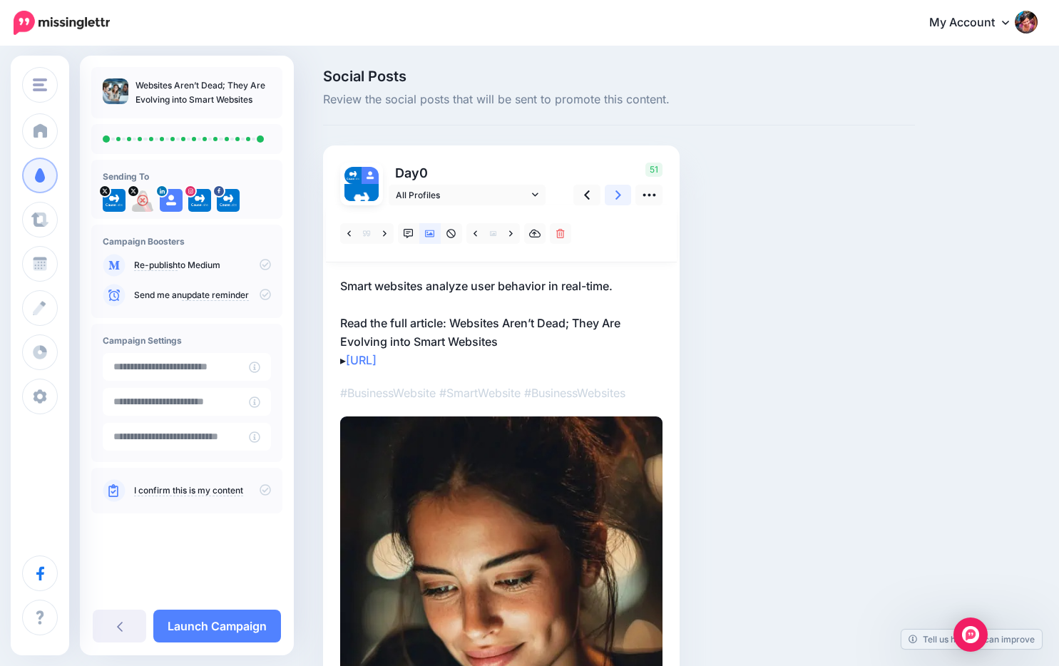
click at [615, 193] on icon at bounding box center [618, 194] width 6 height 15
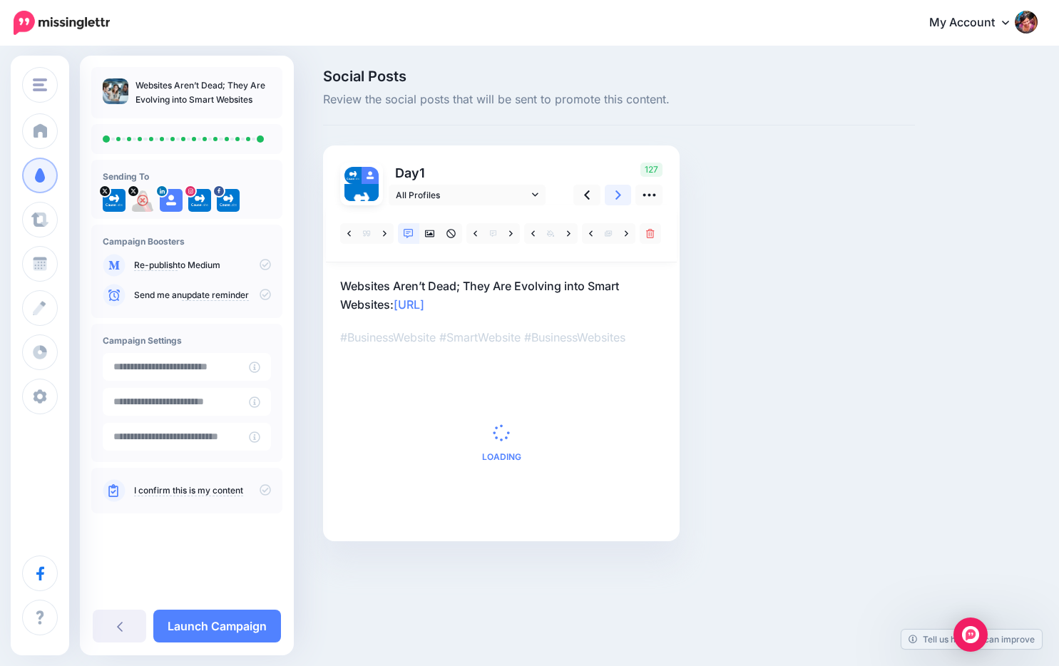
click at [615, 193] on icon at bounding box center [618, 194] width 6 height 15
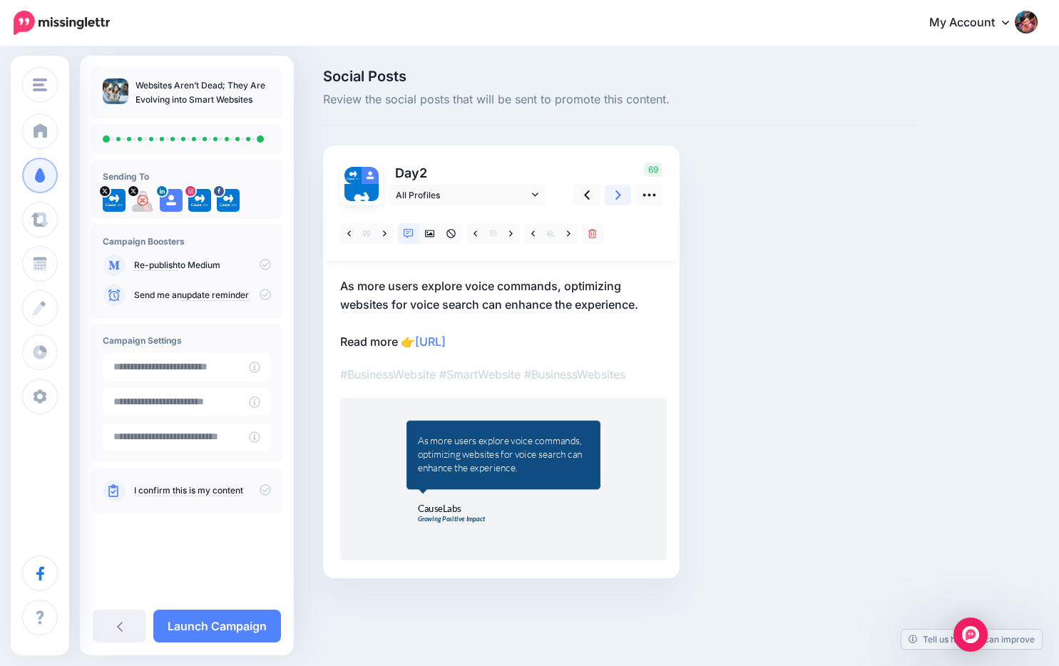
click at [615, 193] on icon at bounding box center [618, 194] width 6 height 15
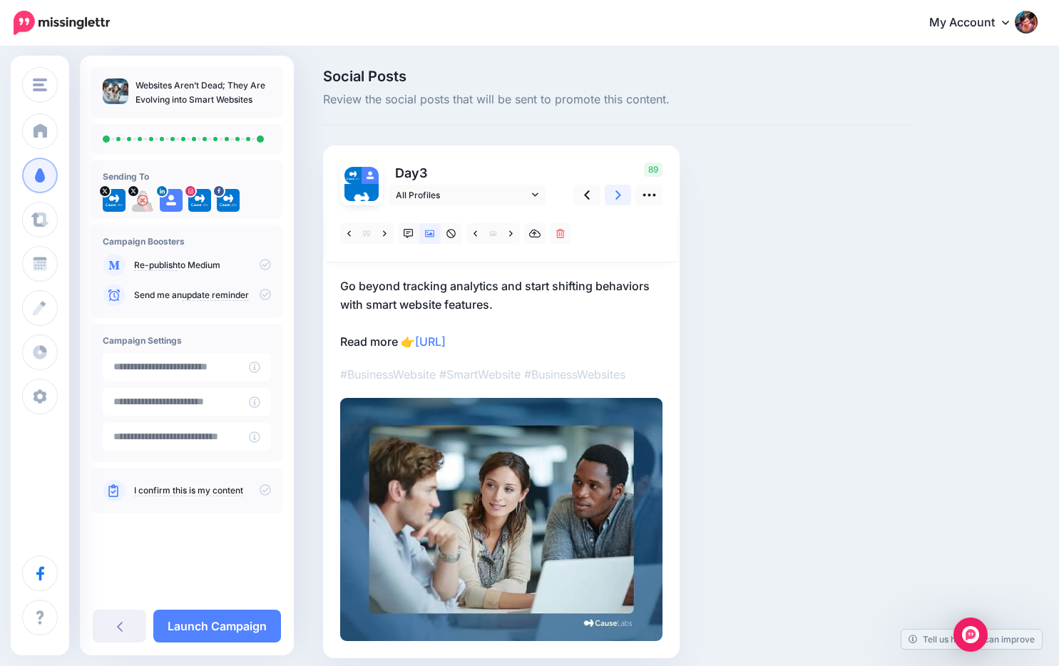
click at [615, 193] on icon at bounding box center [618, 194] width 6 height 15
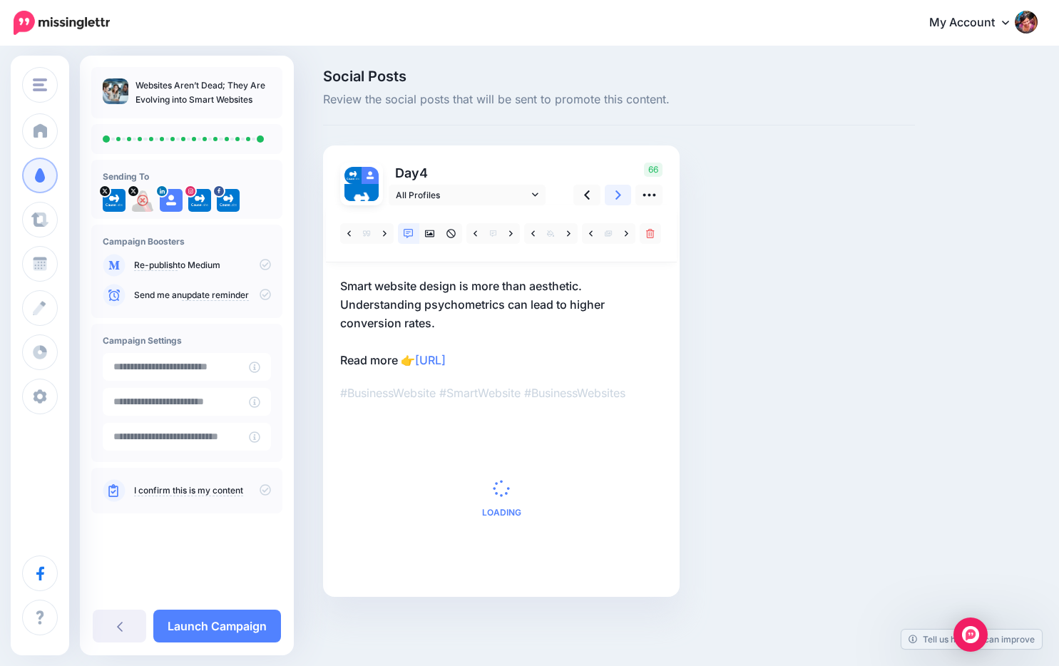
click at [615, 193] on icon at bounding box center [618, 194] width 6 height 15
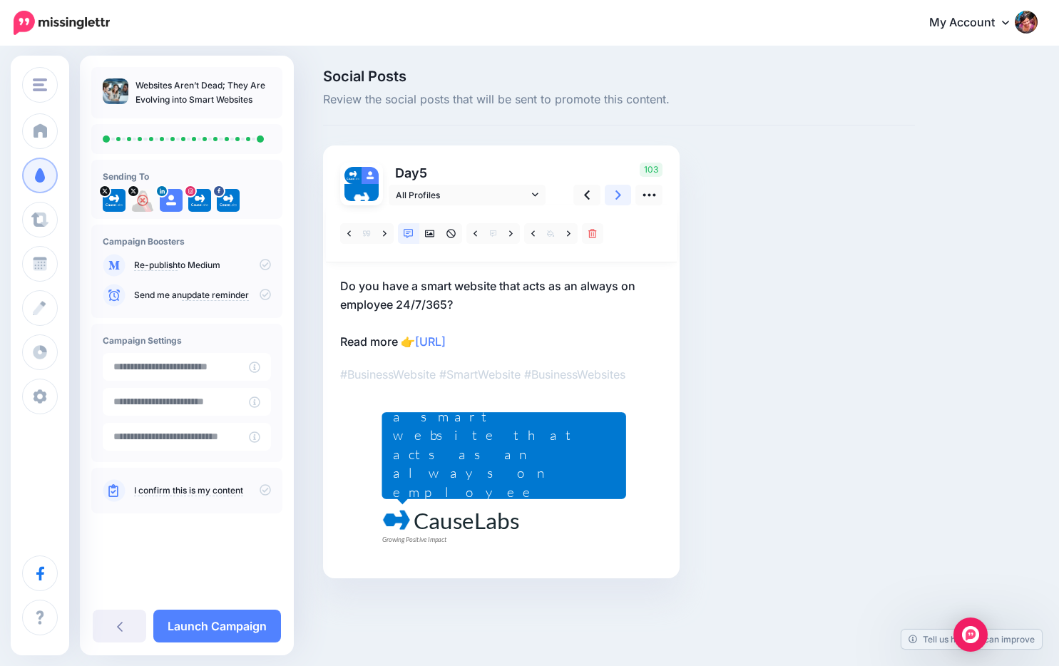
click at [615, 193] on icon at bounding box center [618, 194] width 6 height 15
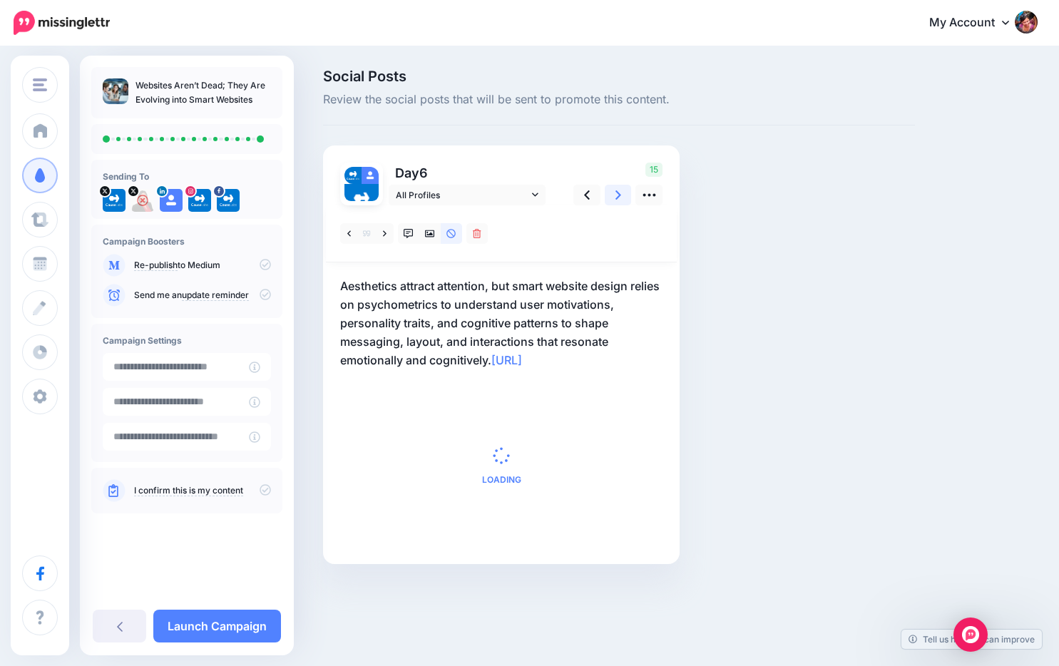
click at [615, 193] on icon at bounding box center [618, 194] width 6 height 15
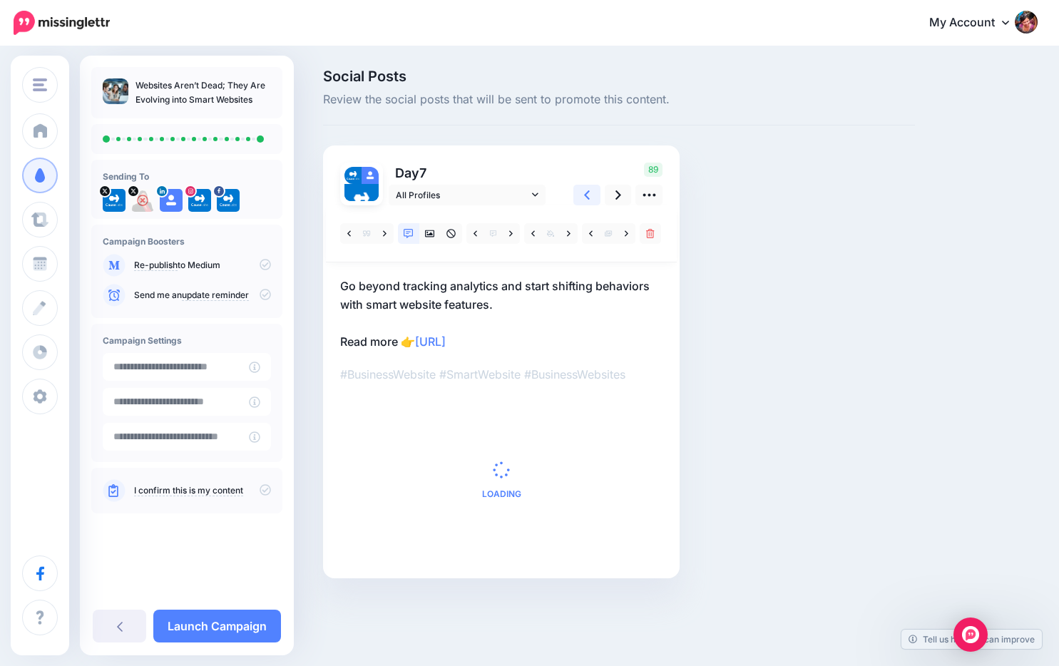
click at [590, 195] on link at bounding box center [586, 195] width 27 height 21
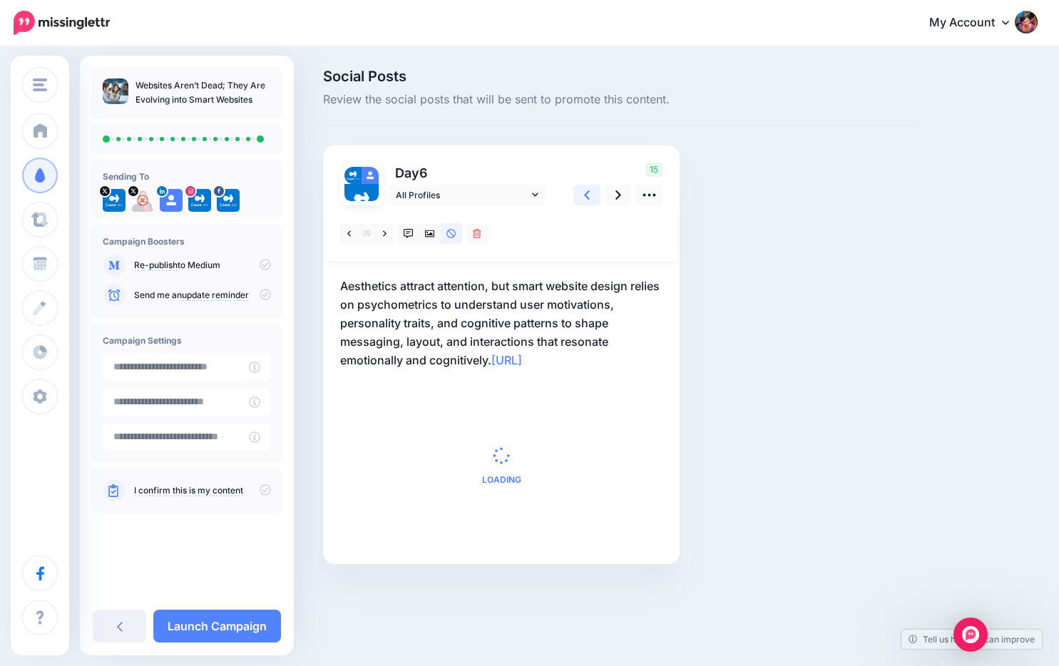
click at [590, 195] on link at bounding box center [586, 195] width 27 height 21
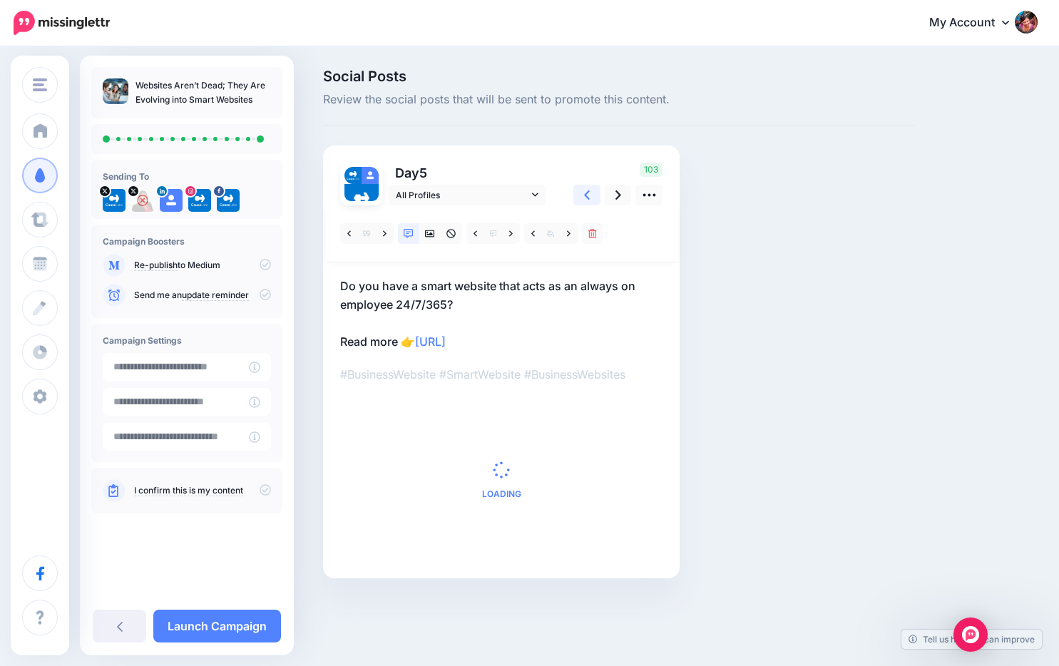
click at [590, 195] on link at bounding box center [586, 195] width 27 height 21
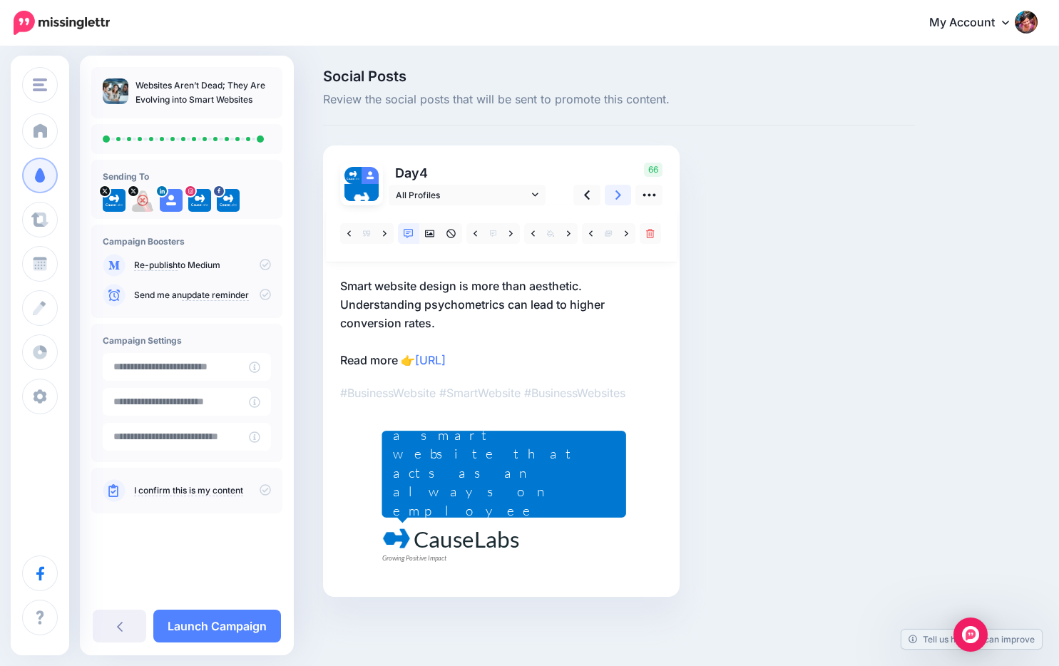
click at [608, 193] on link at bounding box center [618, 195] width 27 height 21
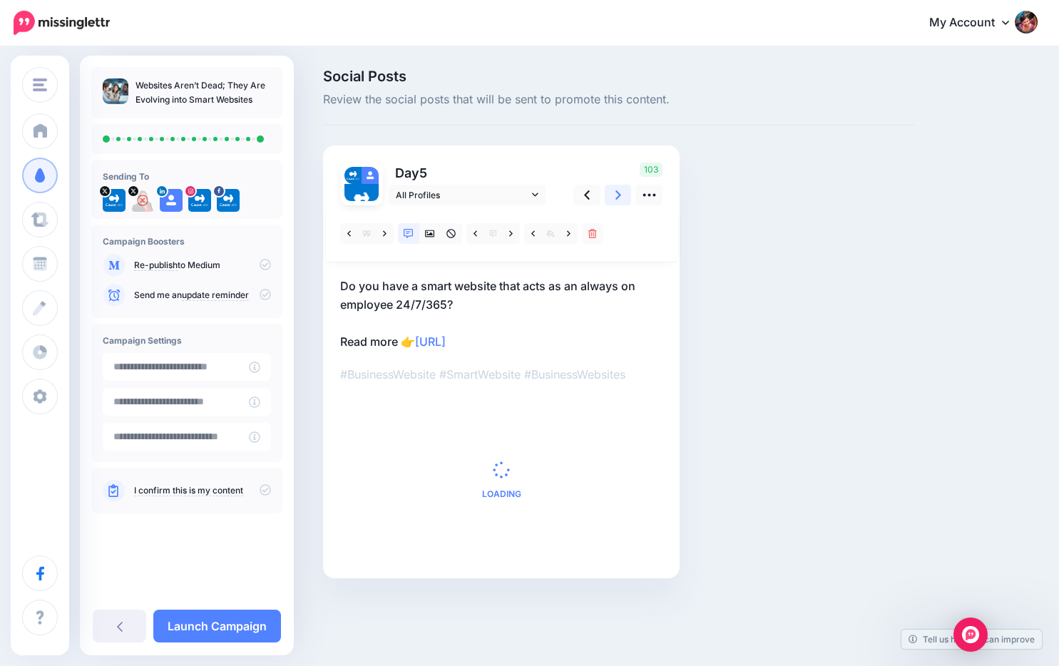
click at [608, 193] on link at bounding box center [618, 195] width 27 height 21
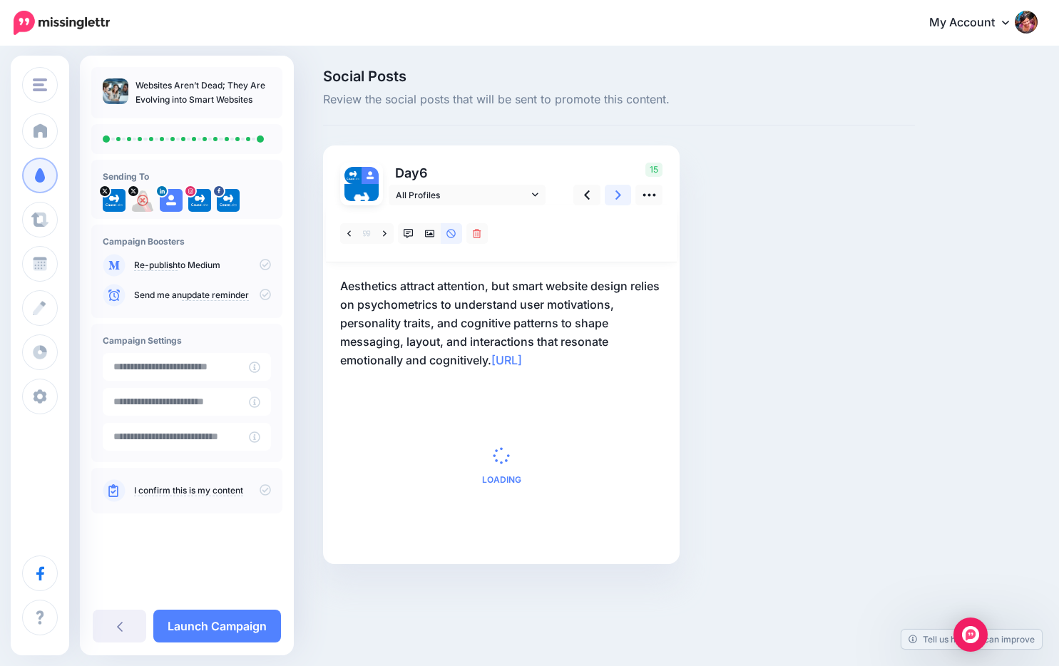
click at [608, 193] on link at bounding box center [618, 195] width 27 height 21
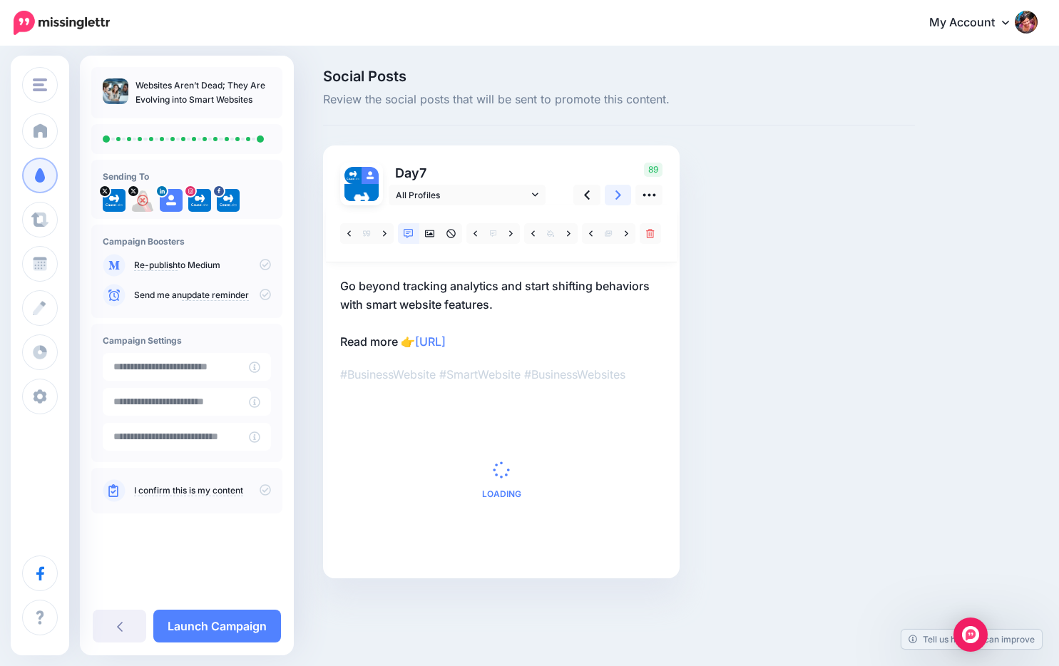
click at [608, 193] on link at bounding box center [618, 195] width 27 height 21
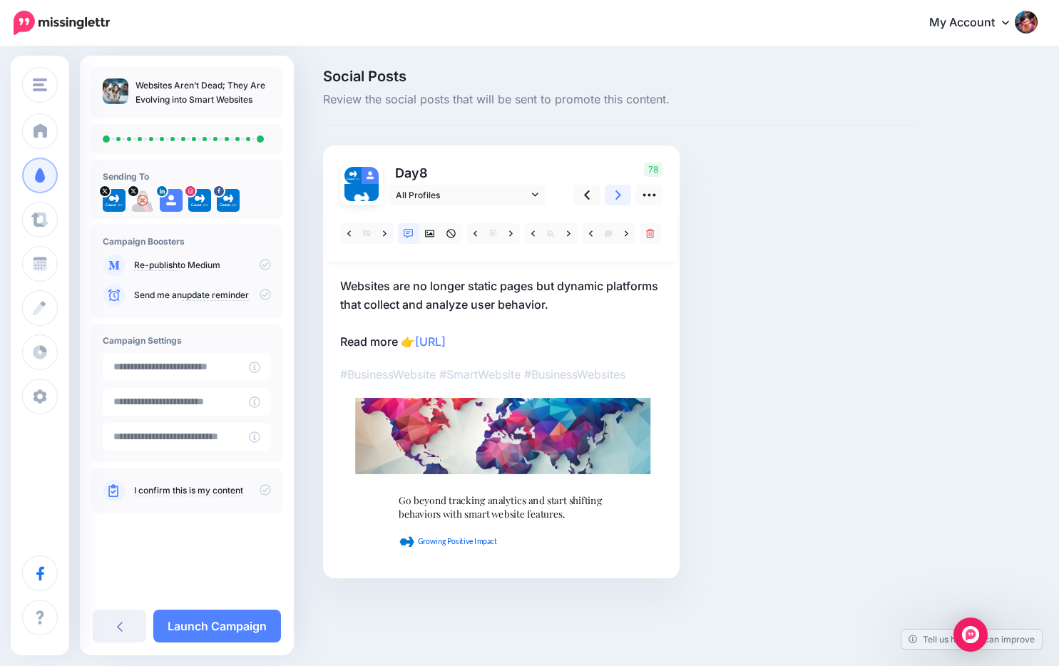
click at [608, 193] on link at bounding box center [618, 195] width 27 height 21
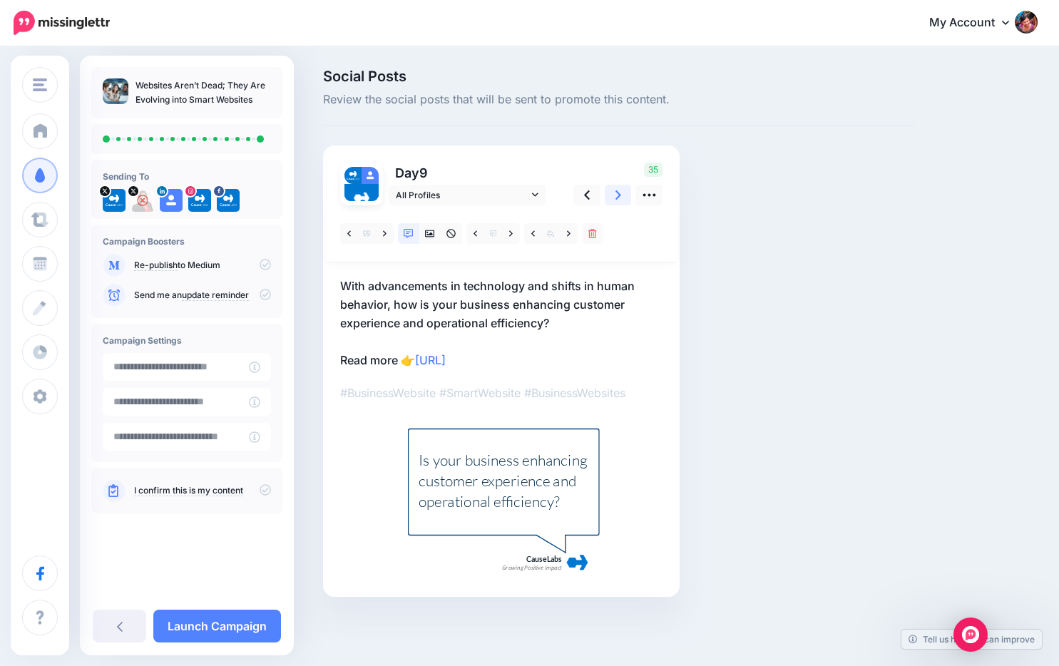
click at [608, 193] on link at bounding box center [618, 195] width 27 height 21
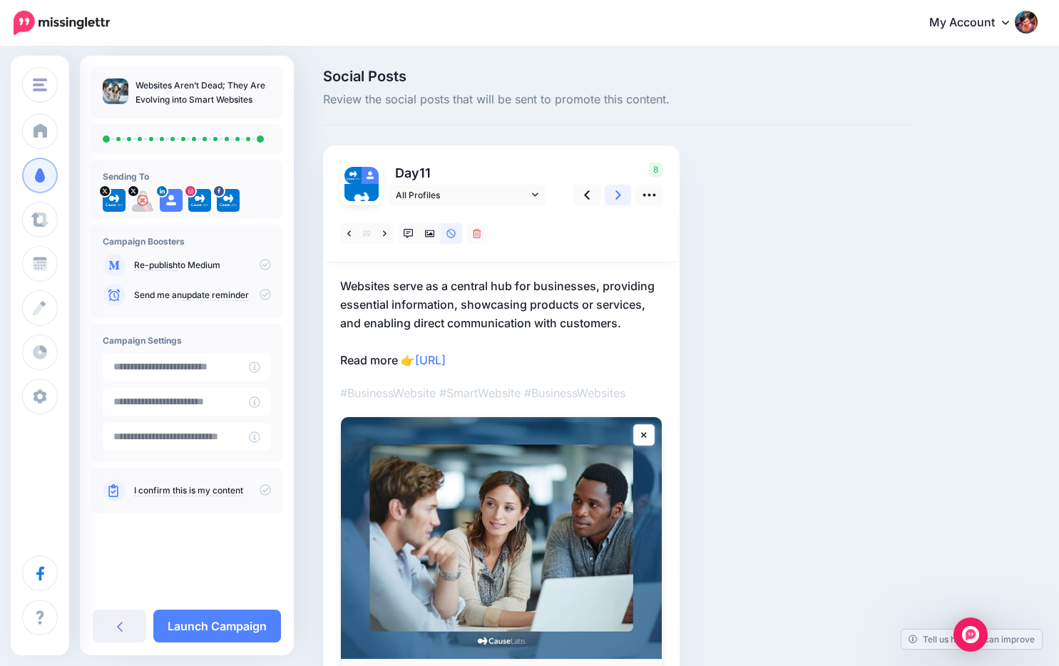
click at [608, 193] on link at bounding box center [618, 195] width 27 height 21
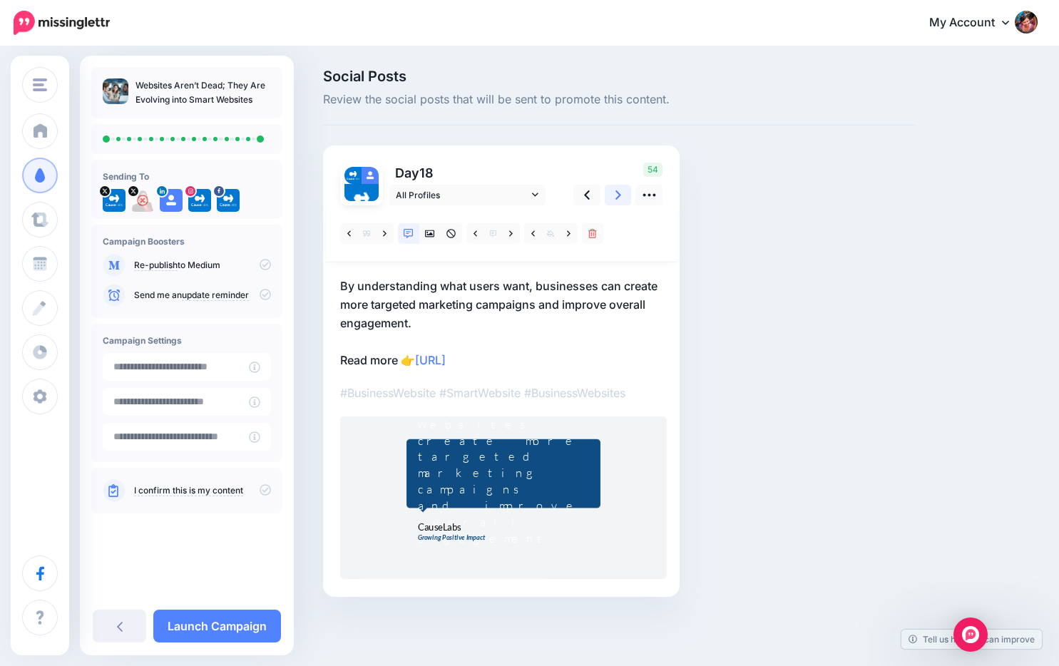
click at [608, 193] on link at bounding box center [618, 195] width 27 height 21
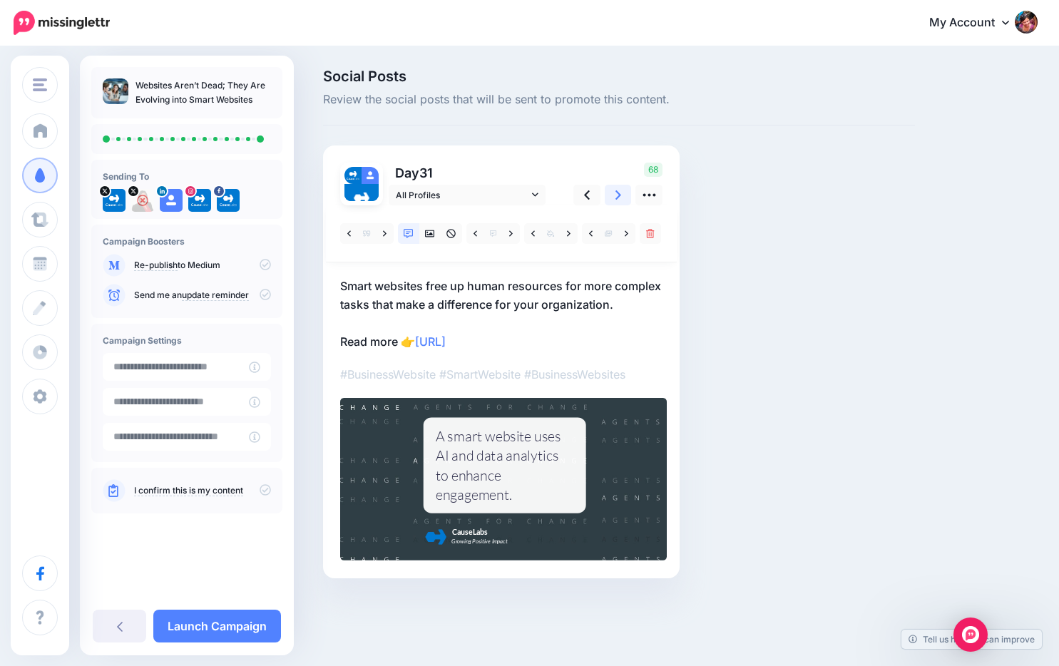
click at [608, 193] on link at bounding box center [618, 195] width 27 height 21
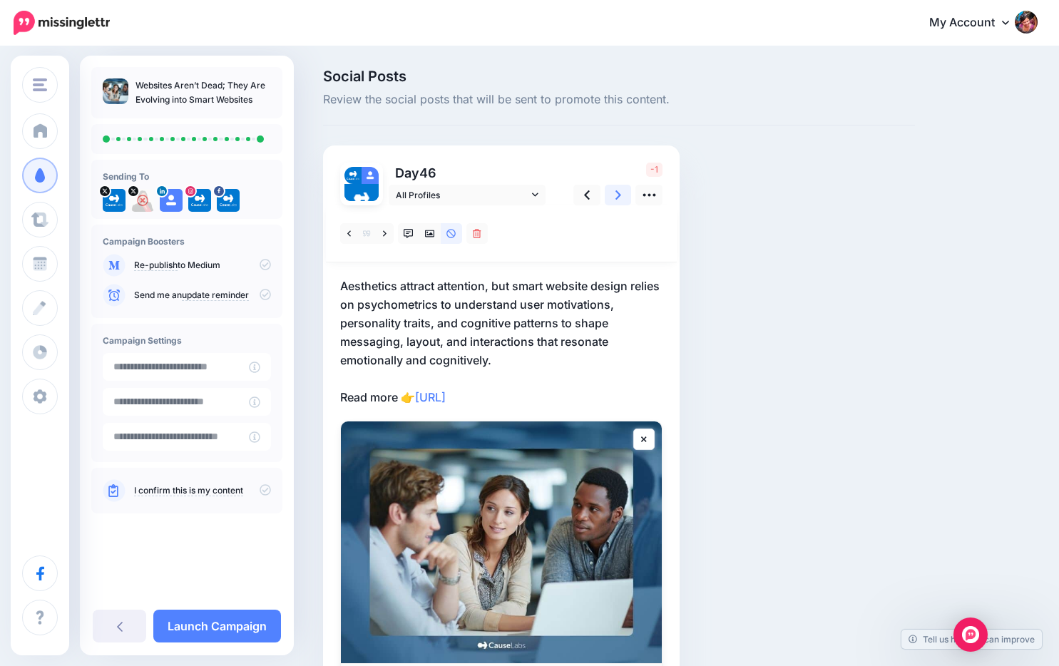
click at [608, 193] on link at bounding box center [618, 195] width 27 height 21
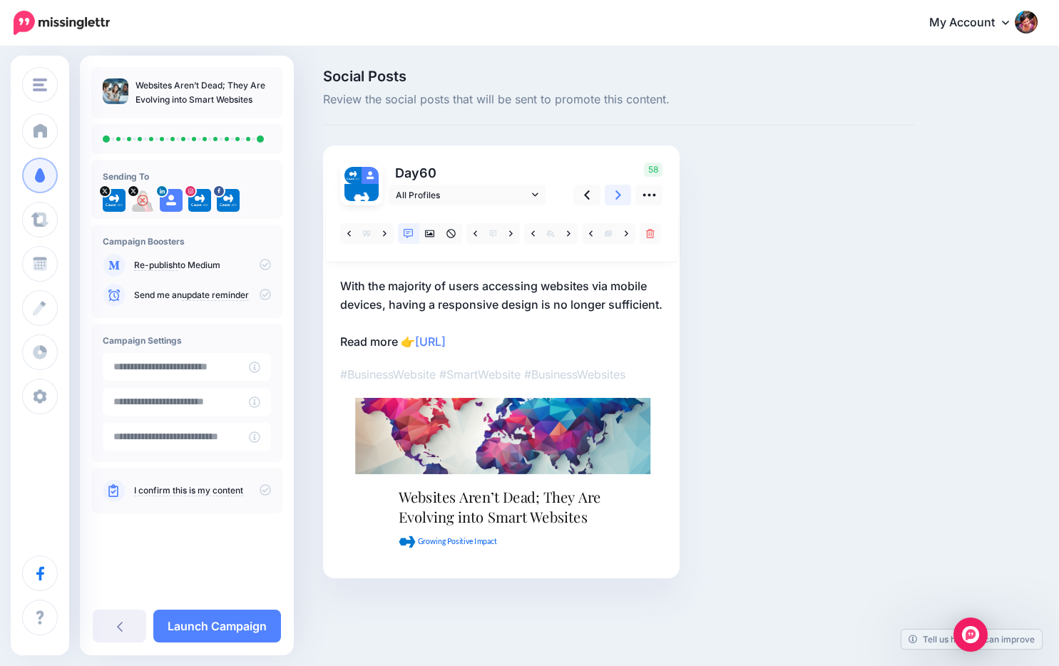
click at [608, 193] on link at bounding box center [618, 195] width 27 height 21
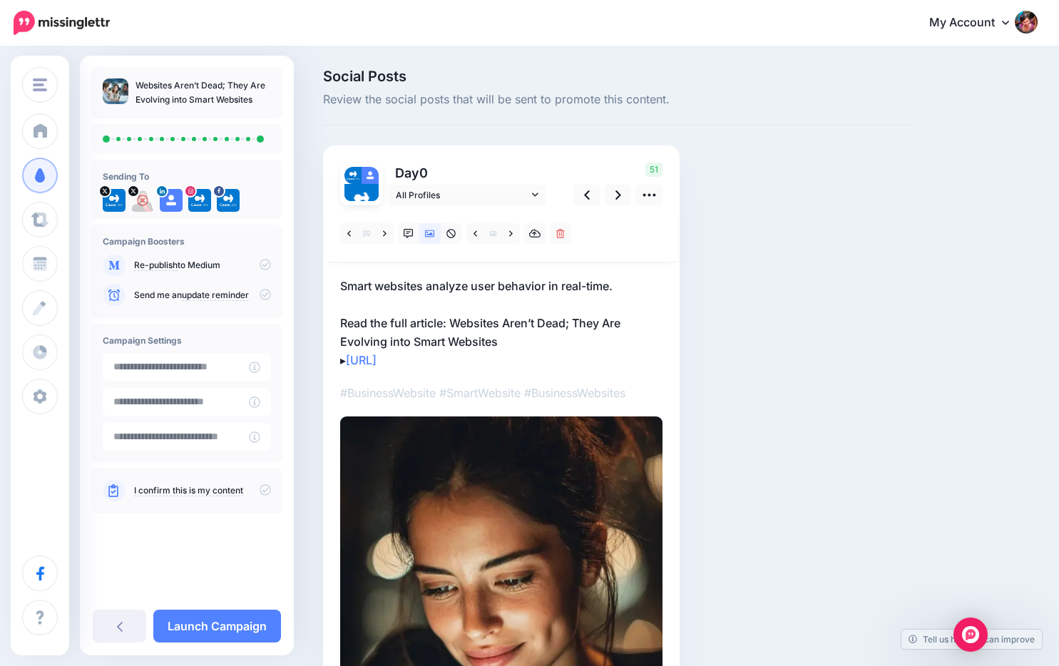
click at [259, 480] on div "I confirm this is my content" at bounding box center [186, 491] width 191 height 46
click at [262, 488] on icon at bounding box center [264, 489] width 11 height 11
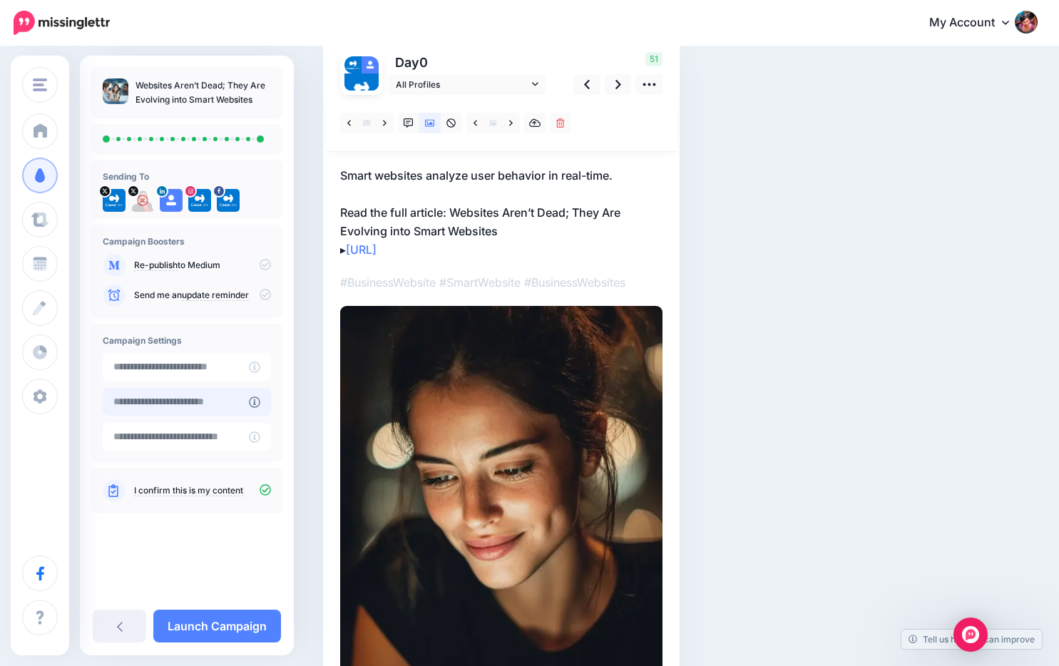
scroll to position [133, 0]
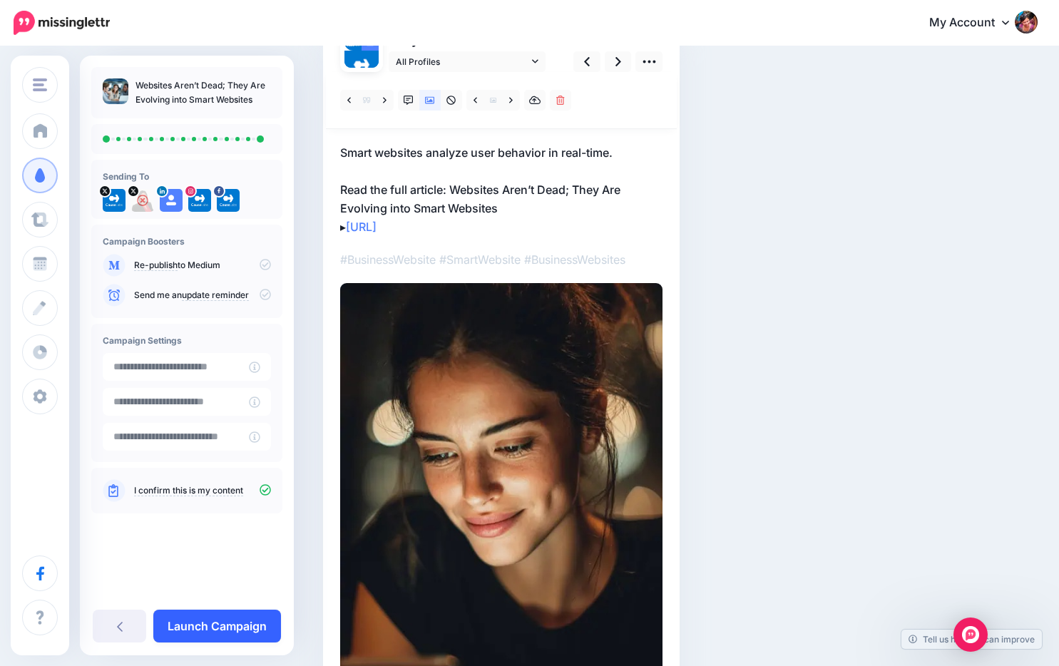
click at [205, 632] on link "Launch Campaign" at bounding box center [217, 626] width 128 height 33
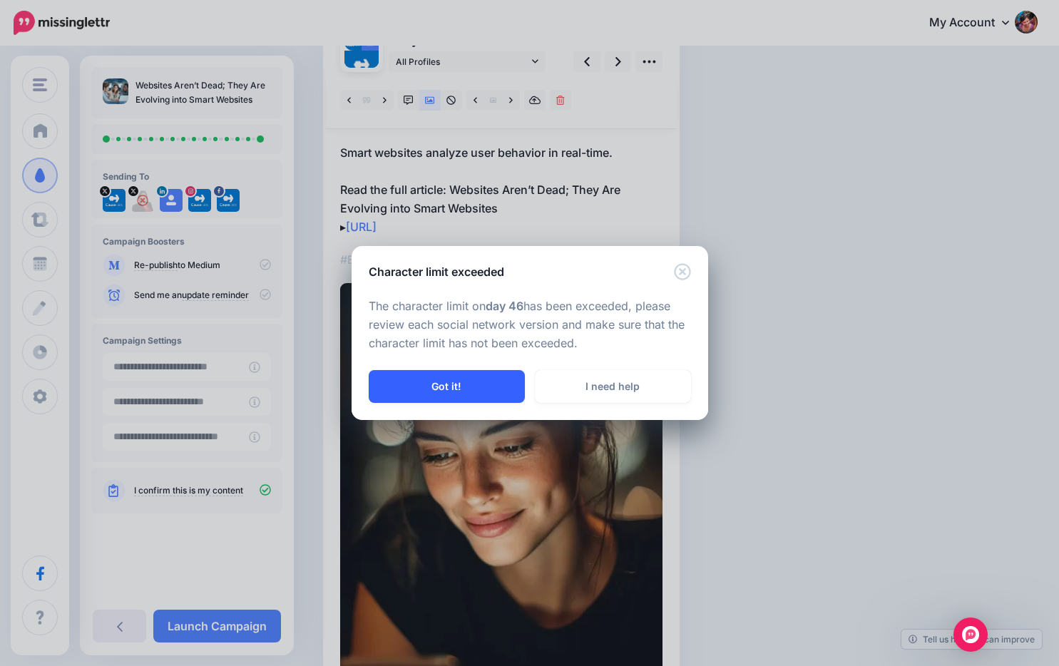
click at [426, 396] on button "Got it!" at bounding box center [447, 386] width 156 height 33
